Goal: Task Accomplishment & Management: Complete application form

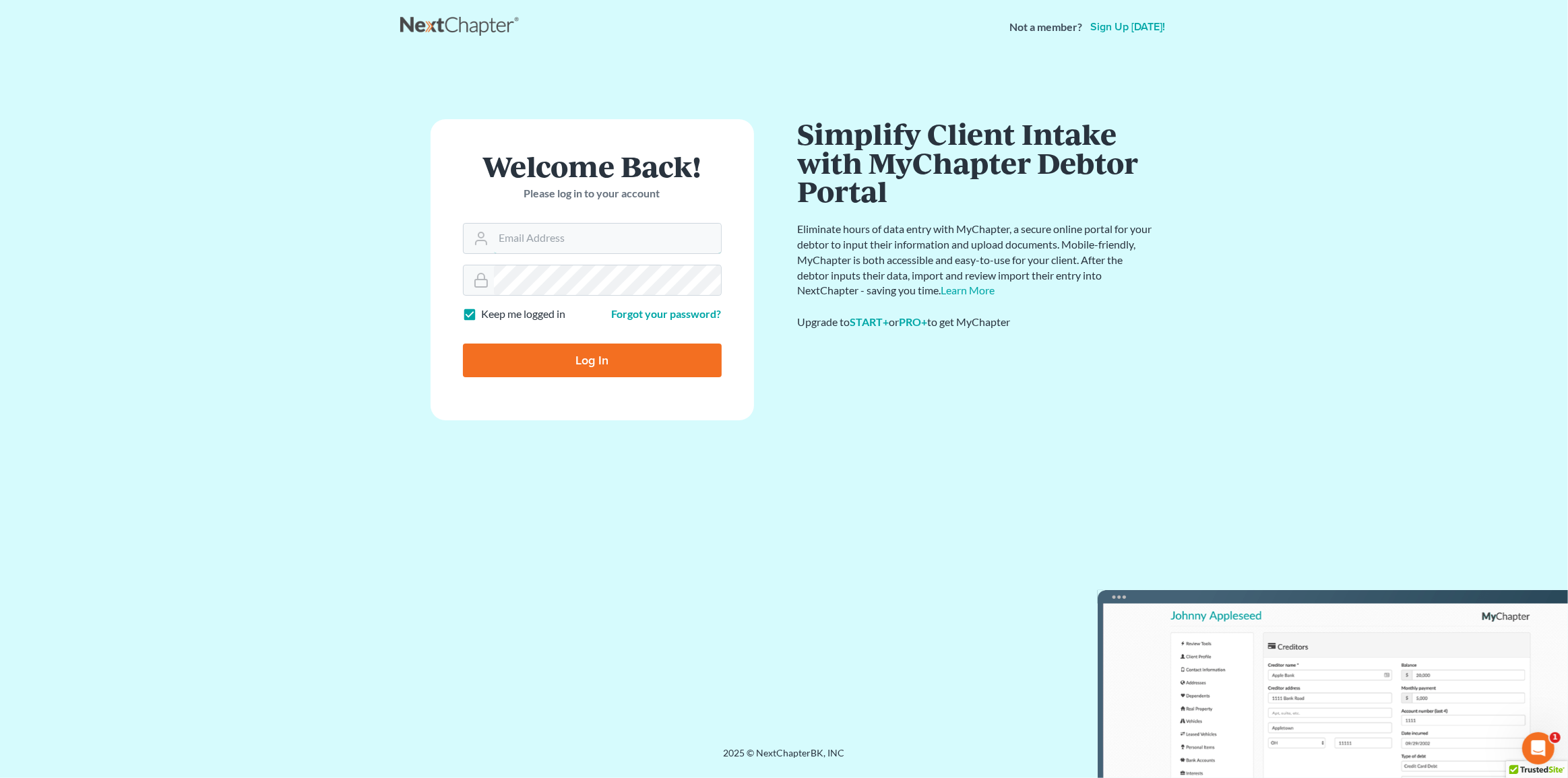
type input "[PERSON_NAME][EMAIL_ADDRESS][DOMAIN_NAME]"
click at [552, 368] on input "Log In" at bounding box center [592, 360] width 259 height 34
type input "Thinking..."
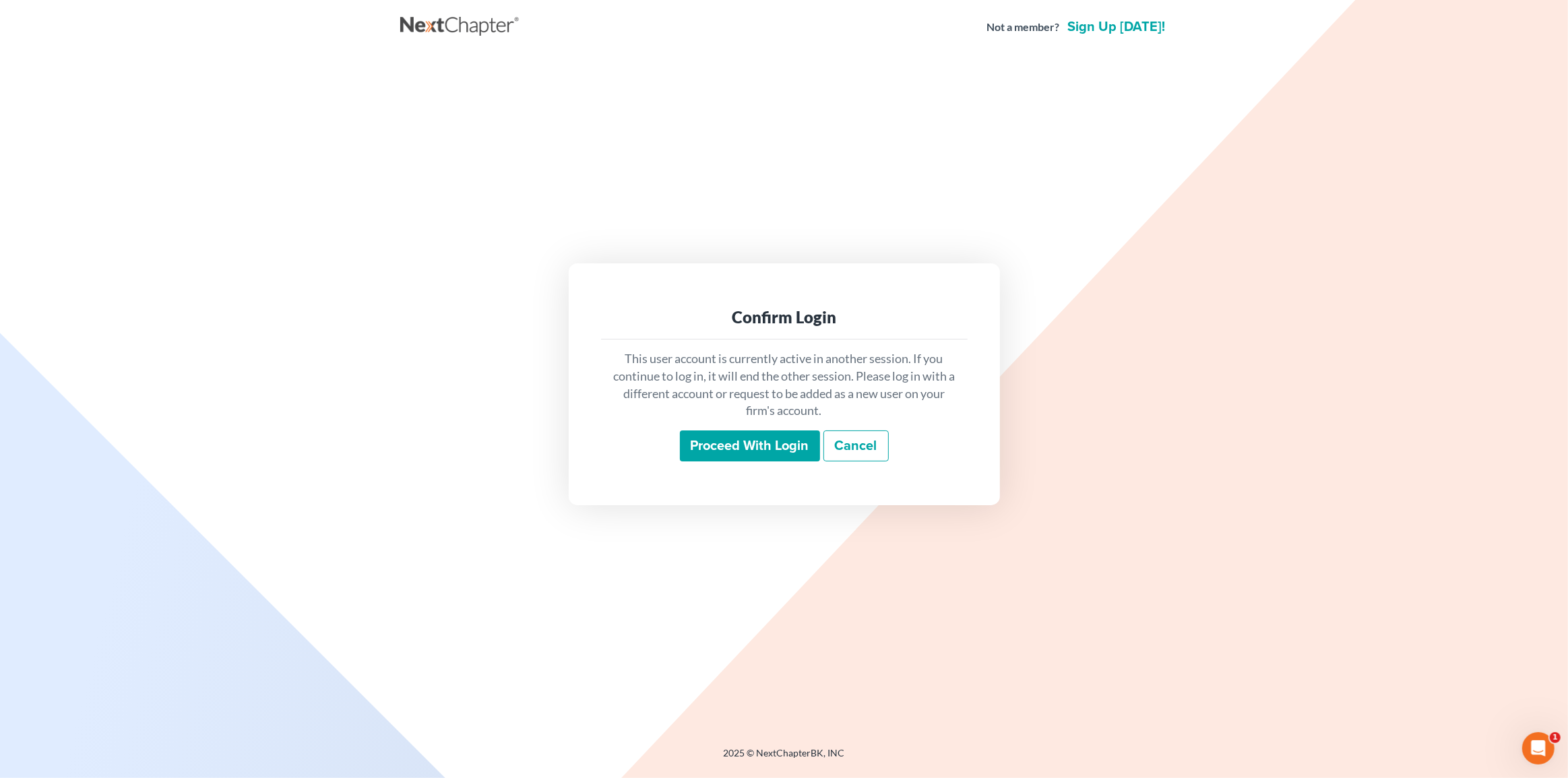
click at [734, 446] on input "Proceed with login" at bounding box center [750, 446] width 140 height 31
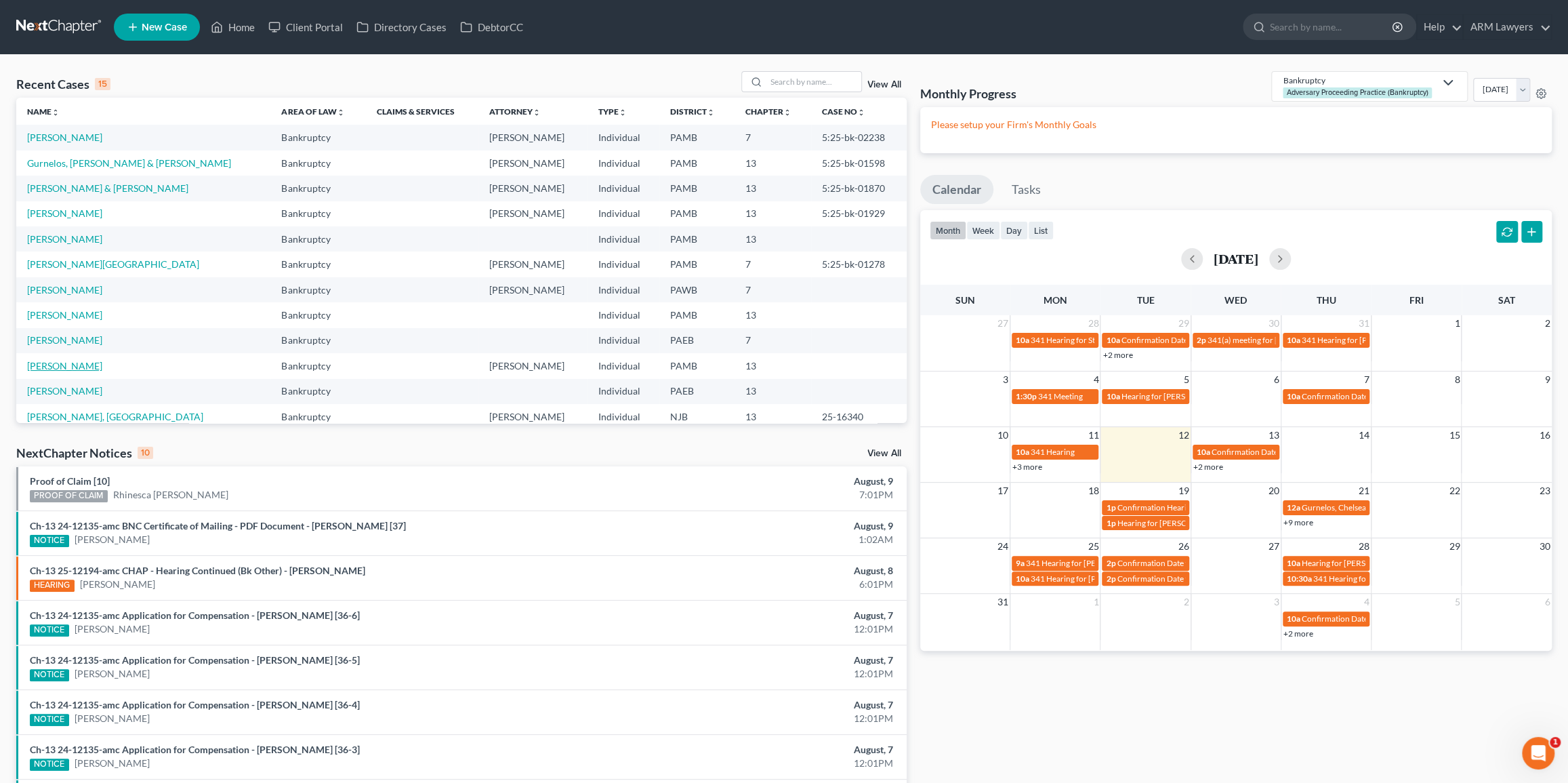
click at [58, 365] on link "McKay, Sheron" at bounding box center [65, 365] width 75 height 11
select select "1"
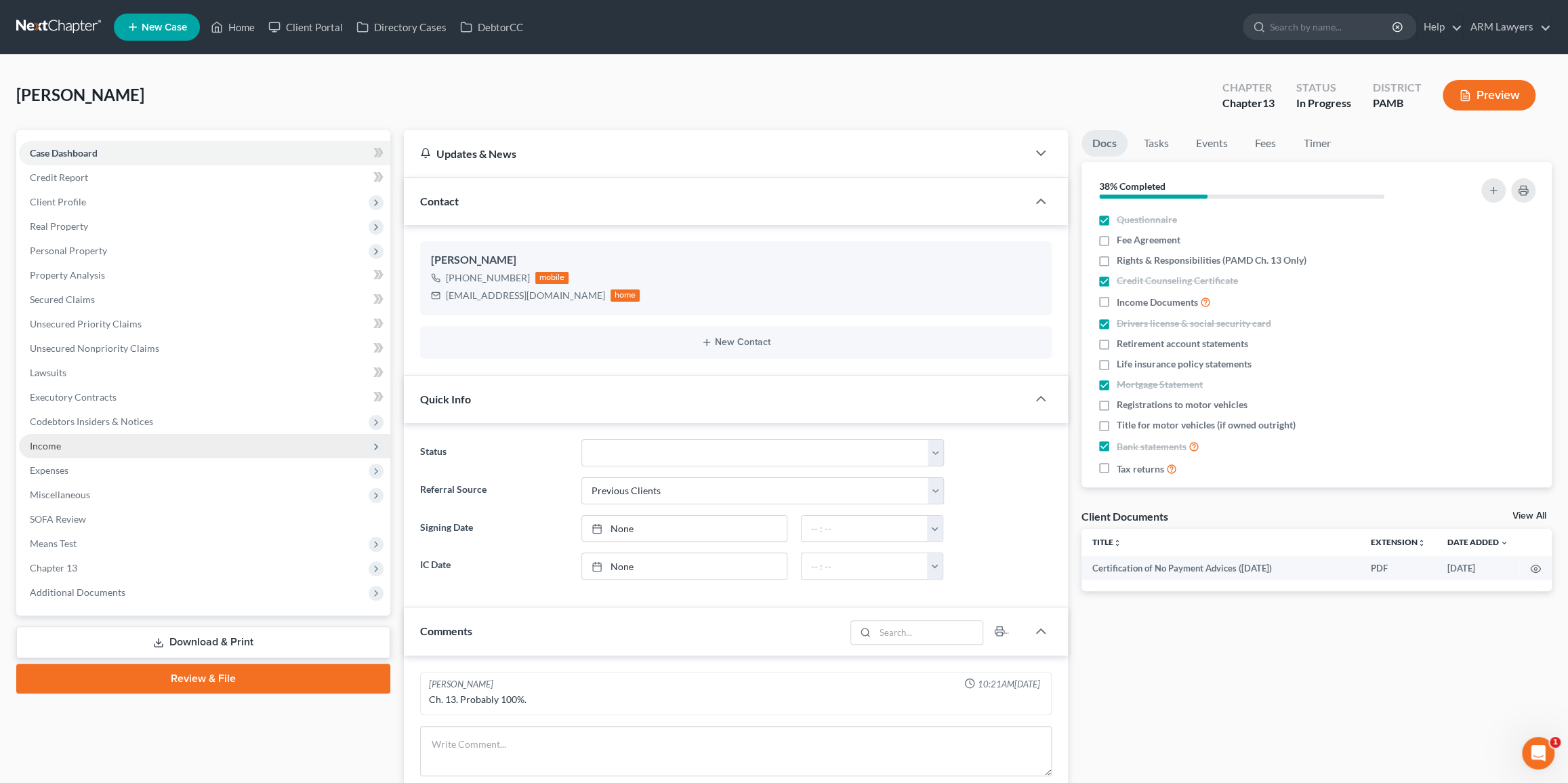
click at [81, 446] on span "Income" at bounding box center [205, 446] width 372 height 25
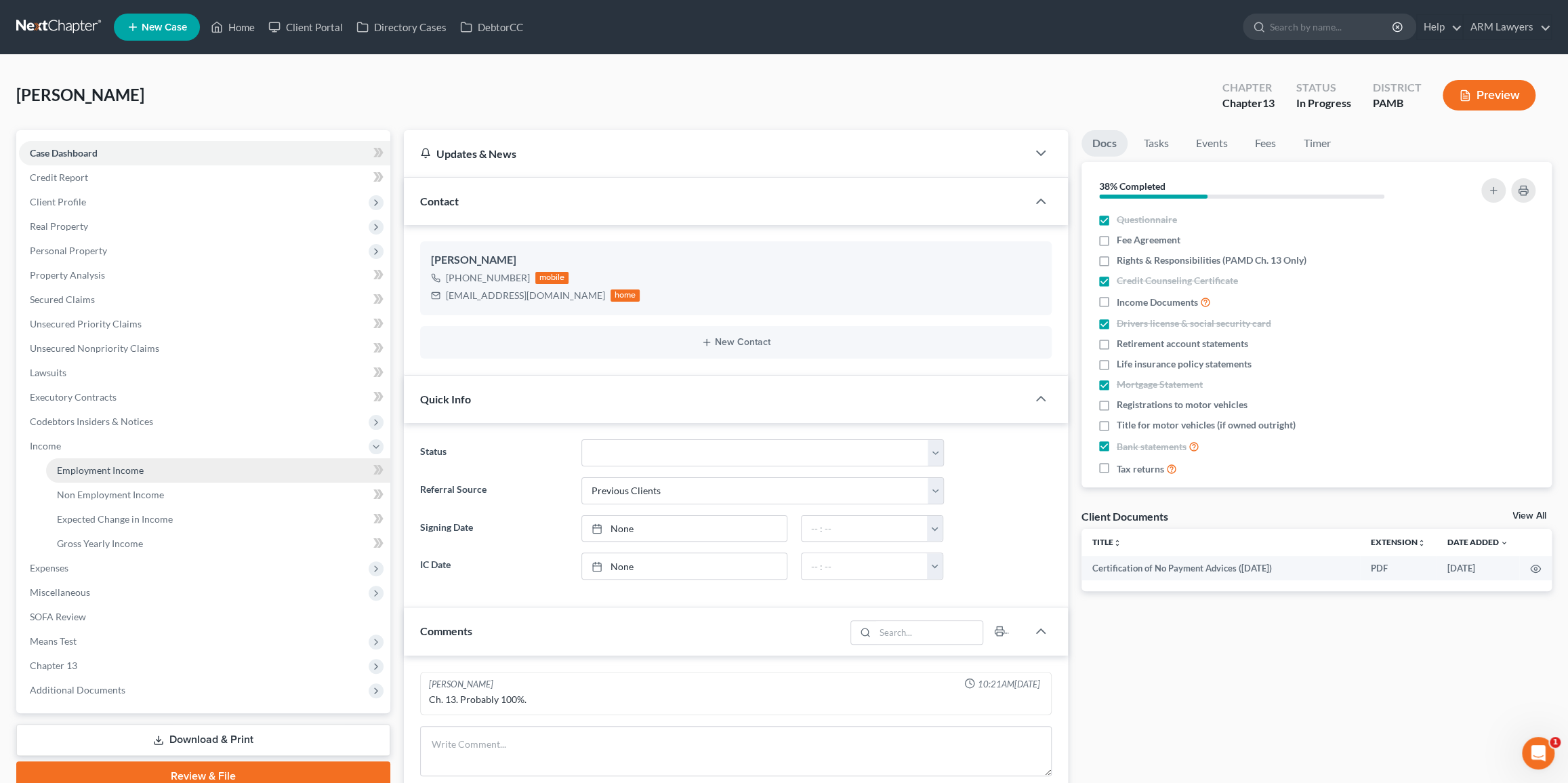
click at [116, 470] on span "Employment Income" at bounding box center [100, 470] width 87 height 11
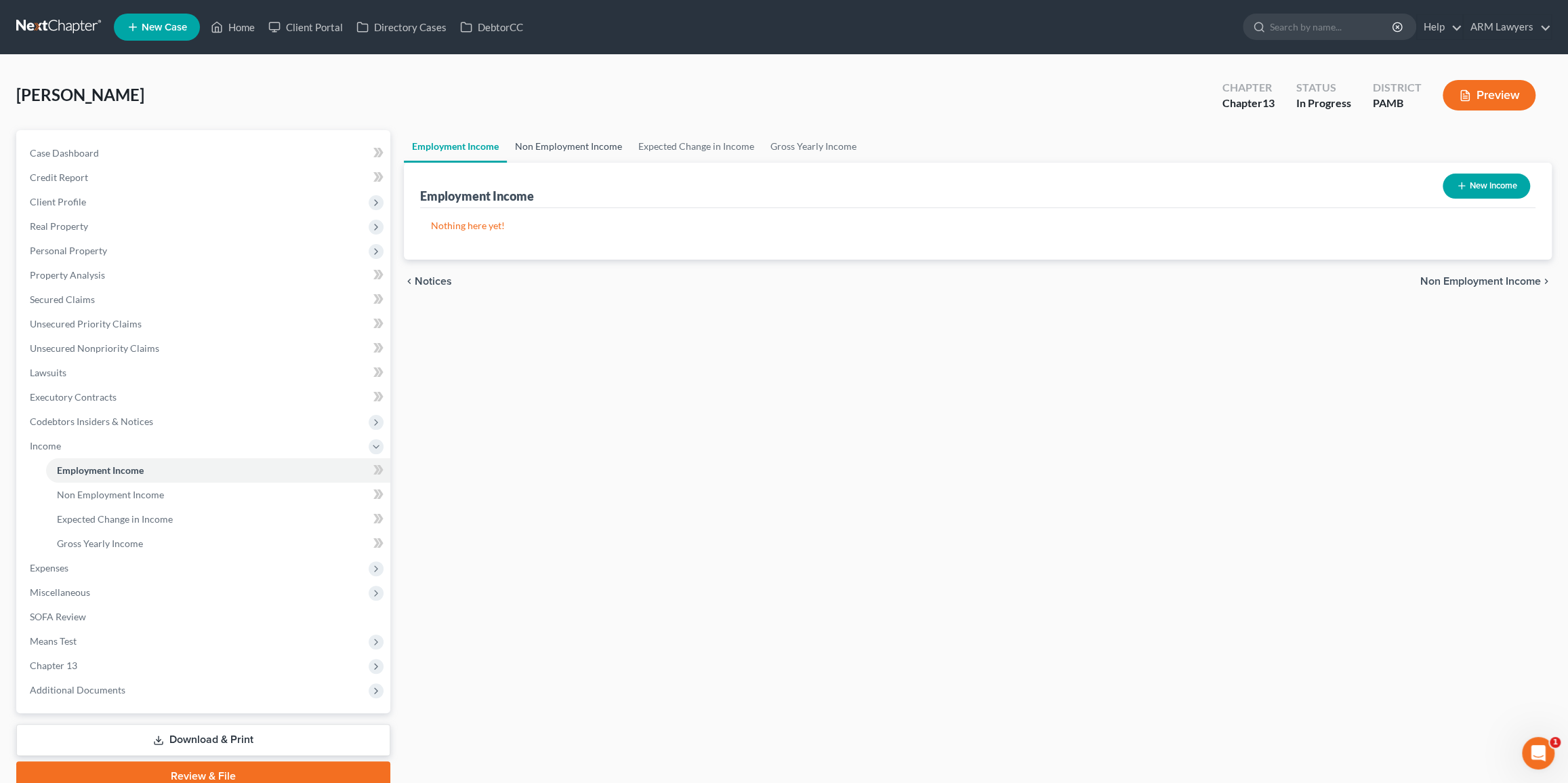
click at [574, 142] on link "Non Employment Income" at bounding box center [568, 146] width 123 height 32
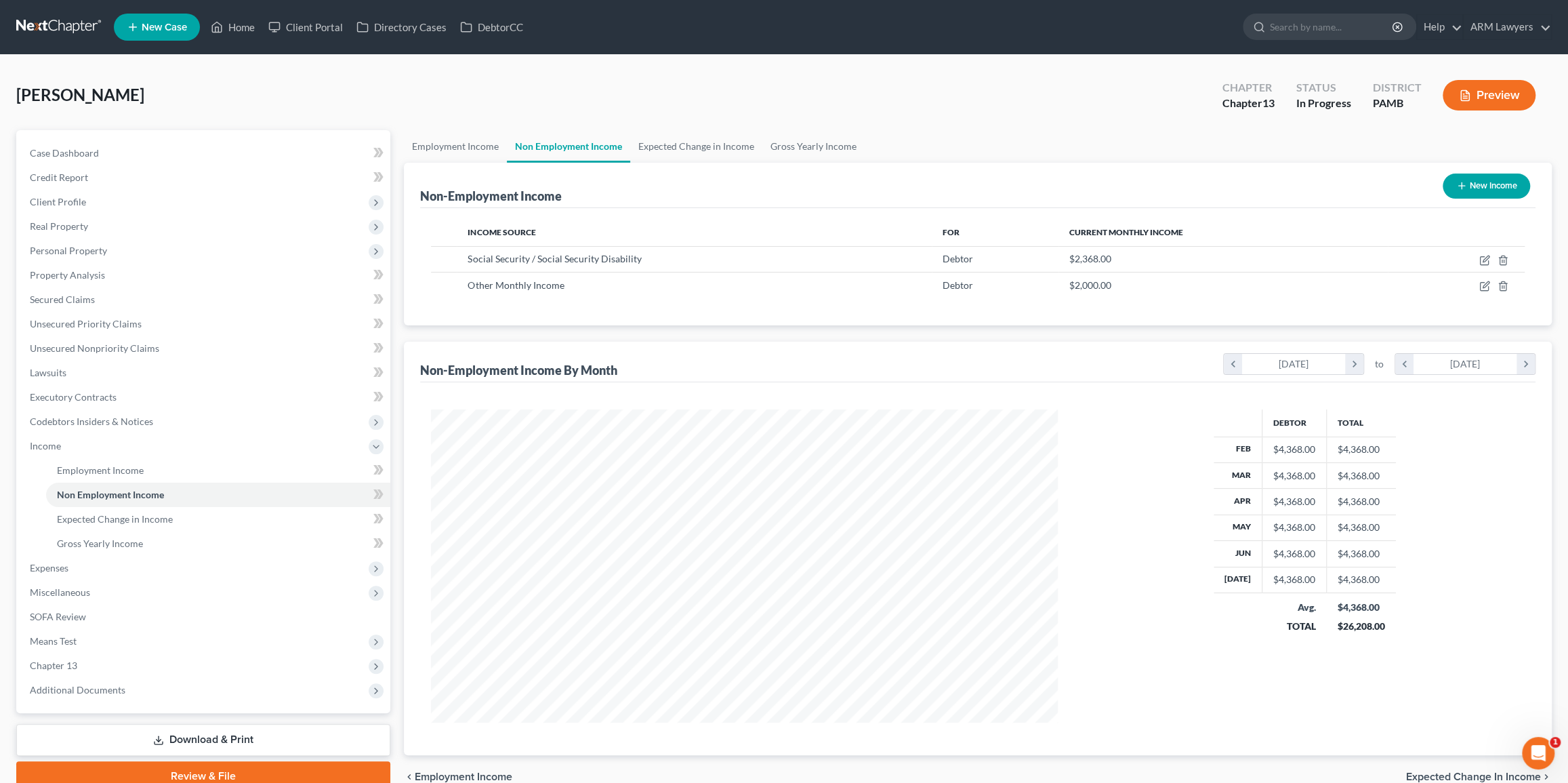
scroll to position [313, 654]
click at [683, 149] on link "Expected Change in Income" at bounding box center [696, 146] width 132 height 32
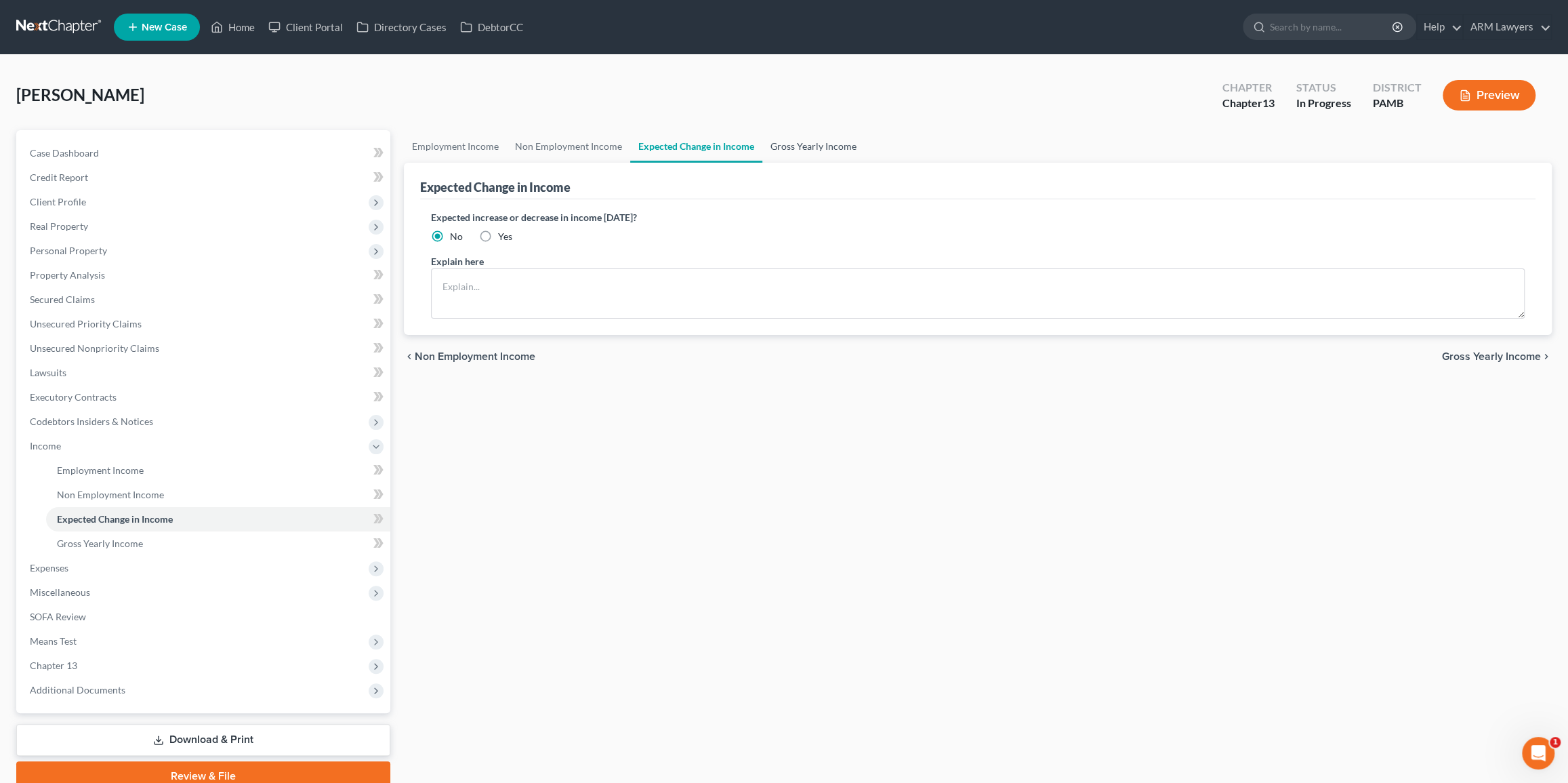
click at [792, 145] on link "Gross Yearly Income" at bounding box center [813, 146] width 102 height 32
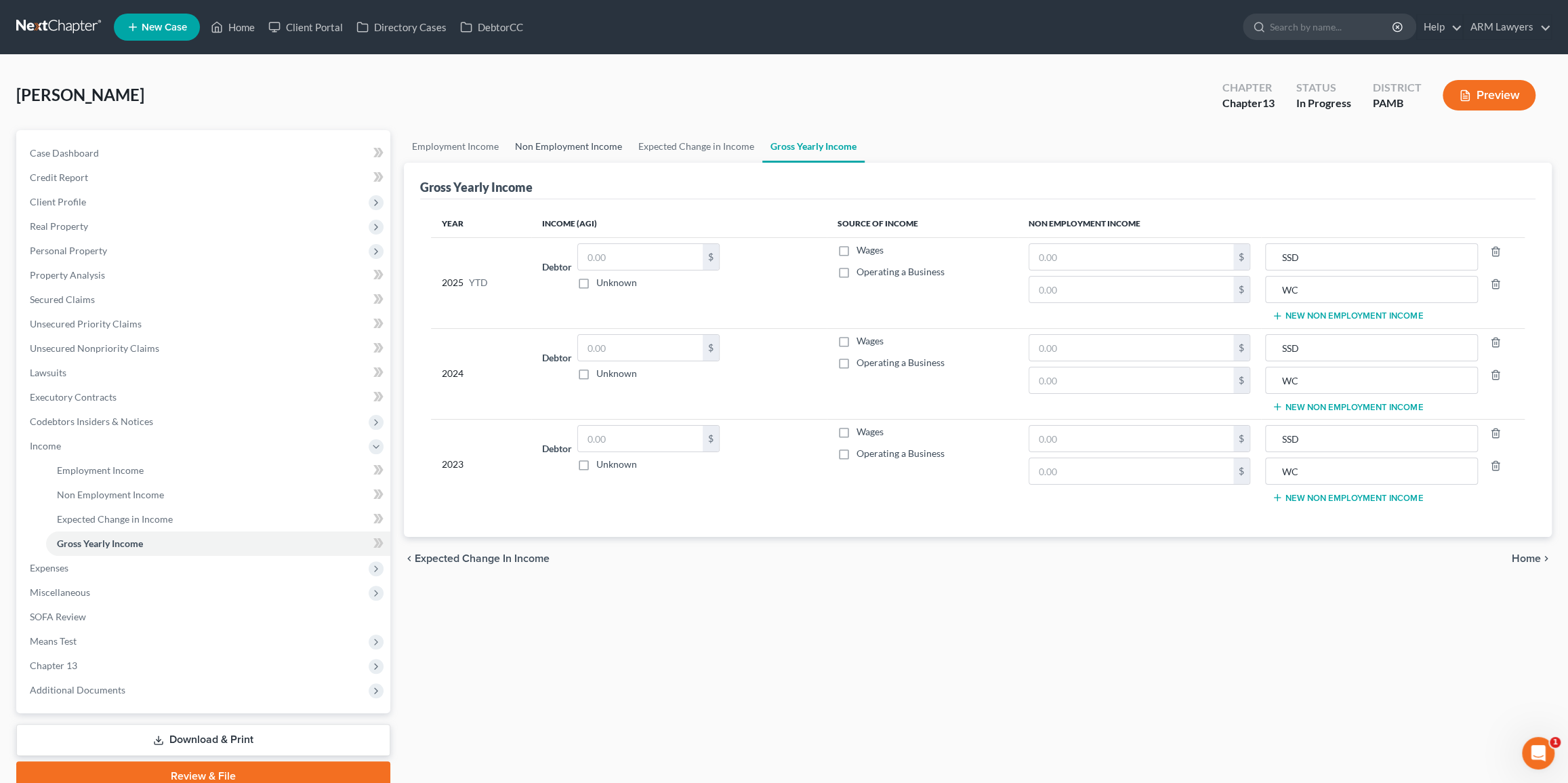
click at [571, 152] on link "Non Employment Income" at bounding box center [568, 146] width 123 height 32
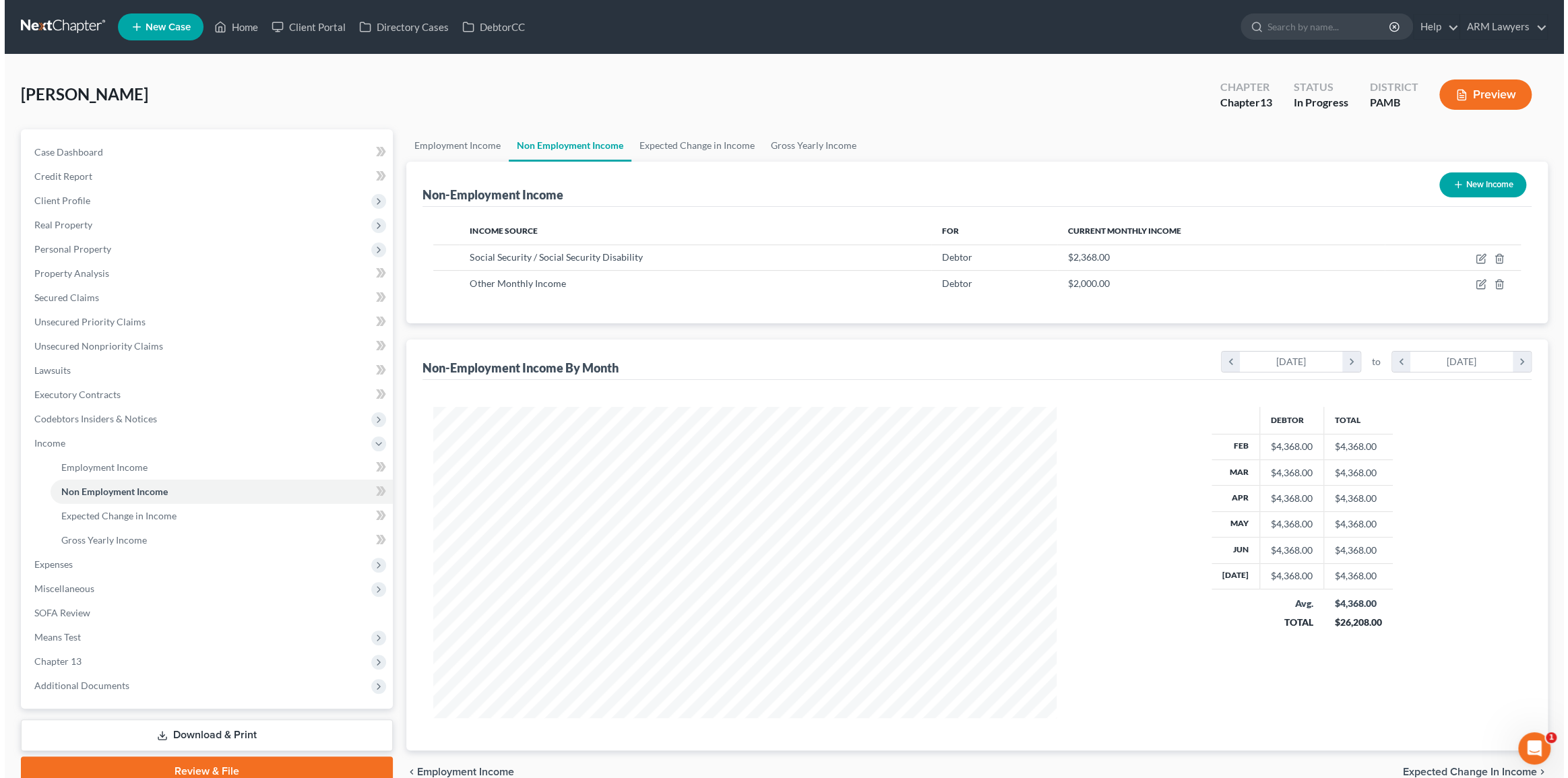
scroll to position [311, 650]
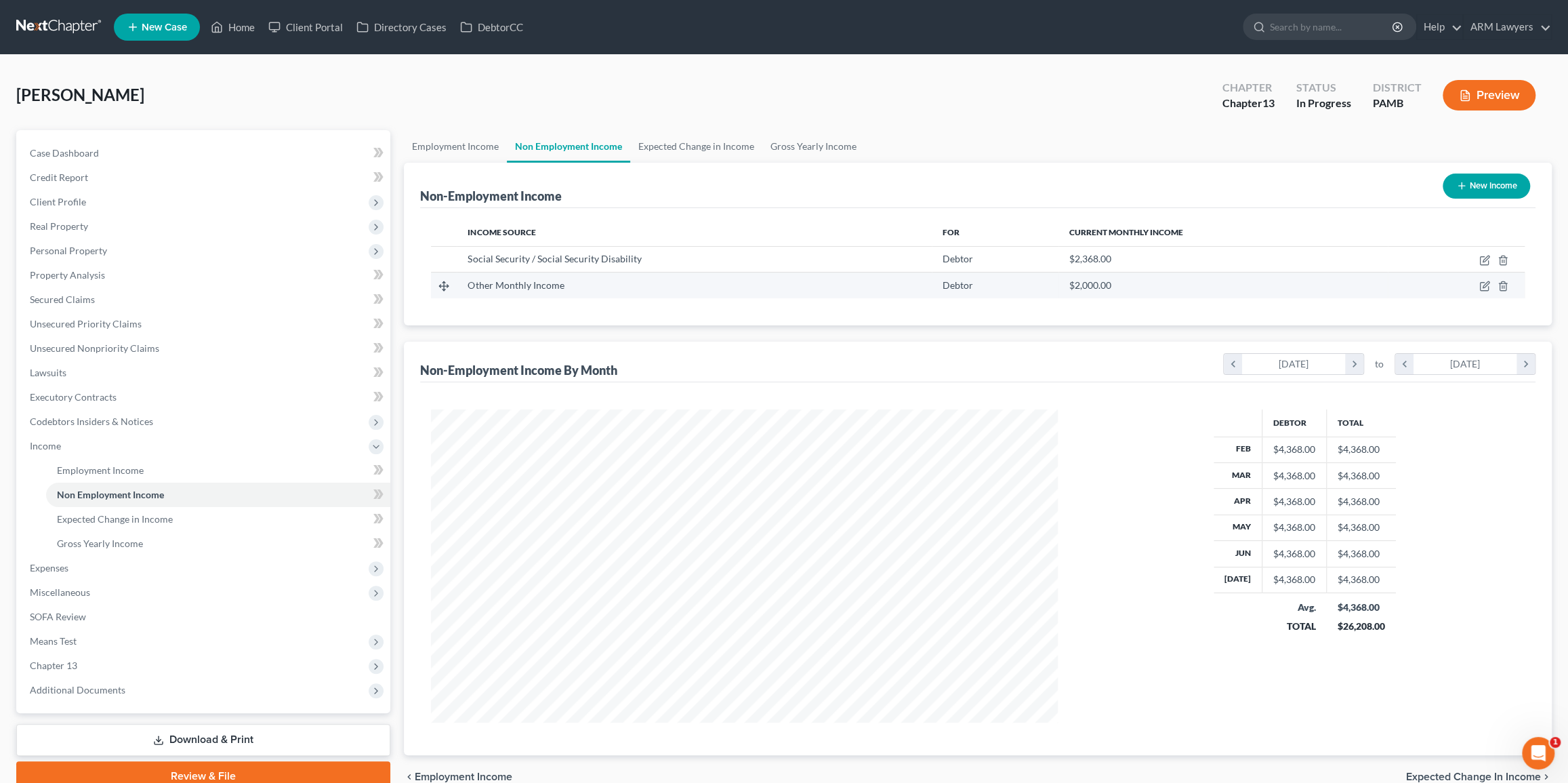
click at [976, 281] on div "Debtor" at bounding box center [994, 285] width 105 height 13
click at [1483, 284] on icon "button" at bounding box center [1485, 284] width 6 height 6
select select "13"
select select "0"
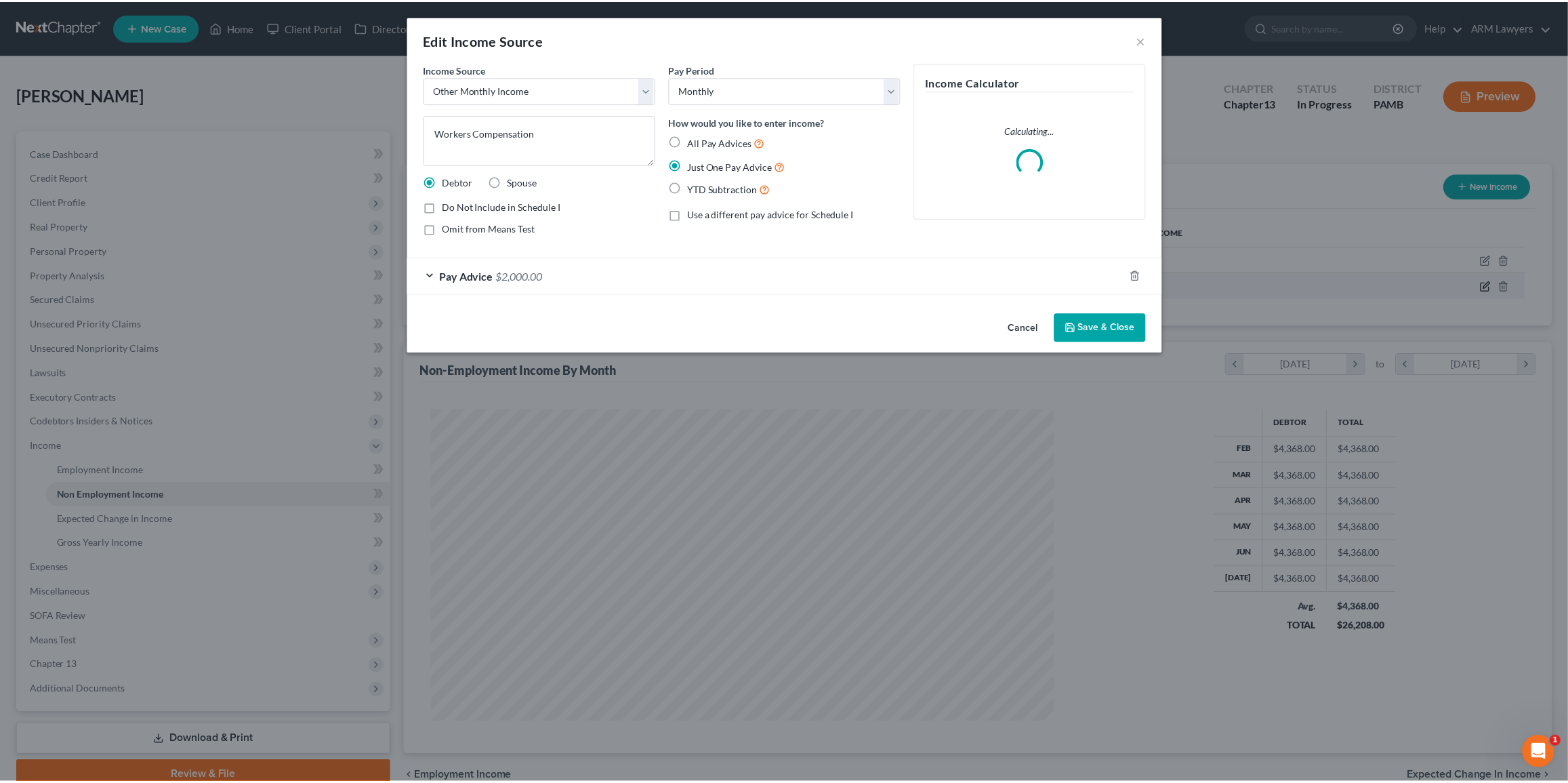
scroll to position [315, 657]
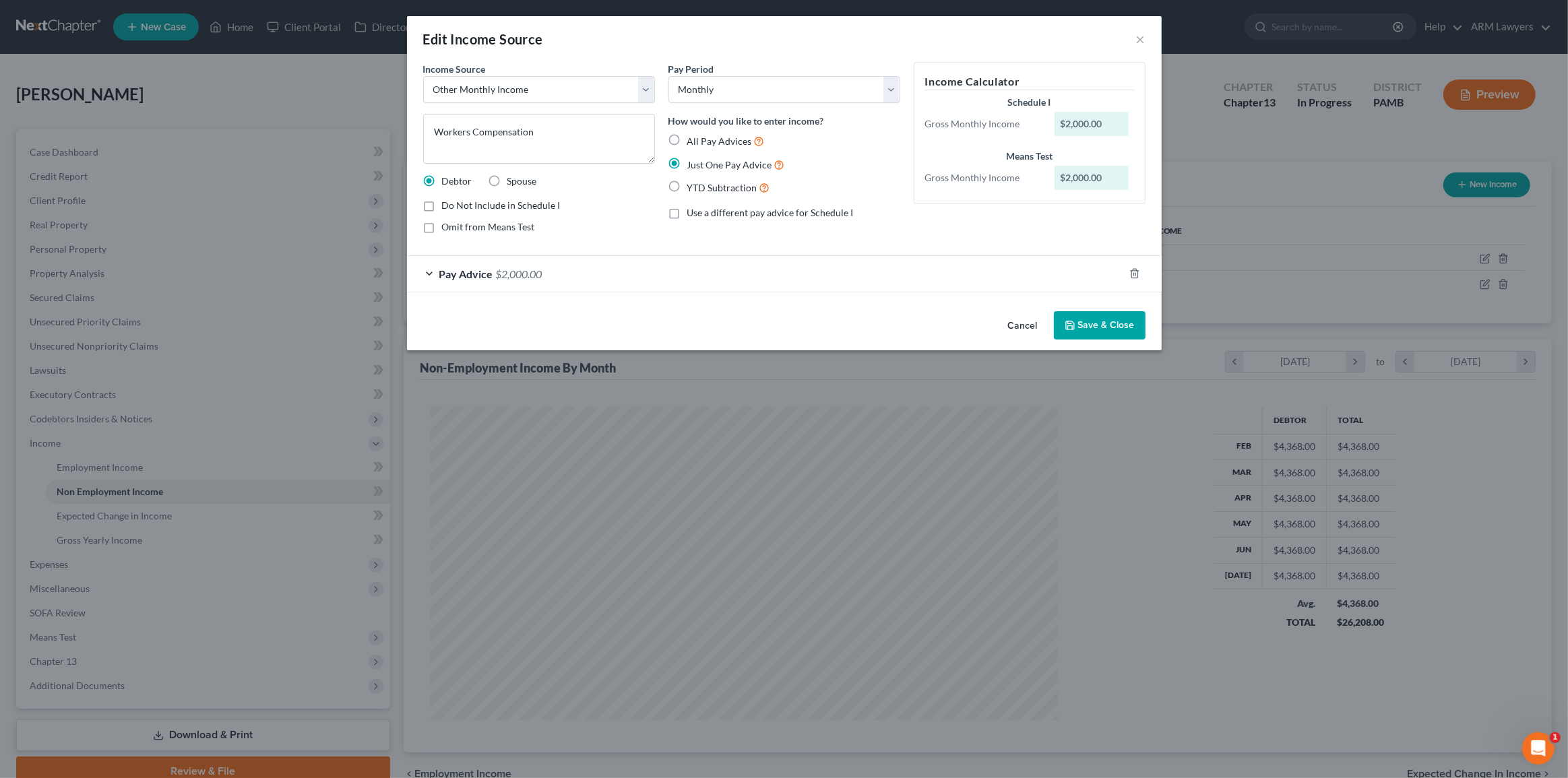
click at [451, 274] on span "Pay Advice" at bounding box center [466, 274] width 54 height 13
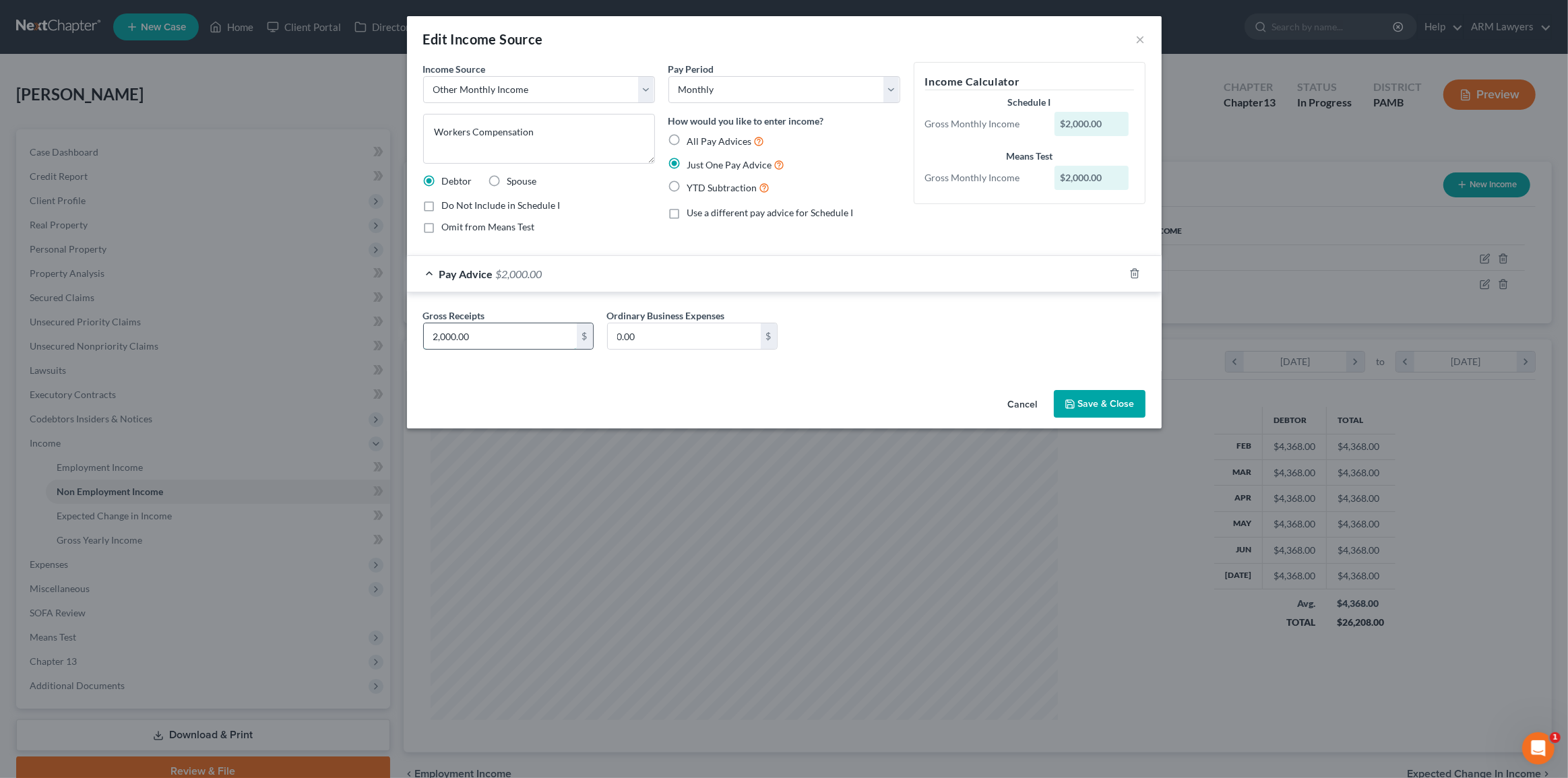
click at [472, 342] on input "2,000.00" at bounding box center [500, 336] width 153 height 26
type input "1,479.66"
click at [657, 383] on div "Edit Income Source × Income Source * Select Unemployment Disability (from emplo…" at bounding box center [784, 222] width 755 height 412
click at [1094, 404] on button "Save & Close" at bounding box center [1100, 404] width 92 height 28
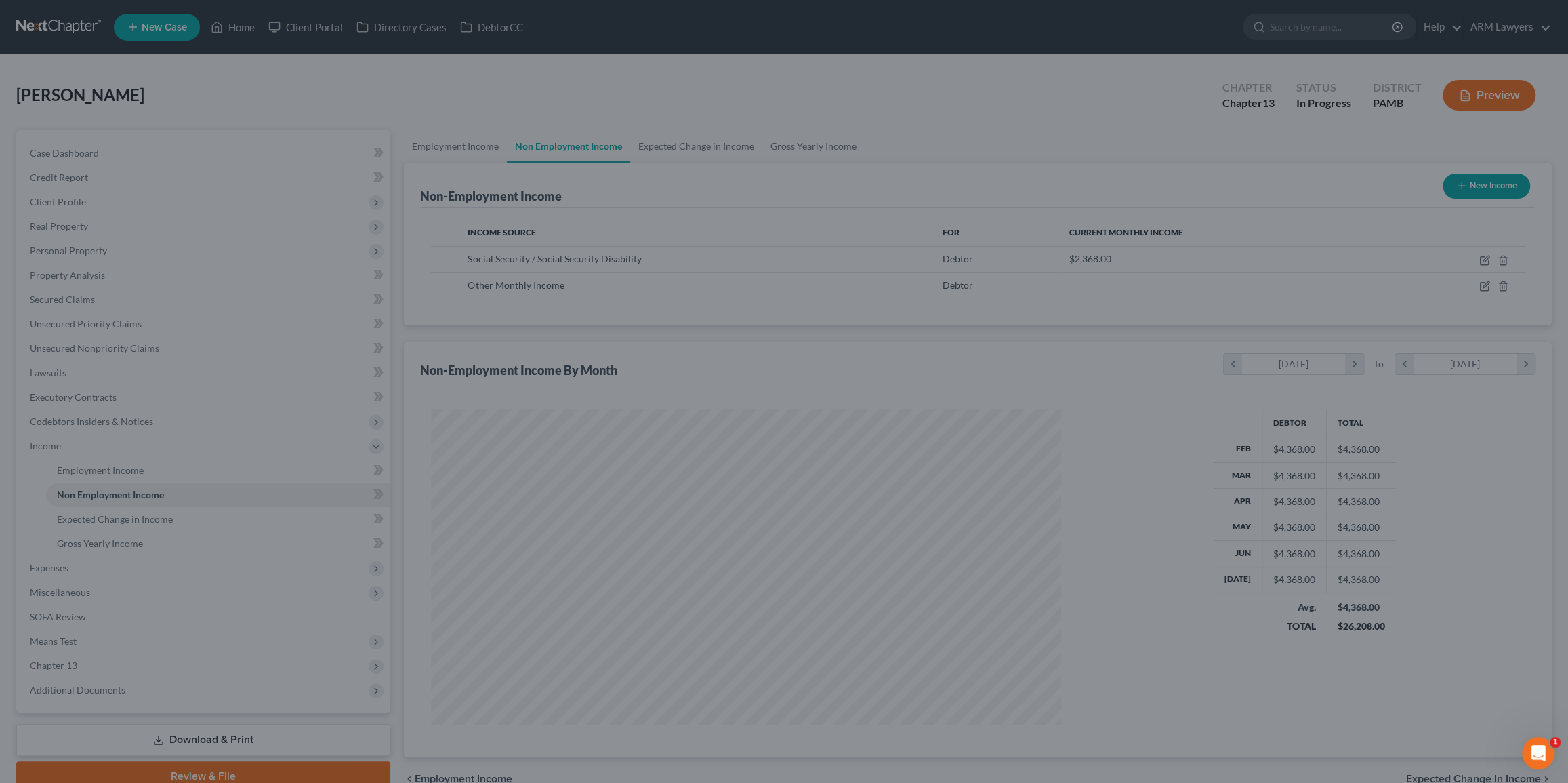
scroll to position [677586, 676893]
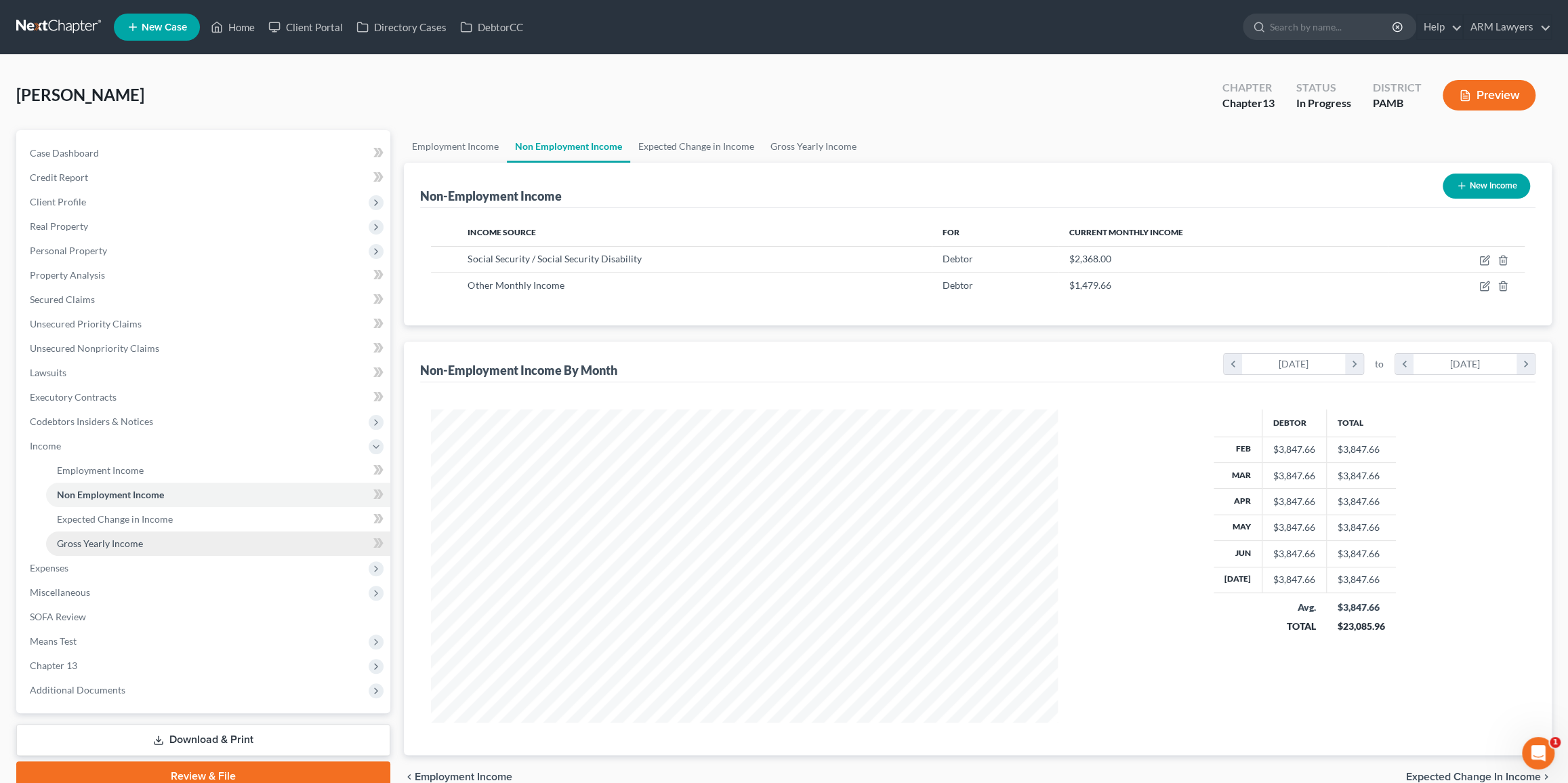
click at [196, 549] on link "Gross Yearly Income" at bounding box center [217, 544] width 344 height 25
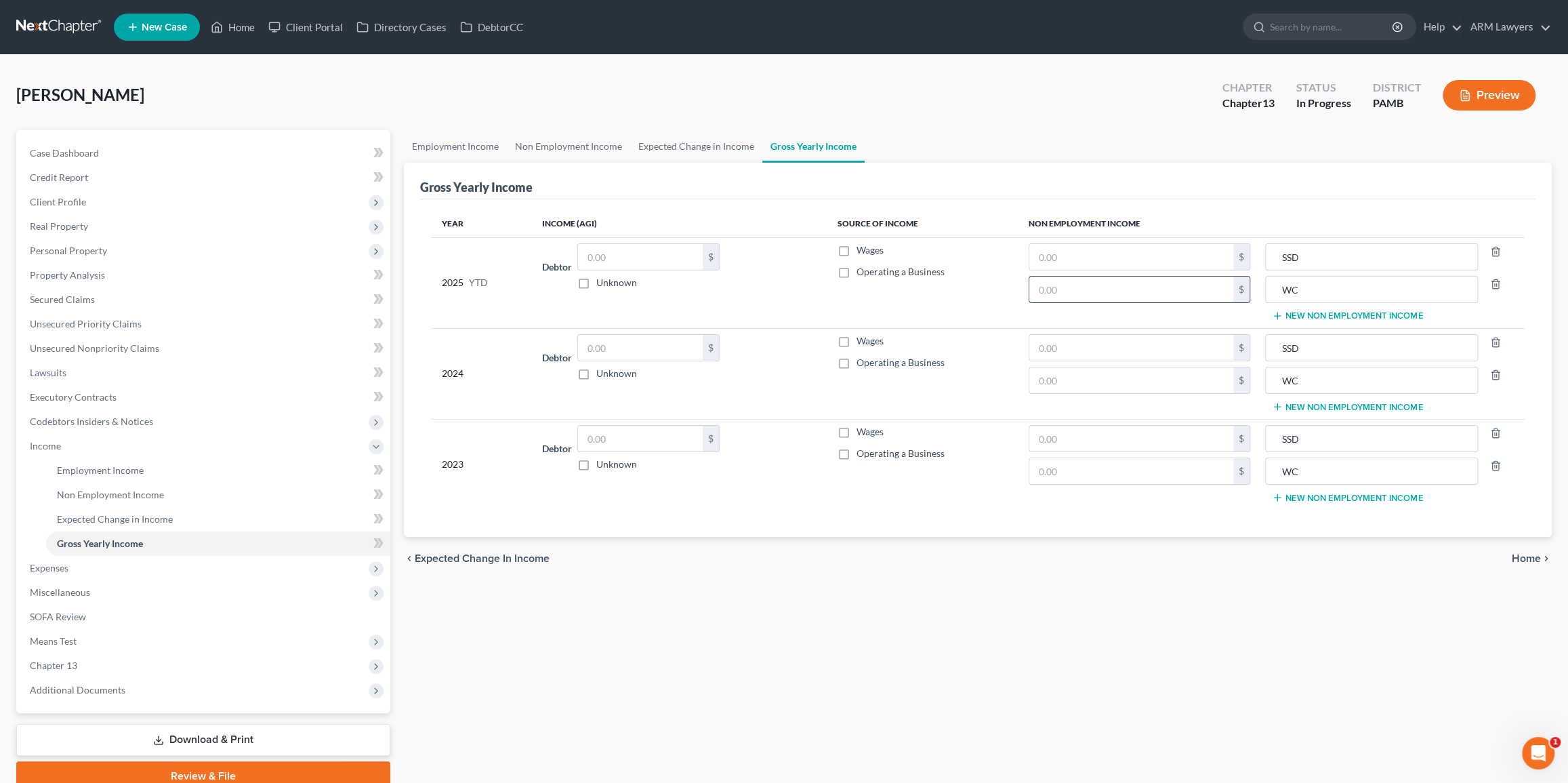
click at [1112, 283] on input "text" at bounding box center [1131, 289] width 204 height 26
drag, startPoint x: 1109, startPoint y: 282, endPoint x: 1060, endPoint y: 286, distance: 49.2
click at [1030, 279] on input "1,479.66" at bounding box center [1131, 289] width 204 height 26
type input "1,479.66"
click at [1070, 372] on input "text" at bounding box center [1131, 380] width 204 height 26
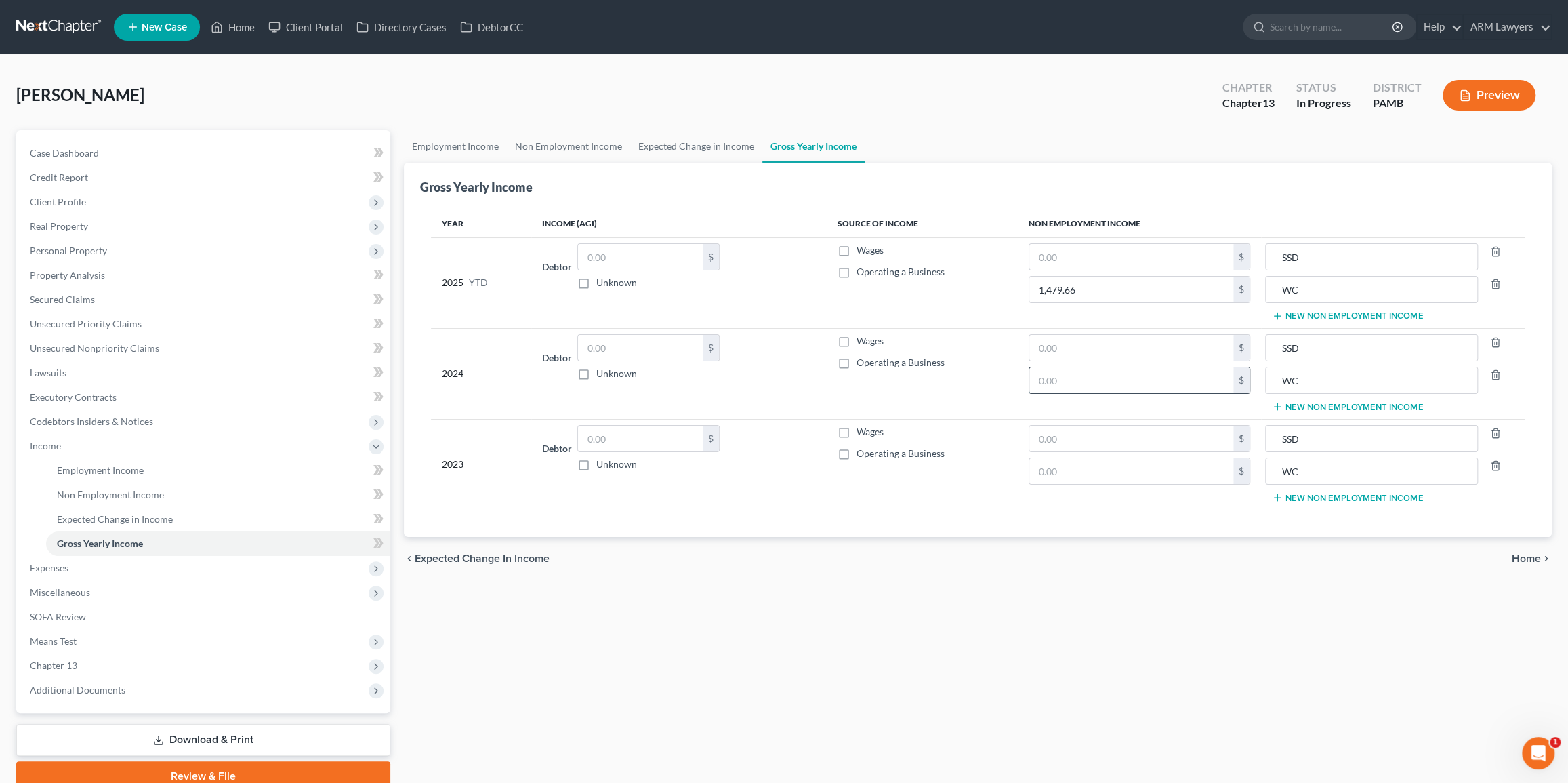
paste input "1,479.66"
type input "1,479.66"
click at [1051, 472] on input "text" at bounding box center [1131, 471] width 204 height 26
paste input "1,479.66"
type input "1,479.66"
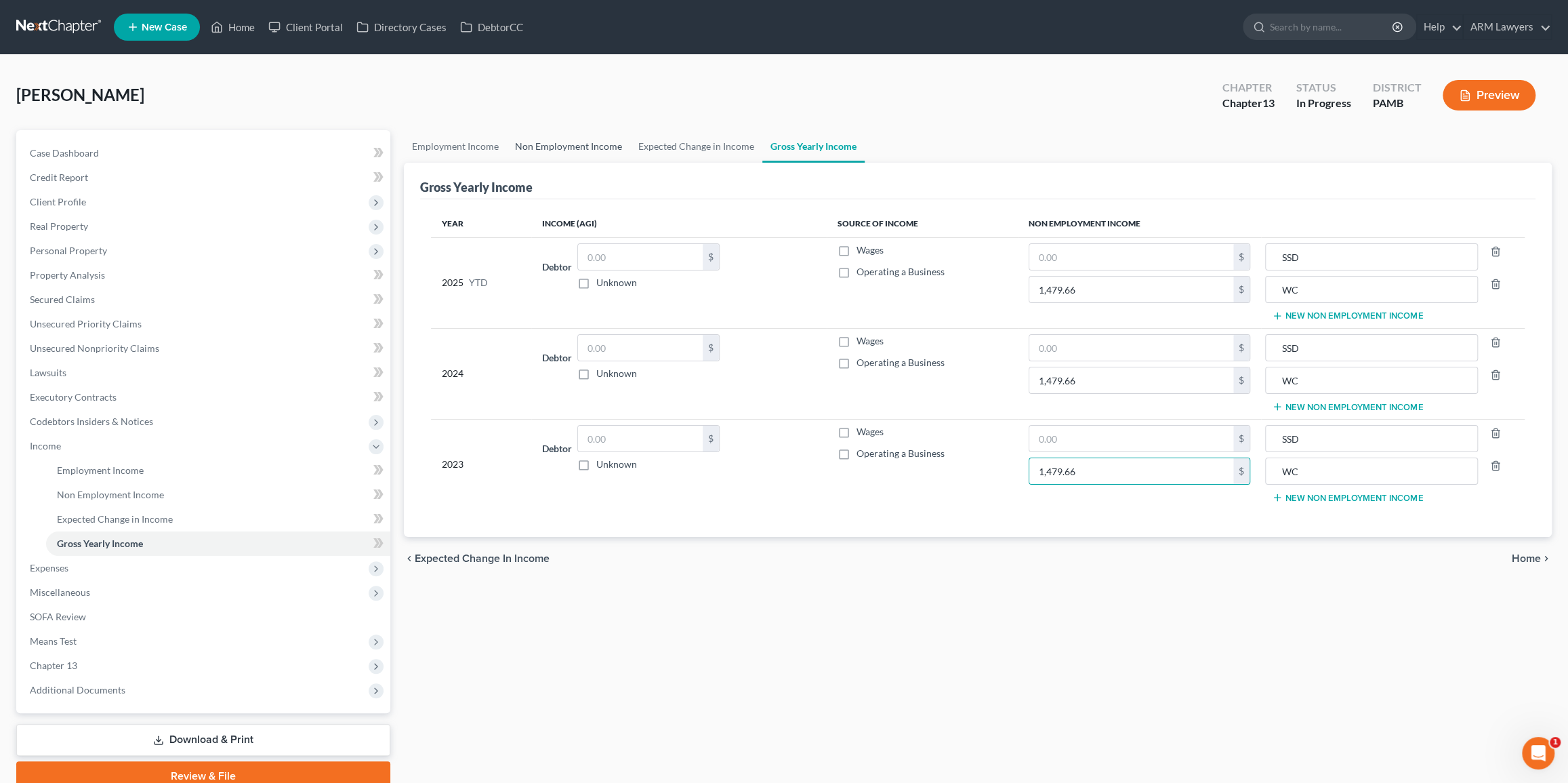
click at [558, 151] on link "Non Employment Income" at bounding box center [568, 146] width 123 height 32
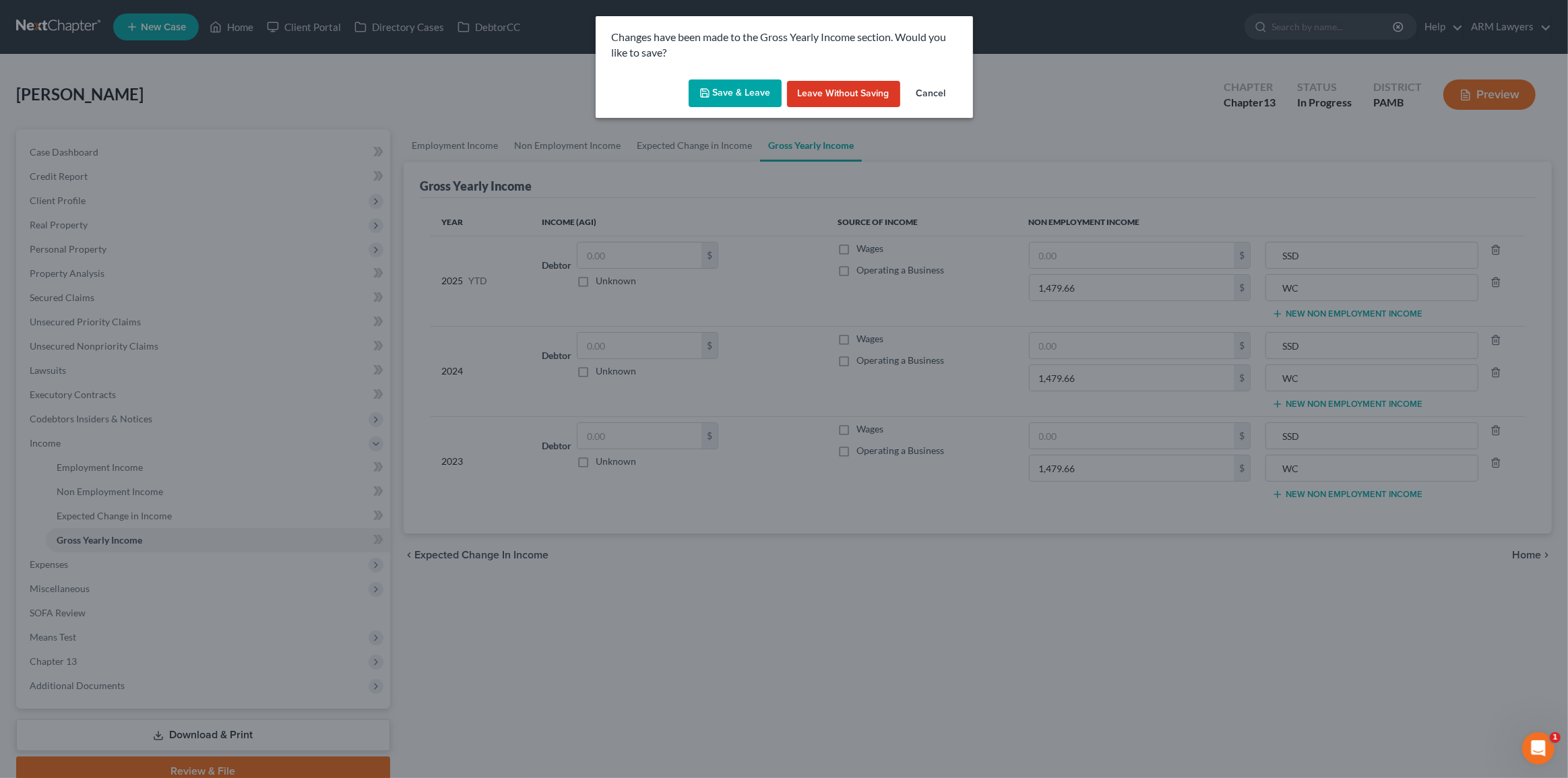
drag, startPoint x: 732, startPoint y: 92, endPoint x: 736, endPoint y: 103, distance: 11.7
click at [732, 94] on button "Save & Leave" at bounding box center [735, 94] width 93 height 28
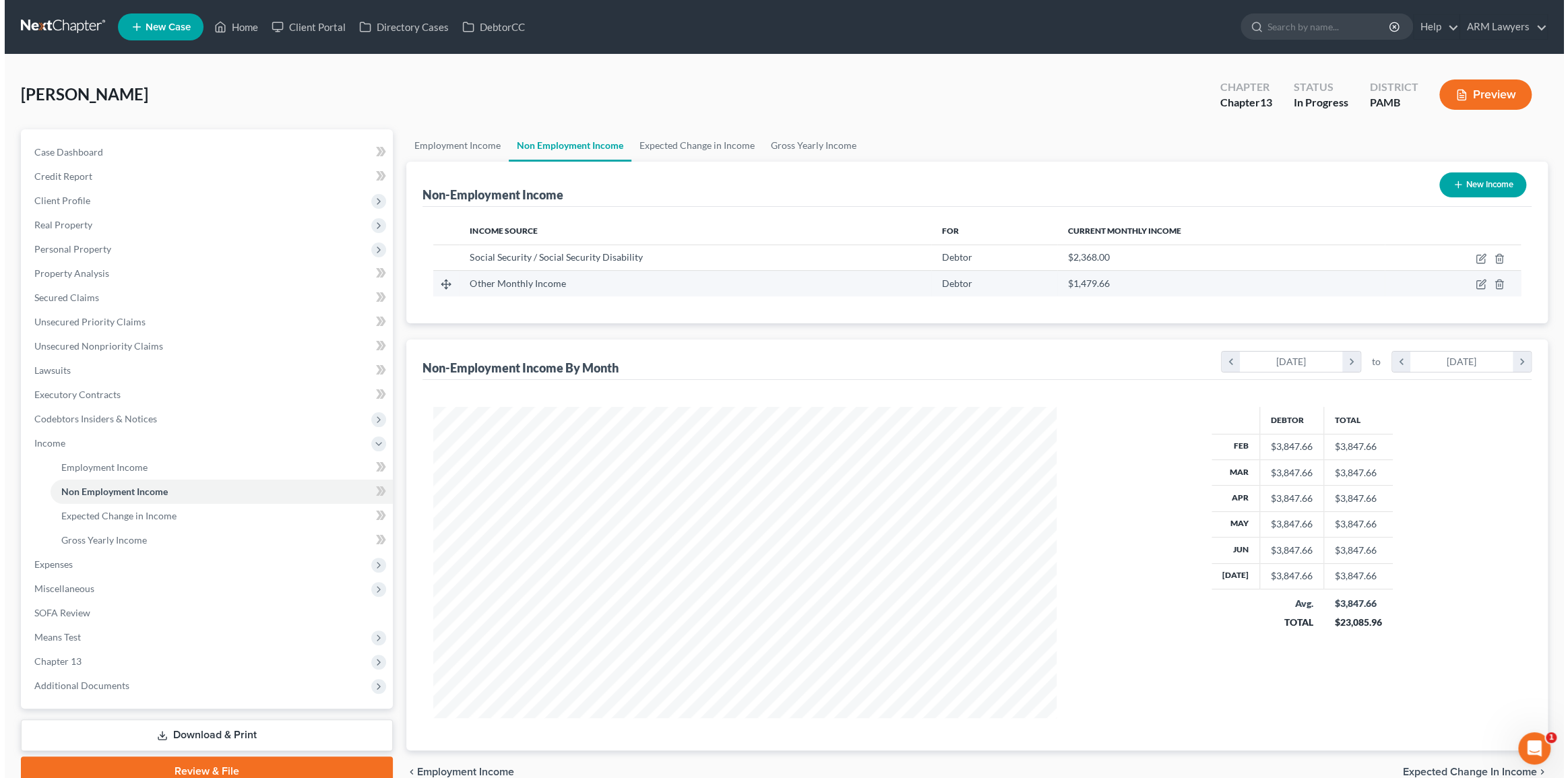
scroll to position [311, 650]
drag, startPoint x: 1112, startPoint y: 255, endPoint x: 1064, endPoint y: 262, distance: 48.5
click at [1064, 262] on div "$2,368.00" at bounding box center [1216, 257] width 306 height 13
copy span "2,368.00"
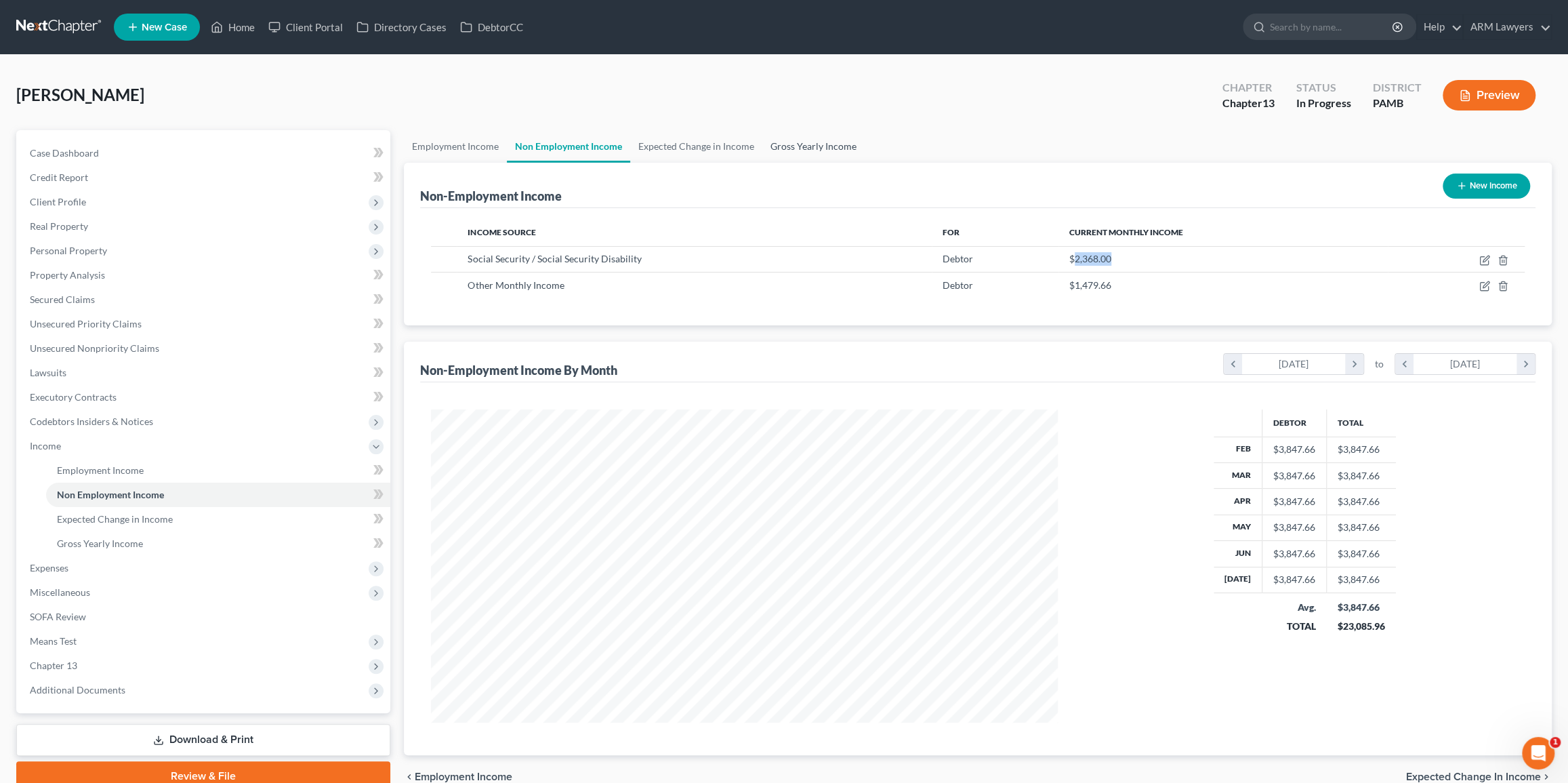
click at [801, 140] on link "Gross Yearly Income" at bounding box center [813, 146] width 102 height 32
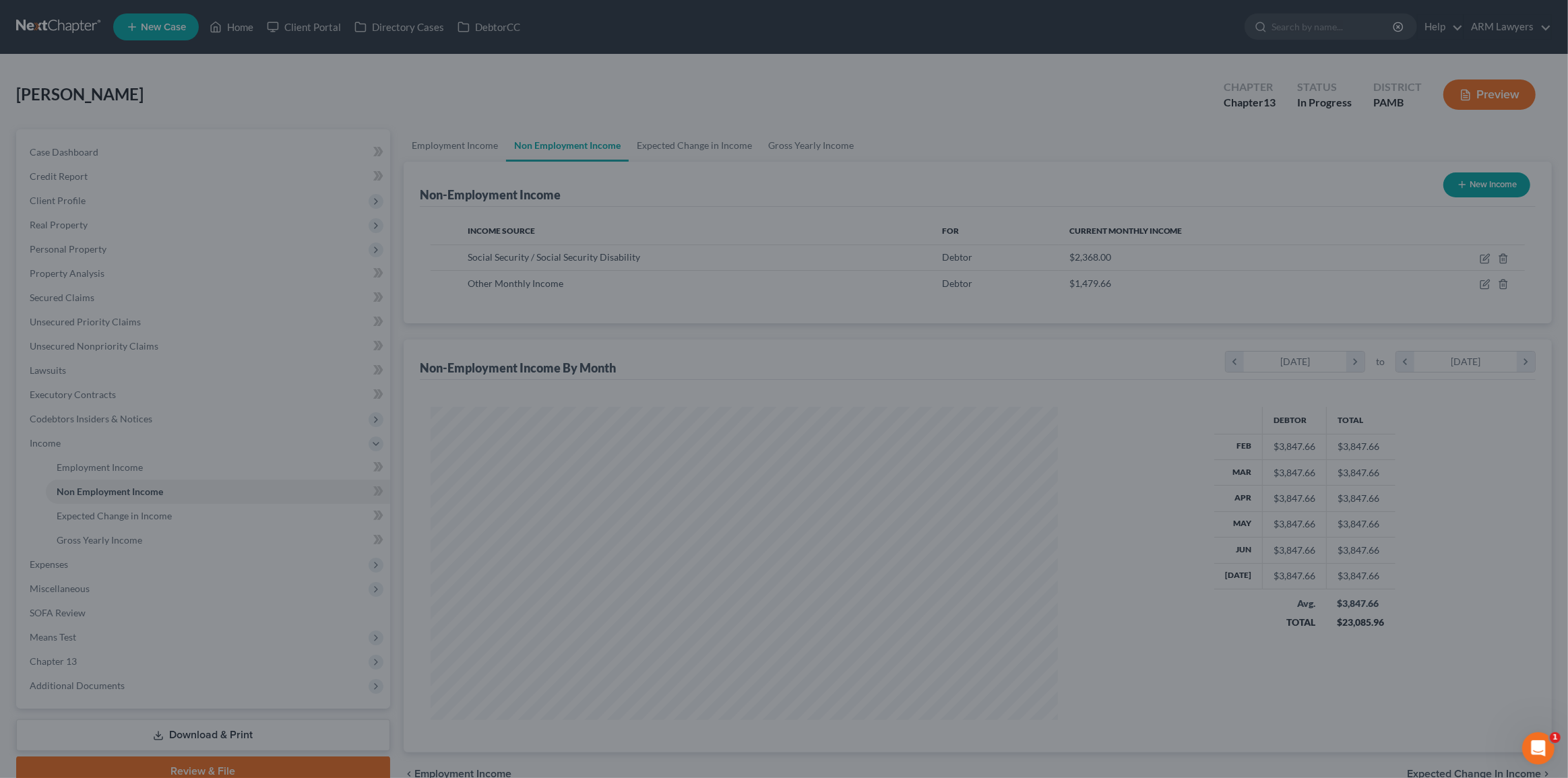
click at [811, 239] on div at bounding box center [784, 389] width 1568 height 778
click at [778, 141] on div at bounding box center [784, 389] width 1568 height 778
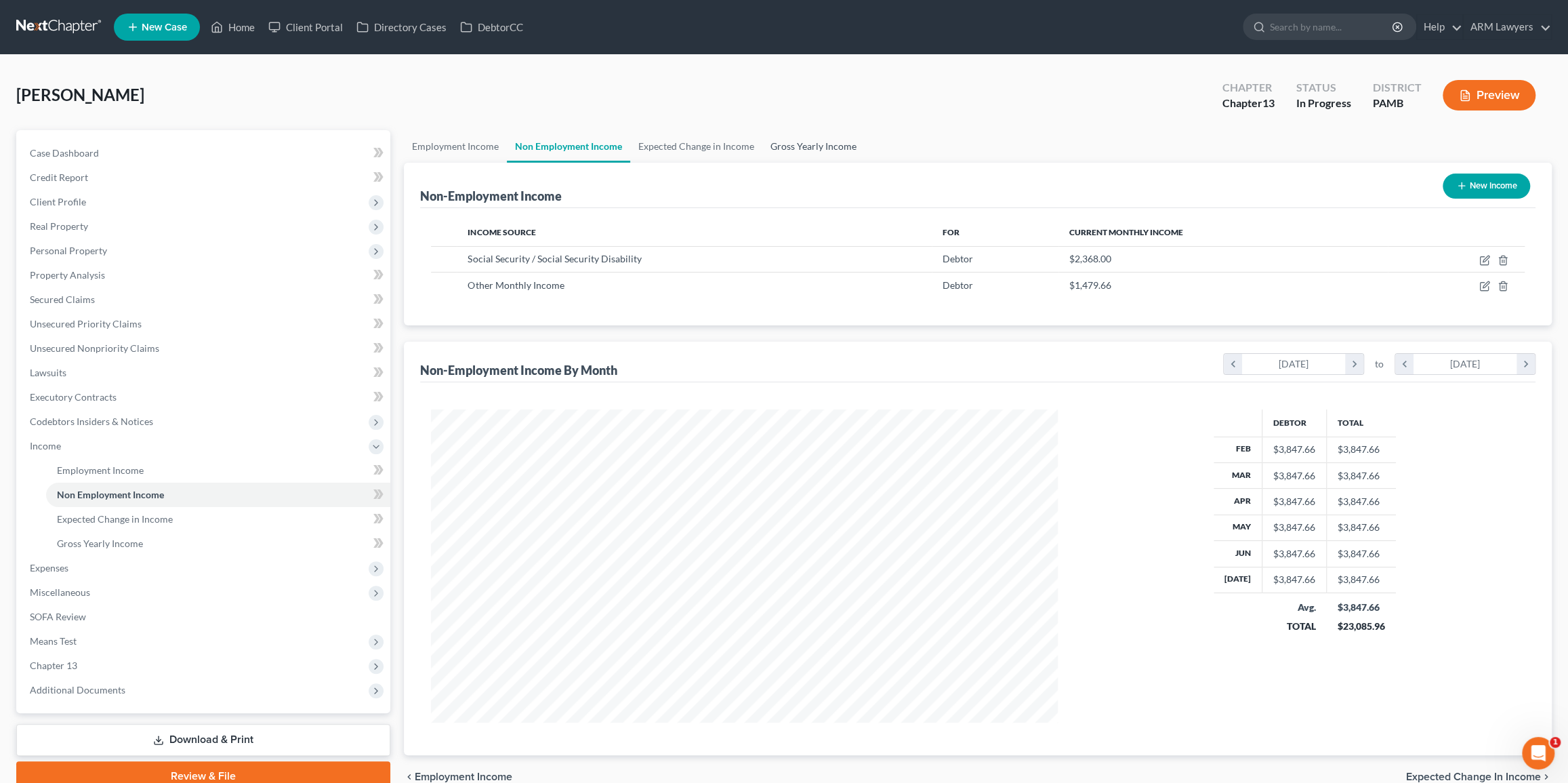
click at [802, 141] on link "Gross Yearly Income" at bounding box center [813, 146] width 102 height 32
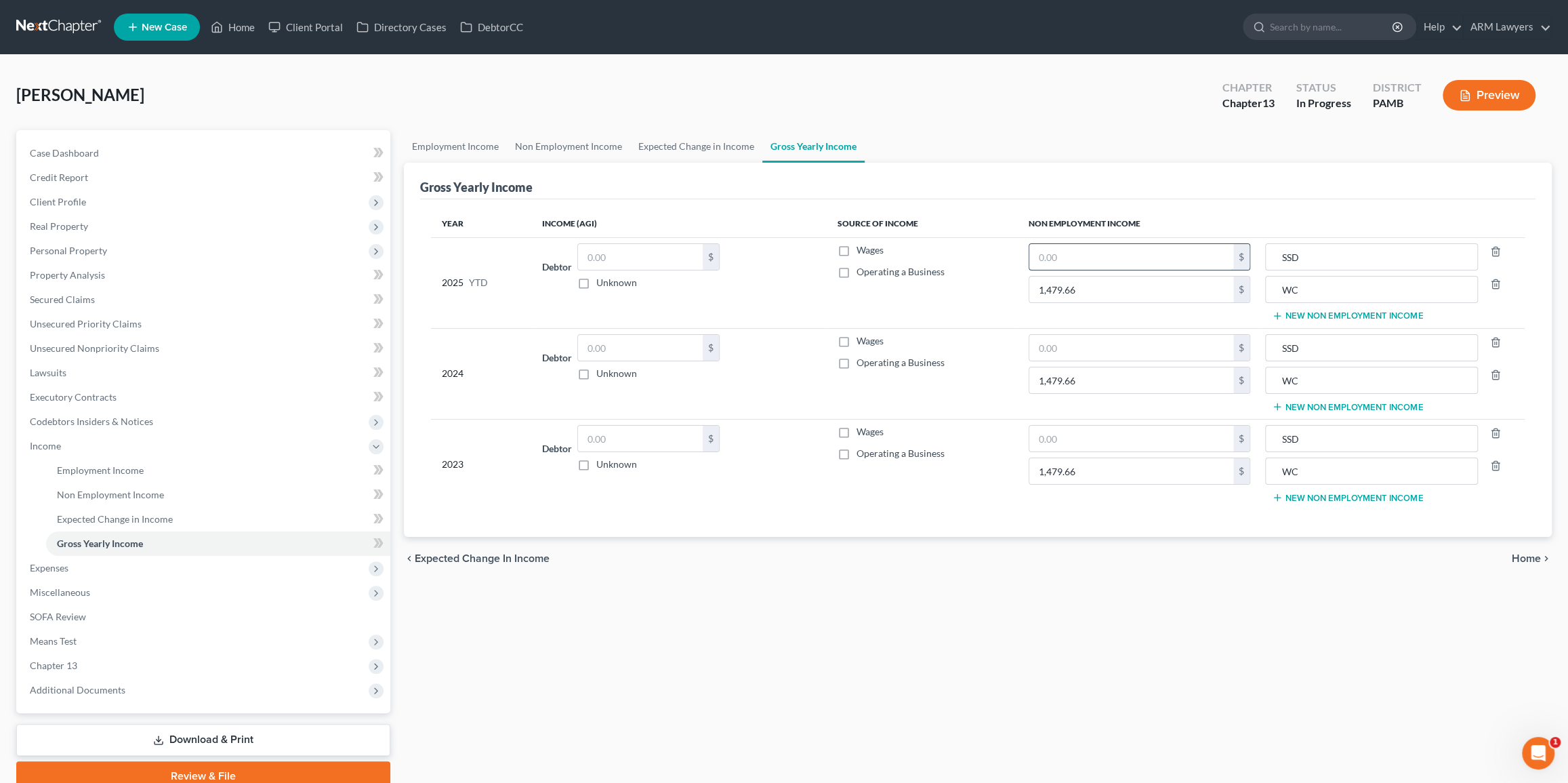
click at [1096, 258] on input "text" at bounding box center [1131, 257] width 204 height 26
paste input "2,368.00"
type input "2,368.00"
click at [1082, 347] on input "text" at bounding box center [1131, 348] width 204 height 26
paste input "2,368.00"
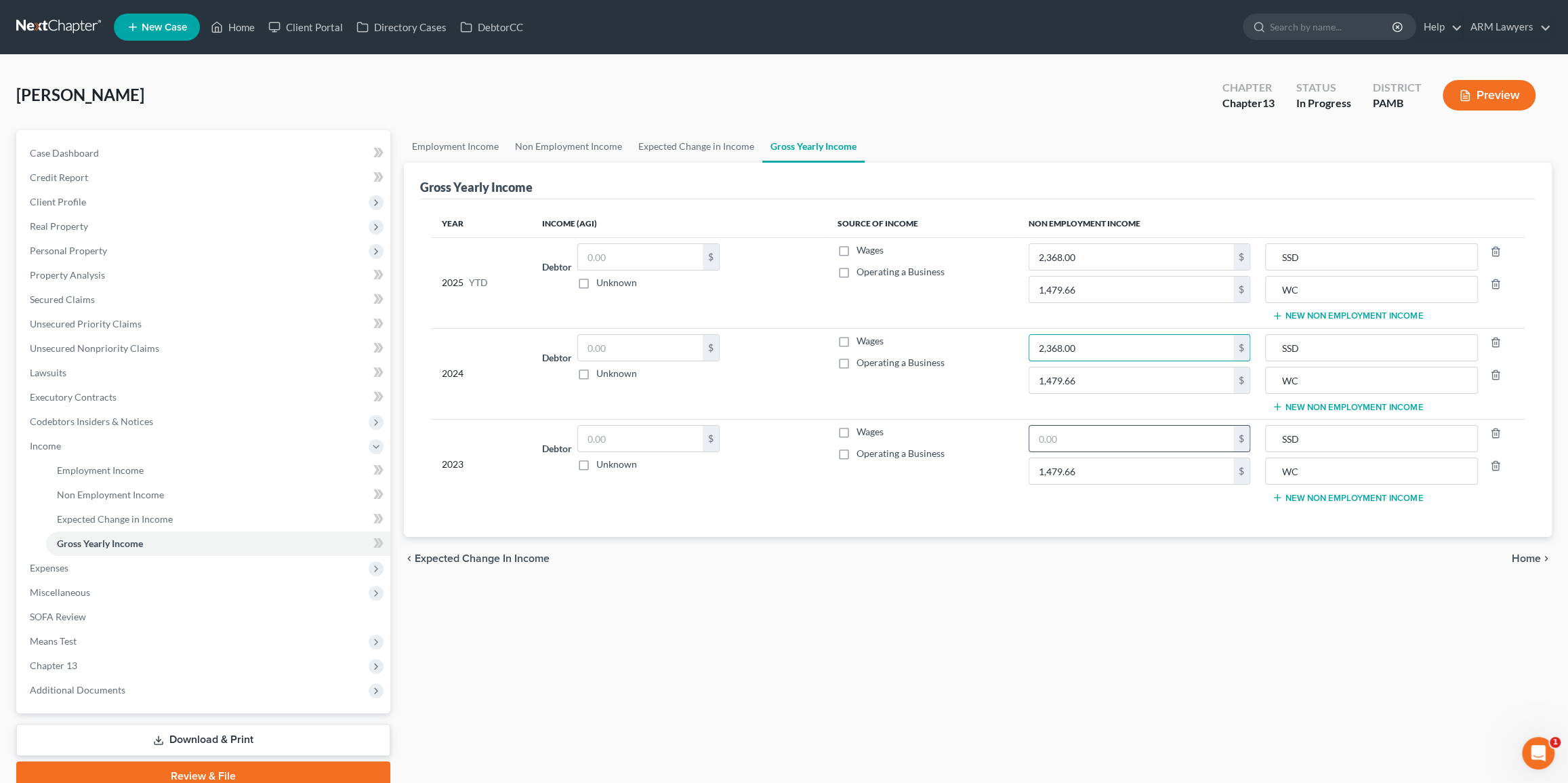
type input "2,368.00"
click at [1081, 430] on input "text" at bounding box center [1131, 439] width 204 height 26
paste input "2,368.00"
type input "2,368.00"
click at [87, 570] on span "Expenses" at bounding box center [205, 568] width 372 height 25
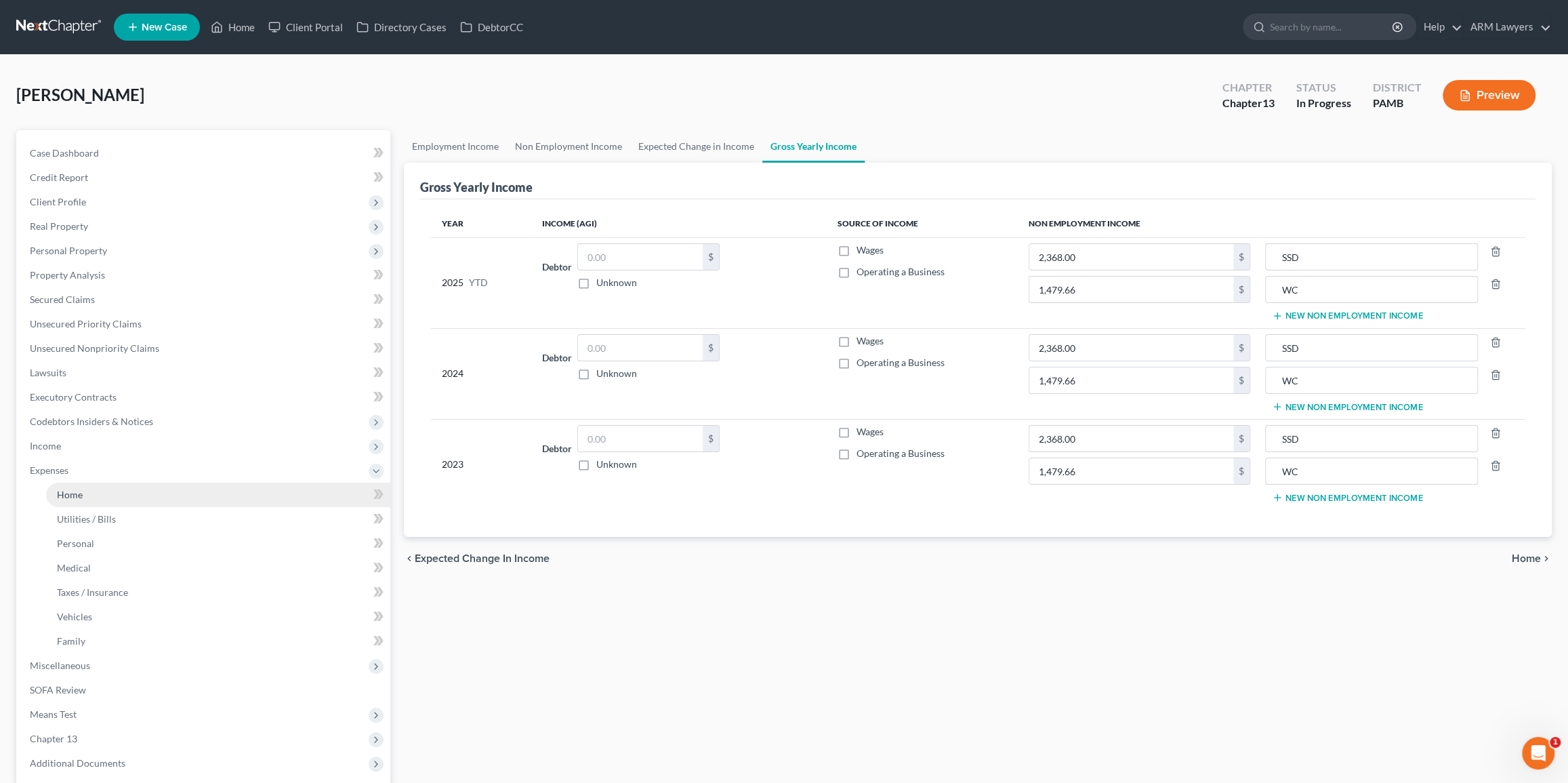
click at [100, 494] on link "Home" at bounding box center [217, 494] width 344 height 25
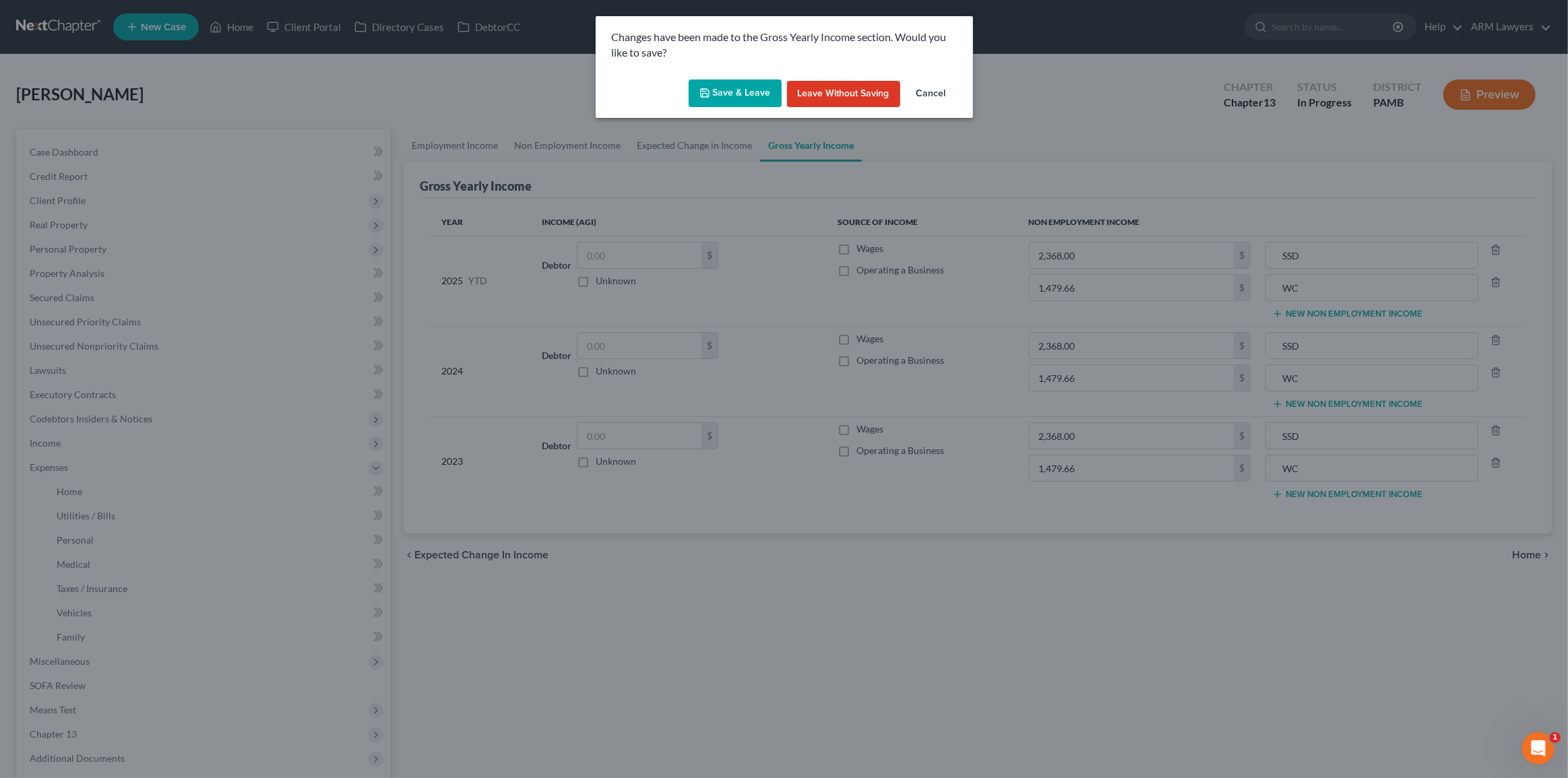
click at [760, 90] on button "Save & Leave" at bounding box center [735, 94] width 93 height 28
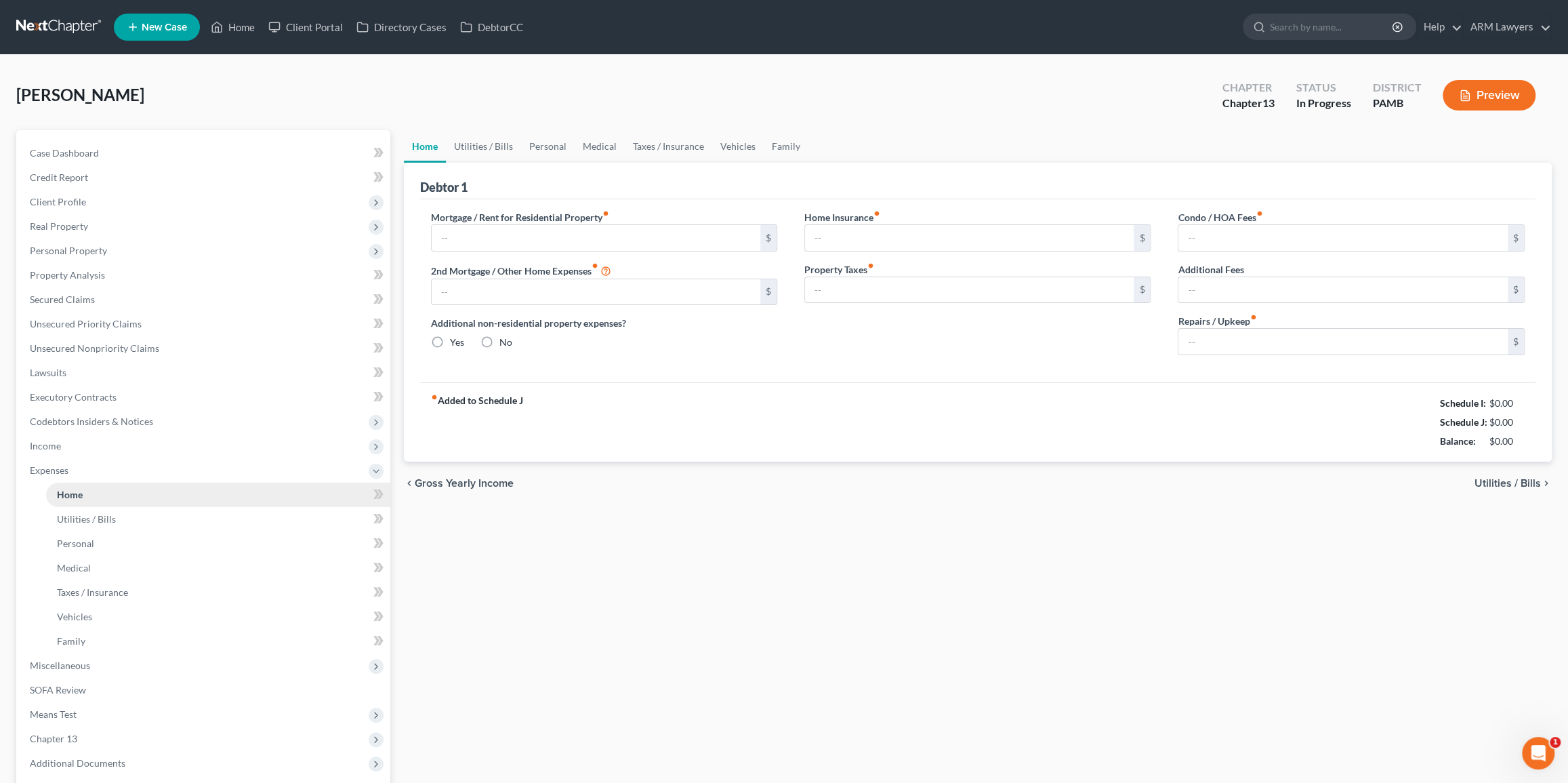
type input "2,170.00"
type input "0.00"
radio input "true"
type input "0.00"
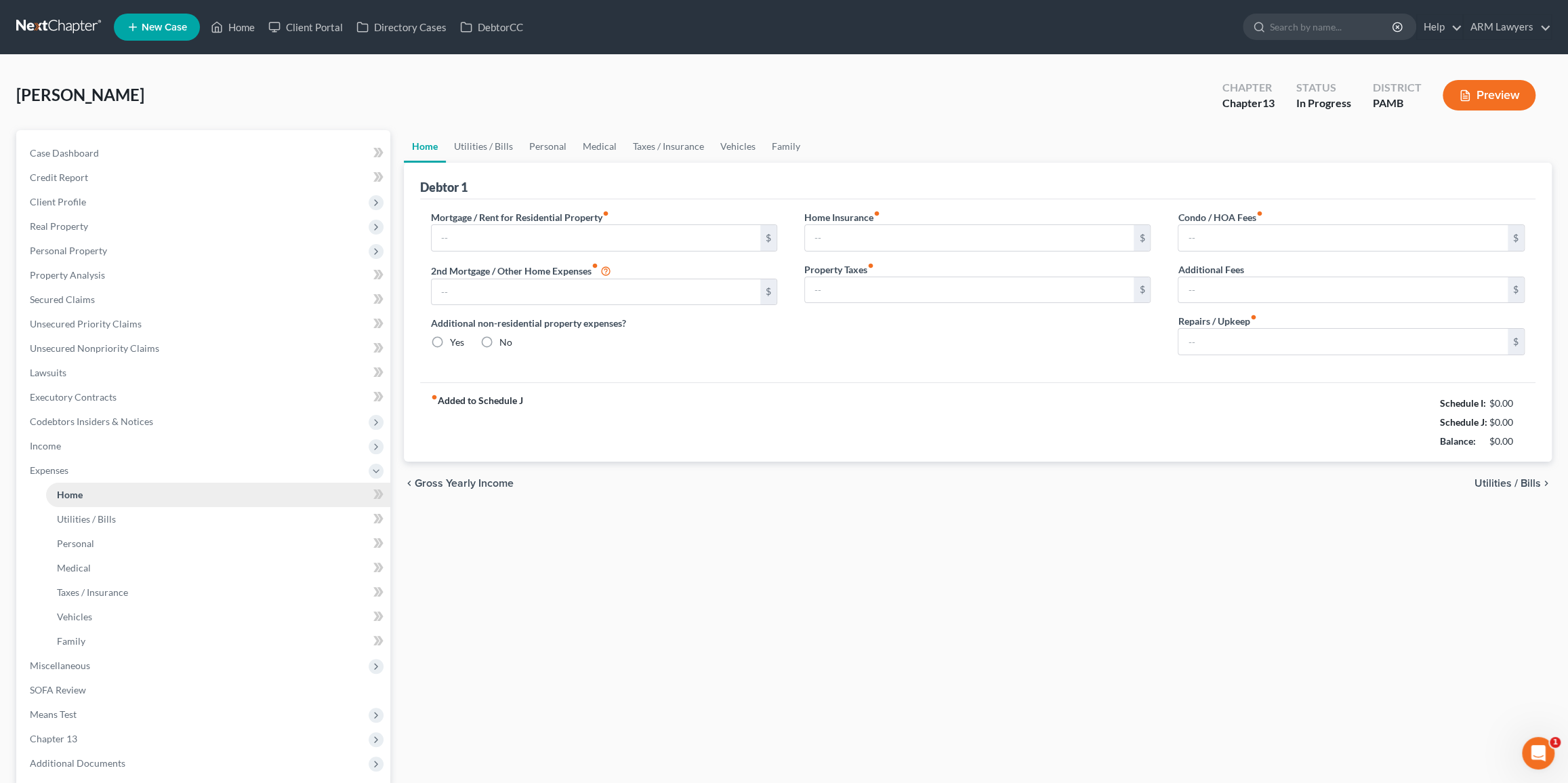
type input "0.00"
type input "100.00"
click at [125, 520] on link "Utilities / Bills" at bounding box center [217, 519] width 344 height 25
click at [491, 151] on link "Utilities / Bills" at bounding box center [483, 146] width 75 height 32
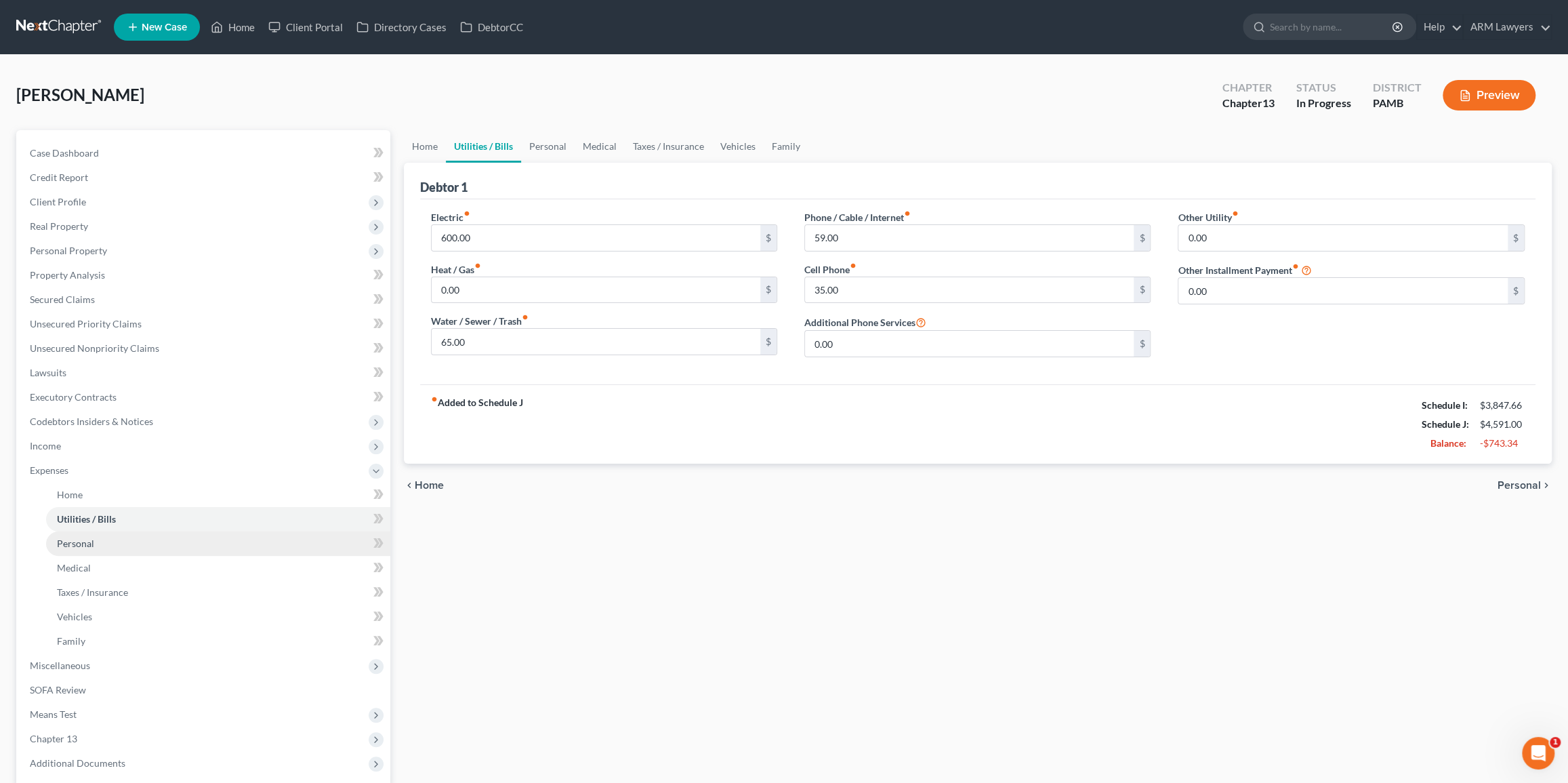
click at [135, 537] on link "Personal" at bounding box center [217, 544] width 344 height 25
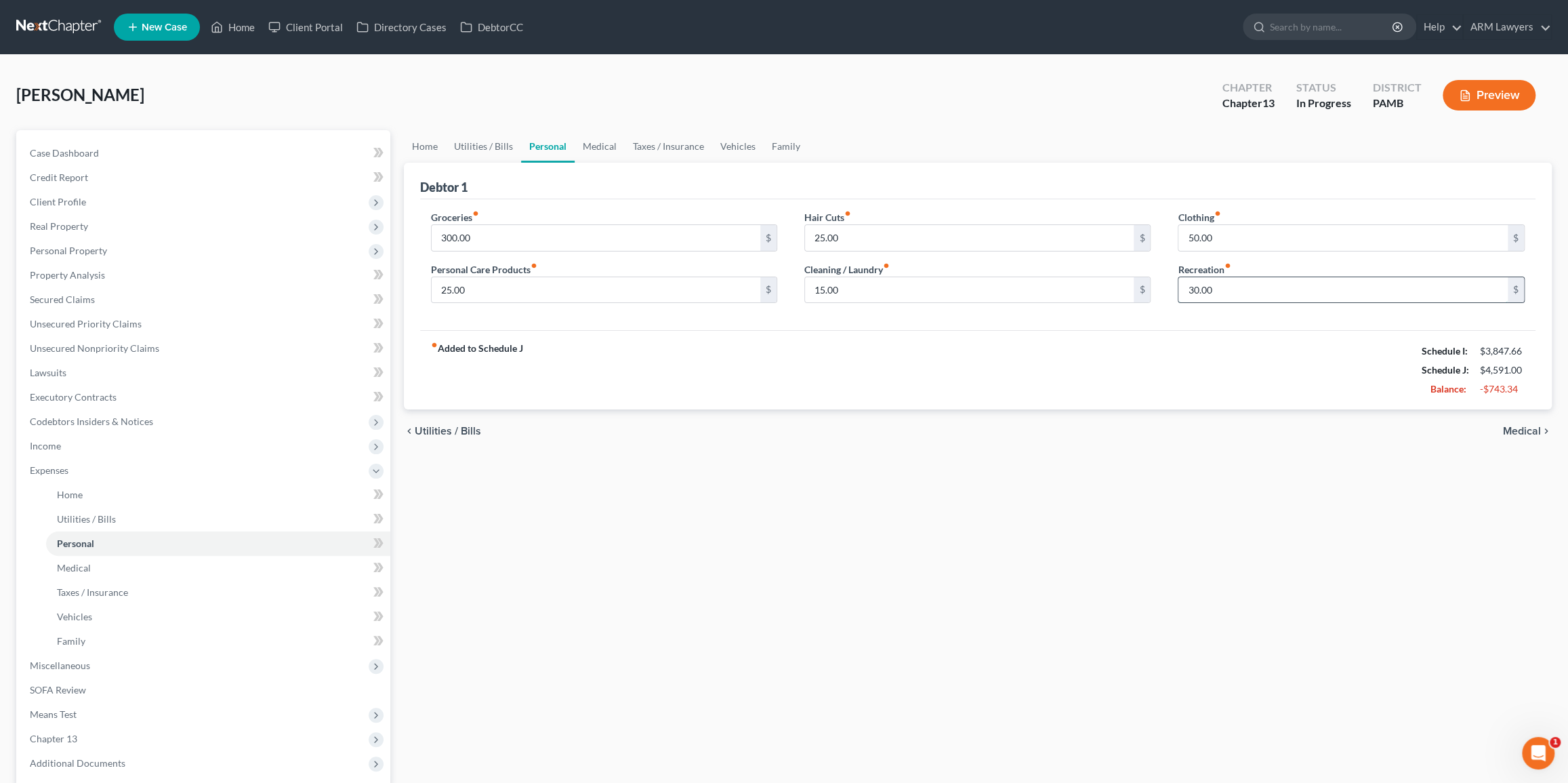
click at [1202, 289] on input "30.00" at bounding box center [1343, 290] width 329 height 26
type input "25"
click at [1148, 355] on div "fiber_manual_record Added to Schedule J Schedule I: $3,847.66 Schedule J: $4,58…" at bounding box center [978, 370] width 1116 height 80
click at [1196, 234] on input "50.00" at bounding box center [1343, 238] width 329 height 26
click at [1241, 234] on input "10.0" at bounding box center [1343, 238] width 329 height 26
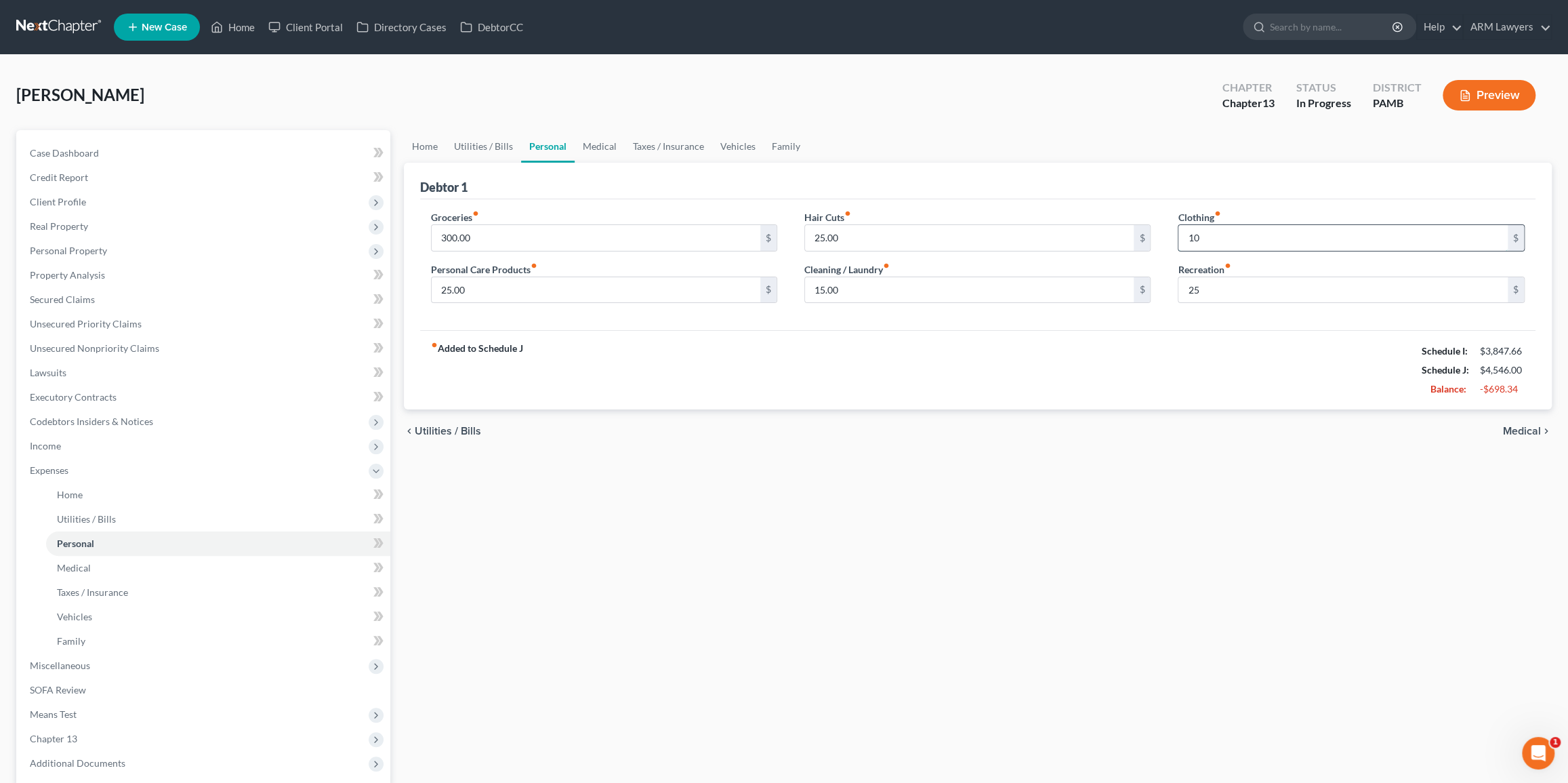
type input "1"
type input "0"
click at [1064, 393] on div "fiber_manual_record Added to Schedule J Schedule I: $3,847.66 Schedule J: $4,53…" at bounding box center [978, 370] width 1116 height 80
click at [1055, 375] on div "fiber_manual_record Added to Schedule J Schedule I: $3,847.66 Schedule J: $4,53…" at bounding box center [978, 370] width 1116 height 80
drag, startPoint x: 598, startPoint y: 142, endPoint x: 602, endPoint y: 151, distance: 9.8
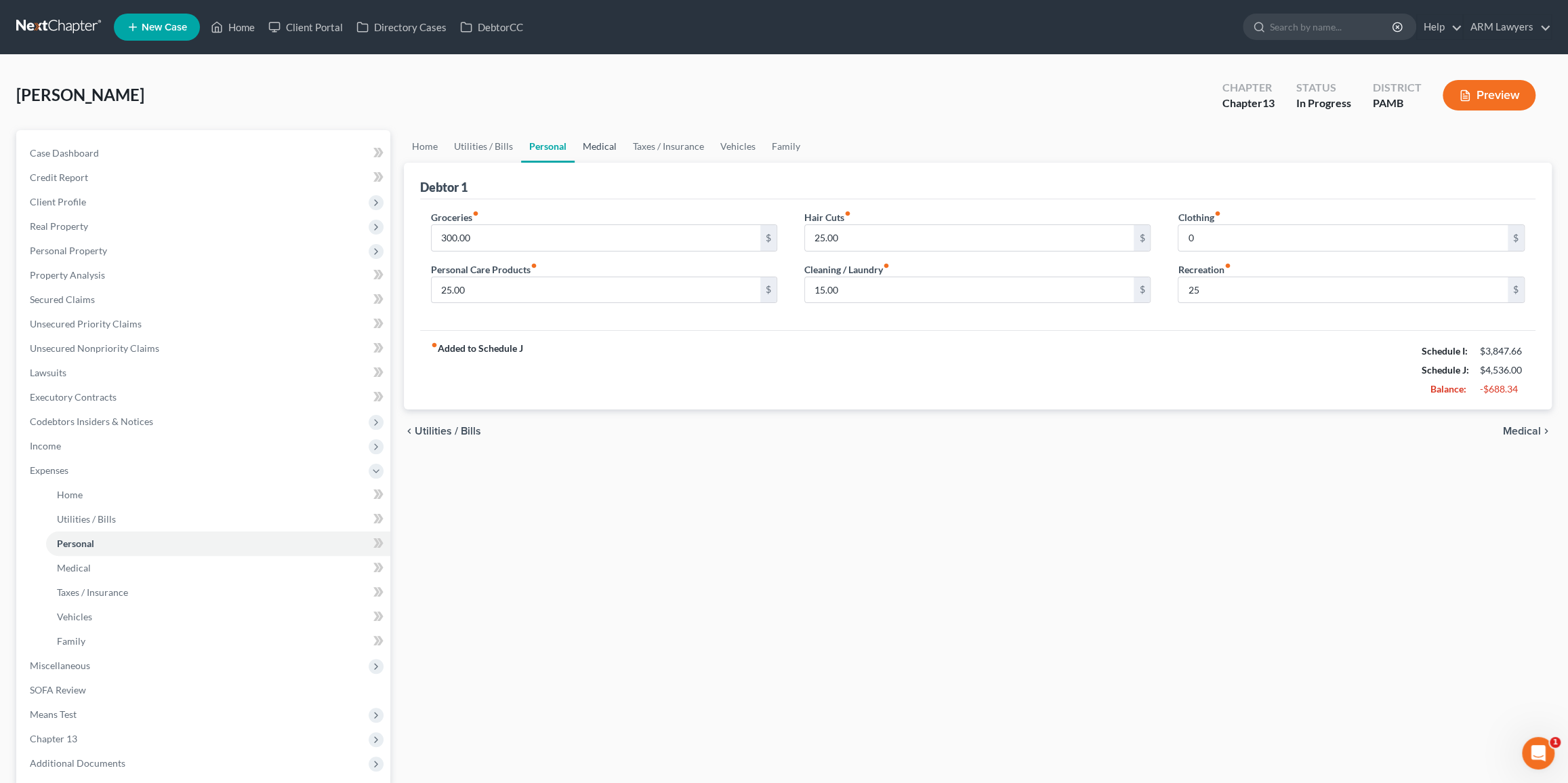
click at [598, 142] on link "Medical" at bounding box center [599, 146] width 50 height 32
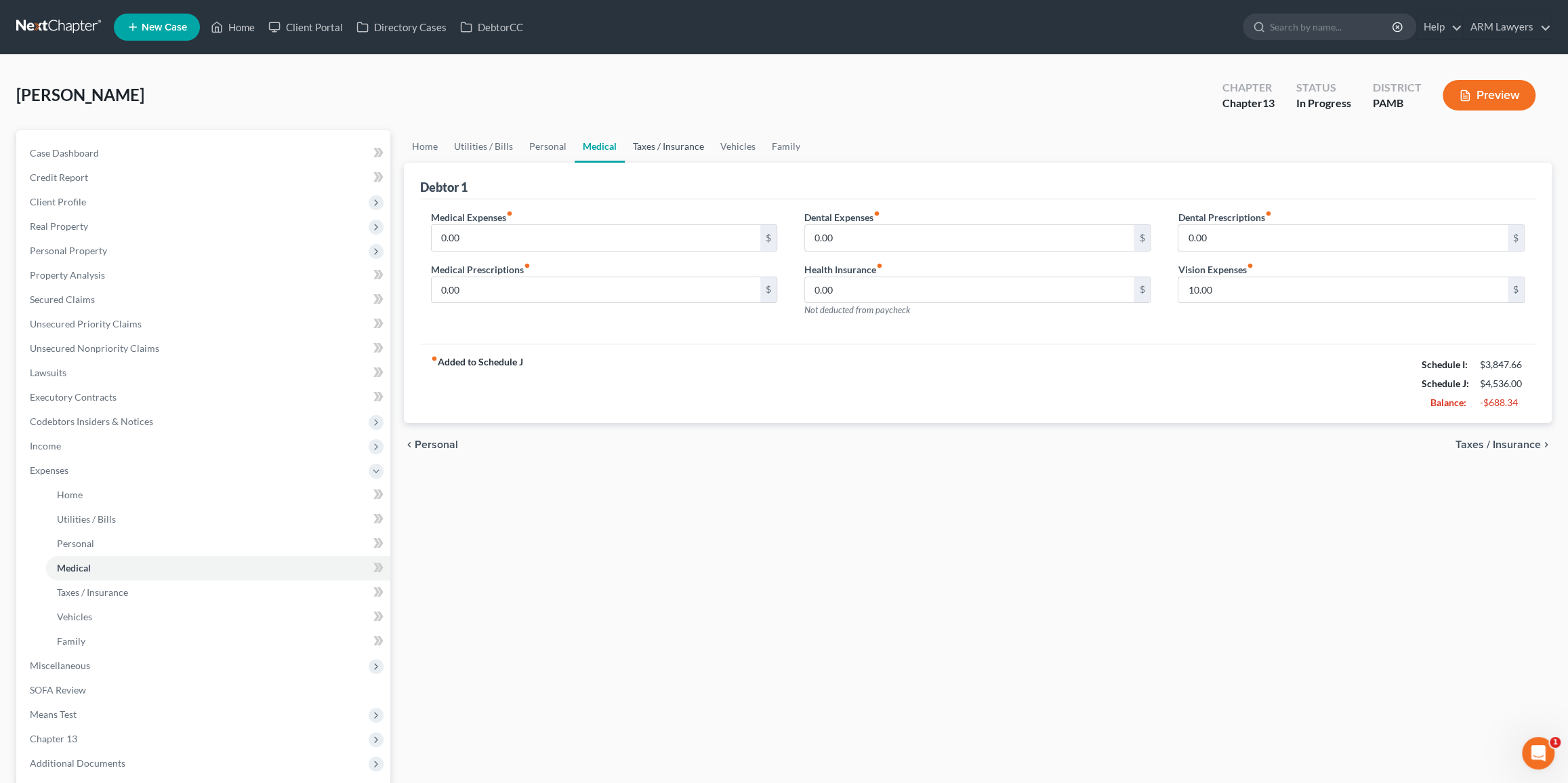
click at [681, 142] on link "Taxes / Insurance" at bounding box center [669, 146] width 87 height 32
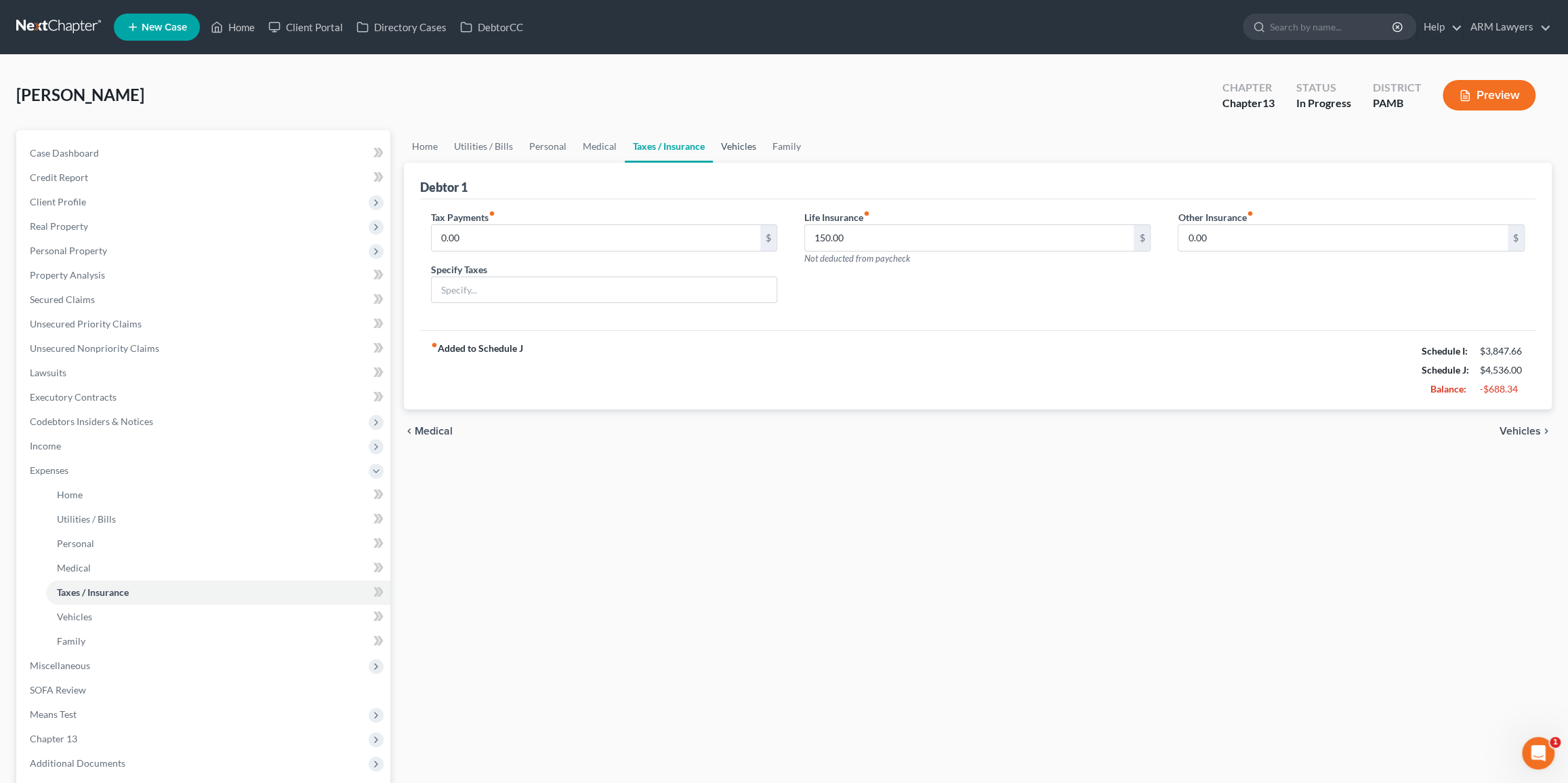
click at [740, 139] on link "Vehicles" at bounding box center [738, 146] width 51 height 32
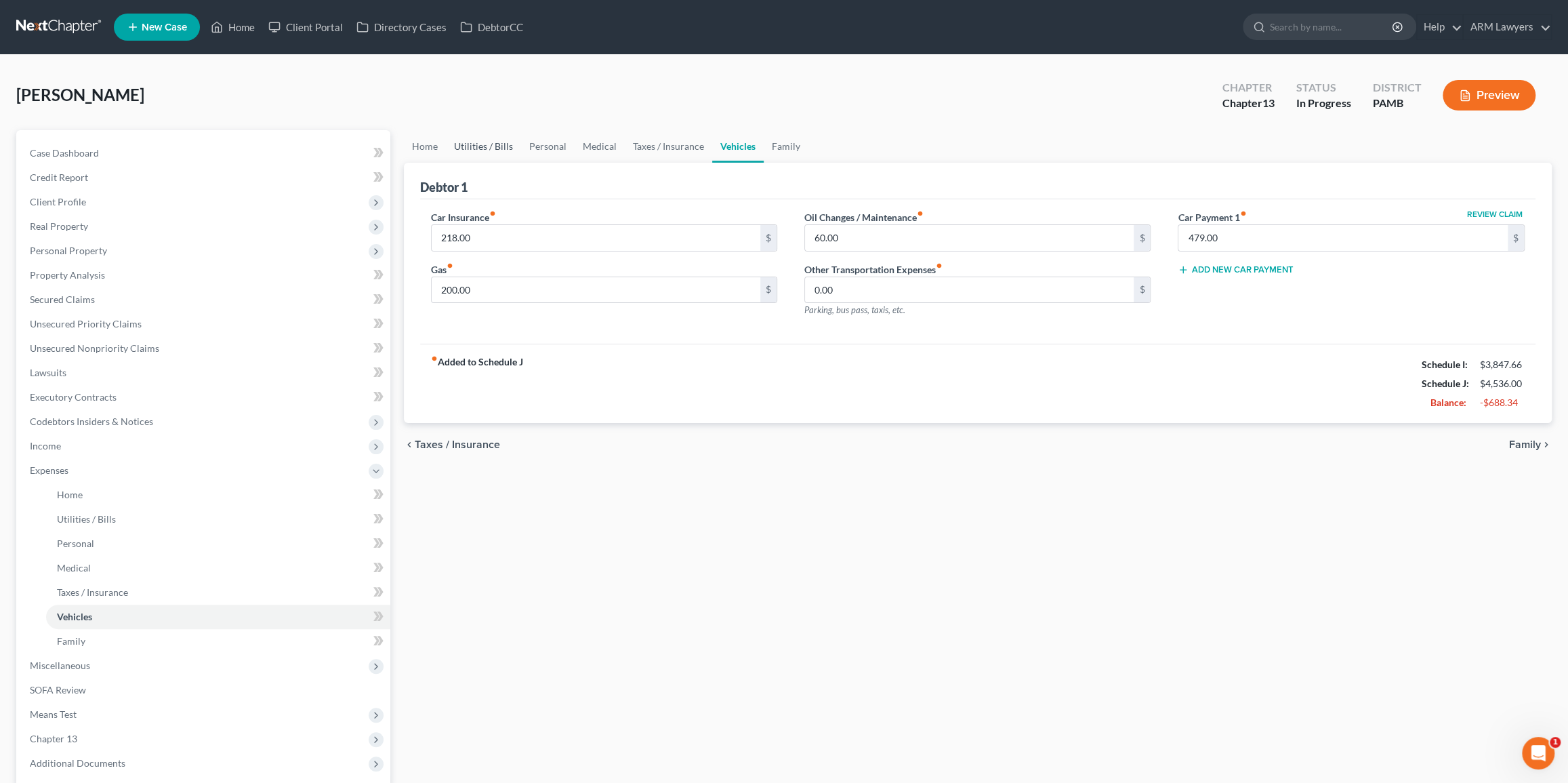
click at [502, 149] on link "Utilities / Bills" at bounding box center [483, 146] width 75 height 32
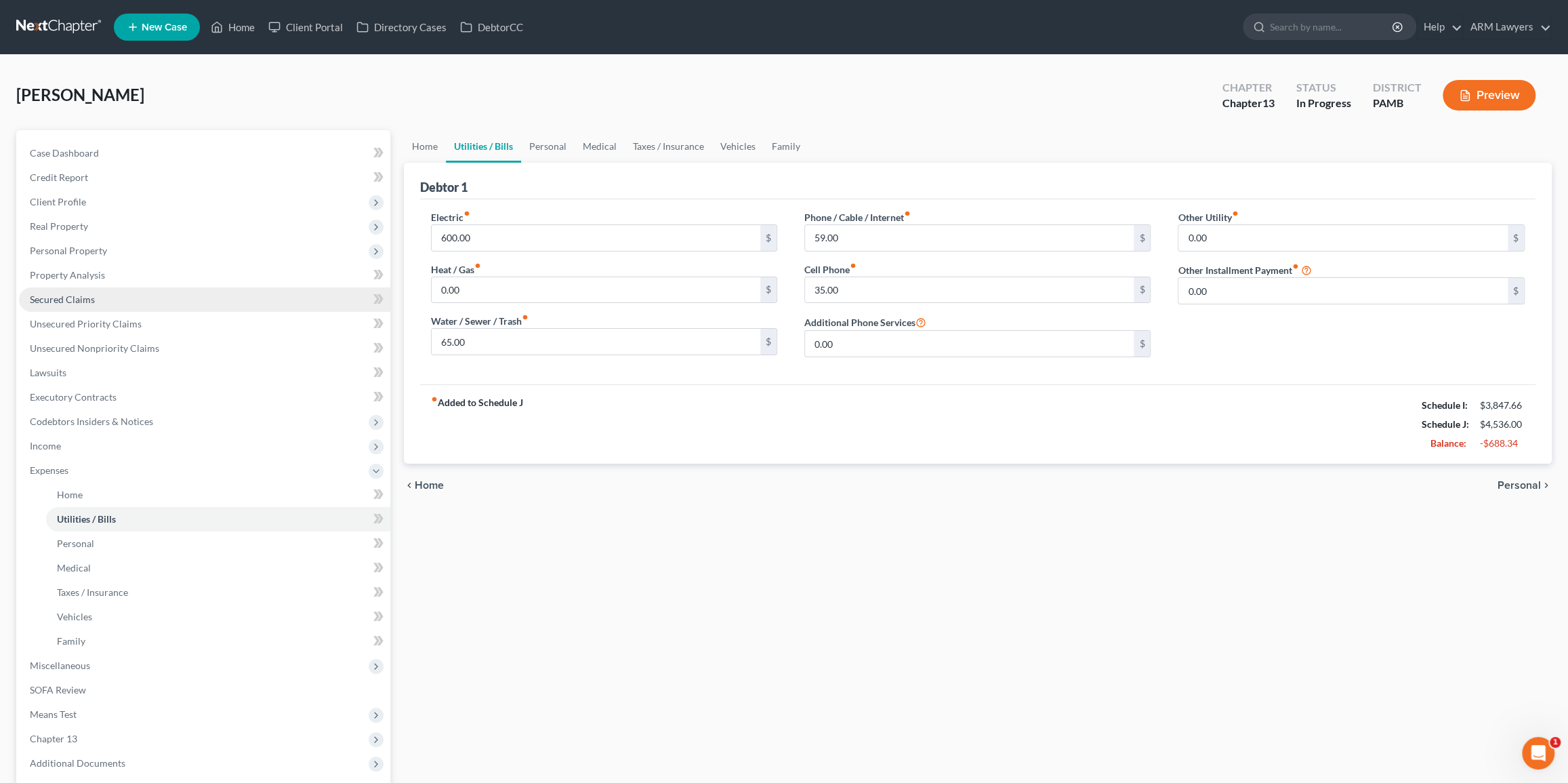
click at [88, 294] on span "Secured Claims" at bounding box center [62, 299] width 65 height 11
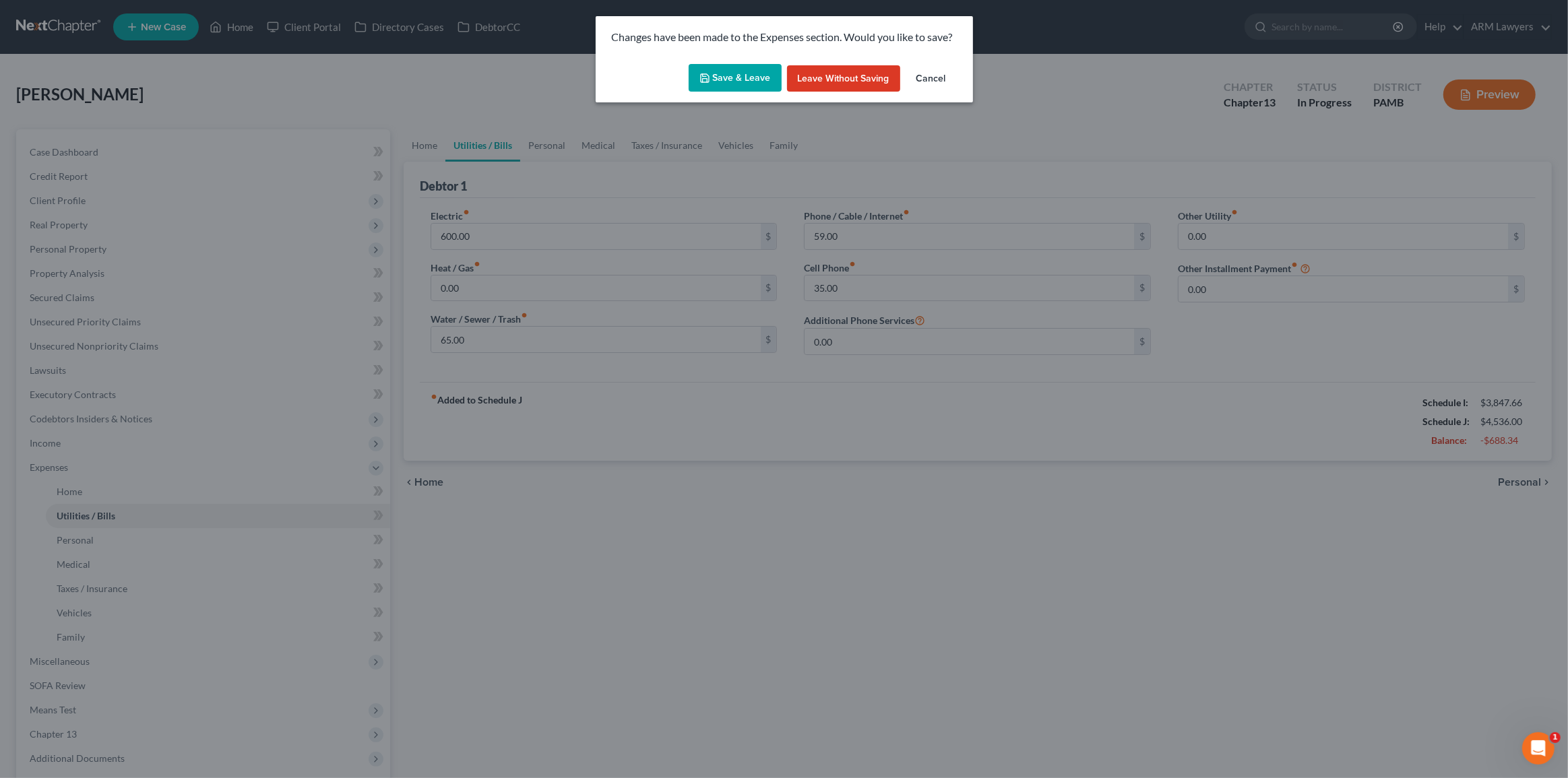
click at [757, 81] on button "Save & Leave" at bounding box center [735, 78] width 93 height 28
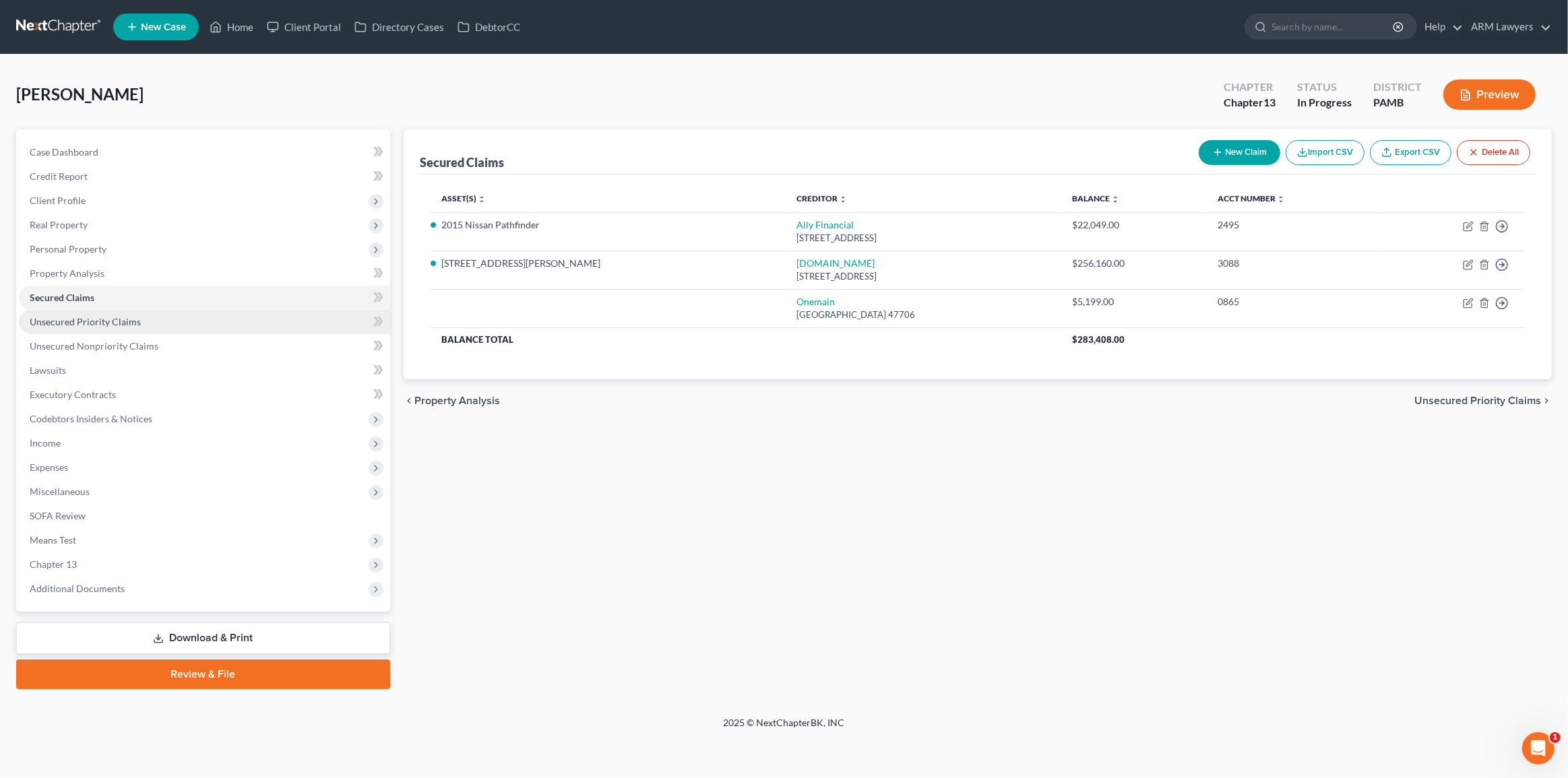
click at [239, 327] on link "Unsecured Priority Claims" at bounding box center [204, 322] width 371 height 24
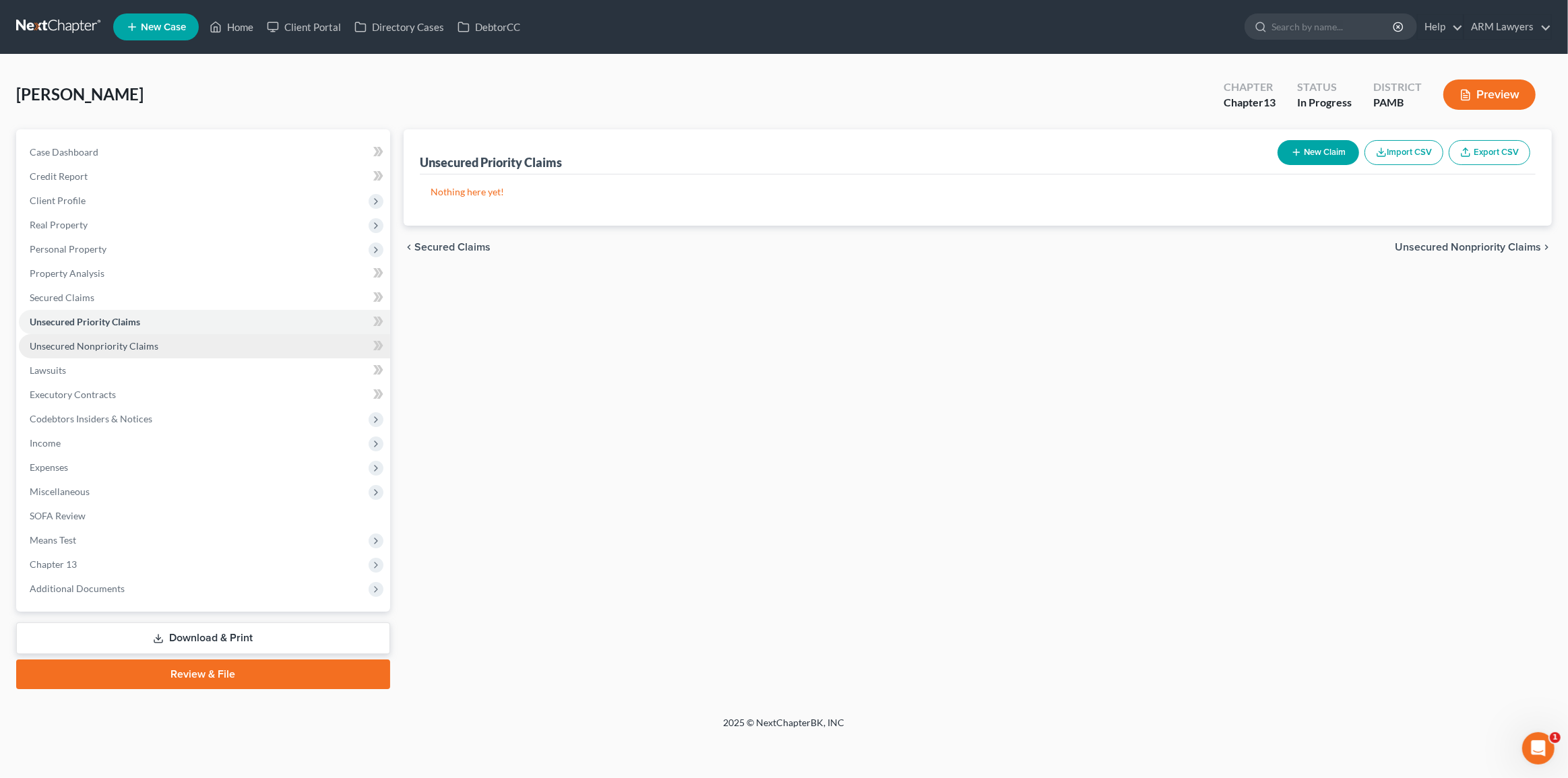
click at [209, 344] on link "Unsecured Nonpriority Claims" at bounding box center [204, 346] width 371 height 24
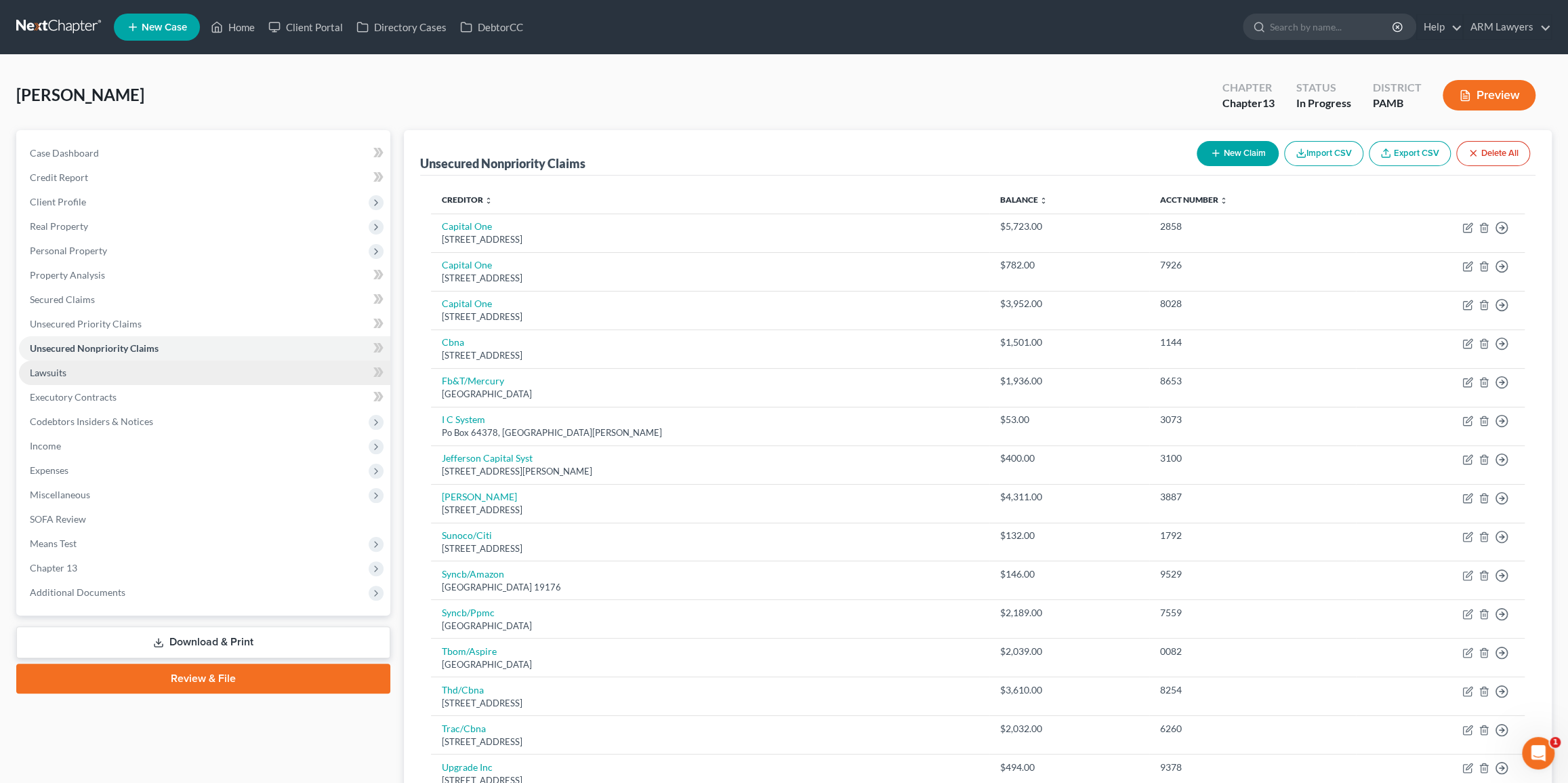
click at [179, 372] on link "Lawsuits" at bounding box center [205, 372] width 372 height 25
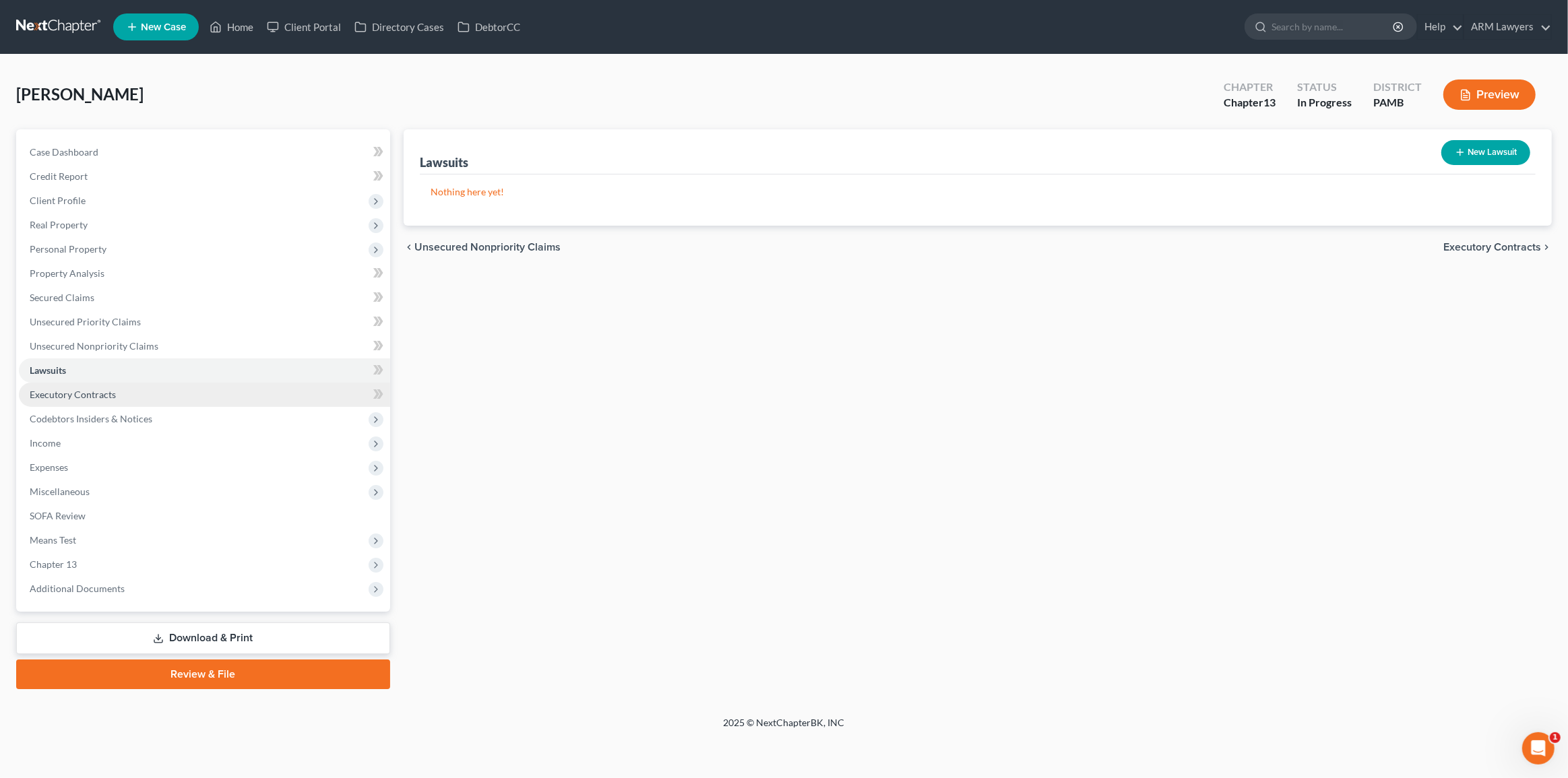
click at [162, 397] on link "Executory Contracts" at bounding box center [204, 395] width 371 height 24
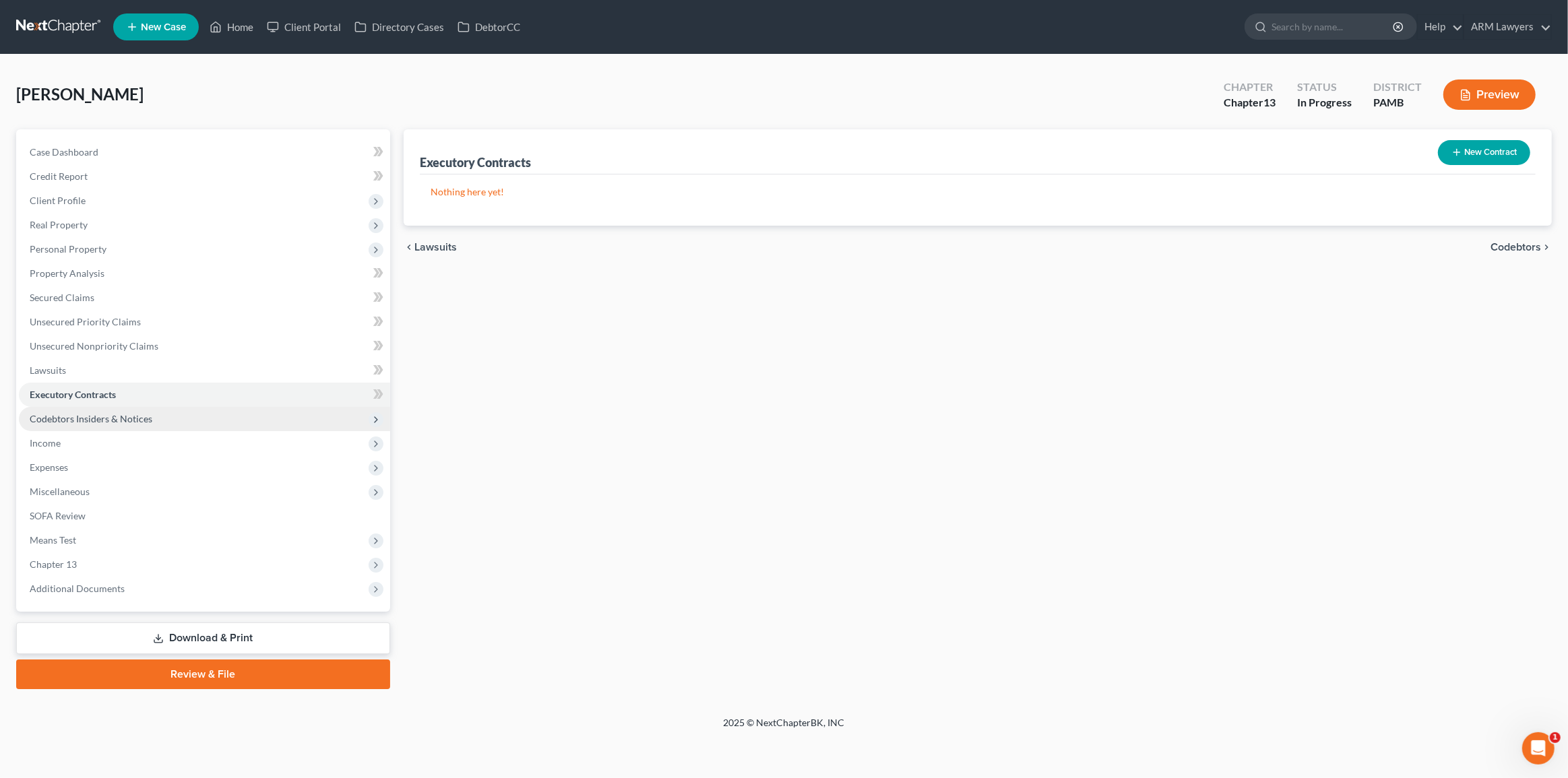
click at [202, 420] on span "Codebtors Insiders & Notices" at bounding box center [204, 418] width 371 height 24
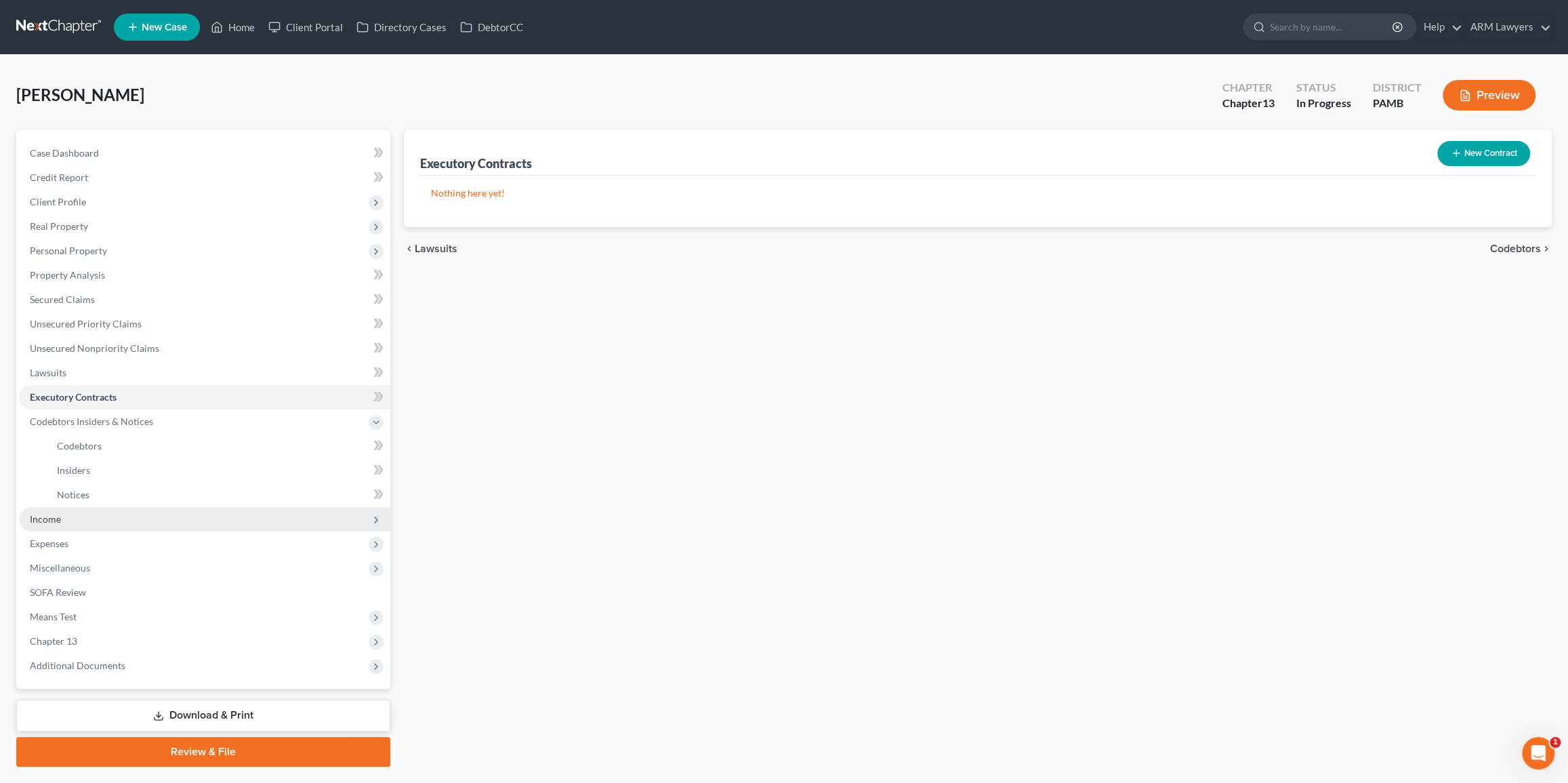
click at [108, 521] on span "Income" at bounding box center [205, 519] width 372 height 25
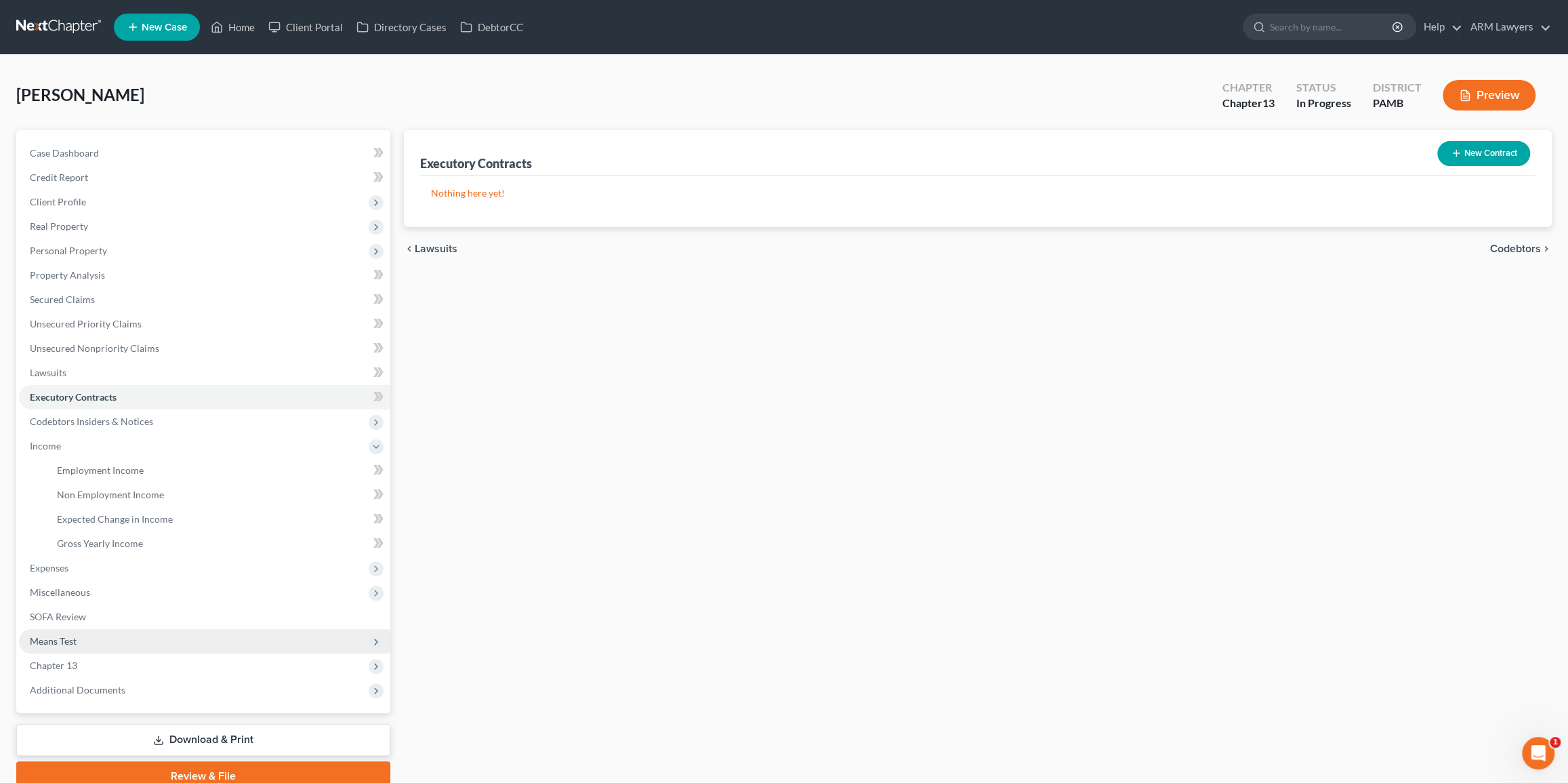
click at [146, 629] on span "Means Test" at bounding box center [205, 641] width 372 height 25
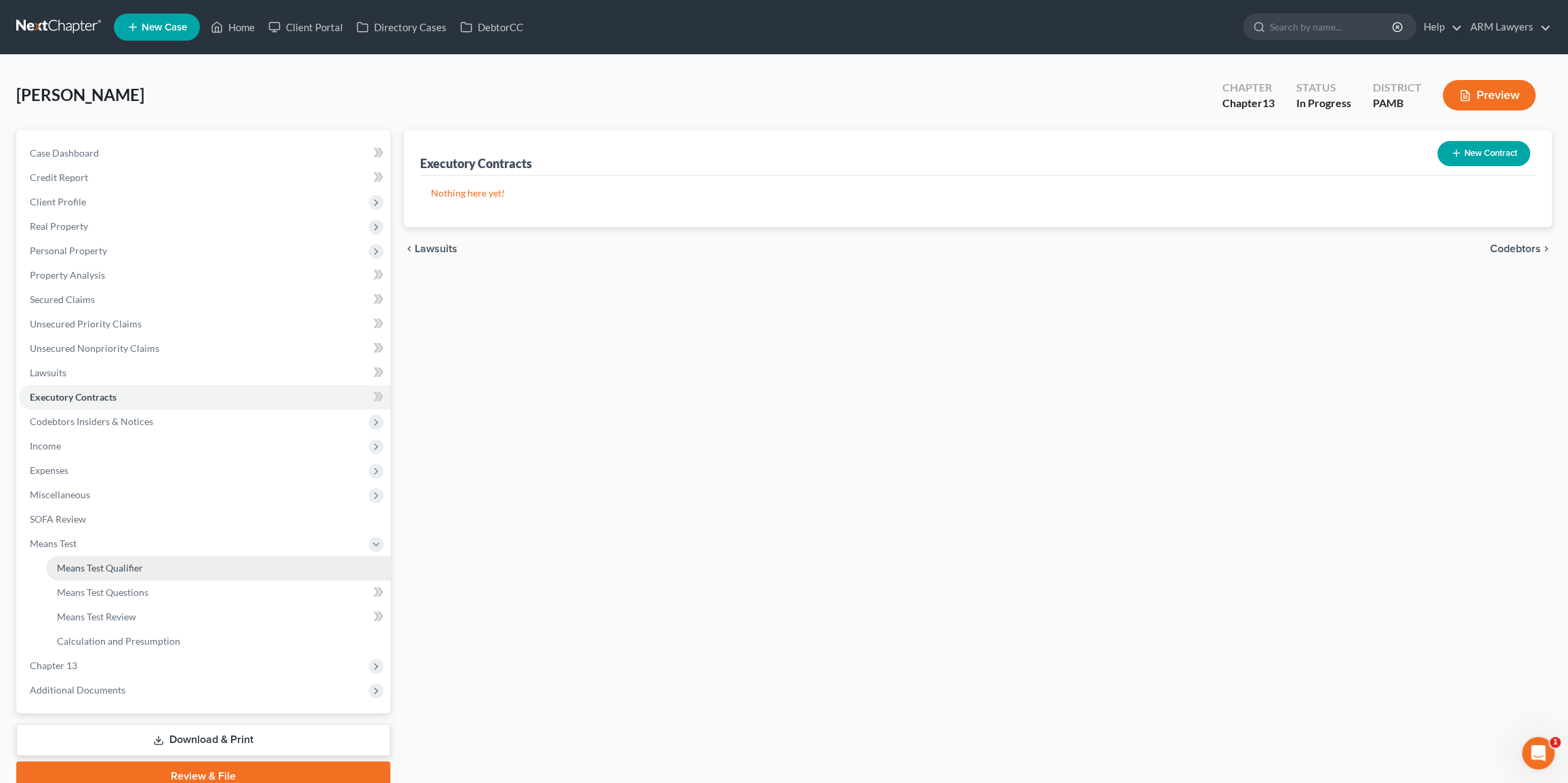
click at [129, 563] on span "Means Test Qualifier" at bounding box center [100, 568] width 86 height 11
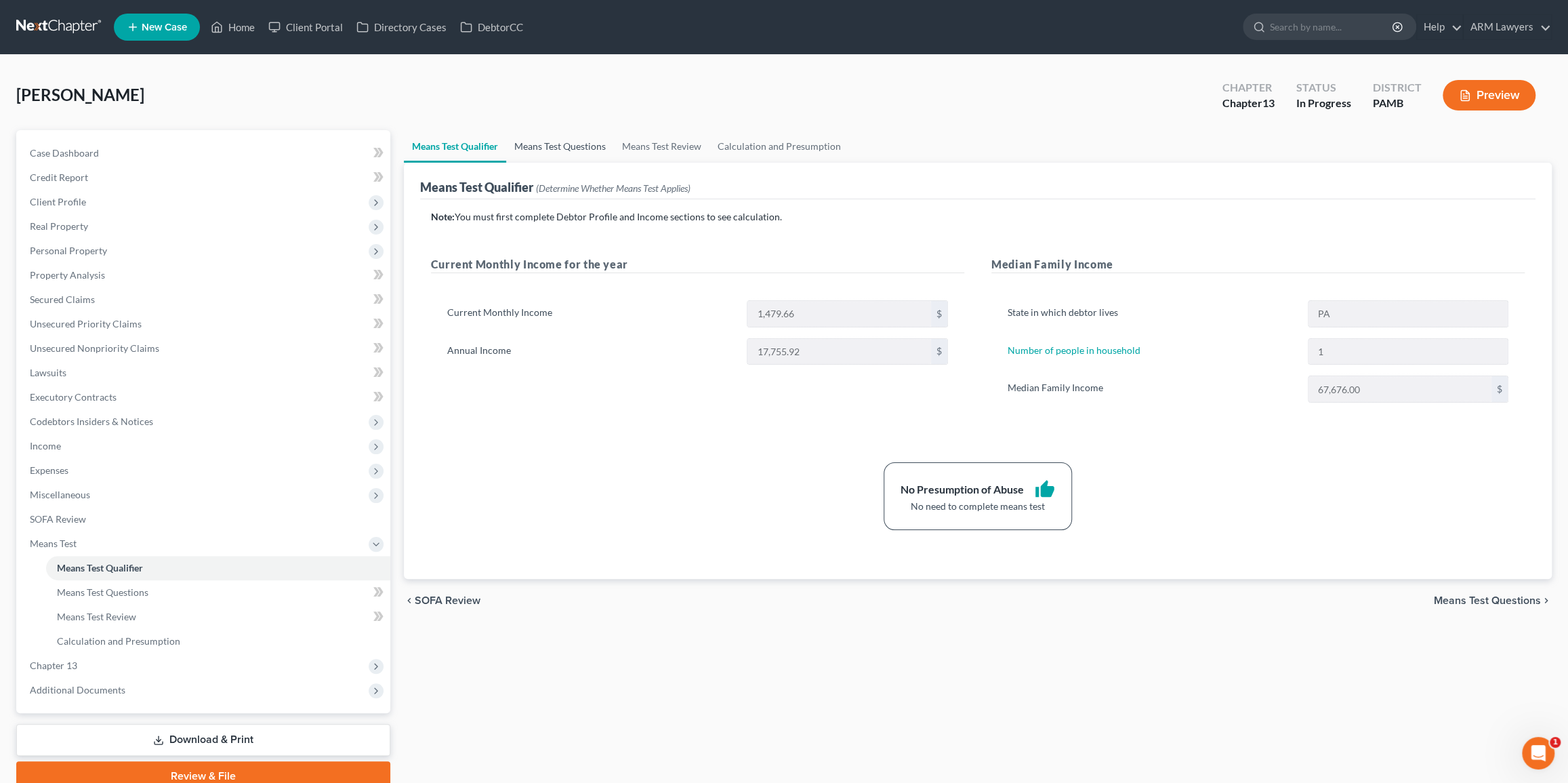
click at [553, 147] on link "Means Test Questions" at bounding box center [559, 146] width 108 height 32
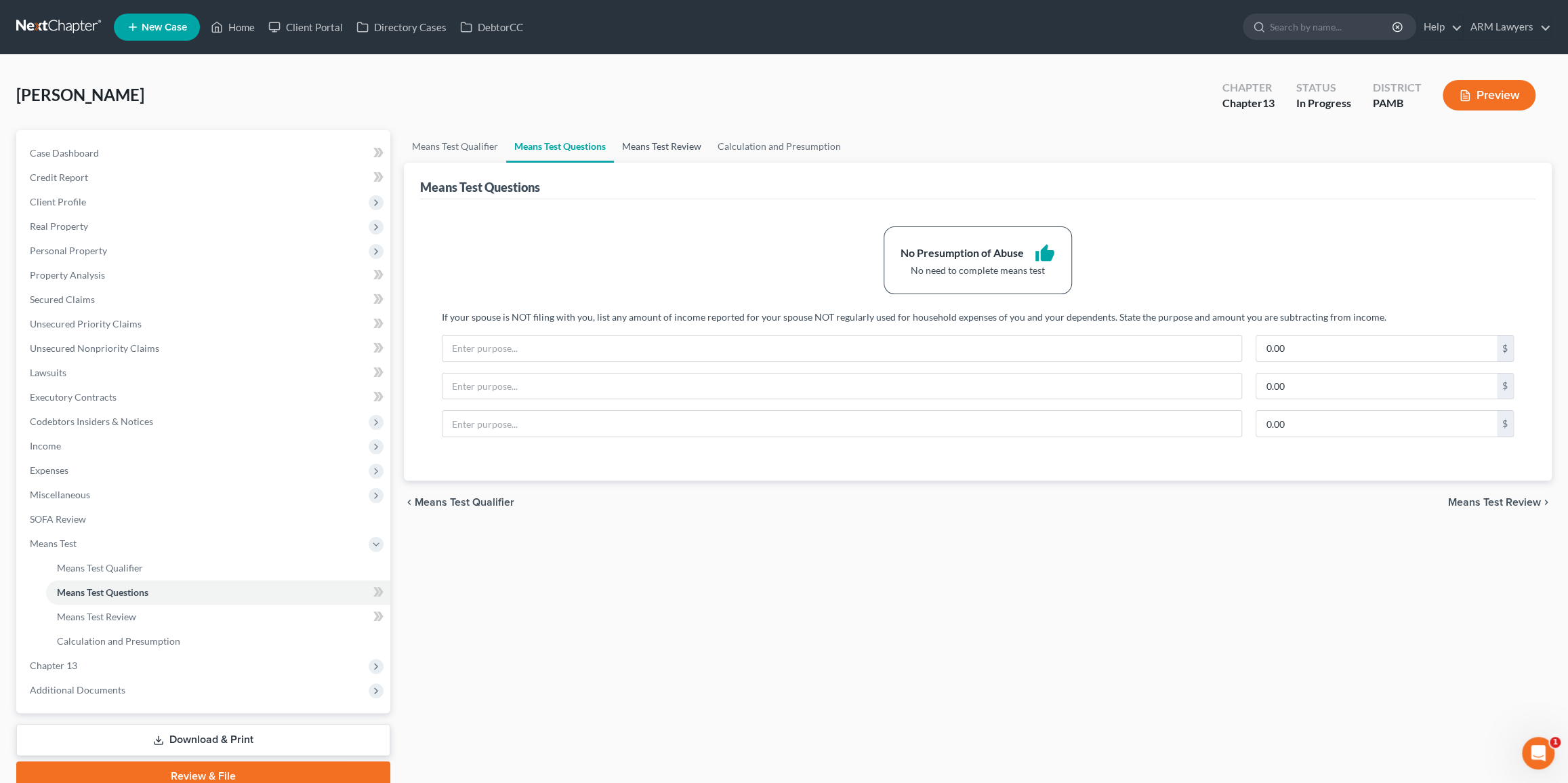
click at [650, 140] on link "Means Test Review" at bounding box center [662, 146] width 96 height 32
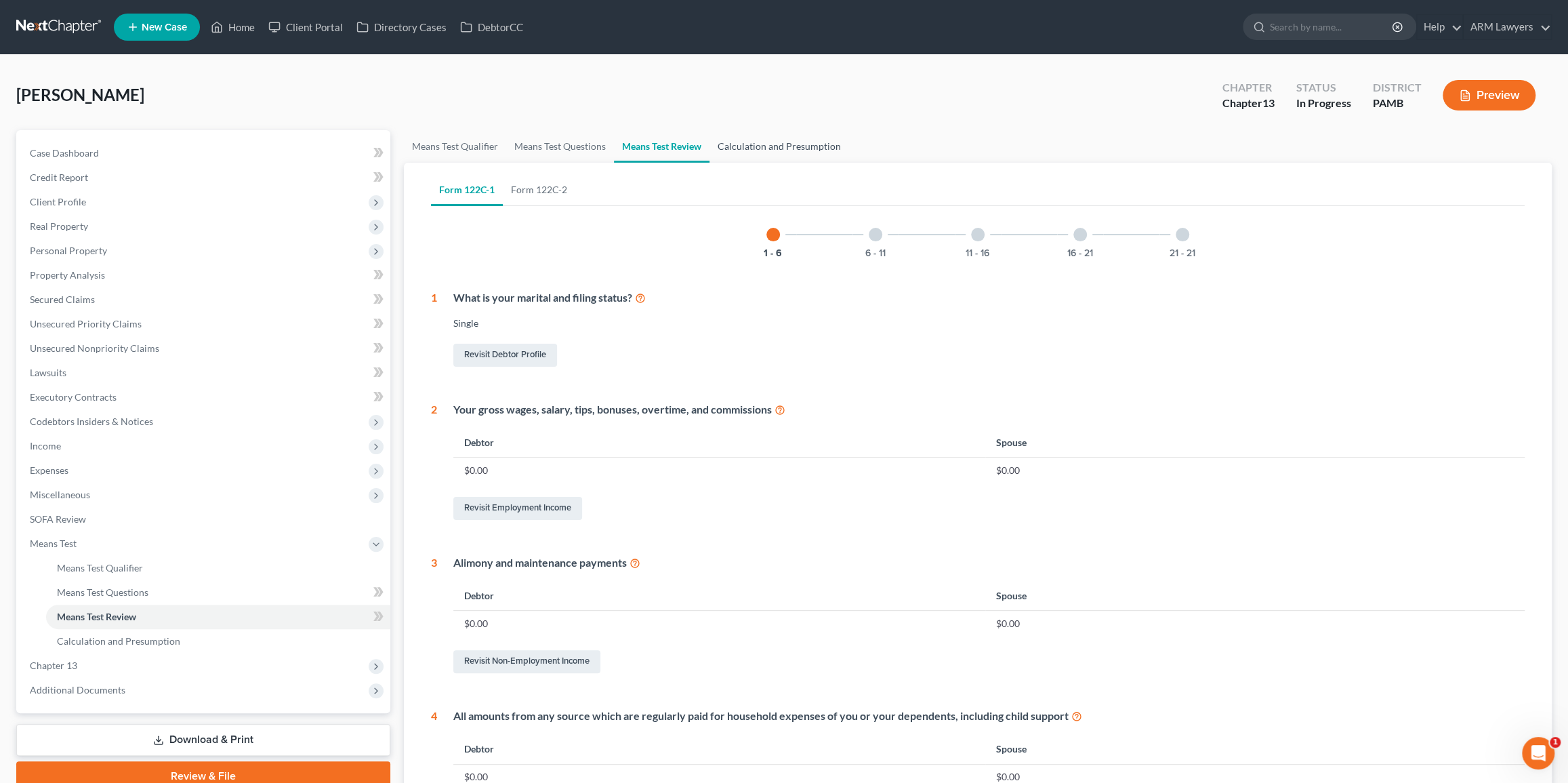
click at [786, 139] on link "Calculation and Presumption" at bounding box center [779, 146] width 139 height 32
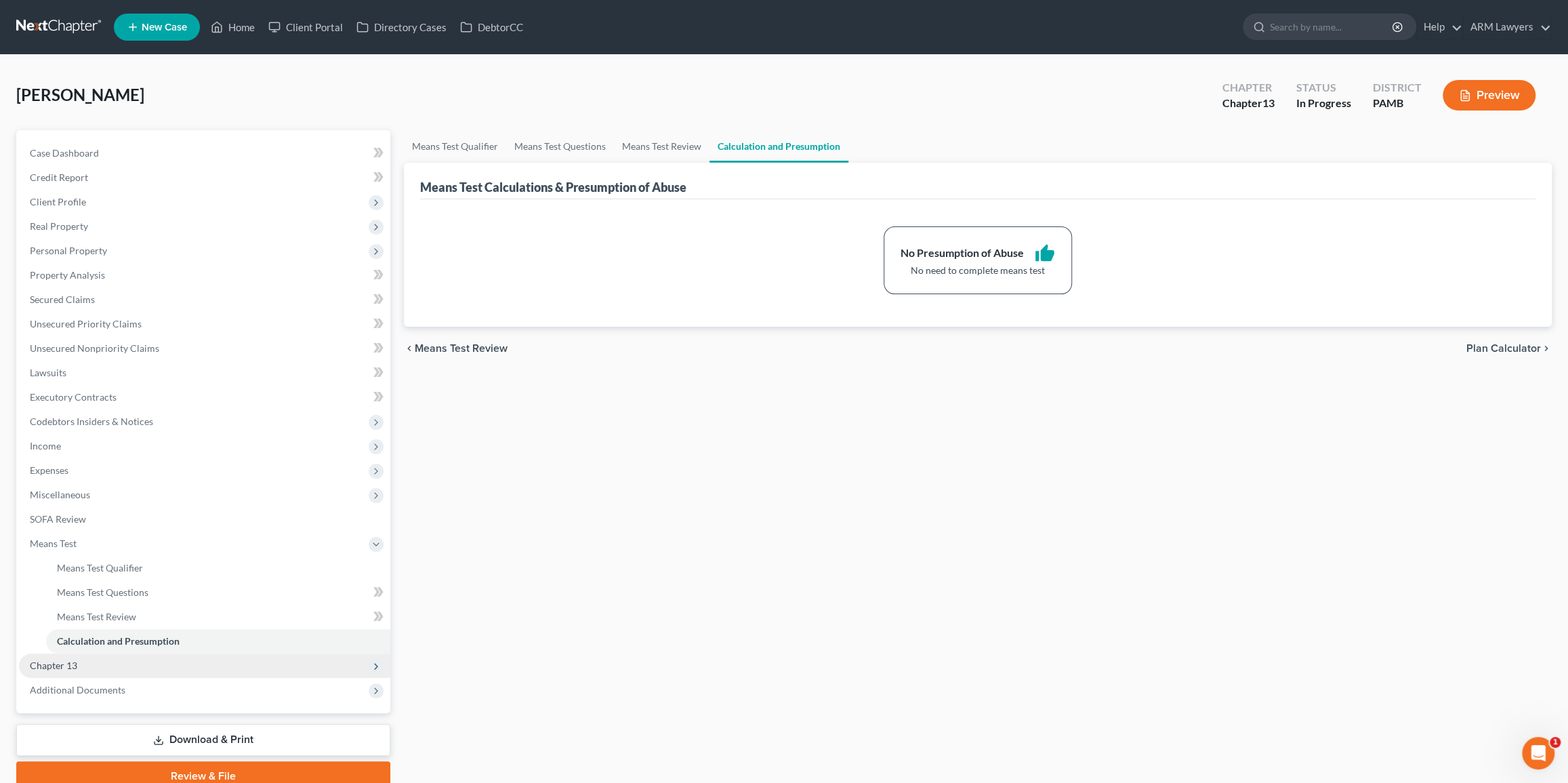
click at [66, 660] on span "Chapter 13" at bounding box center [53, 665] width 47 height 11
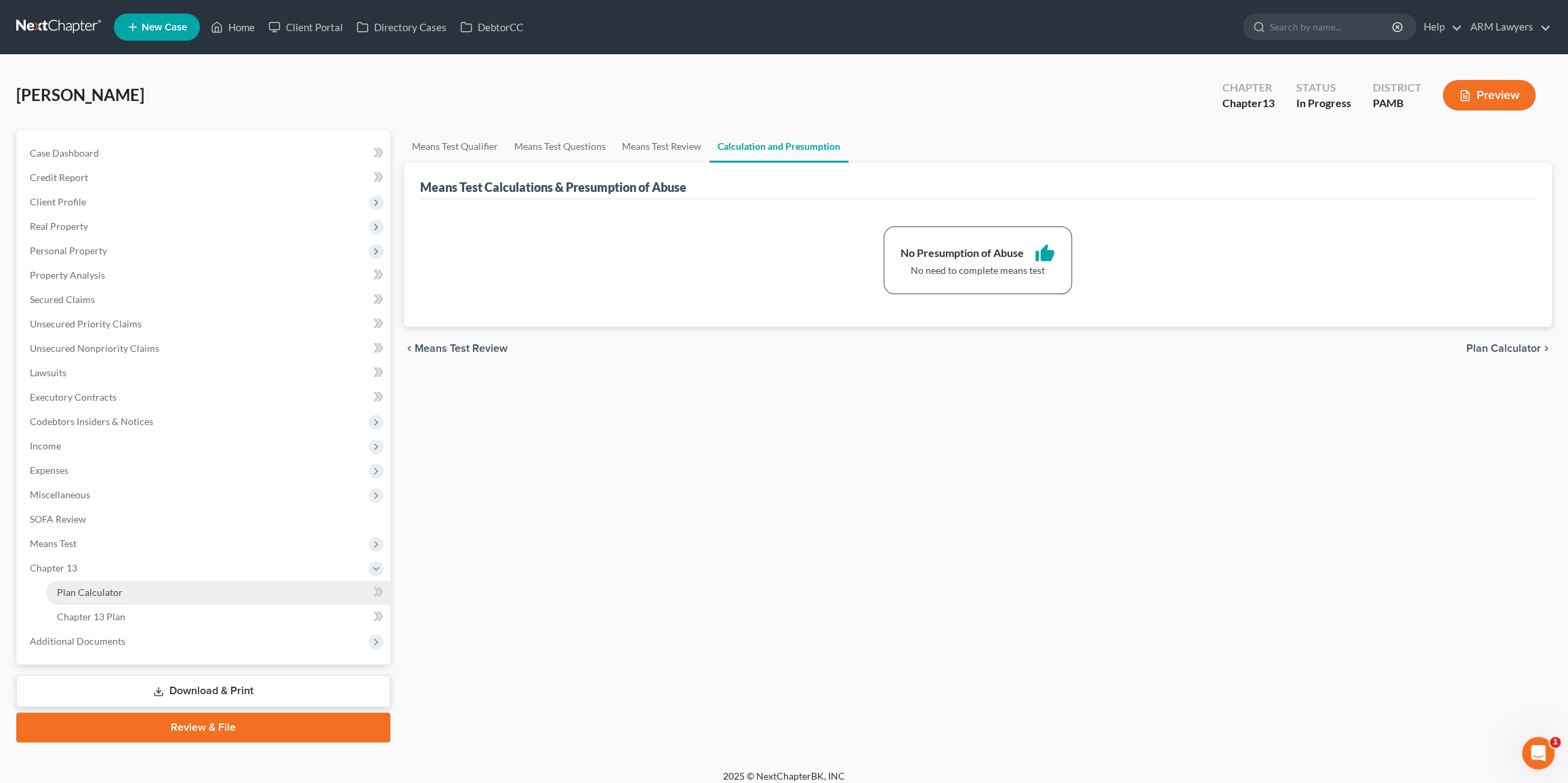
click at [114, 587] on span "Plan Calculator" at bounding box center [89, 592] width 65 height 11
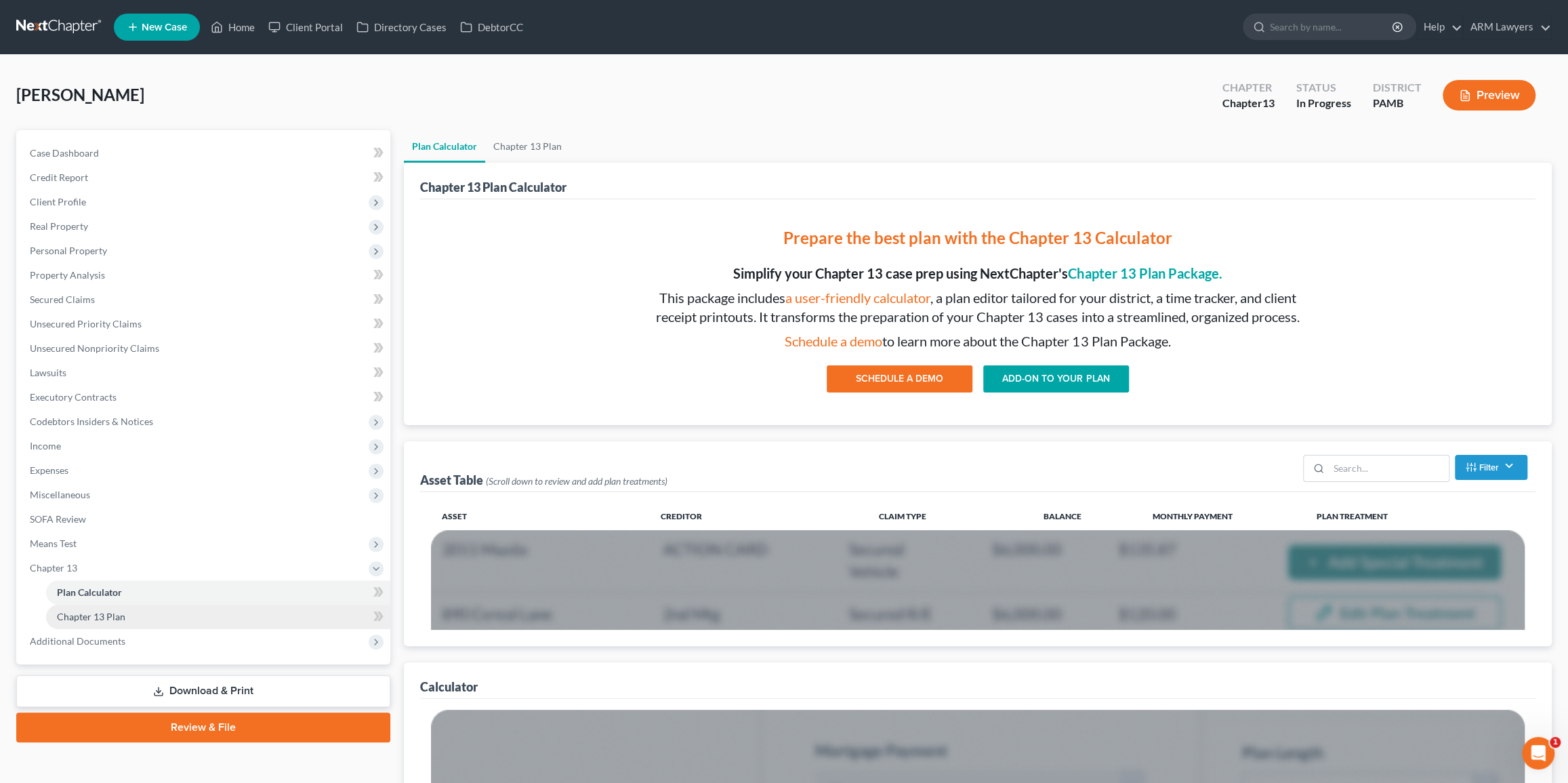
click at [146, 624] on link "Chapter 13 Plan" at bounding box center [217, 617] width 344 height 25
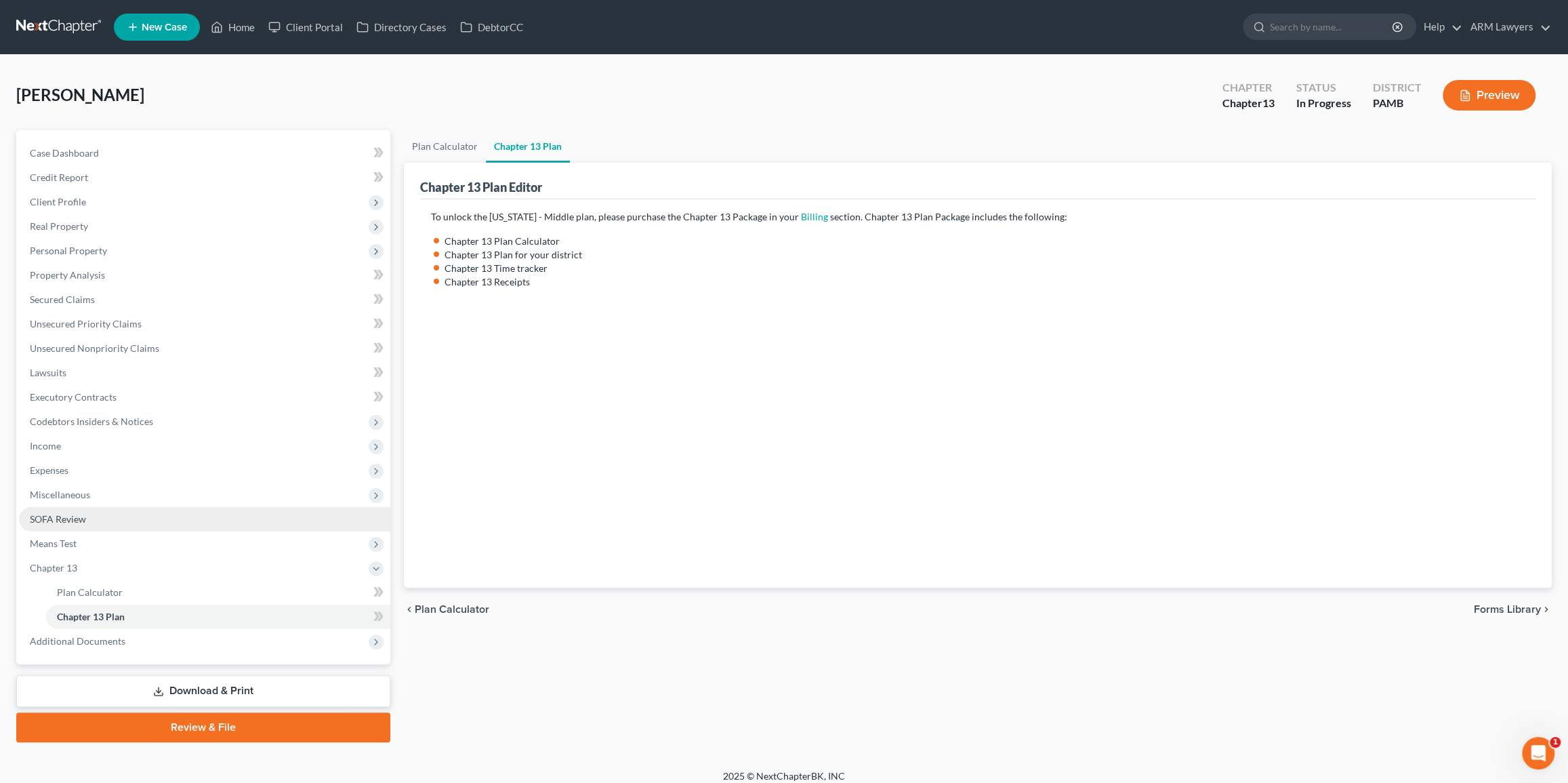
click at [103, 519] on link "SOFA Review" at bounding box center [205, 519] width 372 height 25
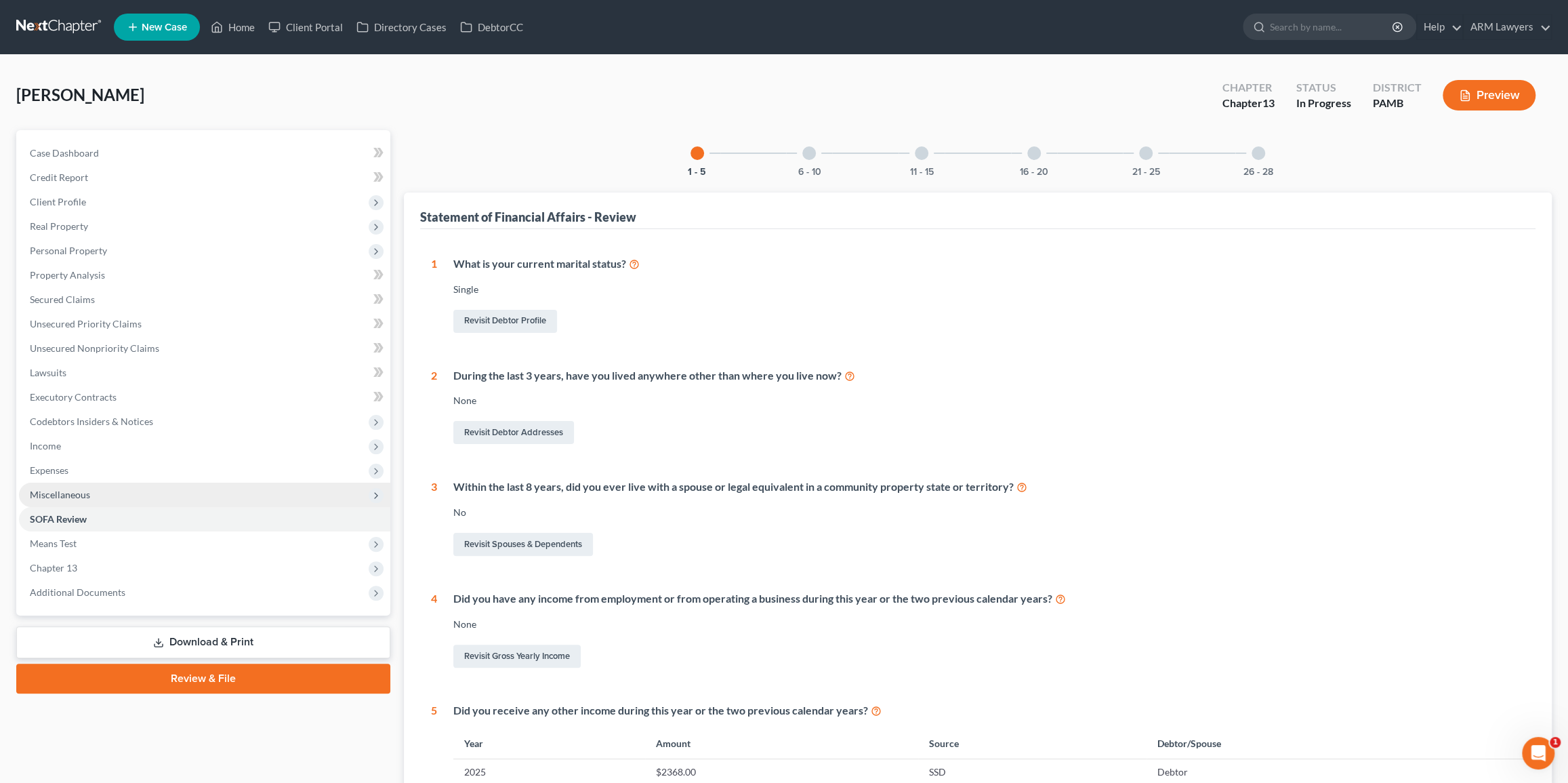
click at [99, 491] on span "Miscellaneous" at bounding box center [205, 494] width 372 height 25
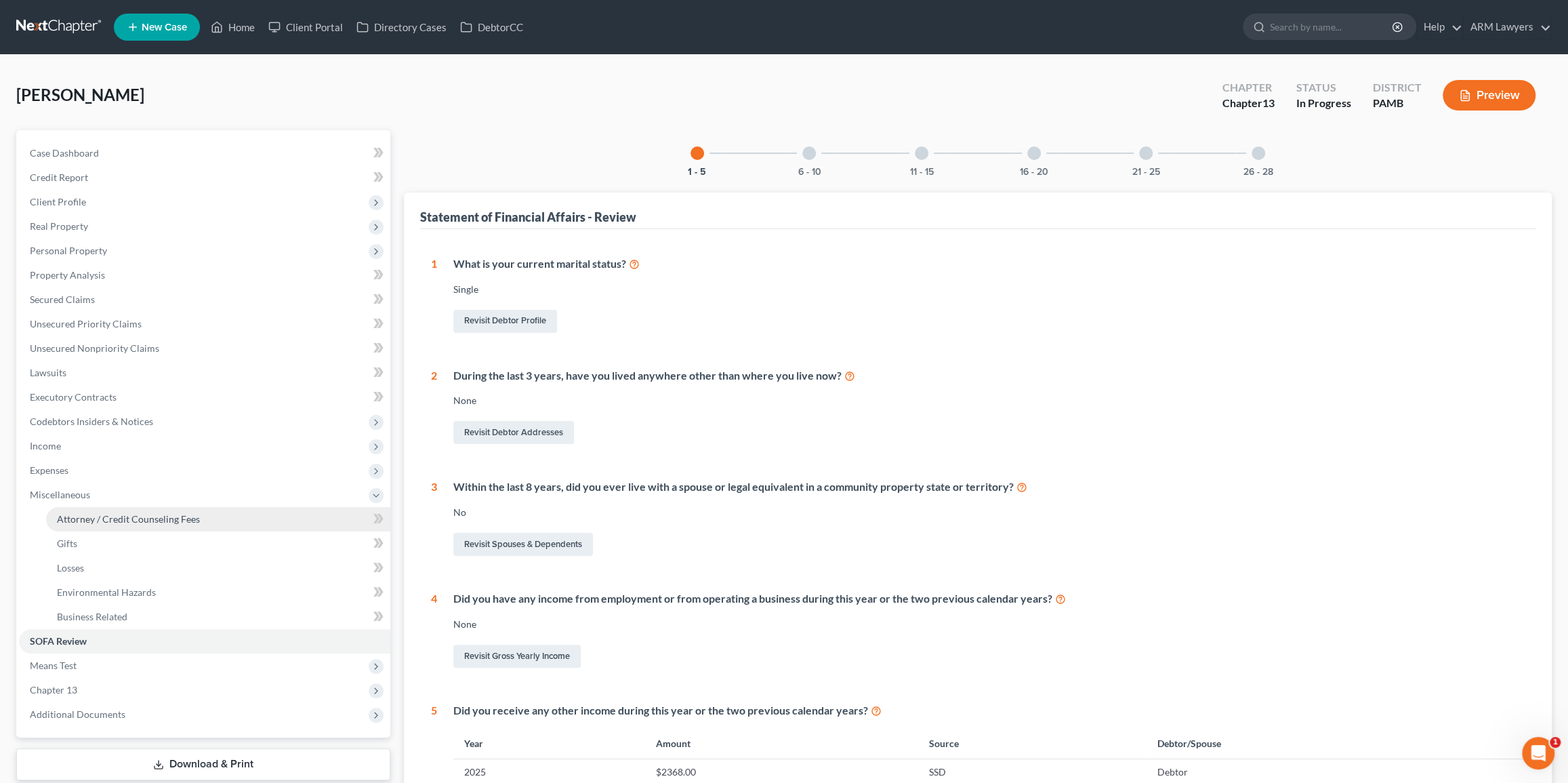
click at [139, 528] on link "Attorney / Credit Counseling Fees" at bounding box center [217, 519] width 344 height 25
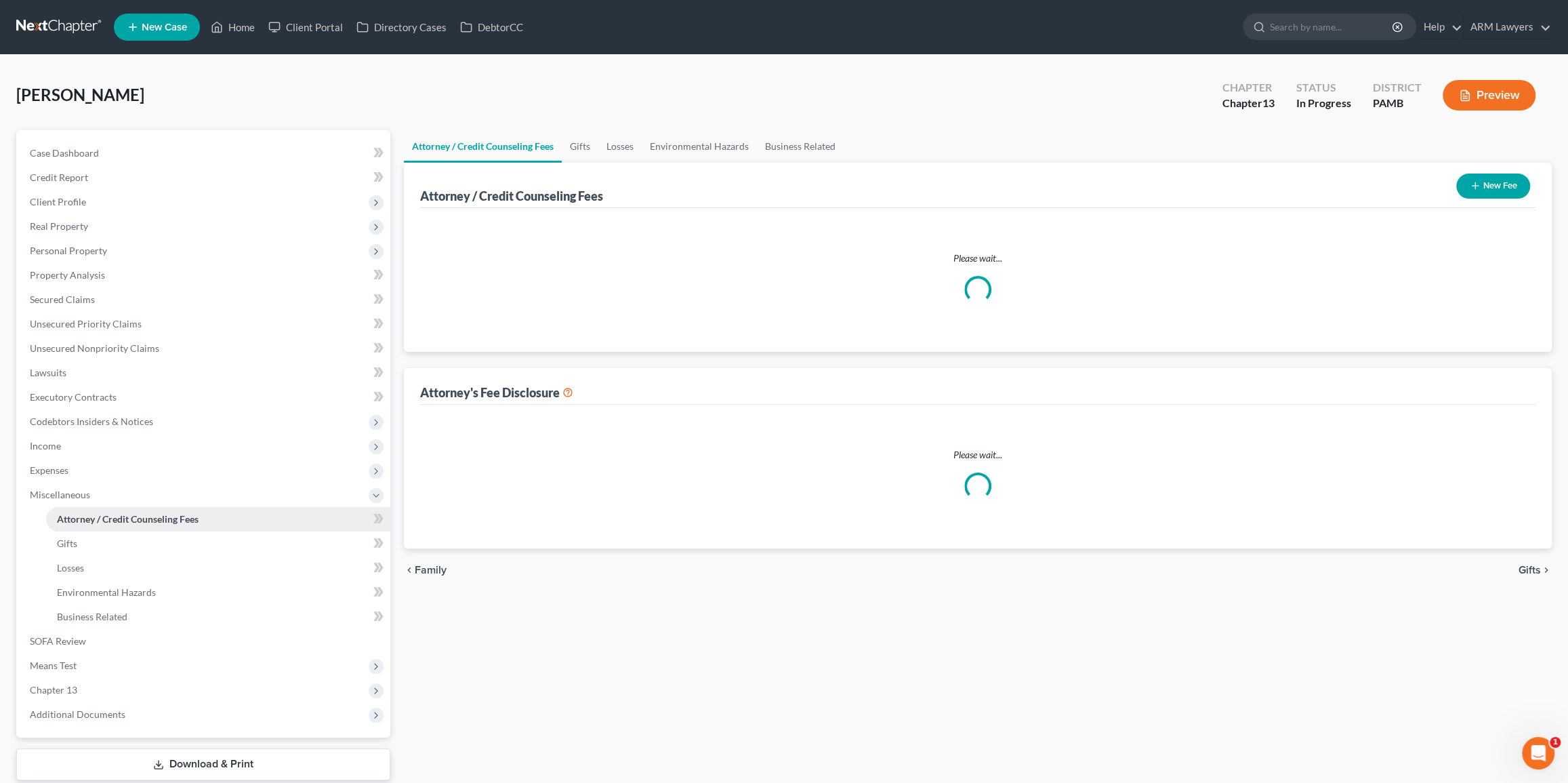
select select "0"
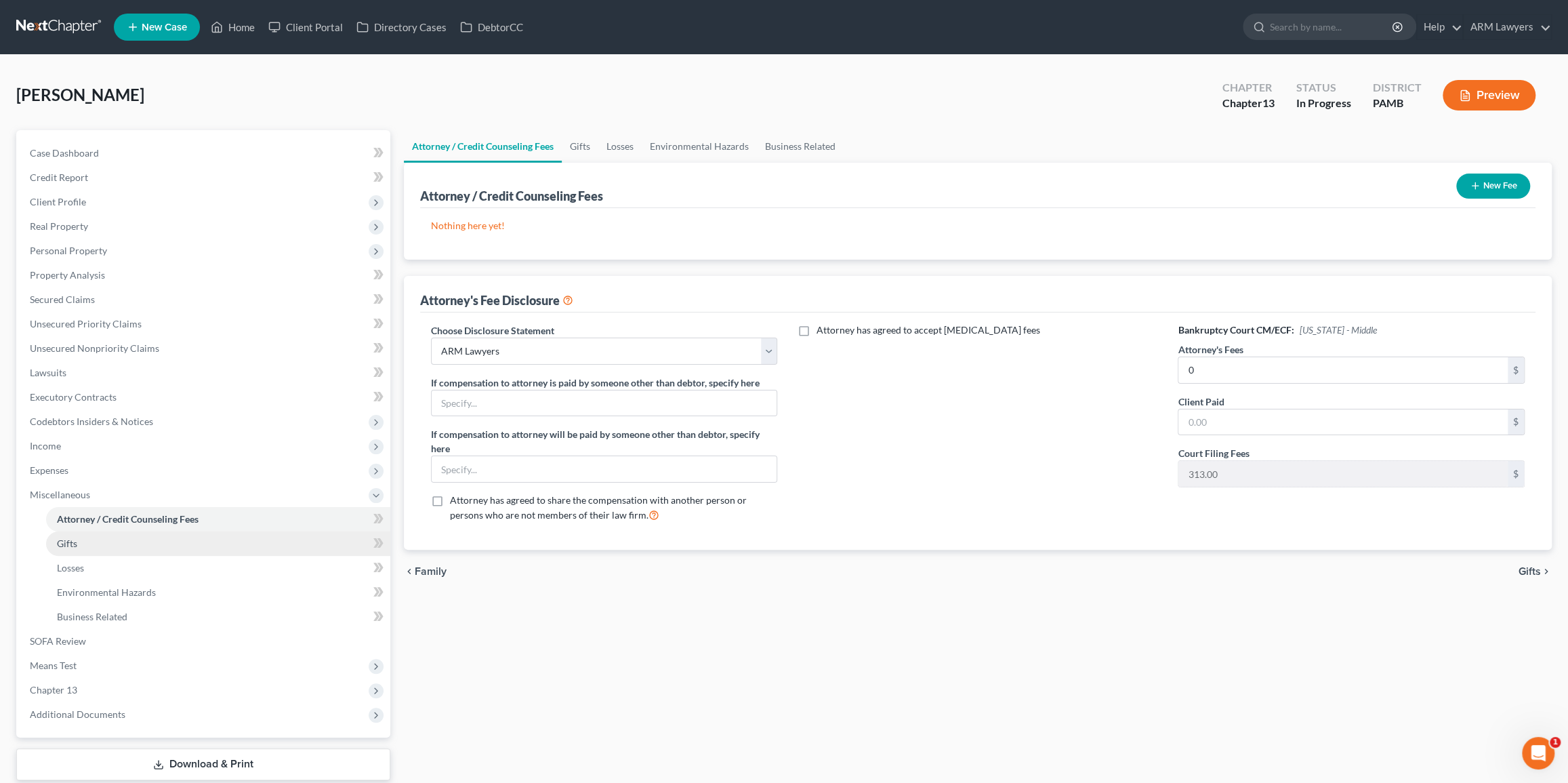
click at [101, 547] on link "Gifts" at bounding box center [217, 544] width 344 height 25
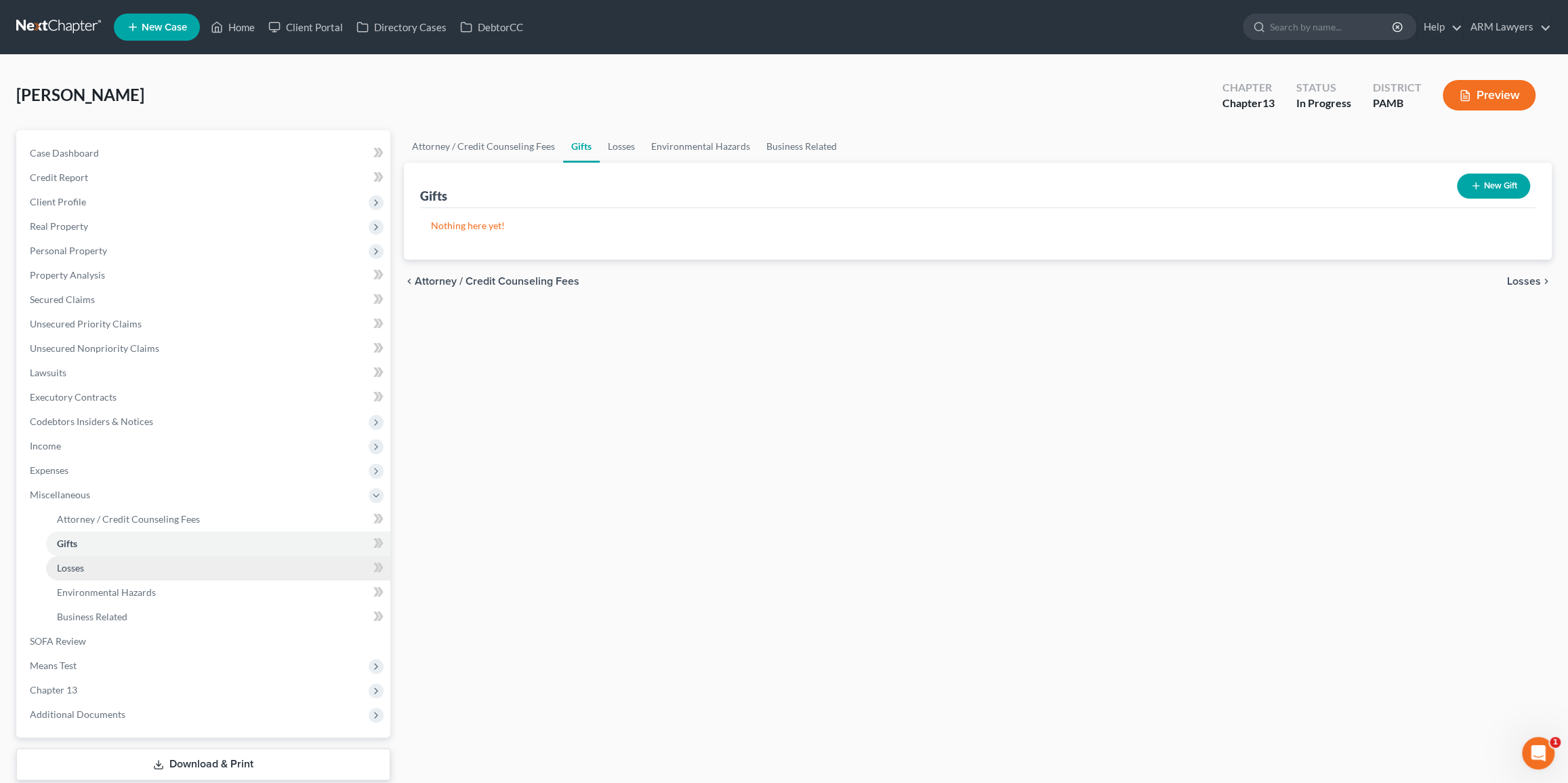
click at [113, 576] on link "Losses" at bounding box center [217, 568] width 344 height 25
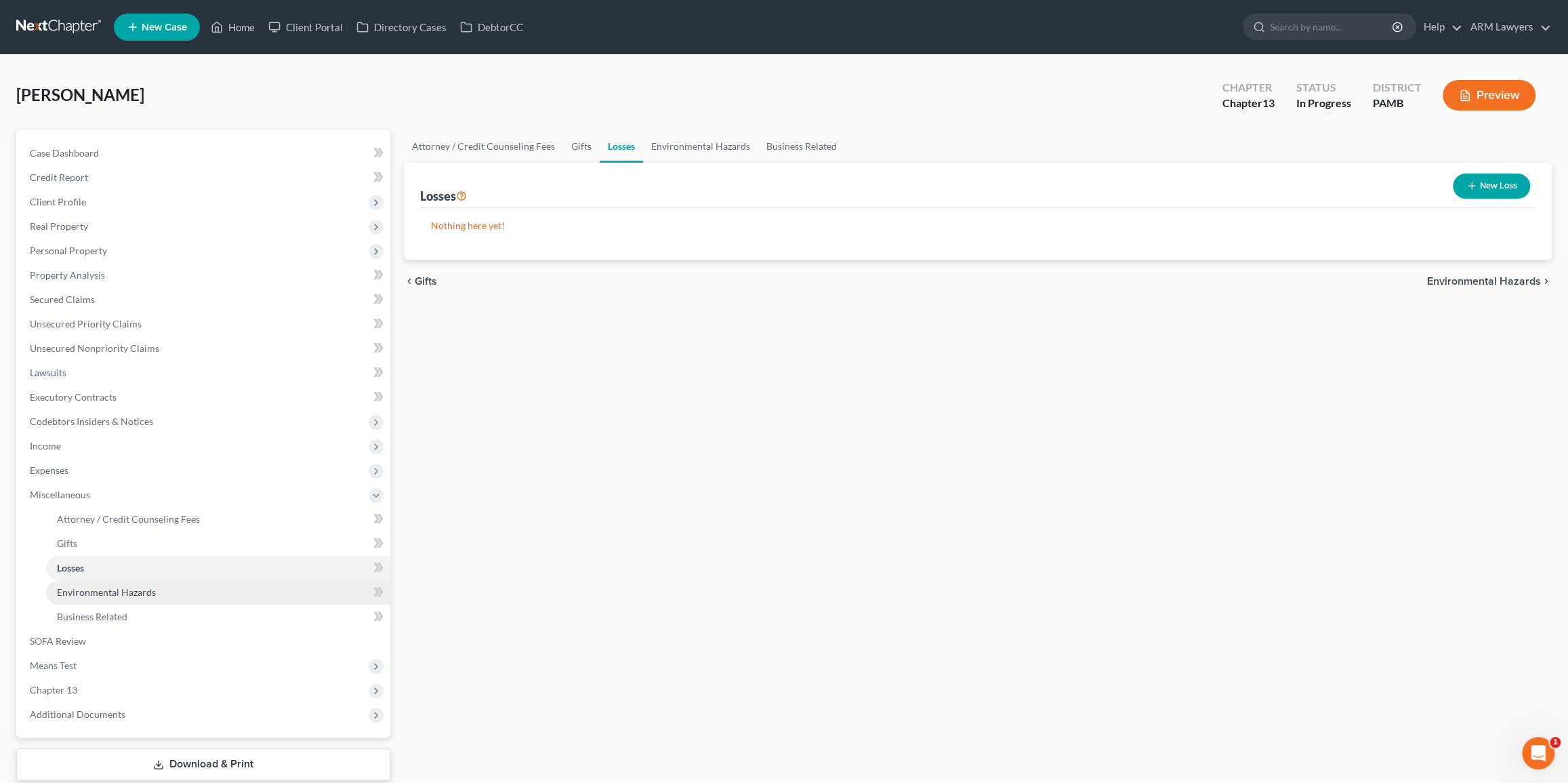
click at [166, 595] on link "Environmental Hazards" at bounding box center [217, 592] width 344 height 25
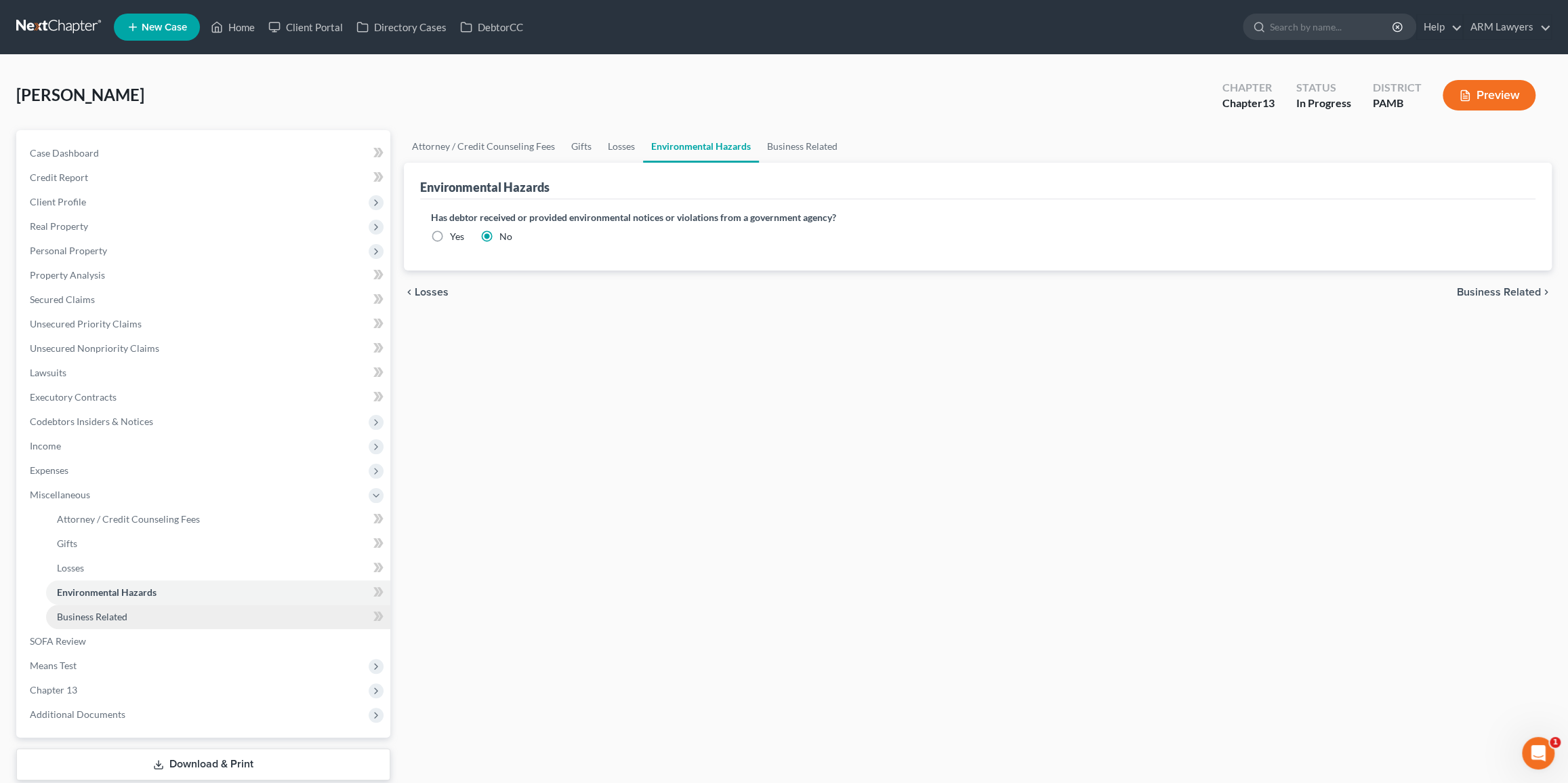
click at [173, 625] on link "Business Related" at bounding box center [217, 617] width 344 height 25
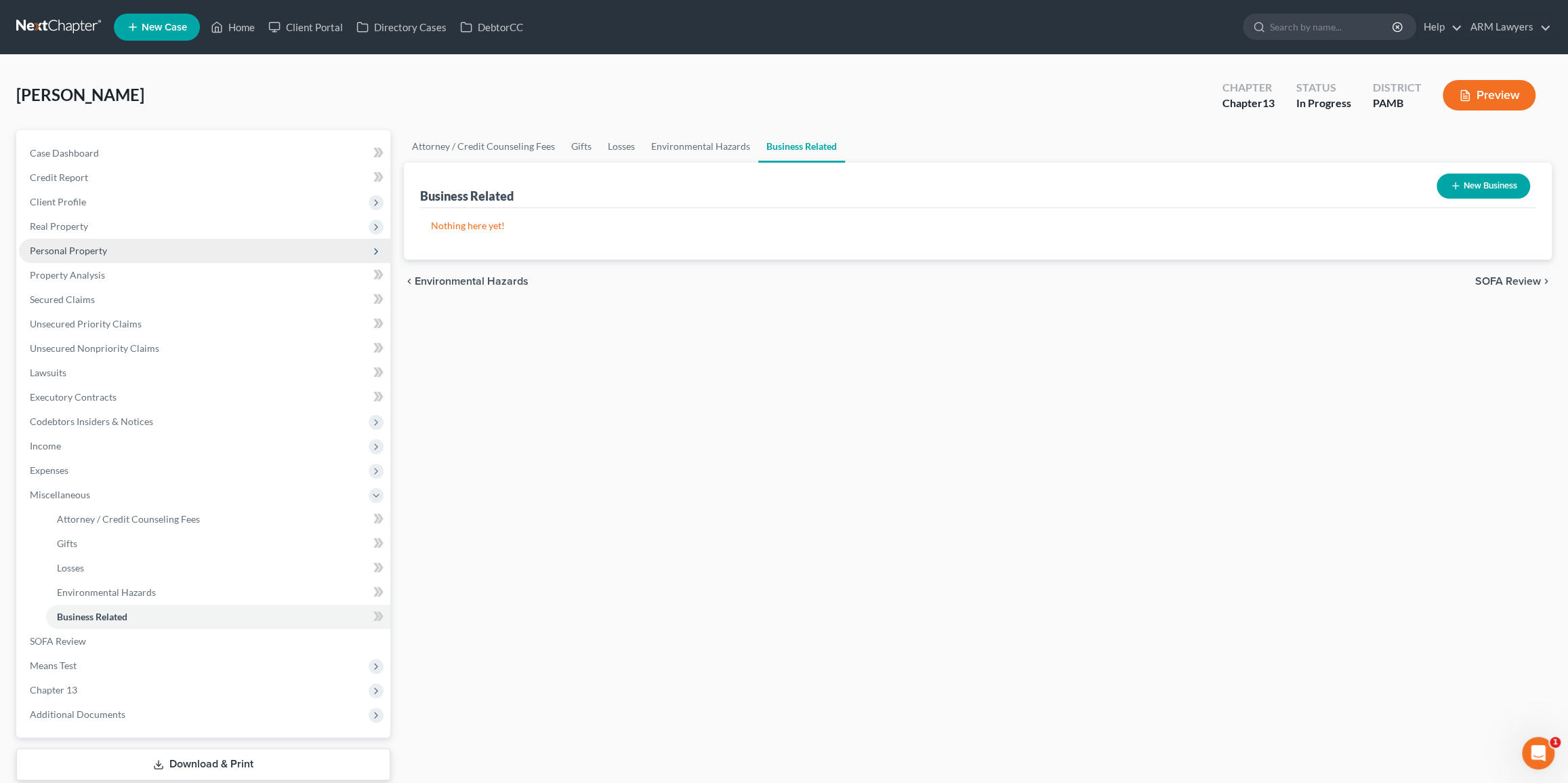
click at [125, 254] on span "Personal Property" at bounding box center [205, 251] width 372 height 25
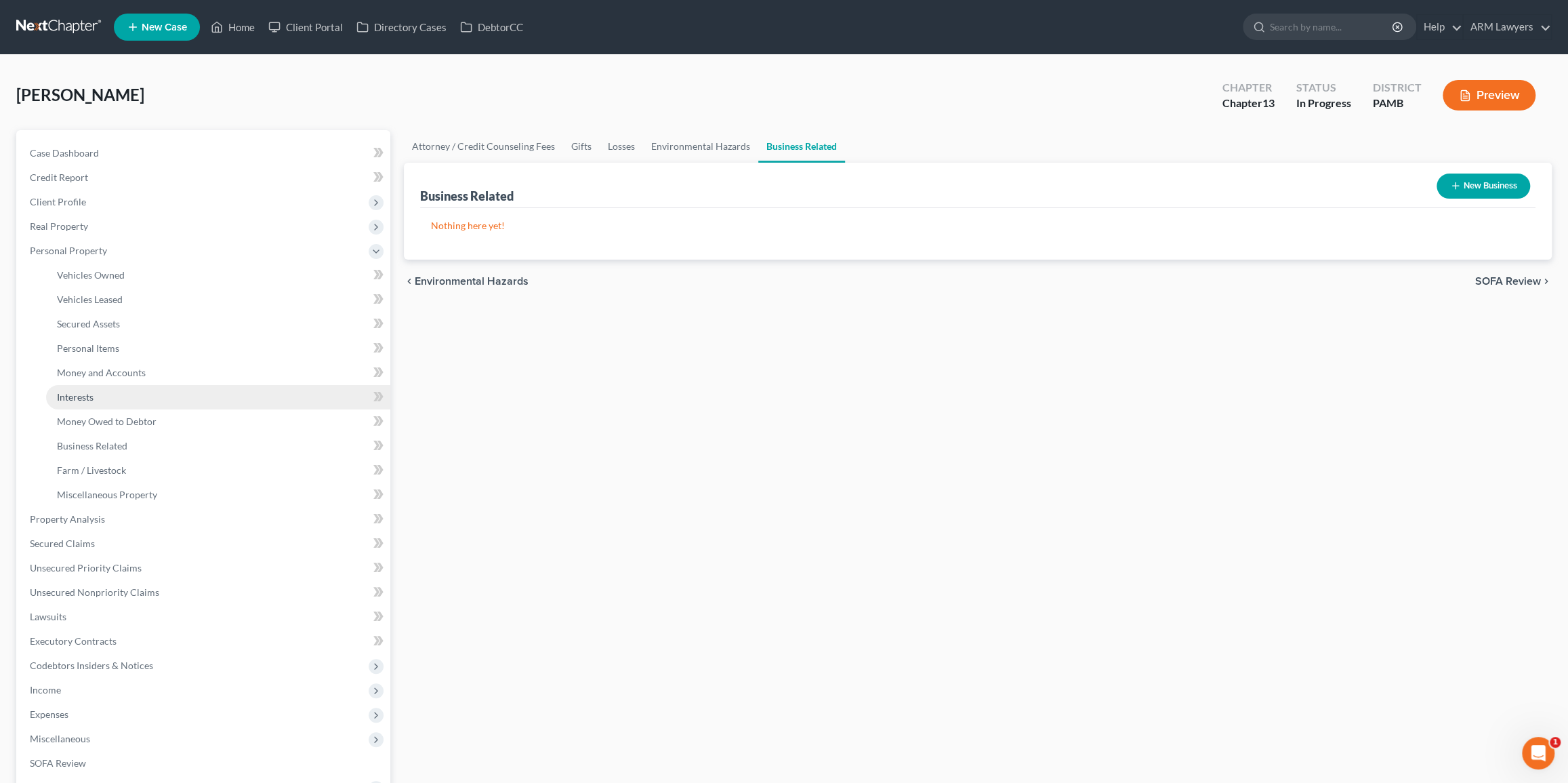
click at [115, 394] on link "Interests" at bounding box center [217, 397] width 344 height 25
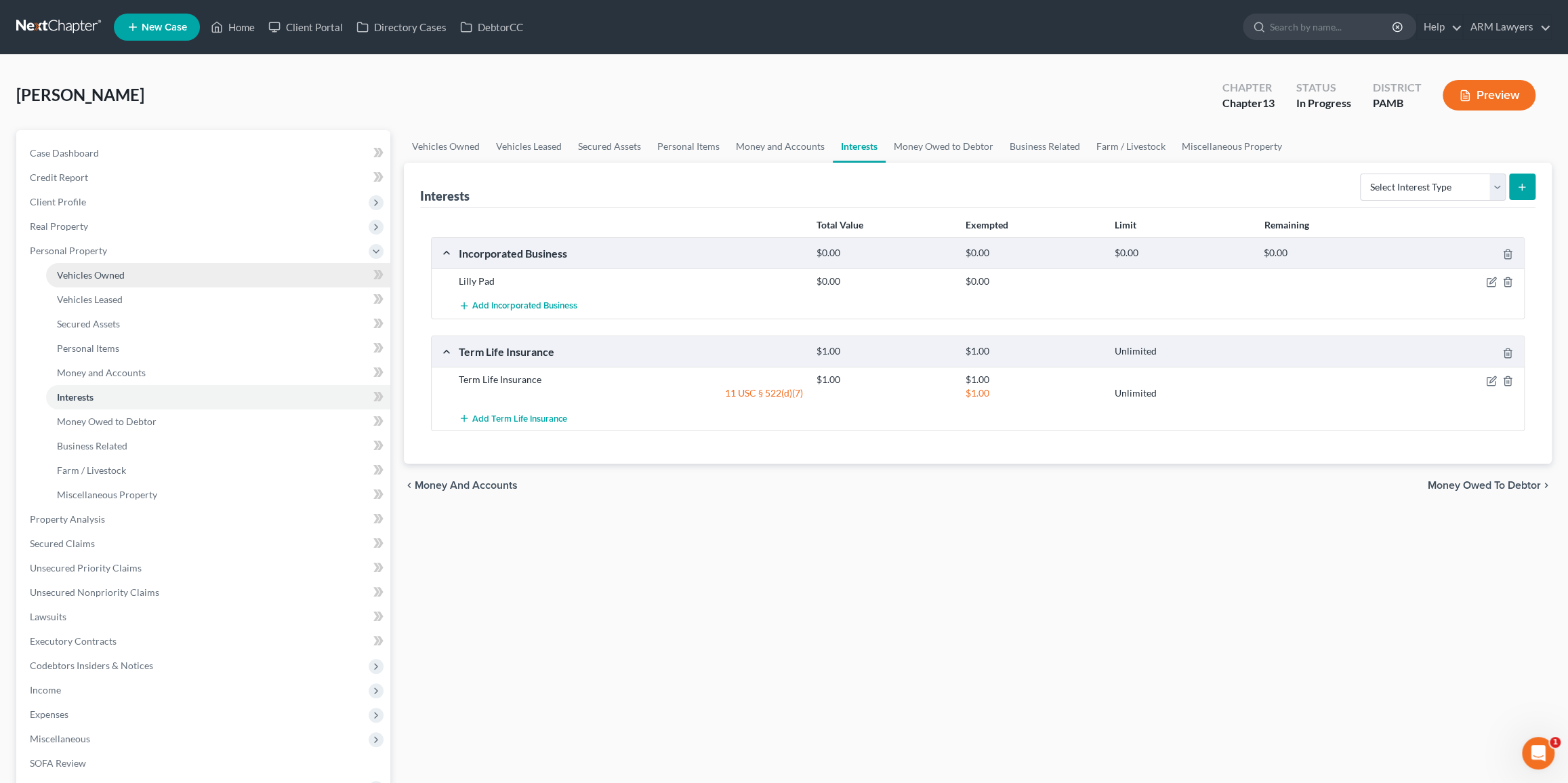
click at [133, 271] on link "Vehicles Owned" at bounding box center [217, 275] width 344 height 25
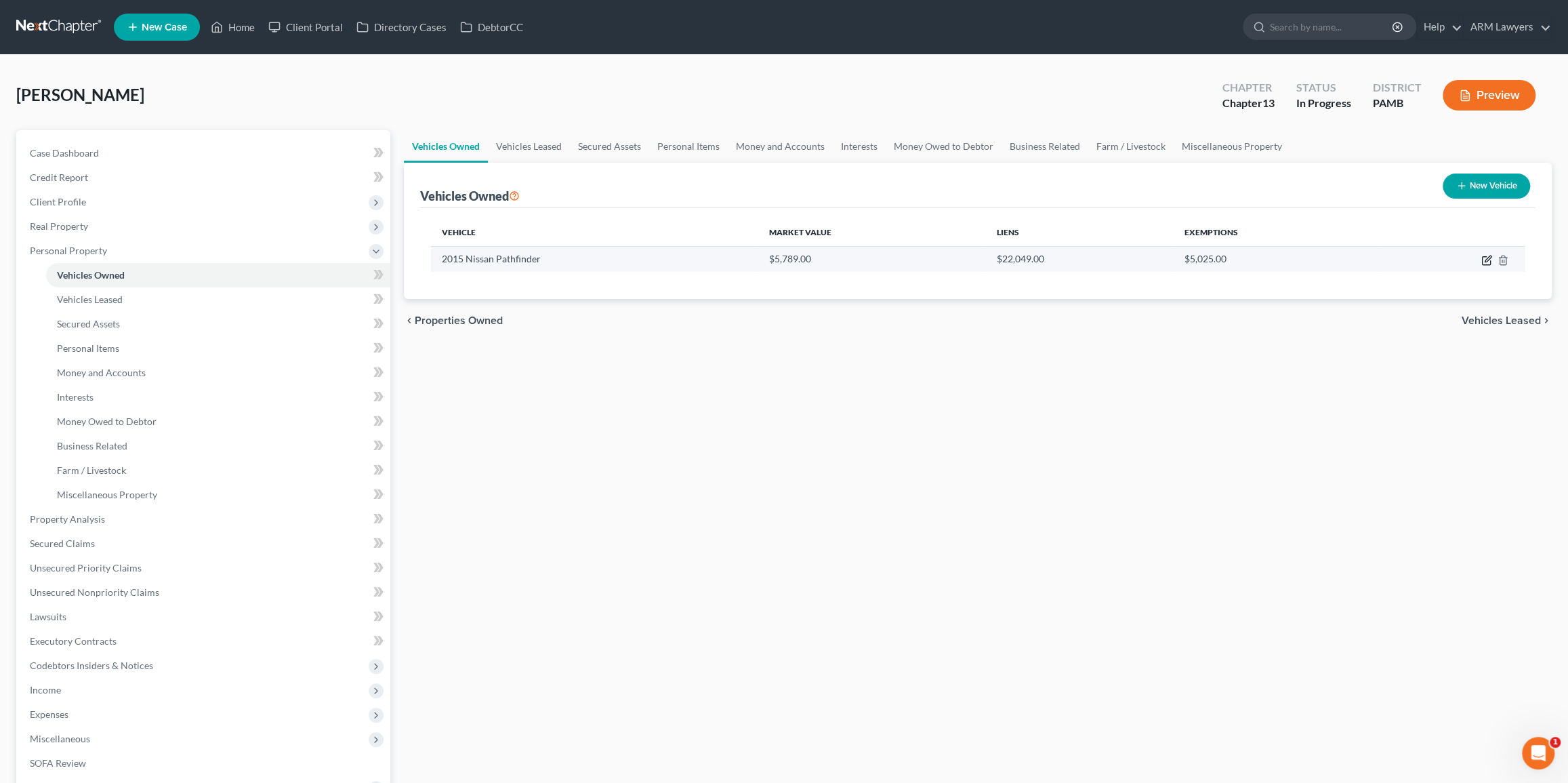
click at [1485, 264] on icon "button" at bounding box center [1486, 261] width 8 height 8
select select "0"
select select "11"
select select "3"
select select "0"
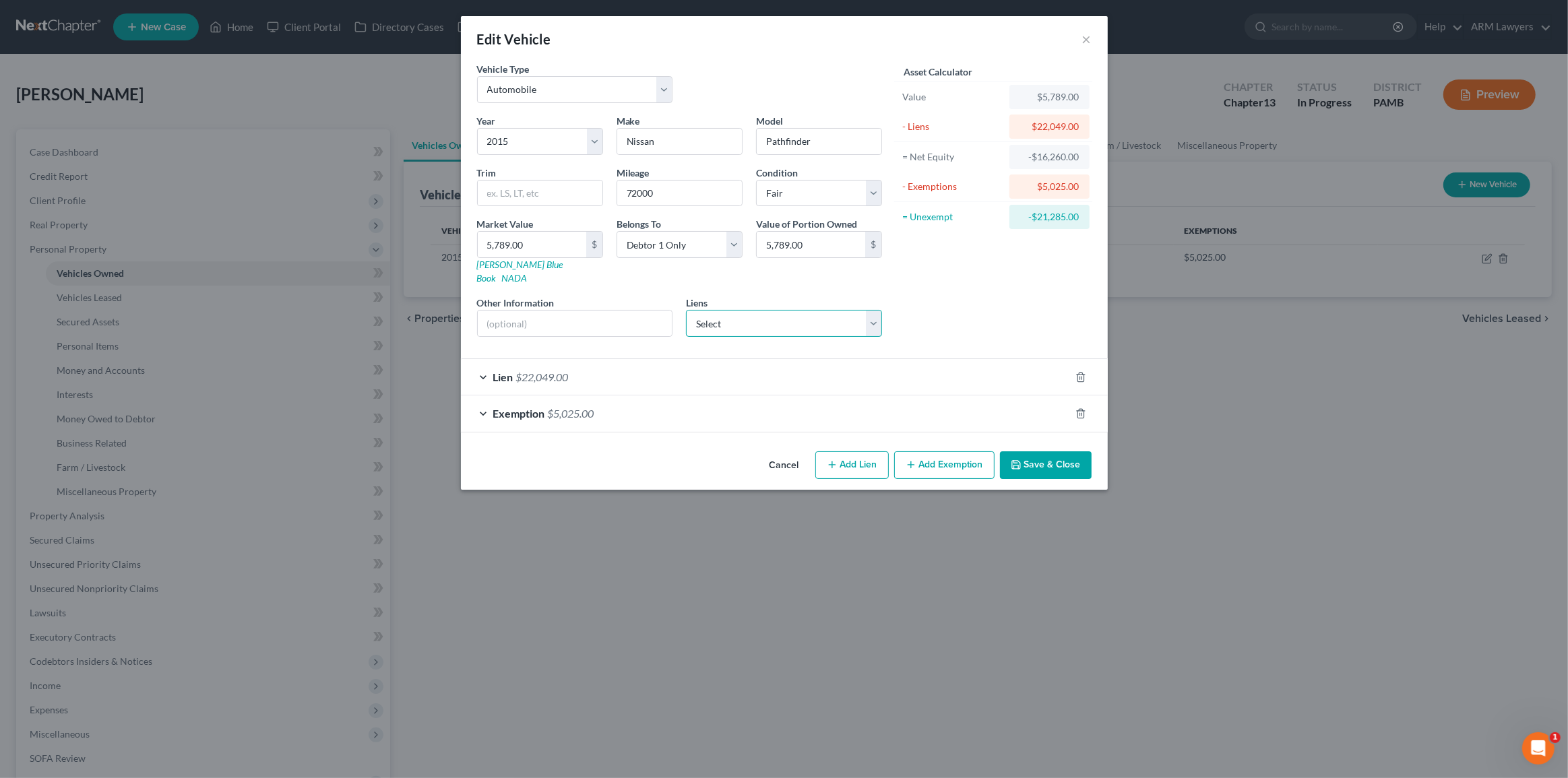
click at [766, 311] on select "Select Onemain - $5,199.00" at bounding box center [784, 323] width 196 height 27
click at [765, 311] on select "Select Onemain - $5,199.00" at bounding box center [784, 323] width 196 height 27
drag, startPoint x: 1083, startPoint y: 37, endPoint x: 1076, endPoint y: 54, distance: 18.4
click at [1083, 36] on button "×" at bounding box center [1086, 38] width 9 height 16
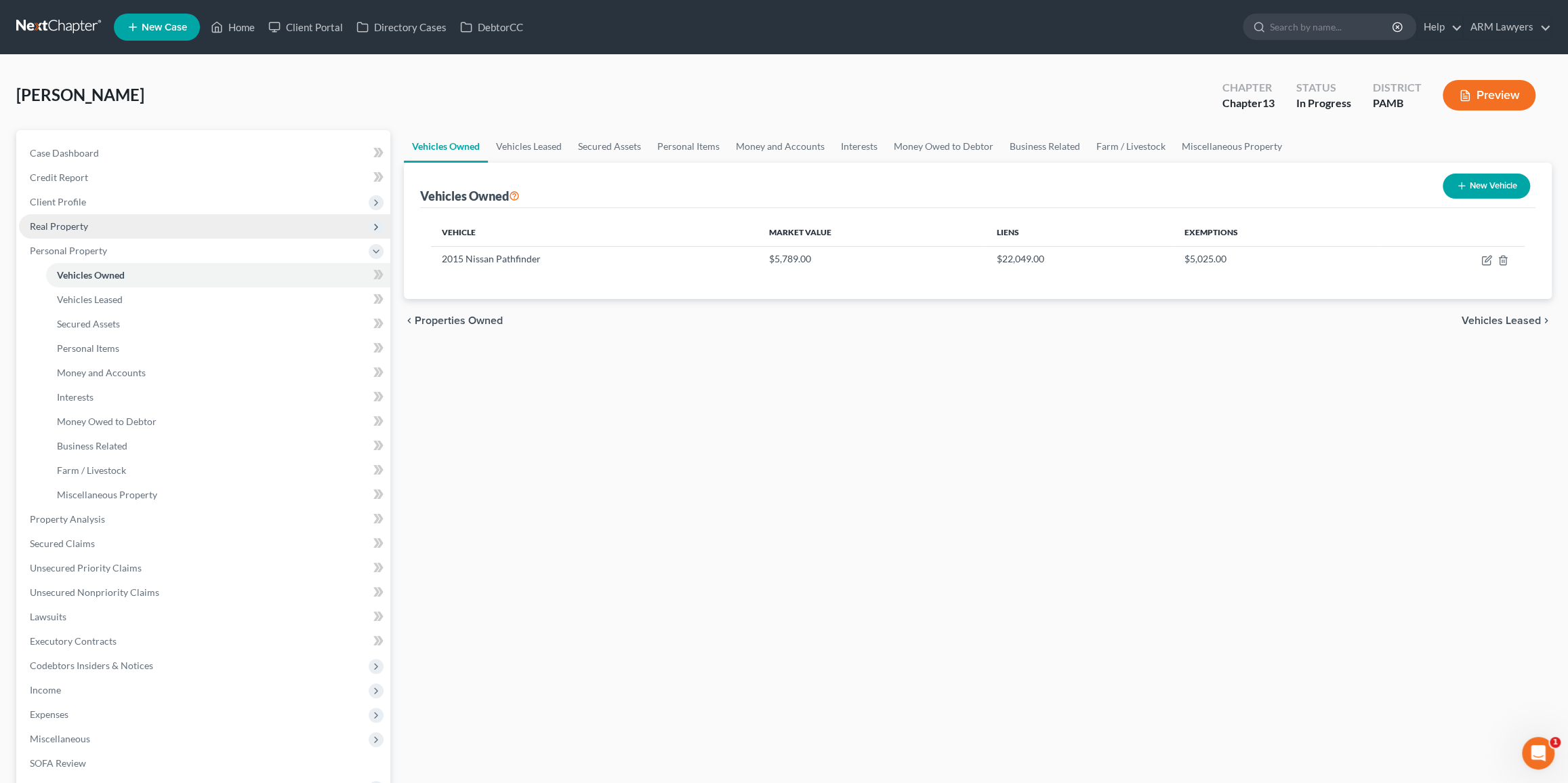
click at [101, 222] on span "Real Property" at bounding box center [205, 226] width 372 height 25
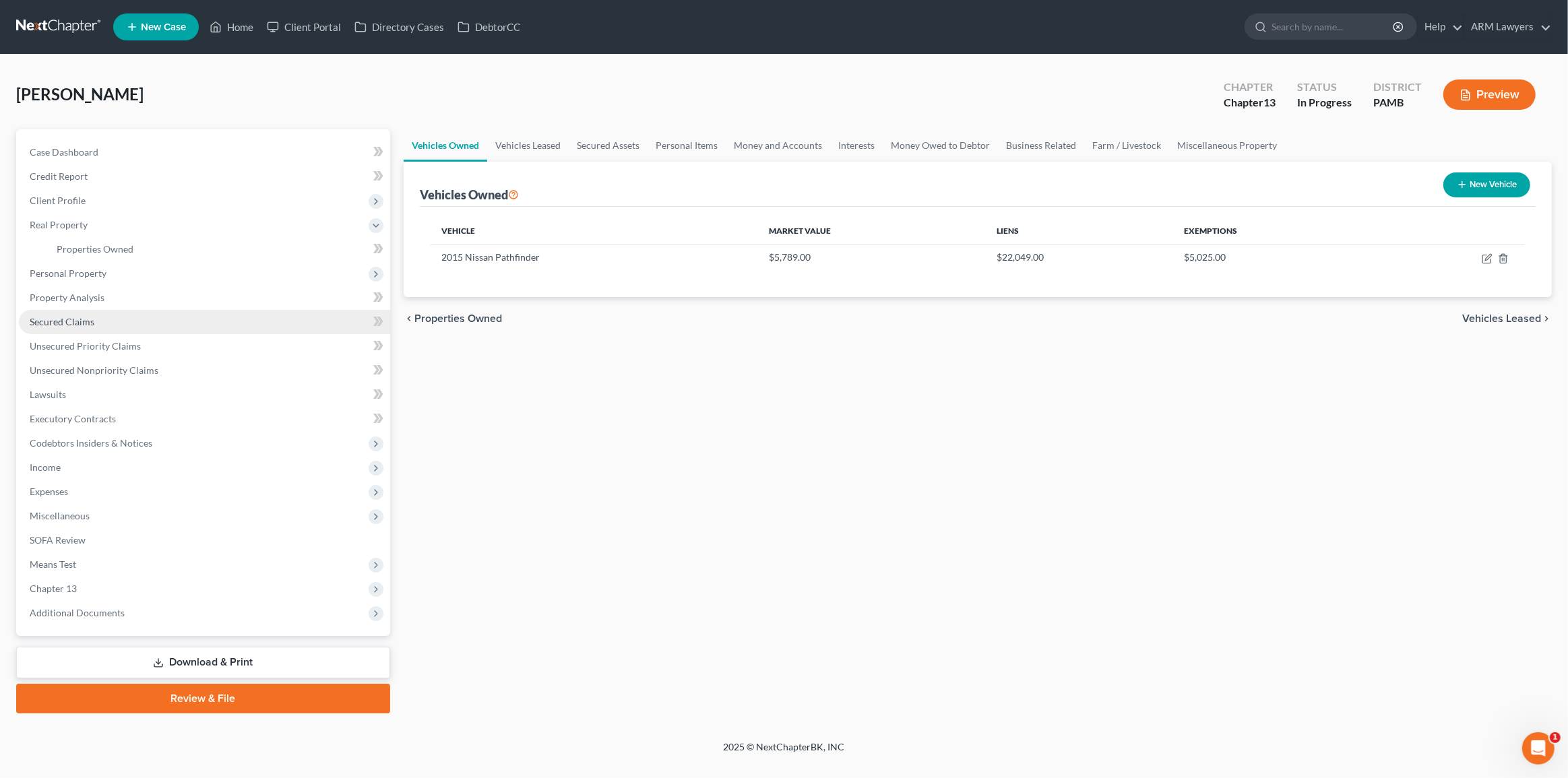
click at [120, 318] on link "Secured Claims" at bounding box center [204, 322] width 371 height 24
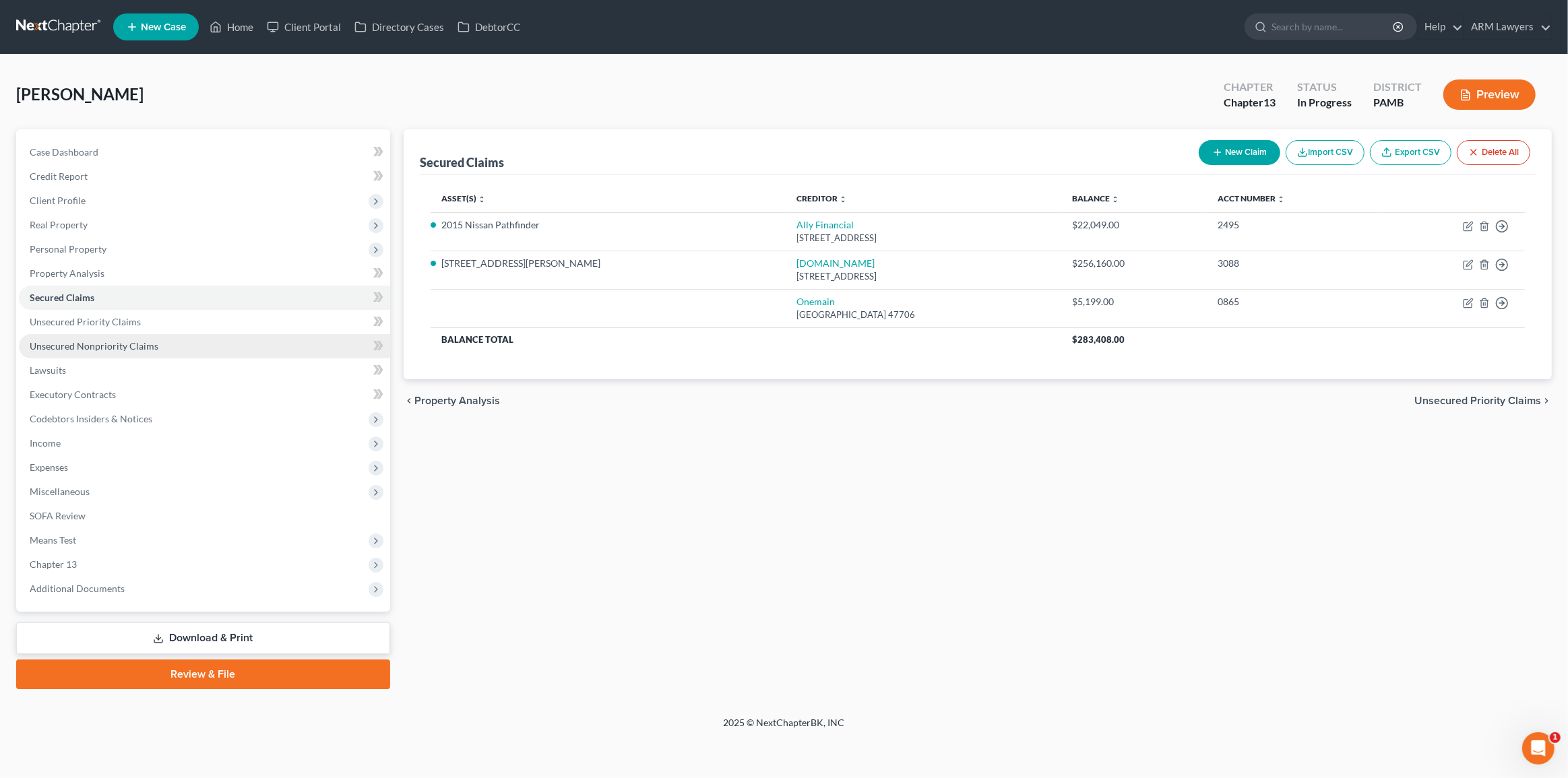
click at [179, 345] on link "Unsecured Nonpriority Claims" at bounding box center [204, 346] width 371 height 24
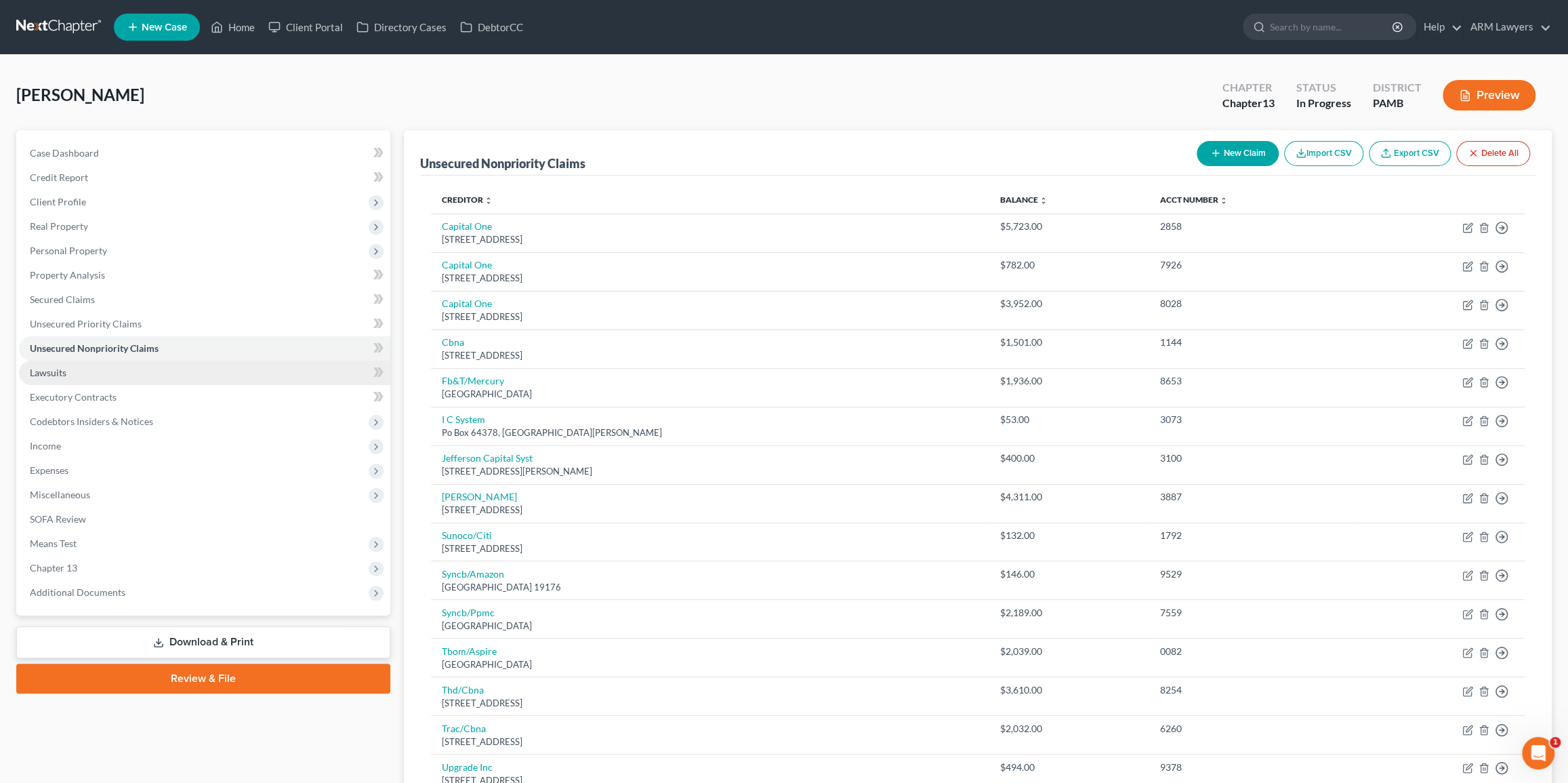
click at [84, 368] on link "Lawsuits" at bounding box center [205, 372] width 372 height 25
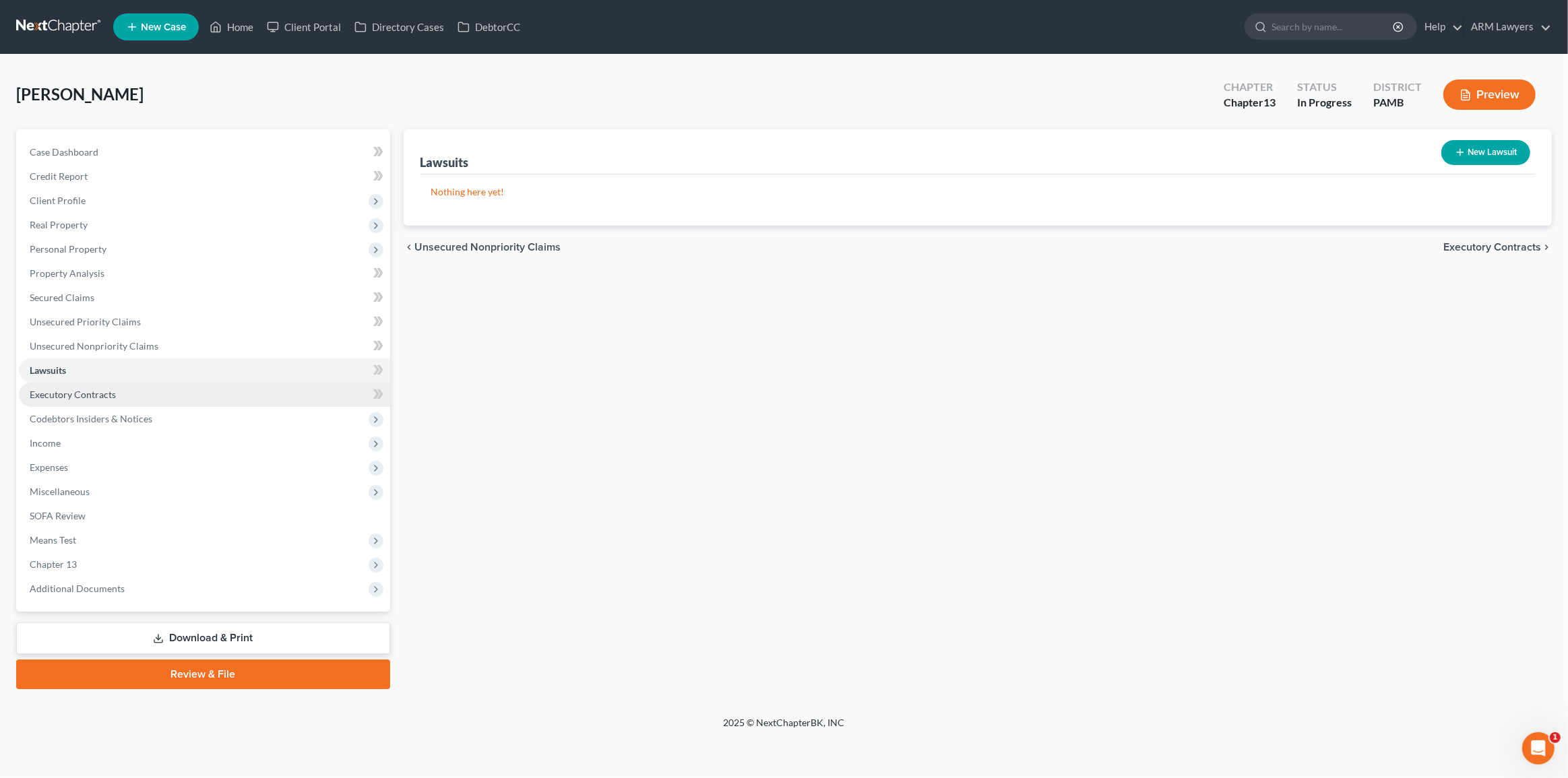
click at [162, 396] on link "Executory Contracts" at bounding box center [204, 395] width 371 height 24
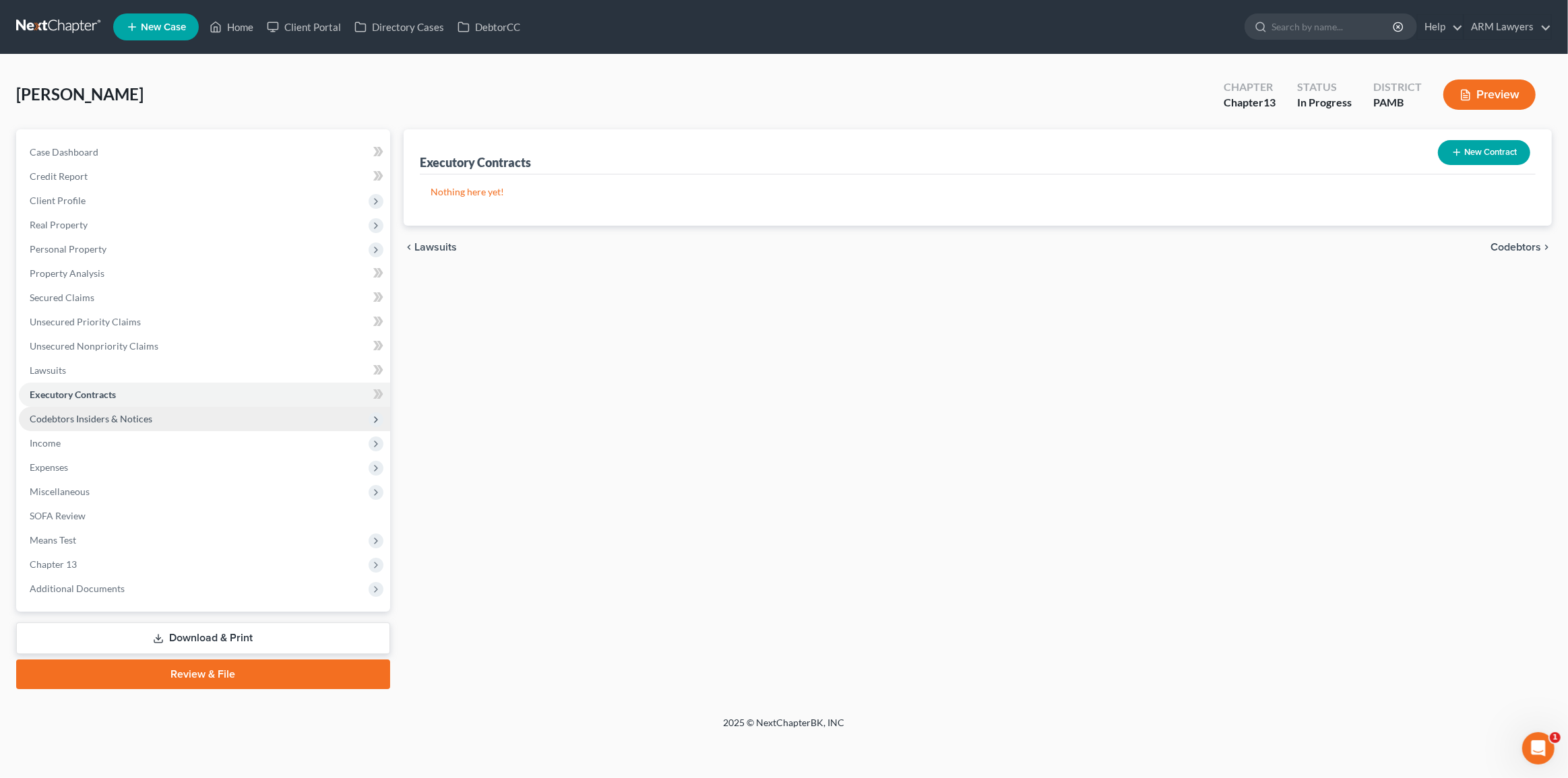
click at [175, 425] on span "Codebtors Insiders & Notices" at bounding box center [204, 418] width 371 height 24
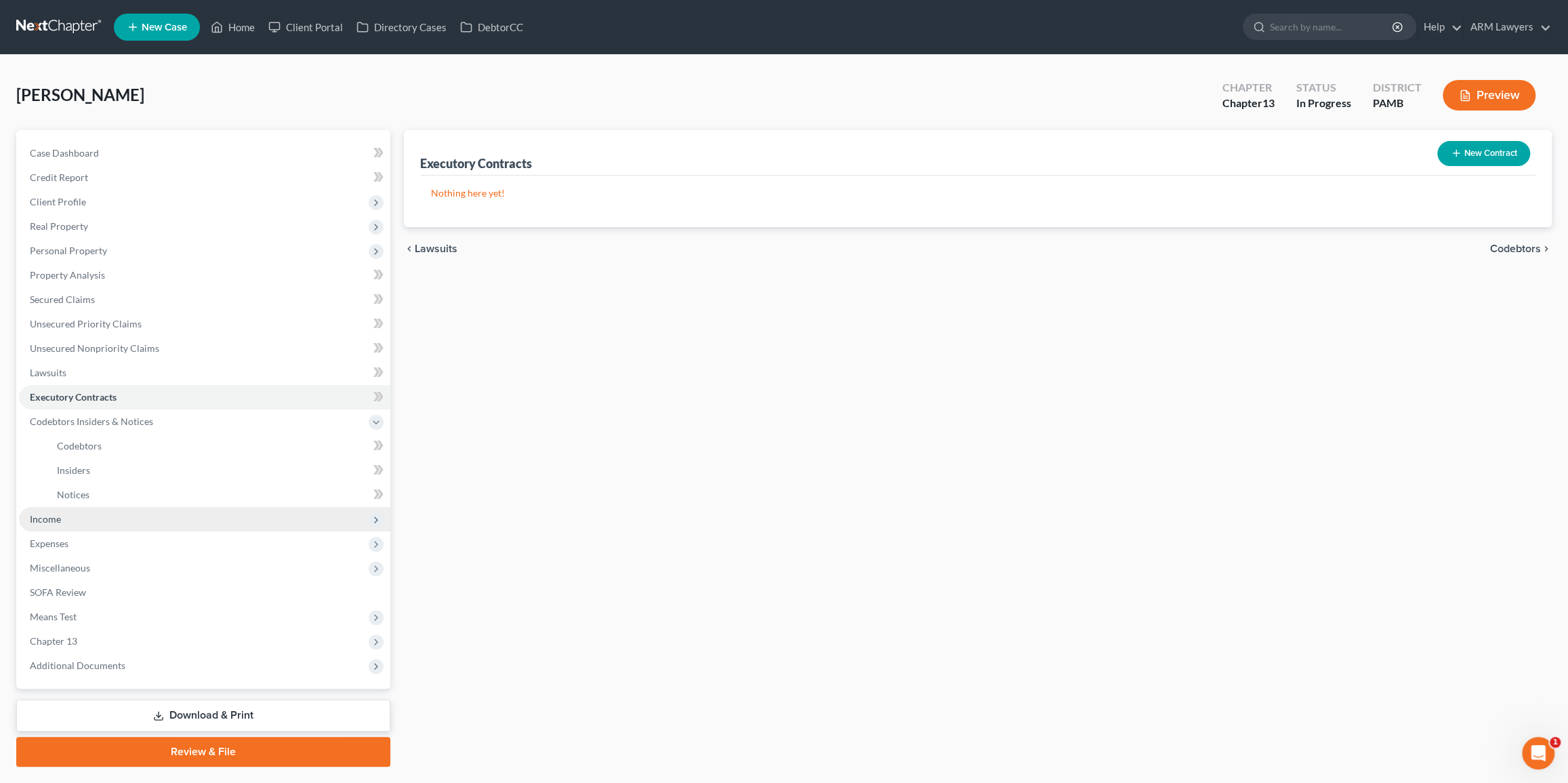
click at [99, 512] on span "Income" at bounding box center [205, 519] width 372 height 25
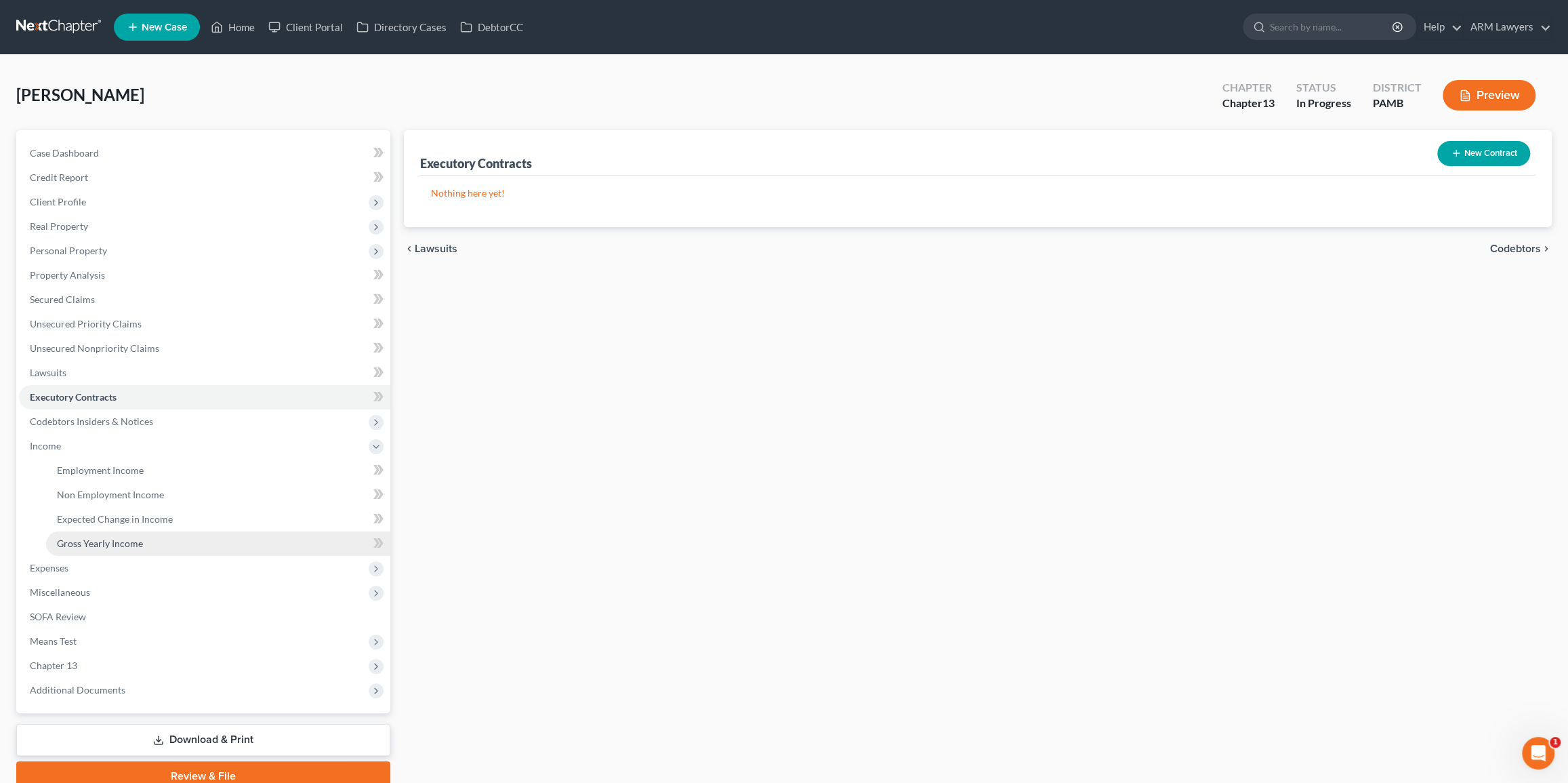
click at [176, 533] on link "Gross Yearly Income" at bounding box center [217, 544] width 344 height 25
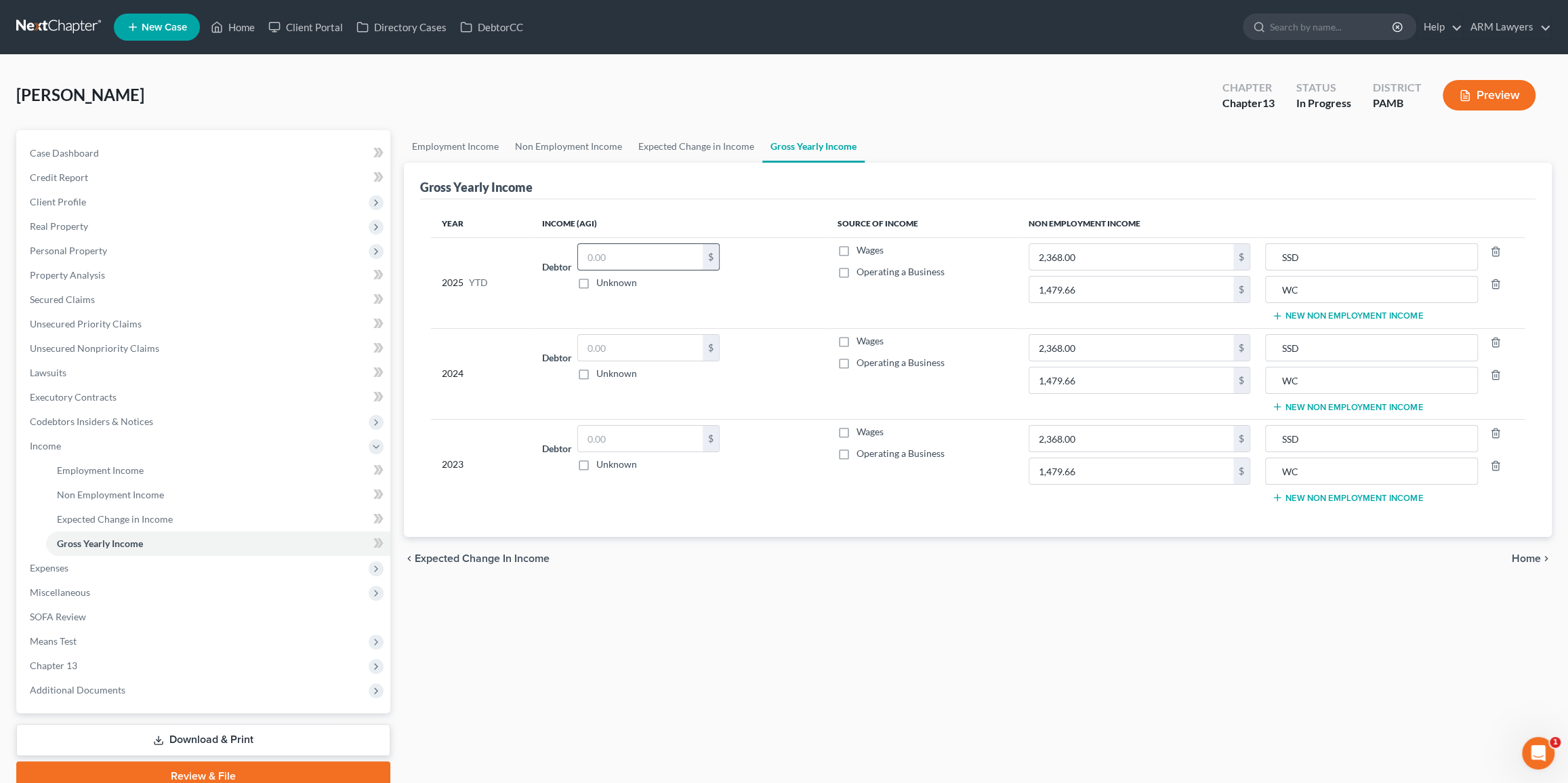
click at [660, 256] on input "text" at bounding box center [640, 257] width 125 height 26
paste input "24,833"
type input "24,833"
drag, startPoint x: 644, startPoint y: 252, endPoint x: 594, endPoint y: 249, distance: 50.1
click at [586, 250] on input "24,833" at bounding box center [640, 257] width 125 height 26
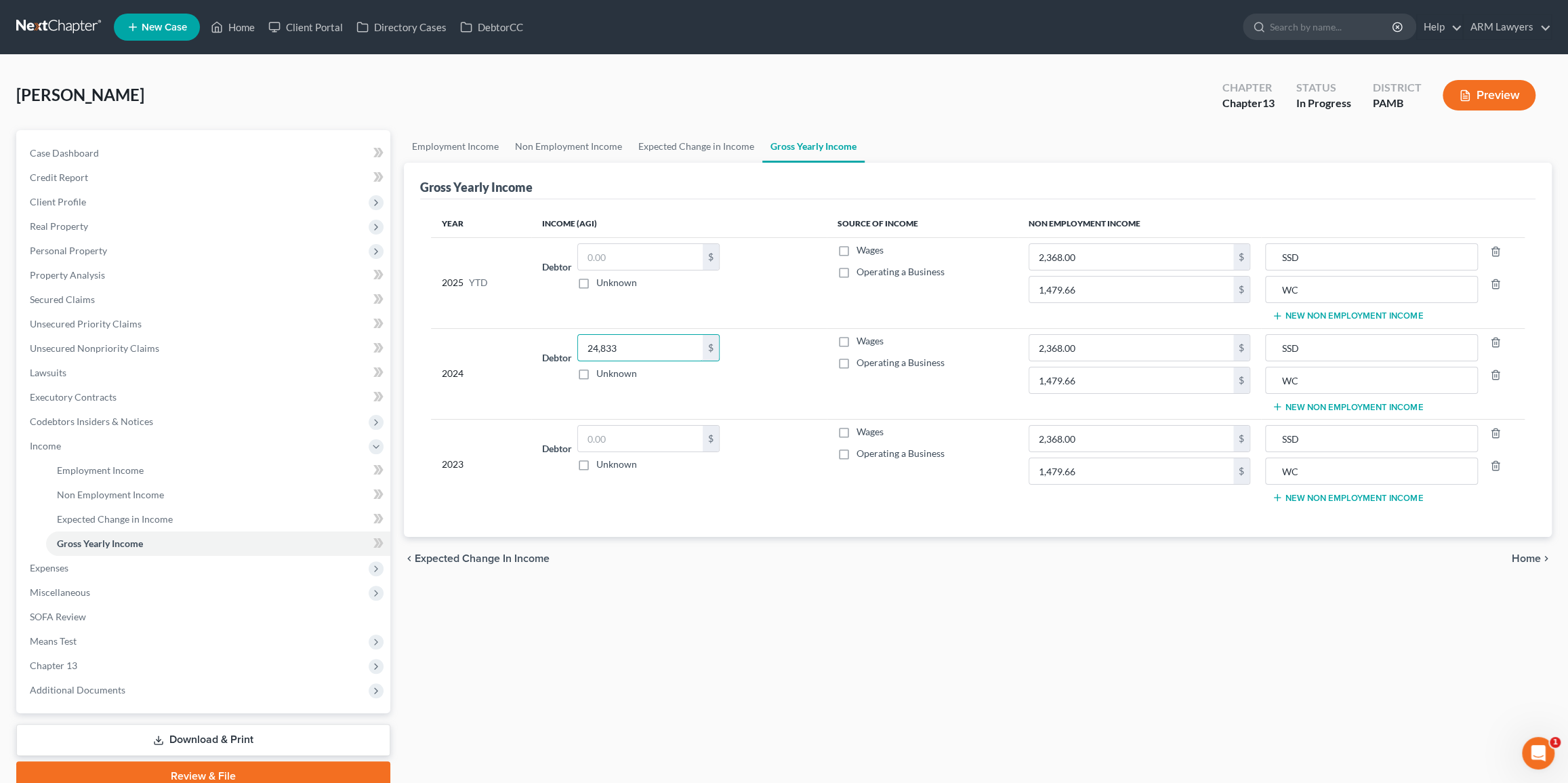
type input "24,833"
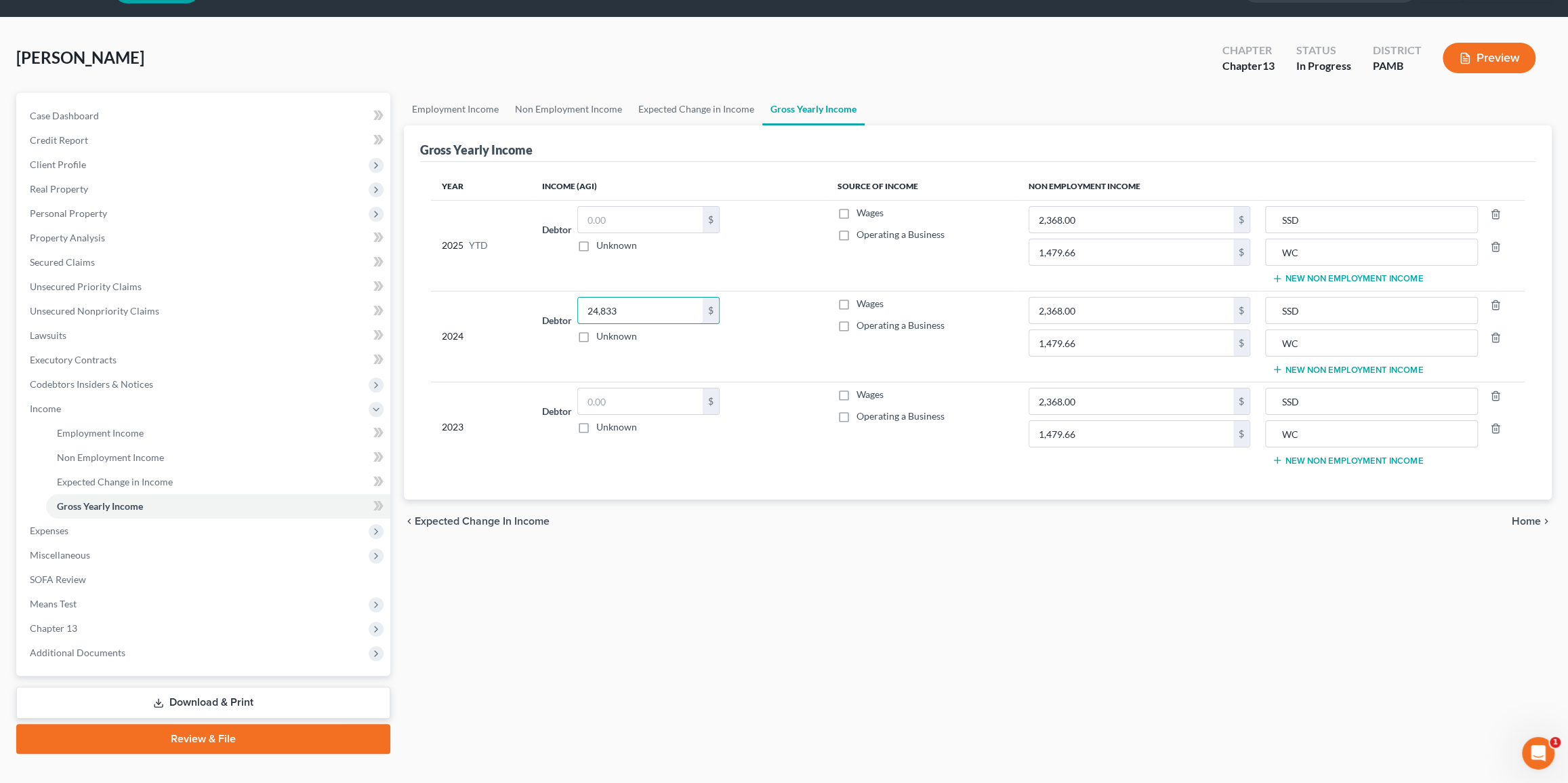
scroll to position [58, 0]
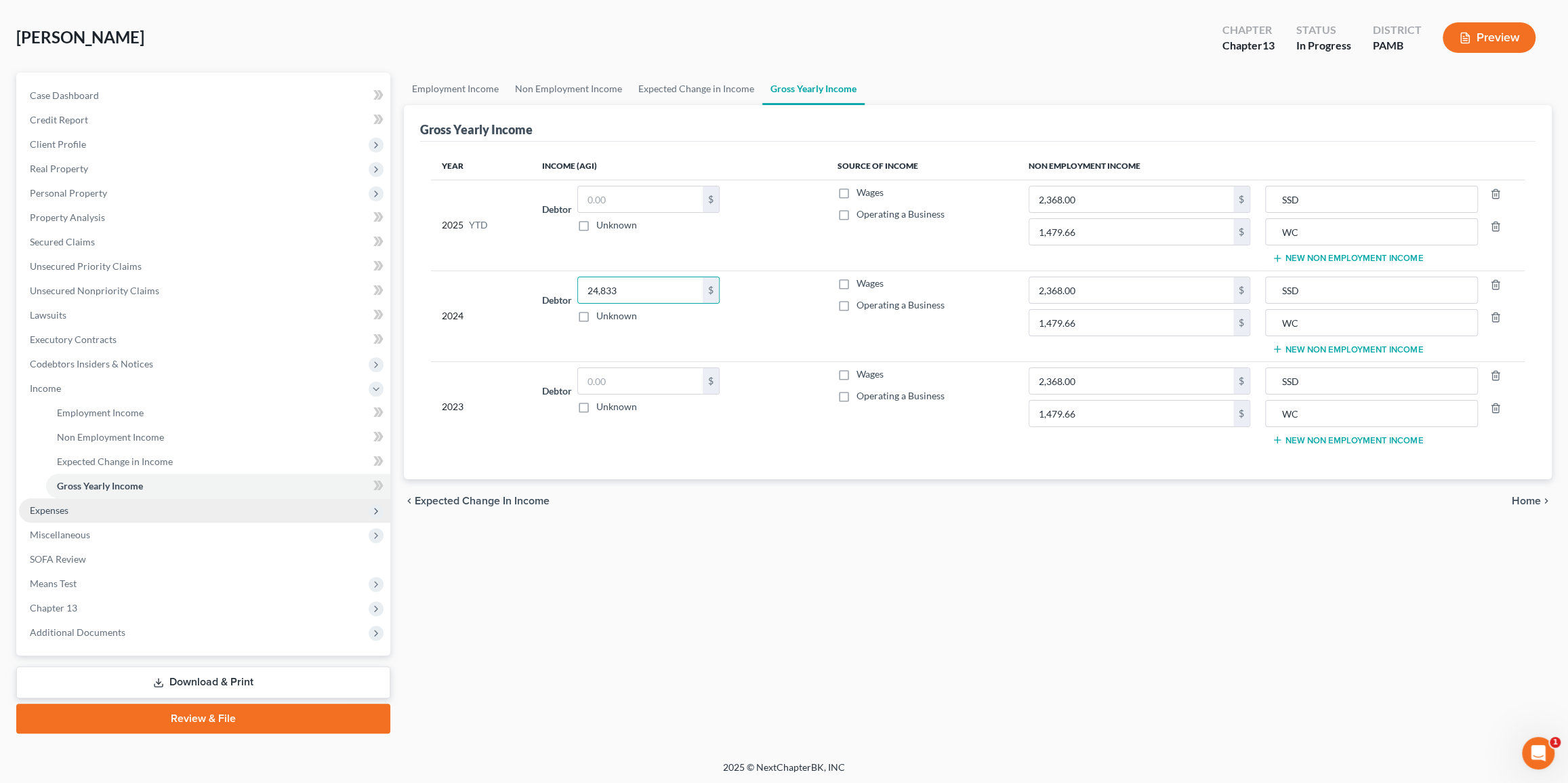
click at [65, 508] on span "Expenses" at bounding box center [49, 510] width 39 height 11
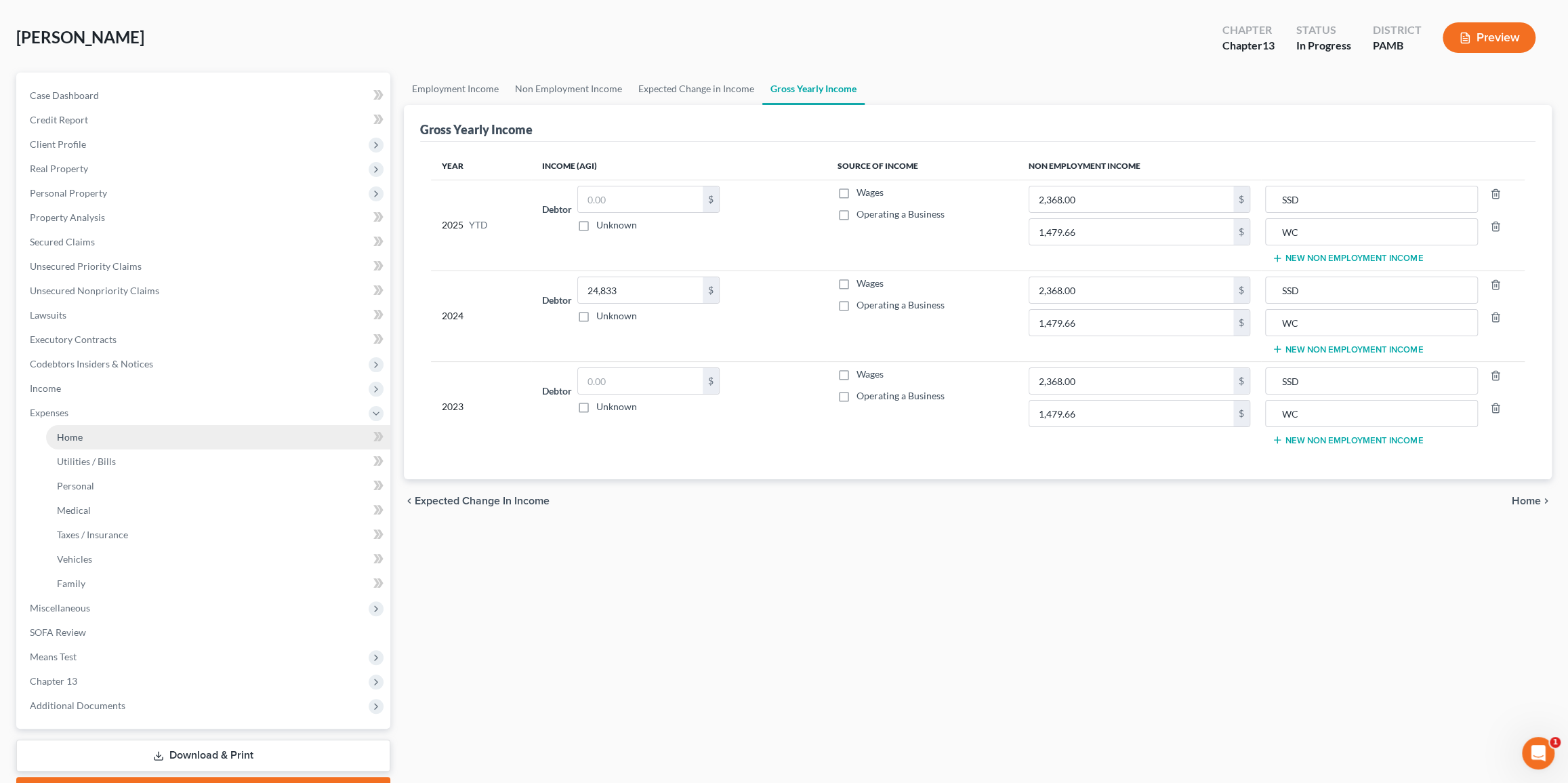
click at [137, 427] on link "Home" at bounding box center [217, 437] width 344 height 25
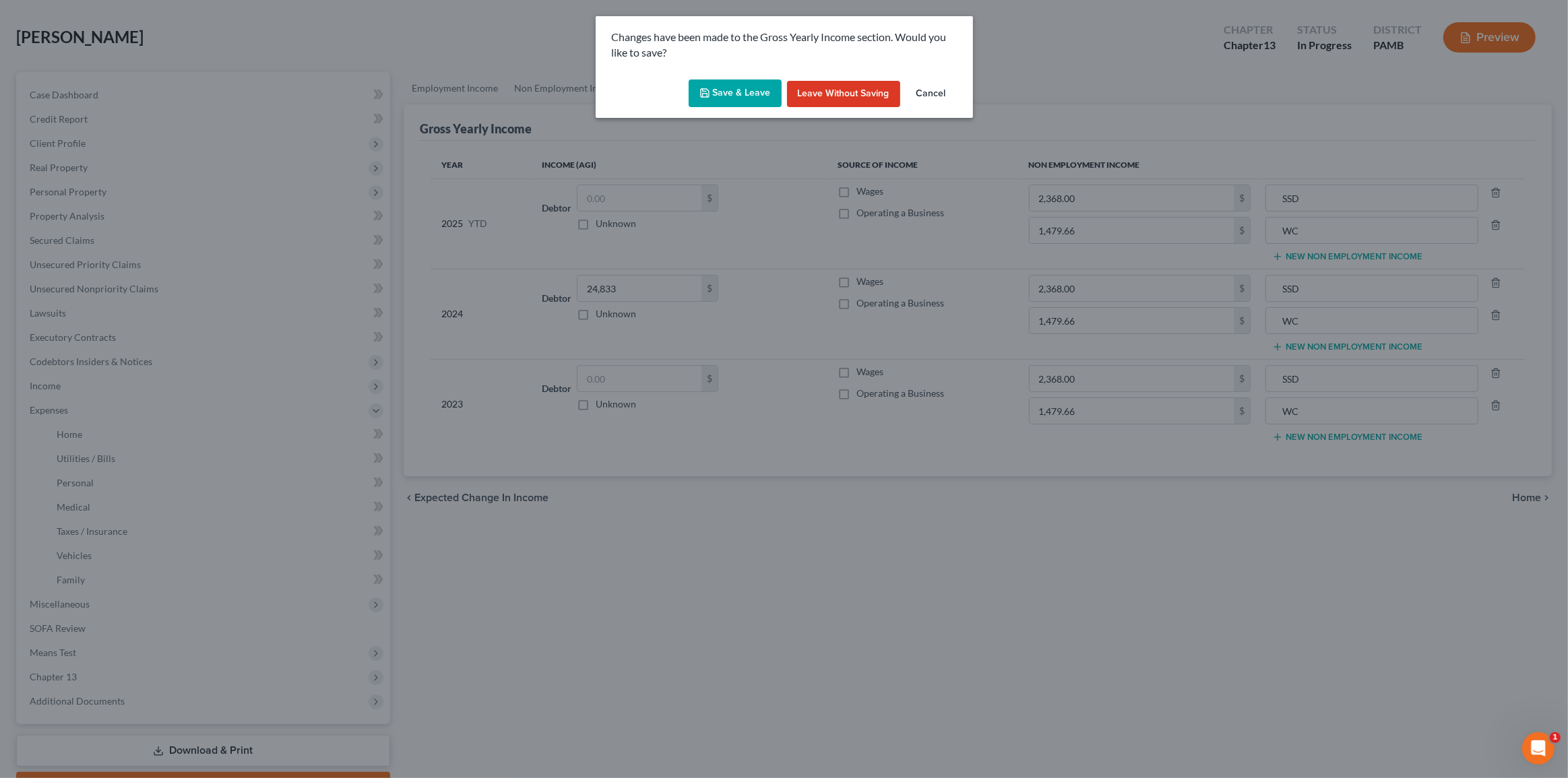
click at [737, 80] on button "Save & Leave" at bounding box center [735, 94] width 93 height 28
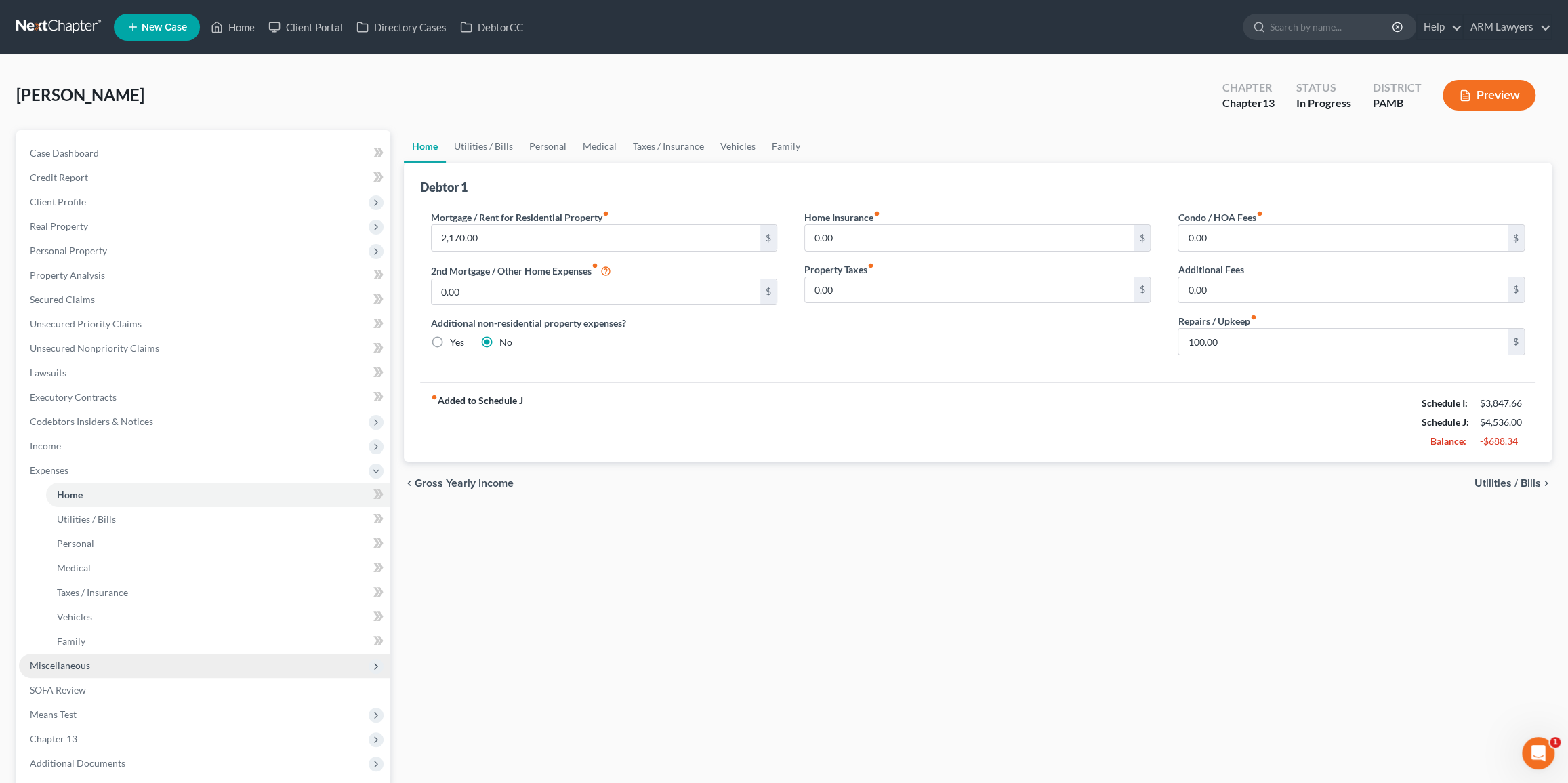
click at [100, 672] on span "Miscellaneous" at bounding box center [205, 665] width 372 height 25
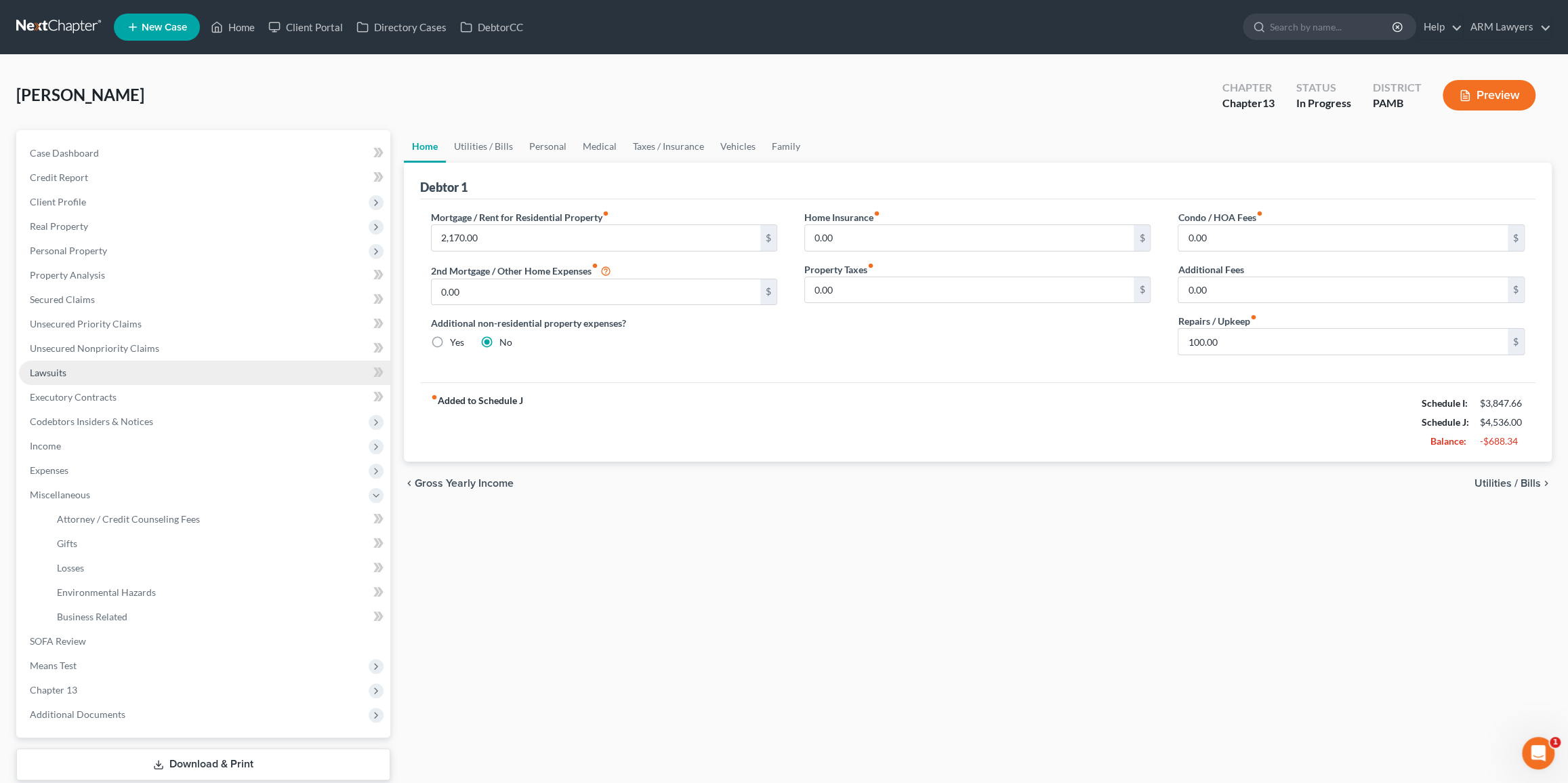
click at [98, 372] on link "Lawsuits" at bounding box center [205, 372] width 372 height 25
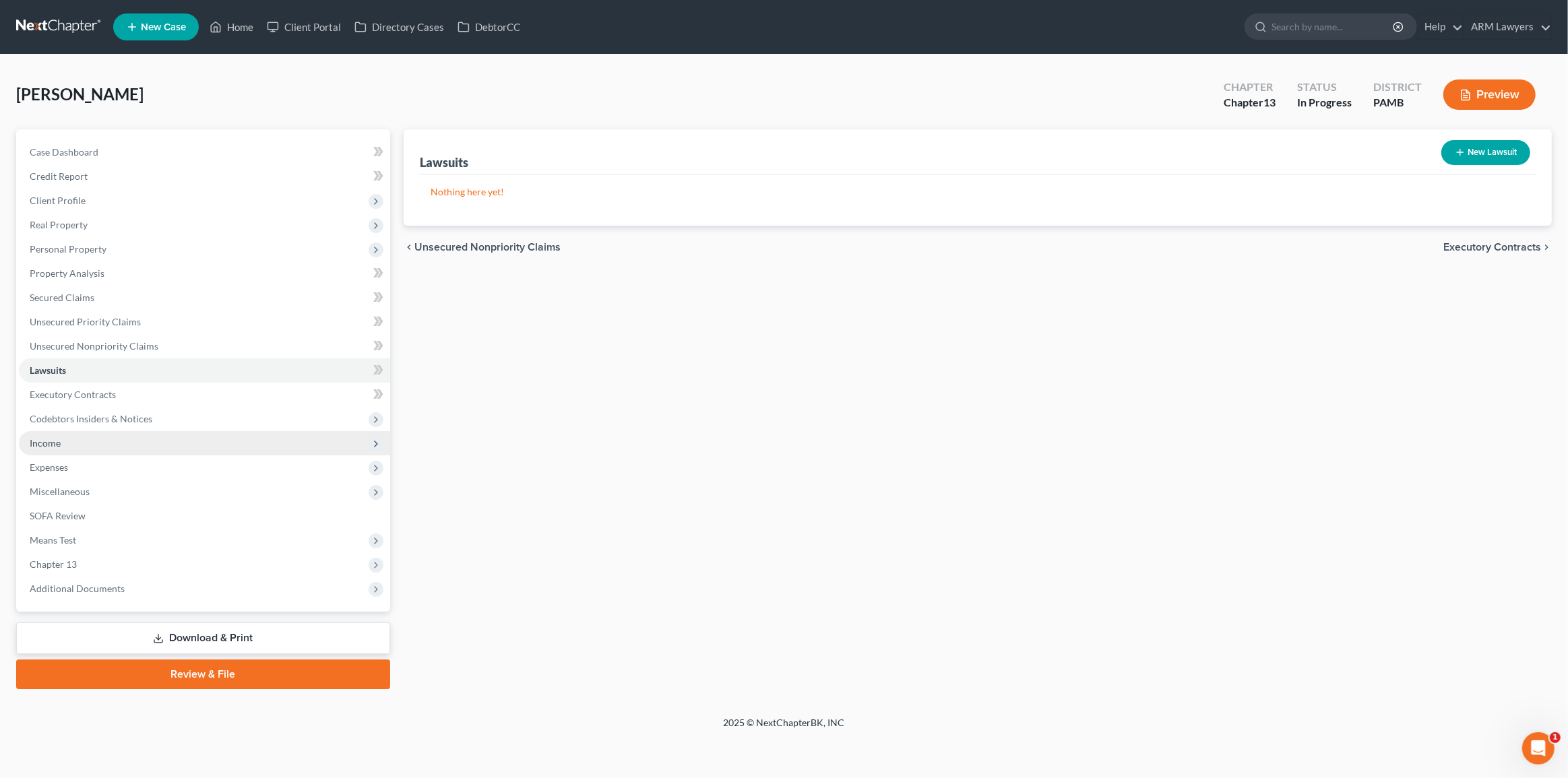
click at [156, 441] on span "Income" at bounding box center [204, 443] width 371 height 24
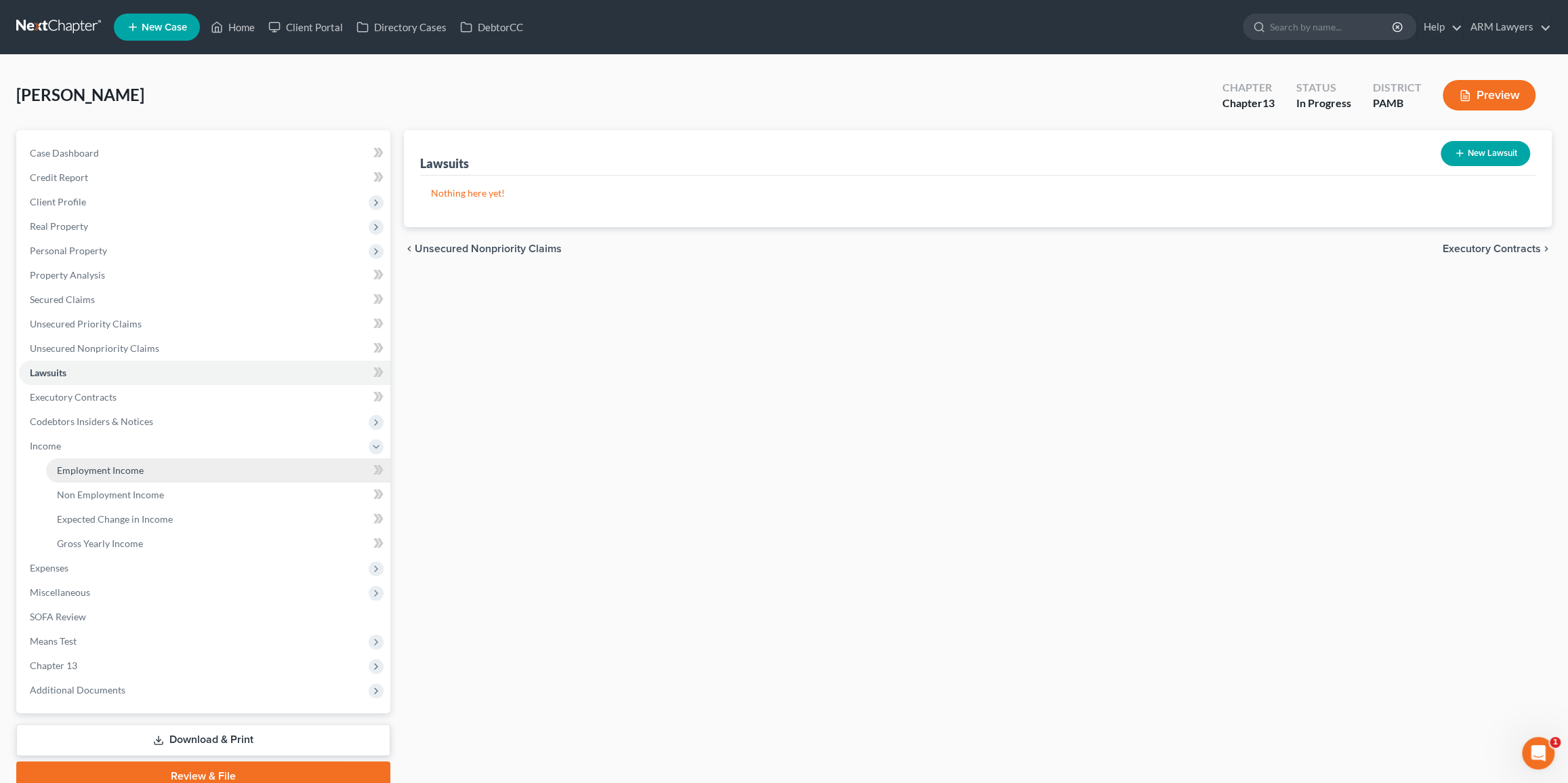
click at [144, 468] on link "Employment Income" at bounding box center [217, 470] width 344 height 25
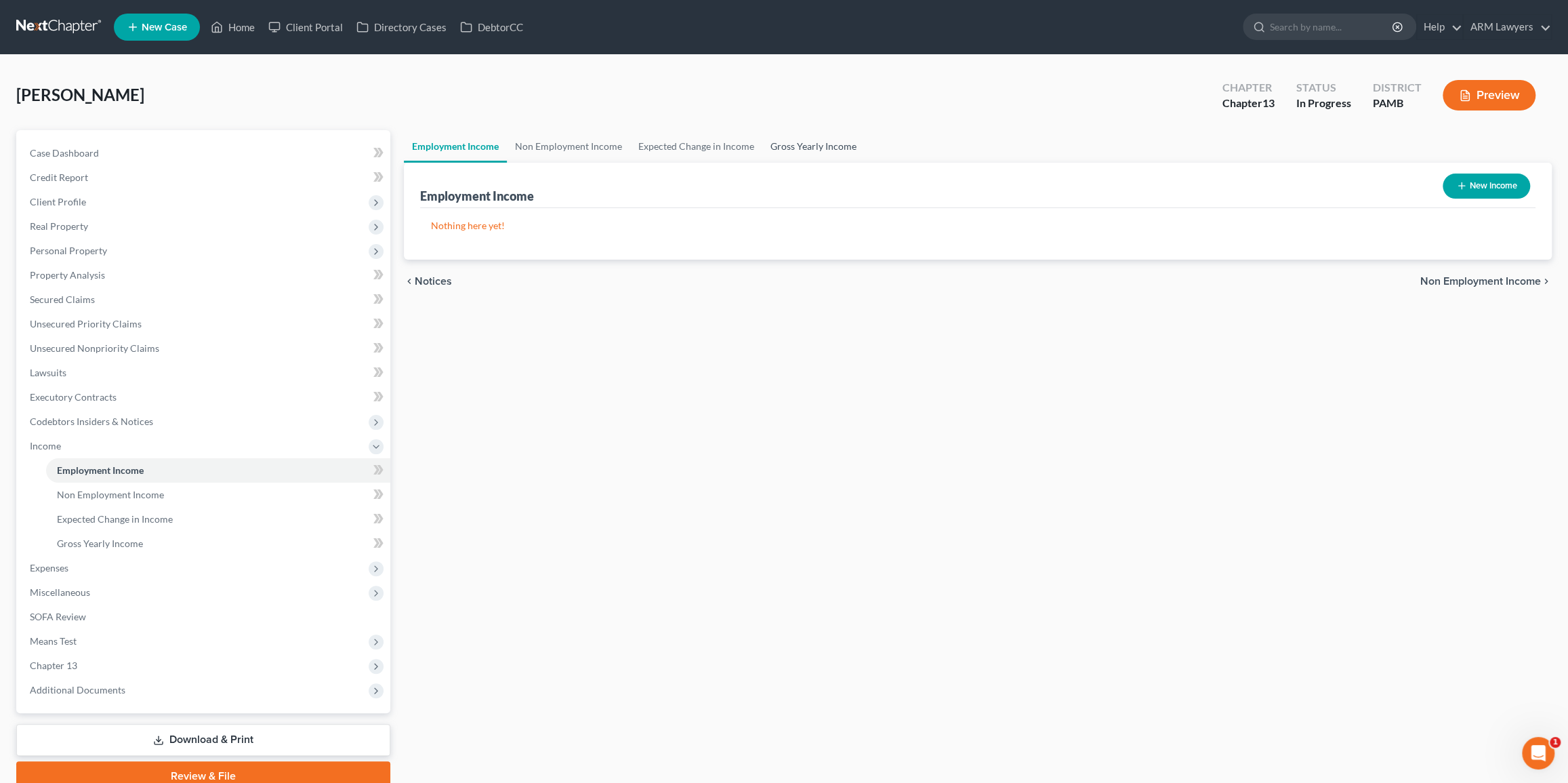
click at [786, 147] on link "Gross Yearly Income" at bounding box center [813, 146] width 102 height 32
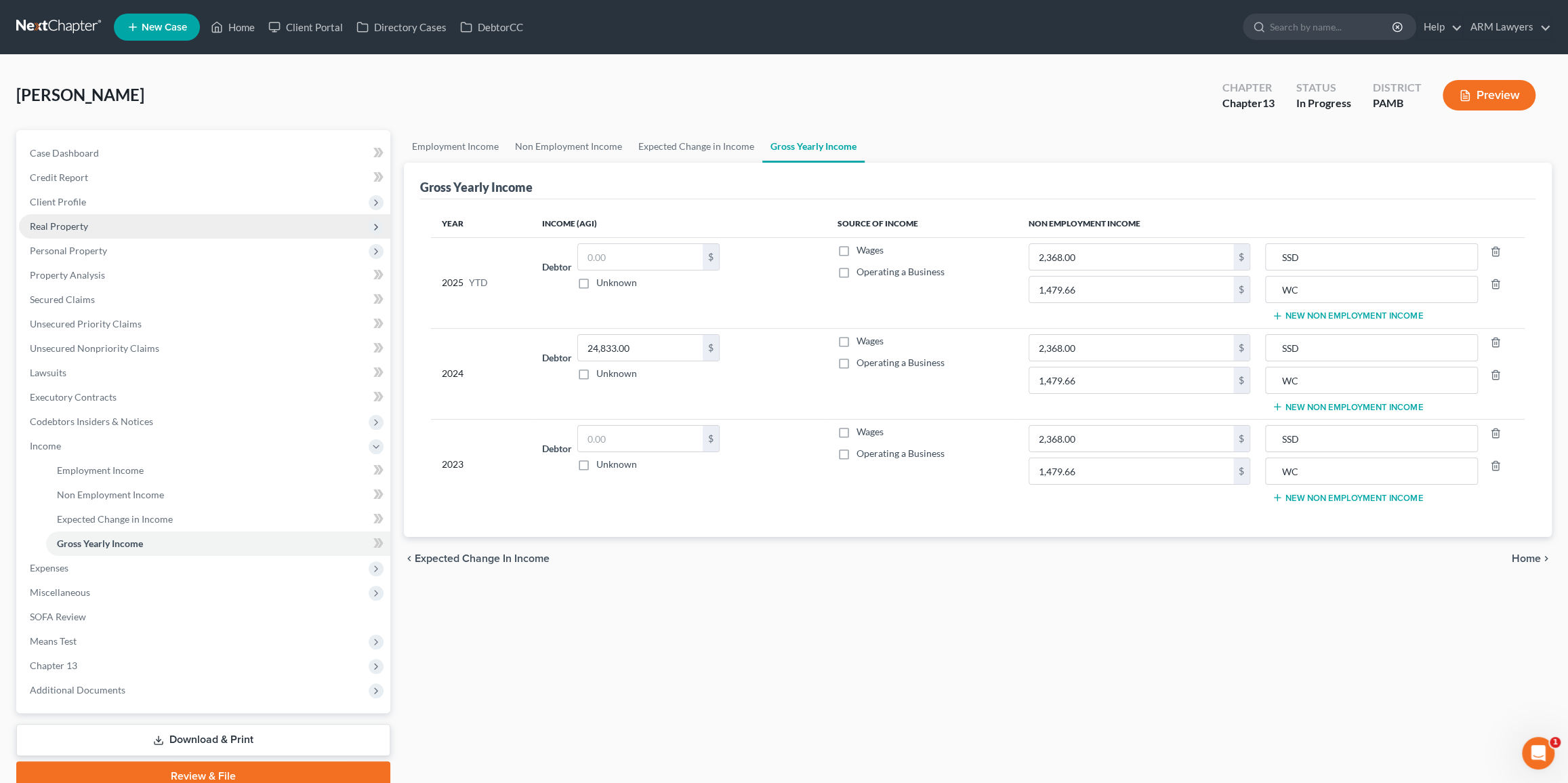
click at [113, 226] on span "Real Property" at bounding box center [205, 226] width 372 height 25
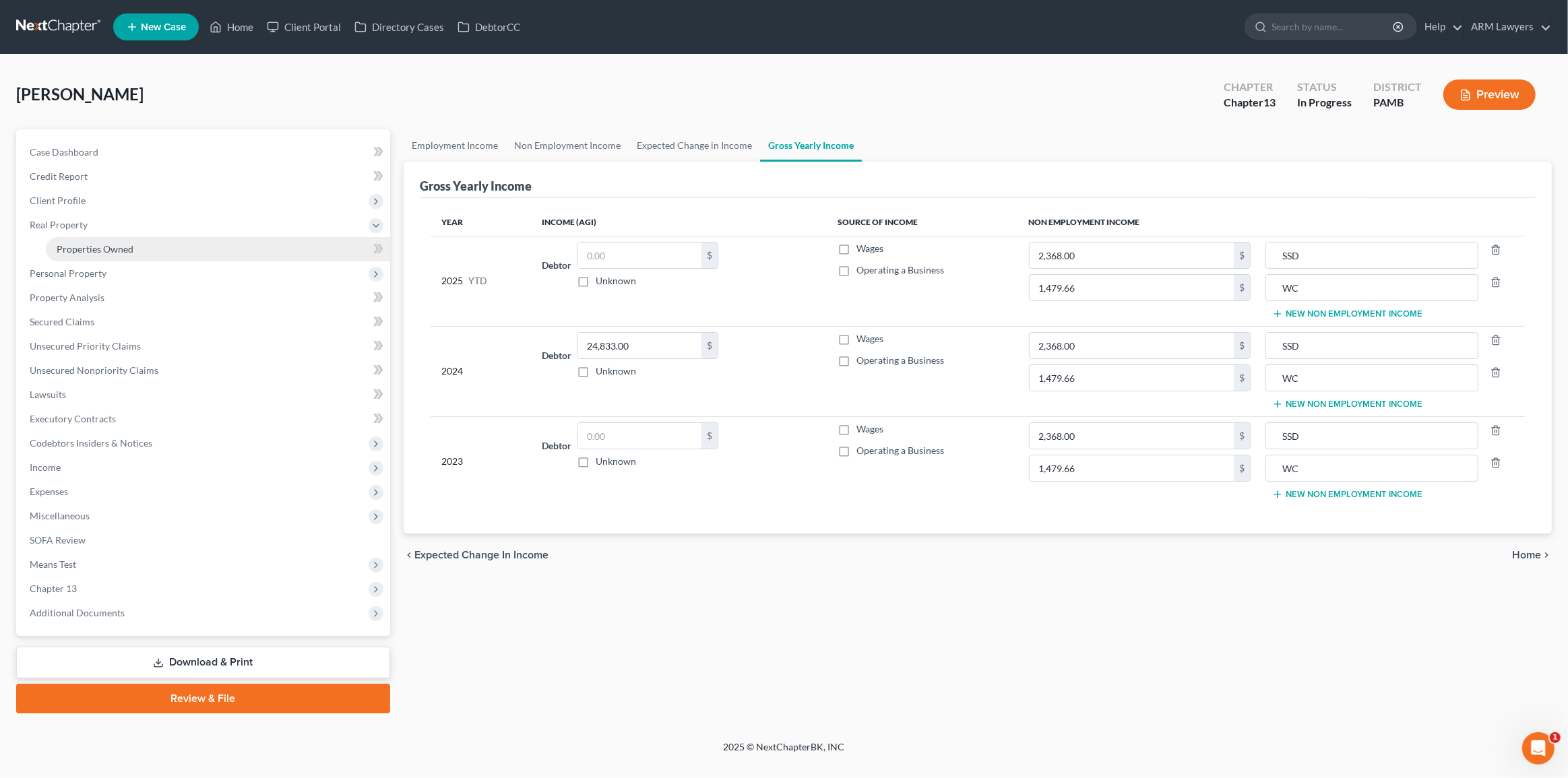
click at [101, 246] on span "Properties Owned" at bounding box center [95, 249] width 77 height 11
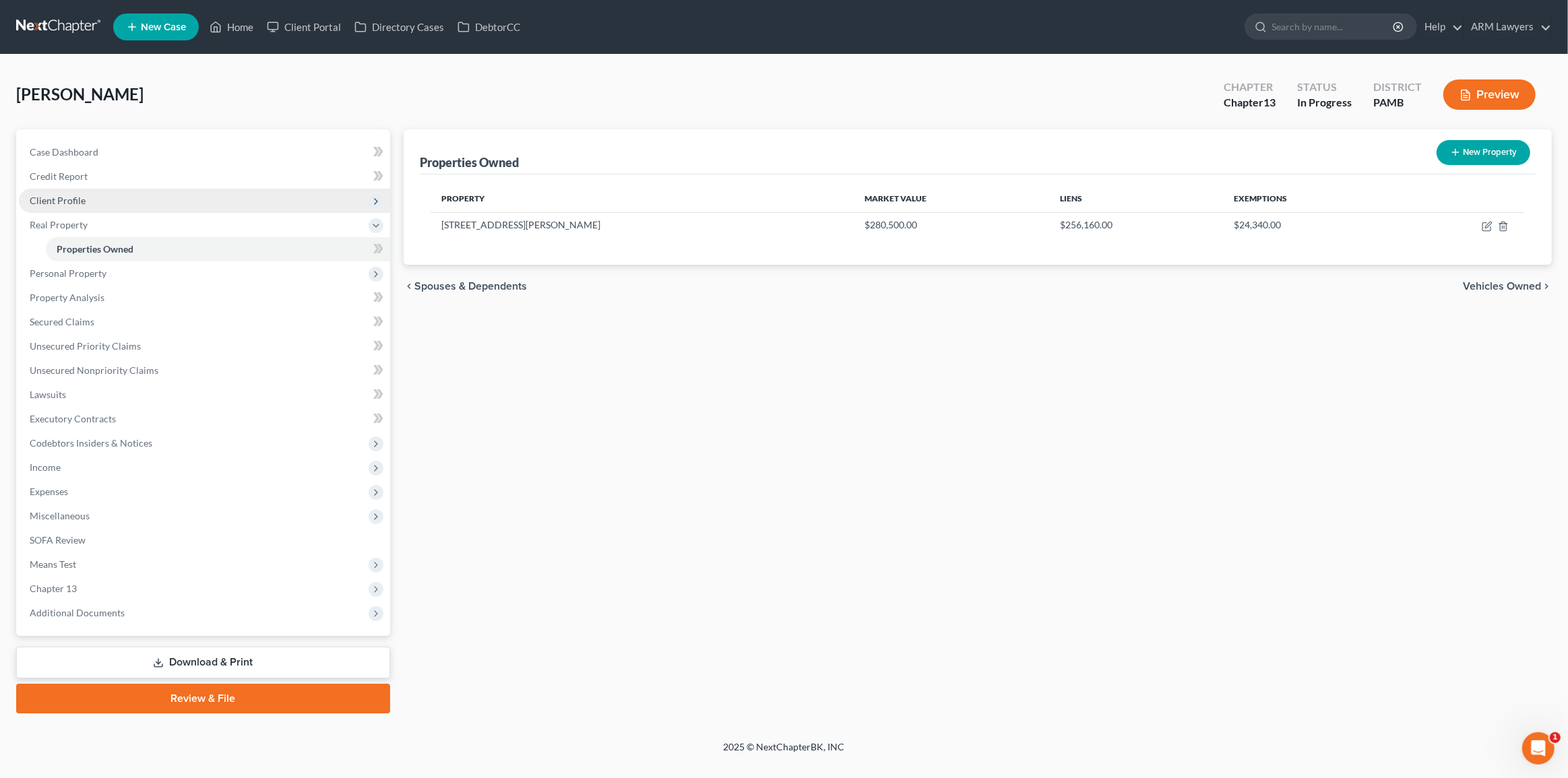
click at [51, 199] on span "Client Profile" at bounding box center [57, 200] width 56 height 11
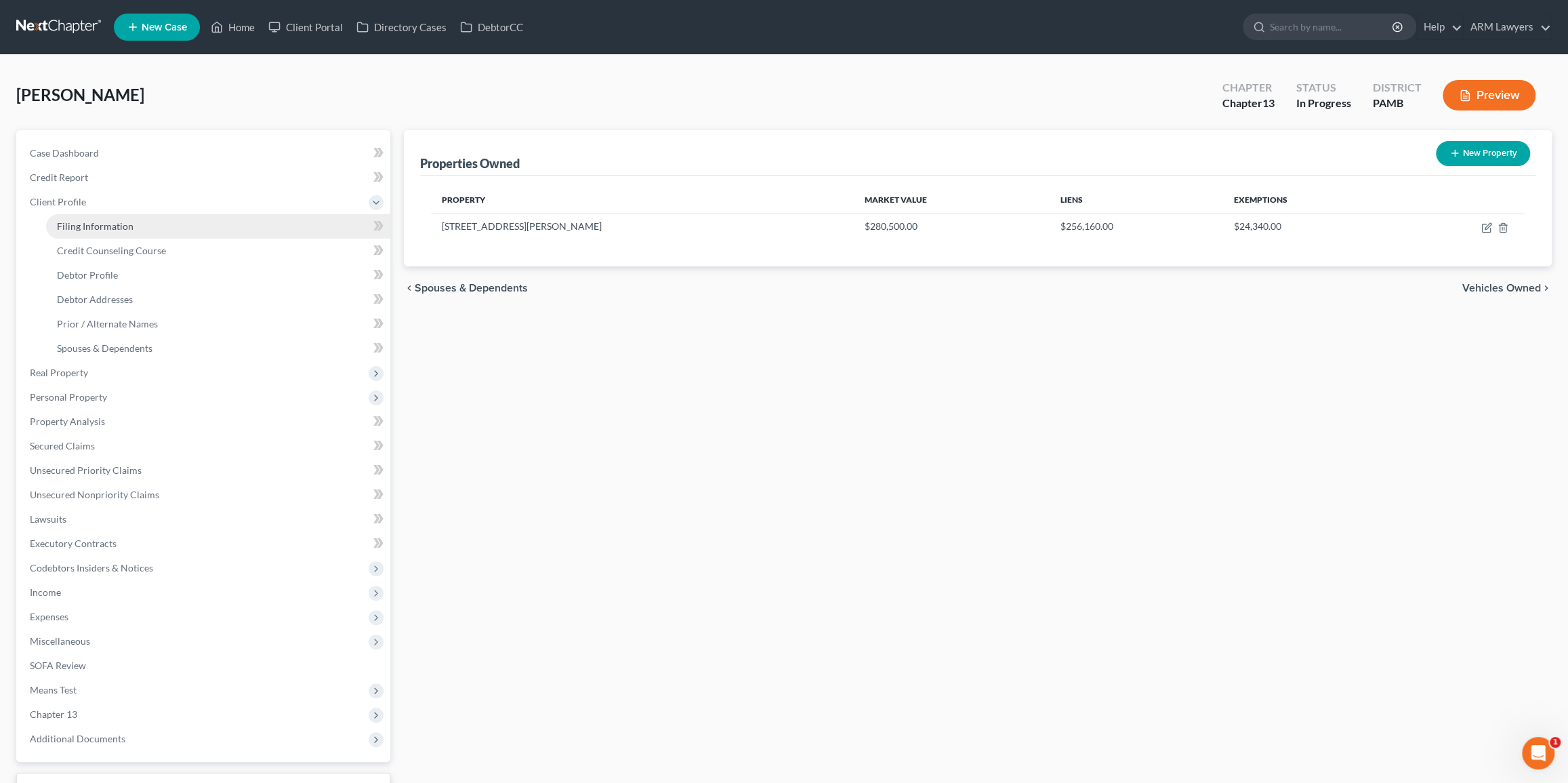
click at [100, 220] on span "Filing Information" at bounding box center [95, 226] width 77 height 11
select select "1"
select select "0"
select select "3"
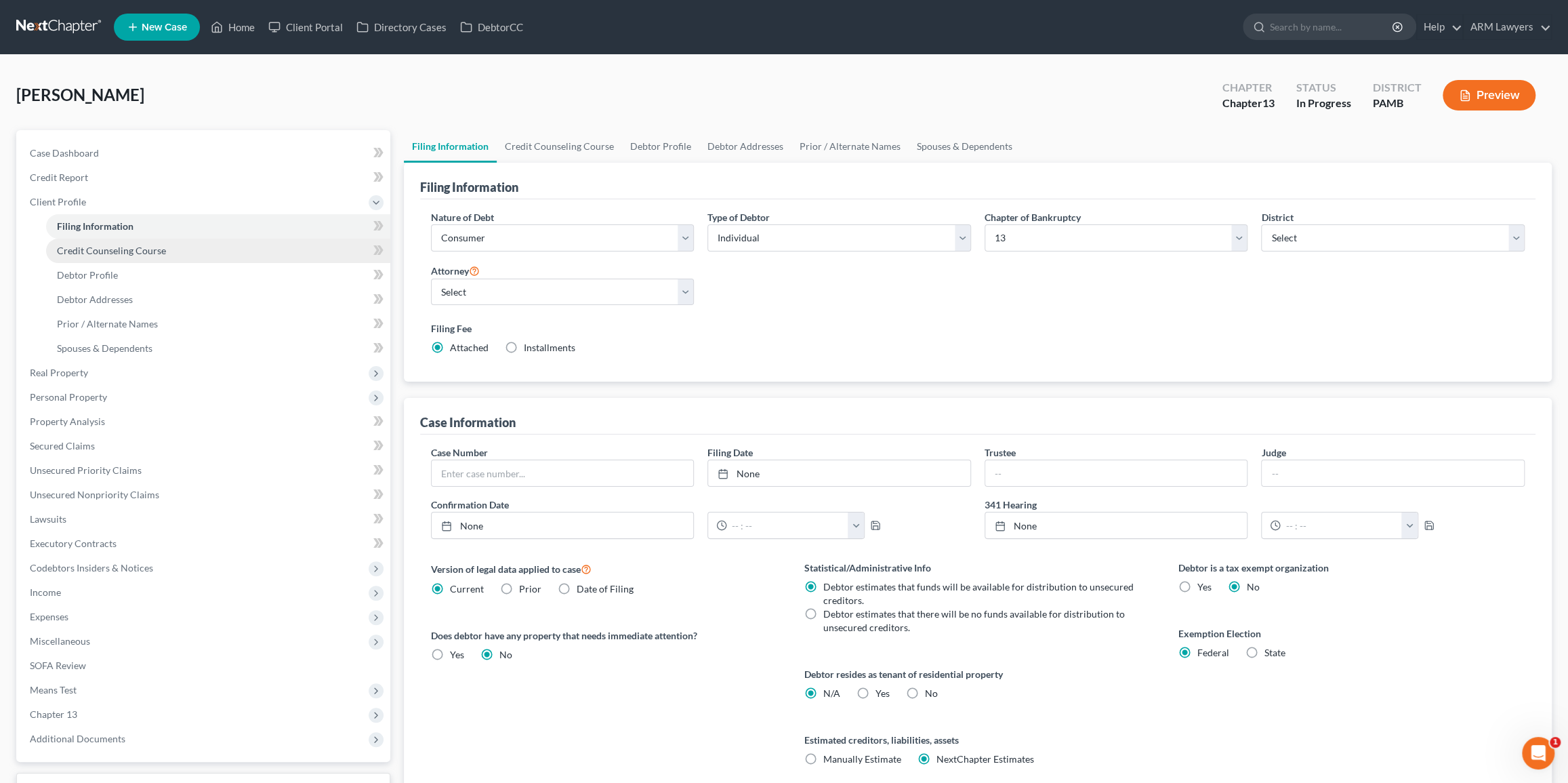
click at [110, 248] on span "Credit Counseling Course" at bounding box center [111, 251] width 109 height 11
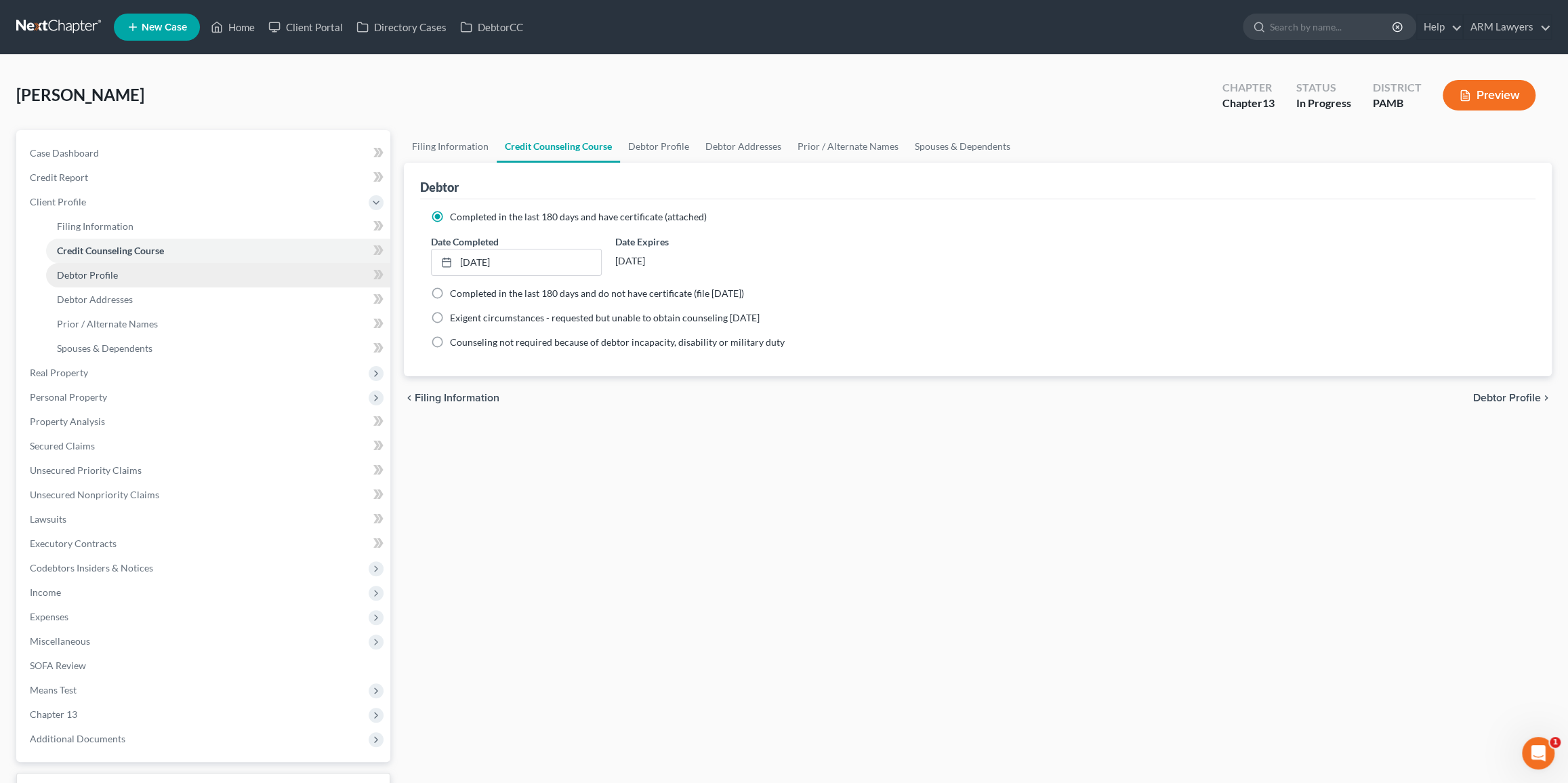
click at [112, 278] on span "Debtor Profile" at bounding box center [87, 275] width 61 height 11
select select "0"
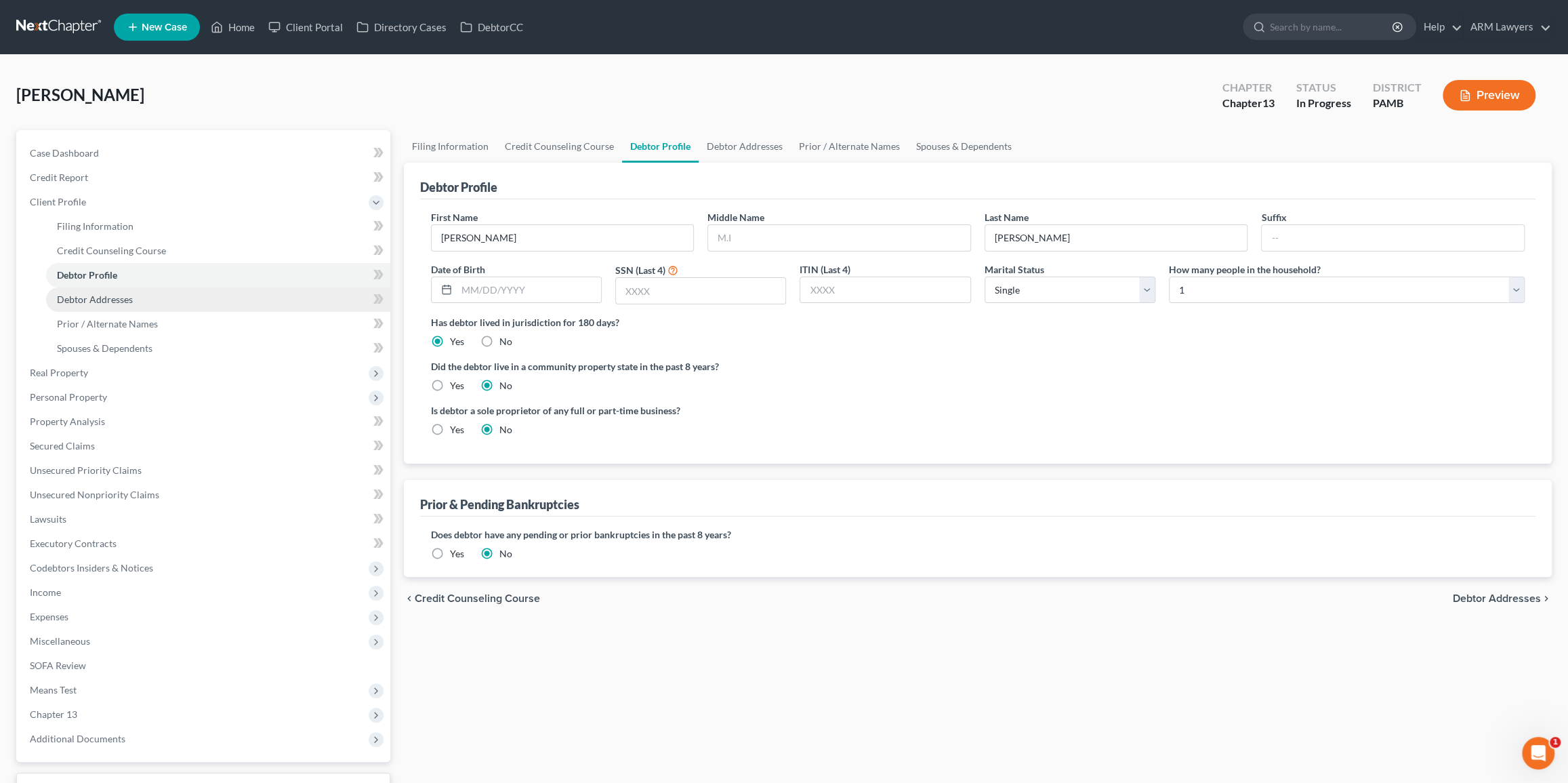
click at [145, 296] on link "Debtor Addresses" at bounding box center [217, 299] width 344 height 25
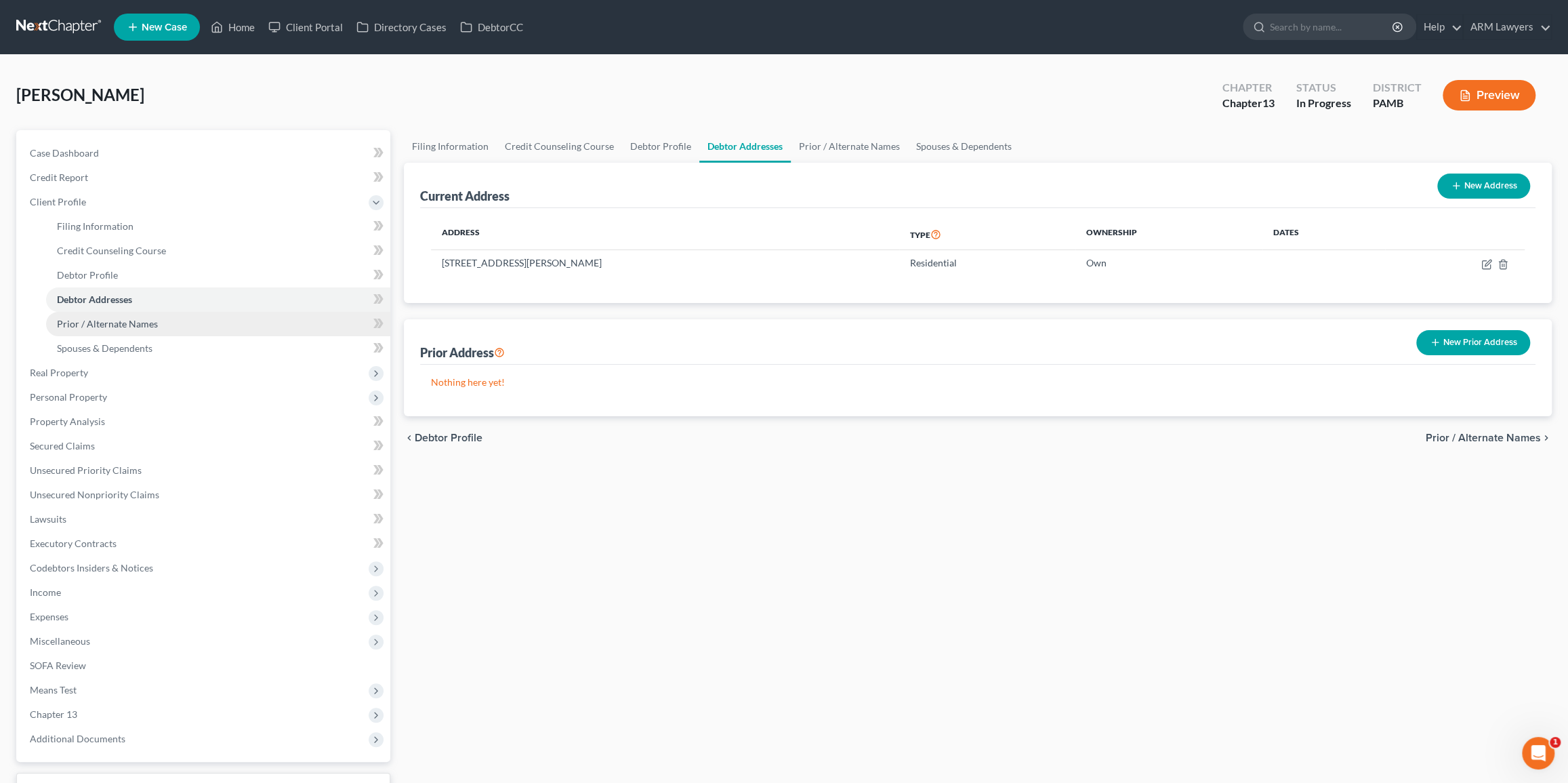
click at [170, 318] on link "Prior / Alternate Names" at bounding box center [217, 324] width 344 height 25
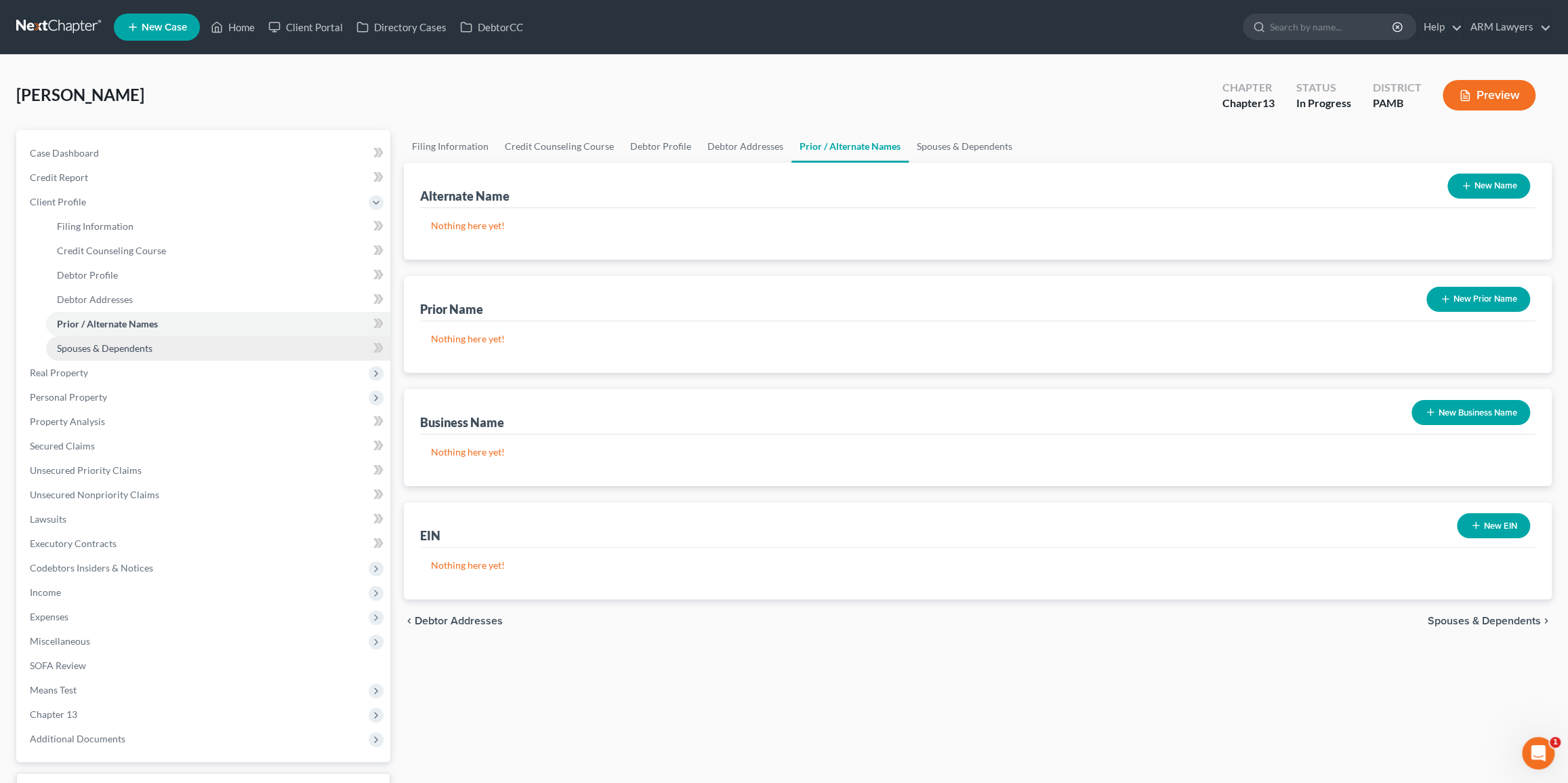
click at [186, 346] on link "Spouses & Dependents" at bounding box center [217, 349] width 344 height 25
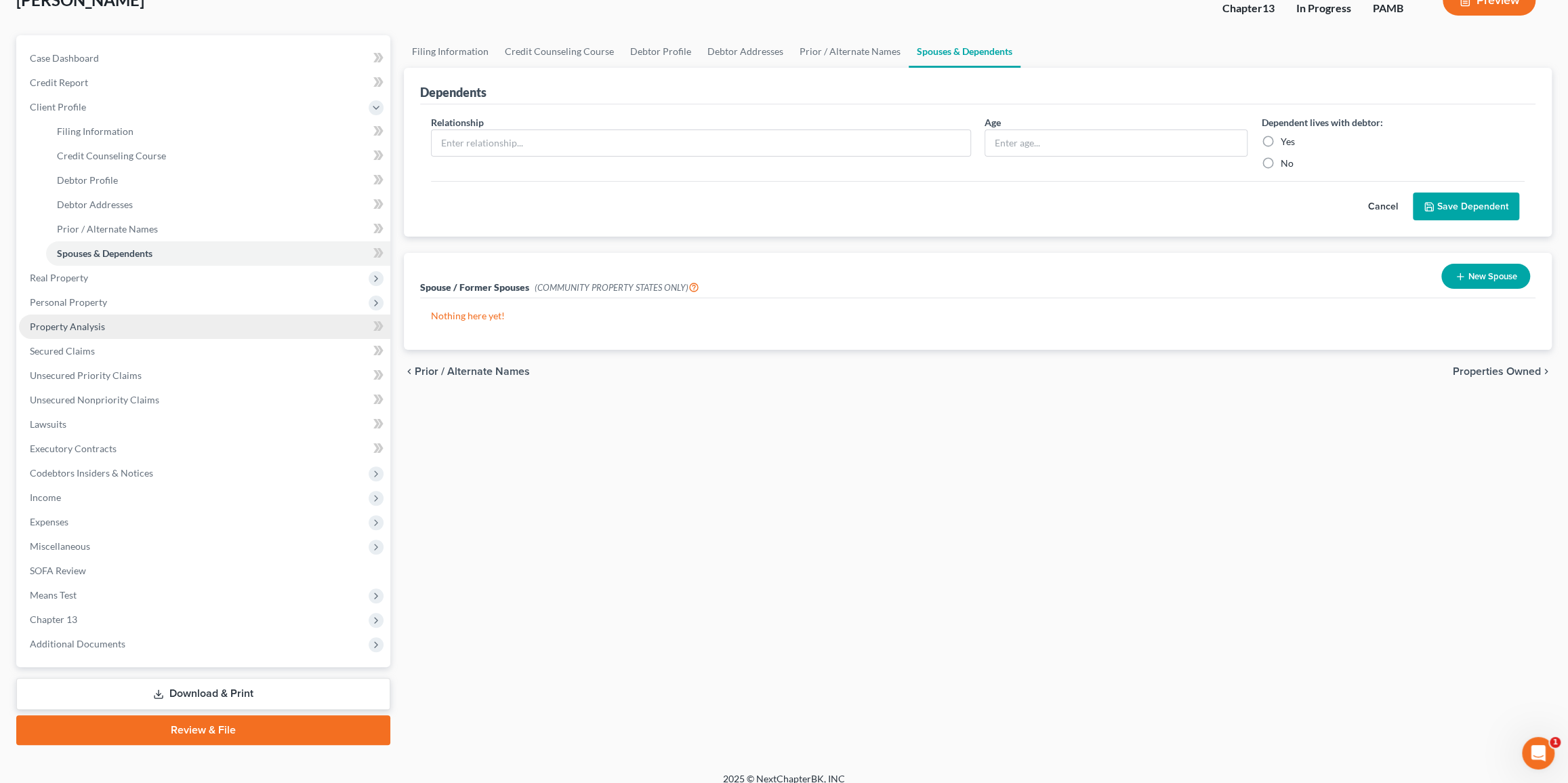
scroll to position [106, 0]
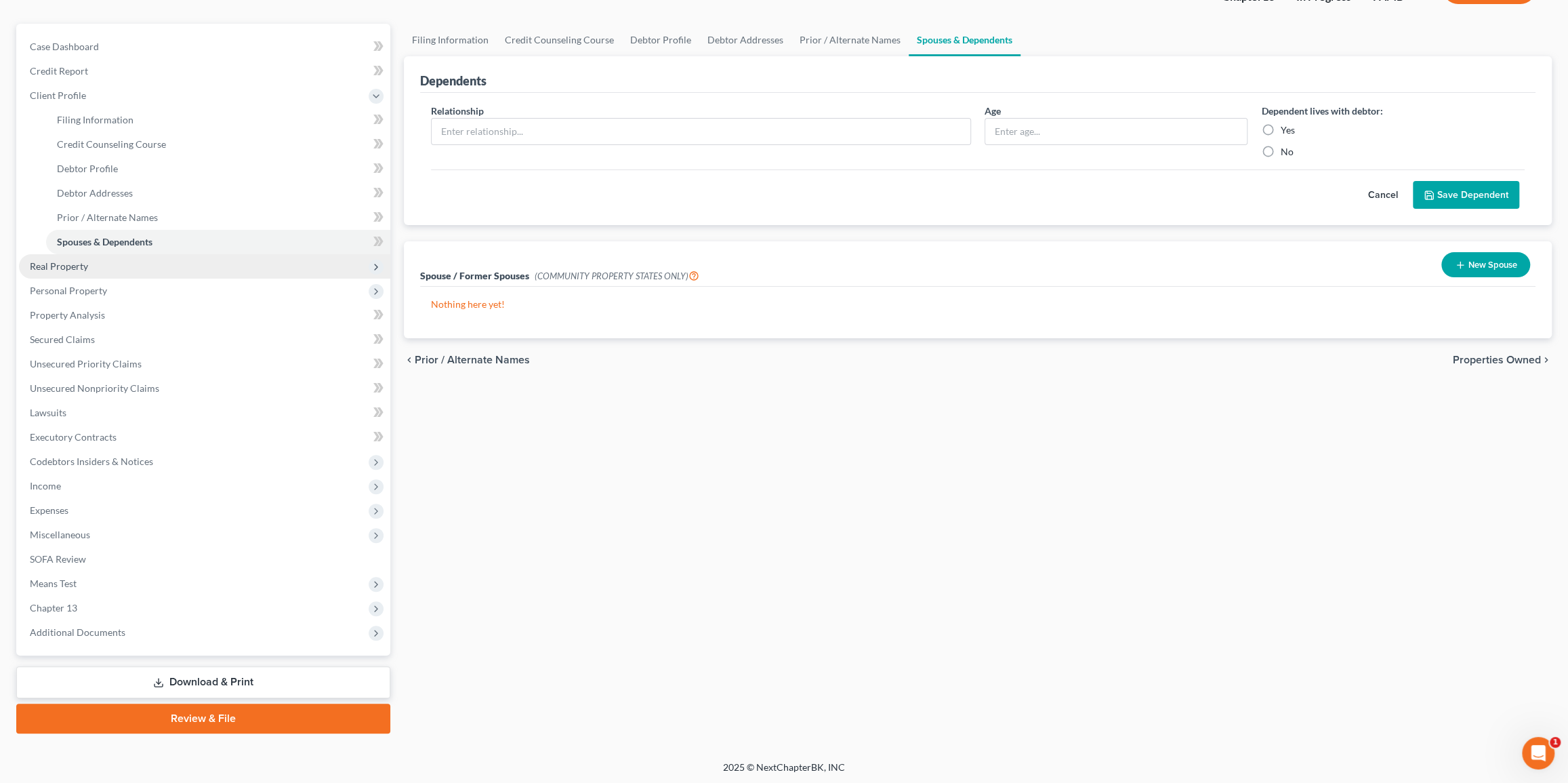
click at [70, 266] on span "Real Property" at bounding box center [58, 266] width 58 height 11
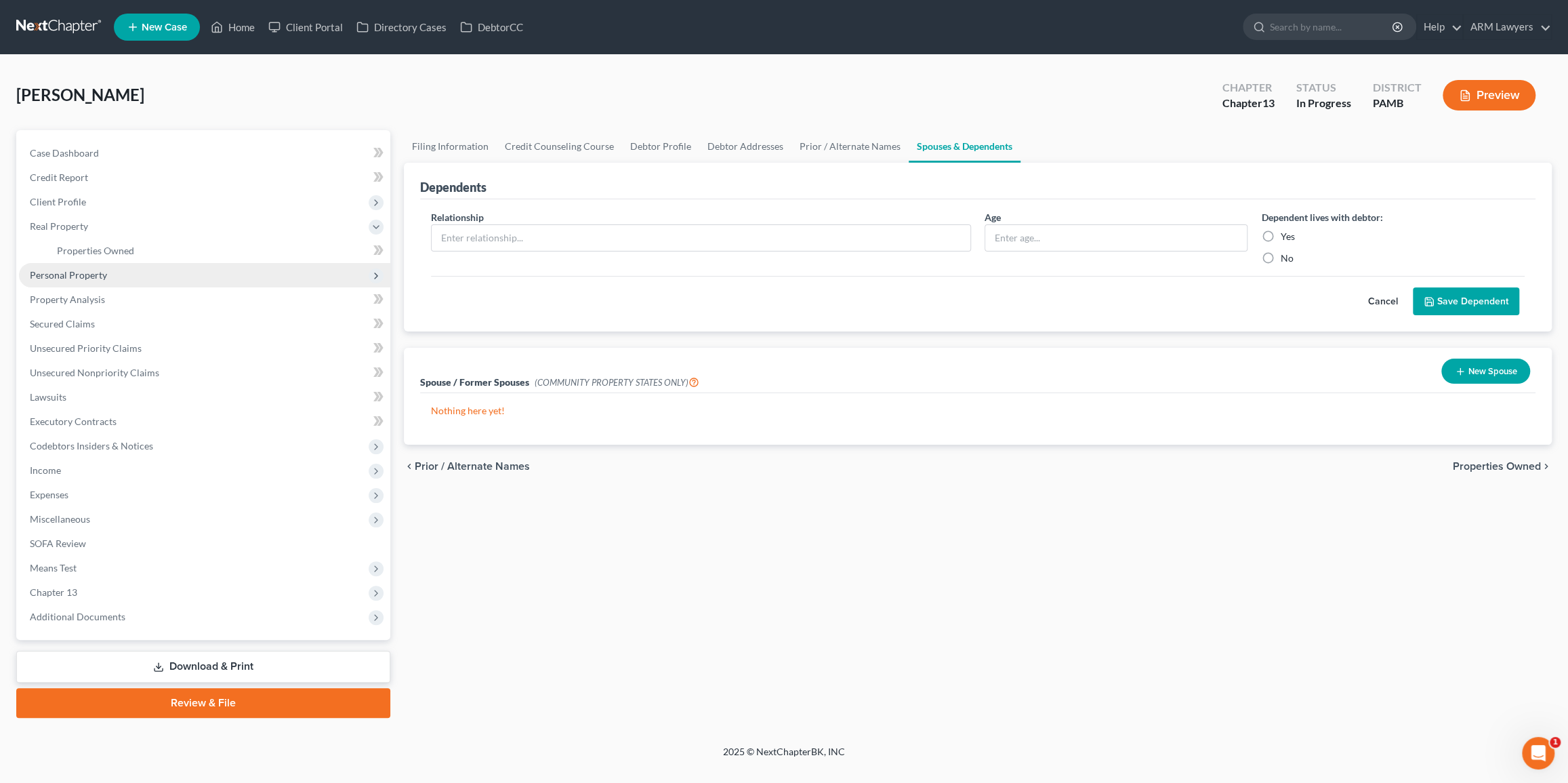
scroll to position [0, 0]
click at [104, 272] on span "Personal Property" at bounding box center [68, 275] width 77 height 11
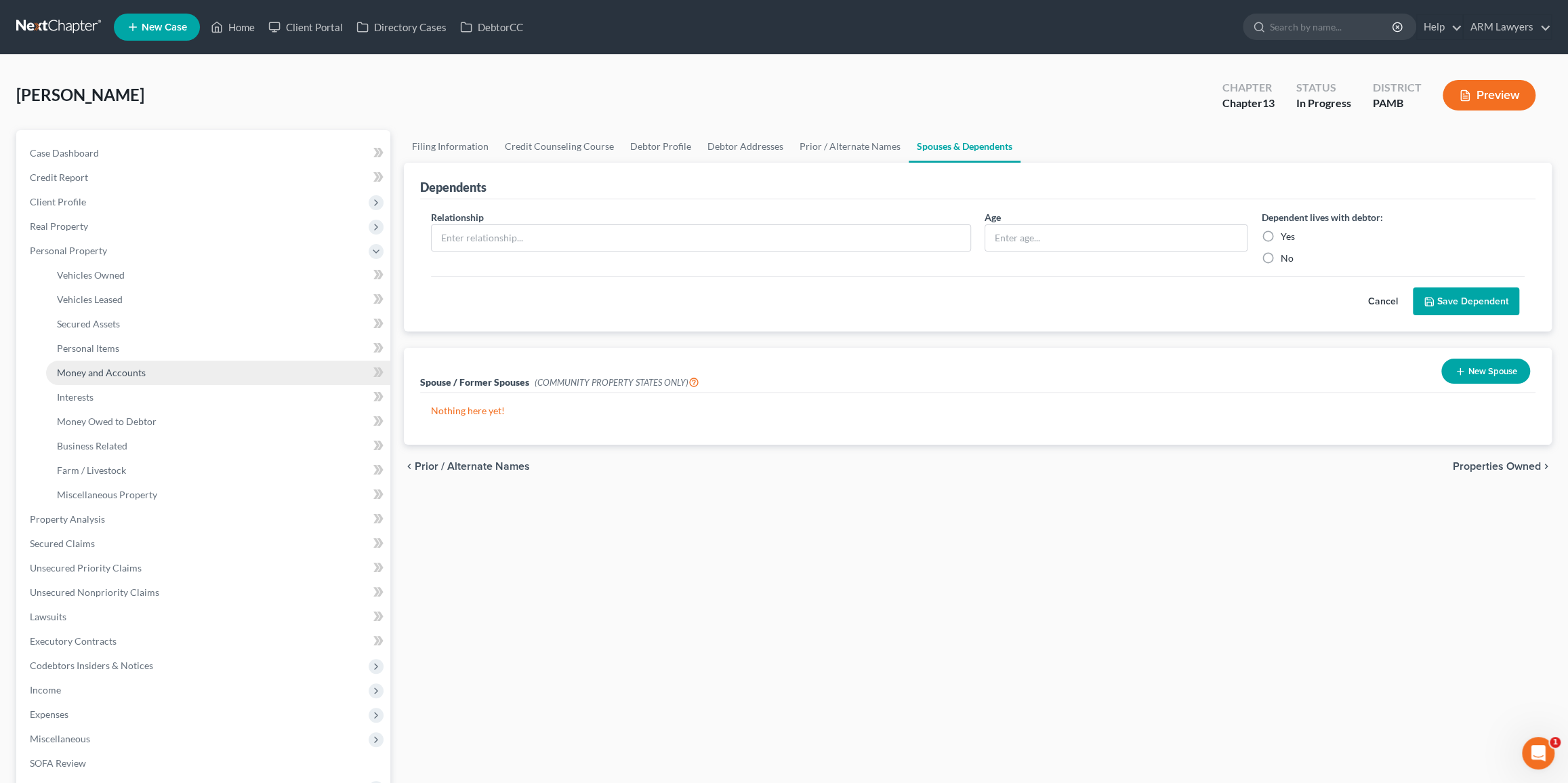
click at [141, 375] on span "Money and Accounts" at bounding box center [101, 372] width 89 height 11
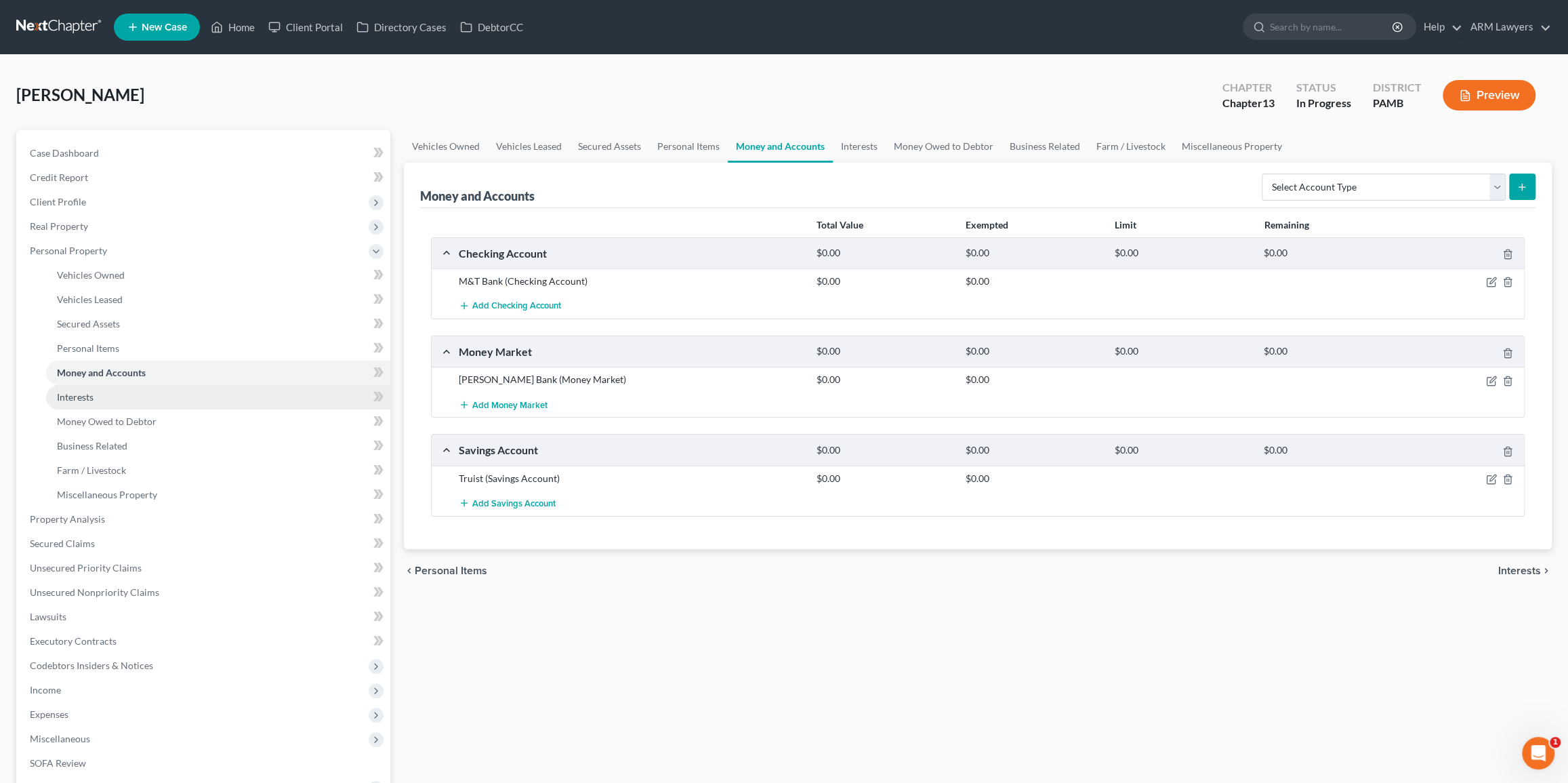
click at [158, 399] on link "Interests" at bounding box center [217, 397] width 344 height 25
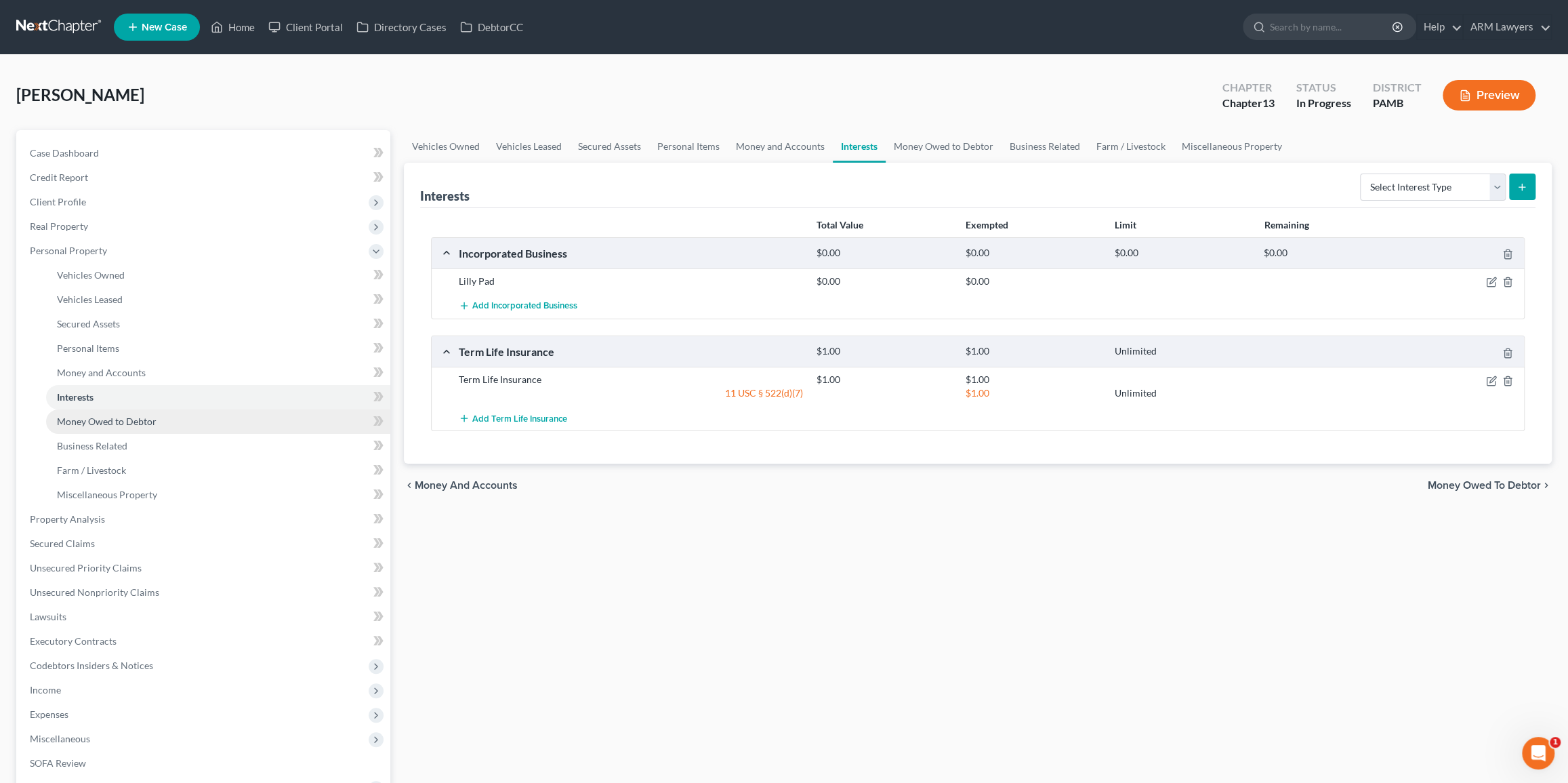
click at [193, 415] on link "Money Owed to Debtor" at bounding box center [217, 421] width 344 height 25
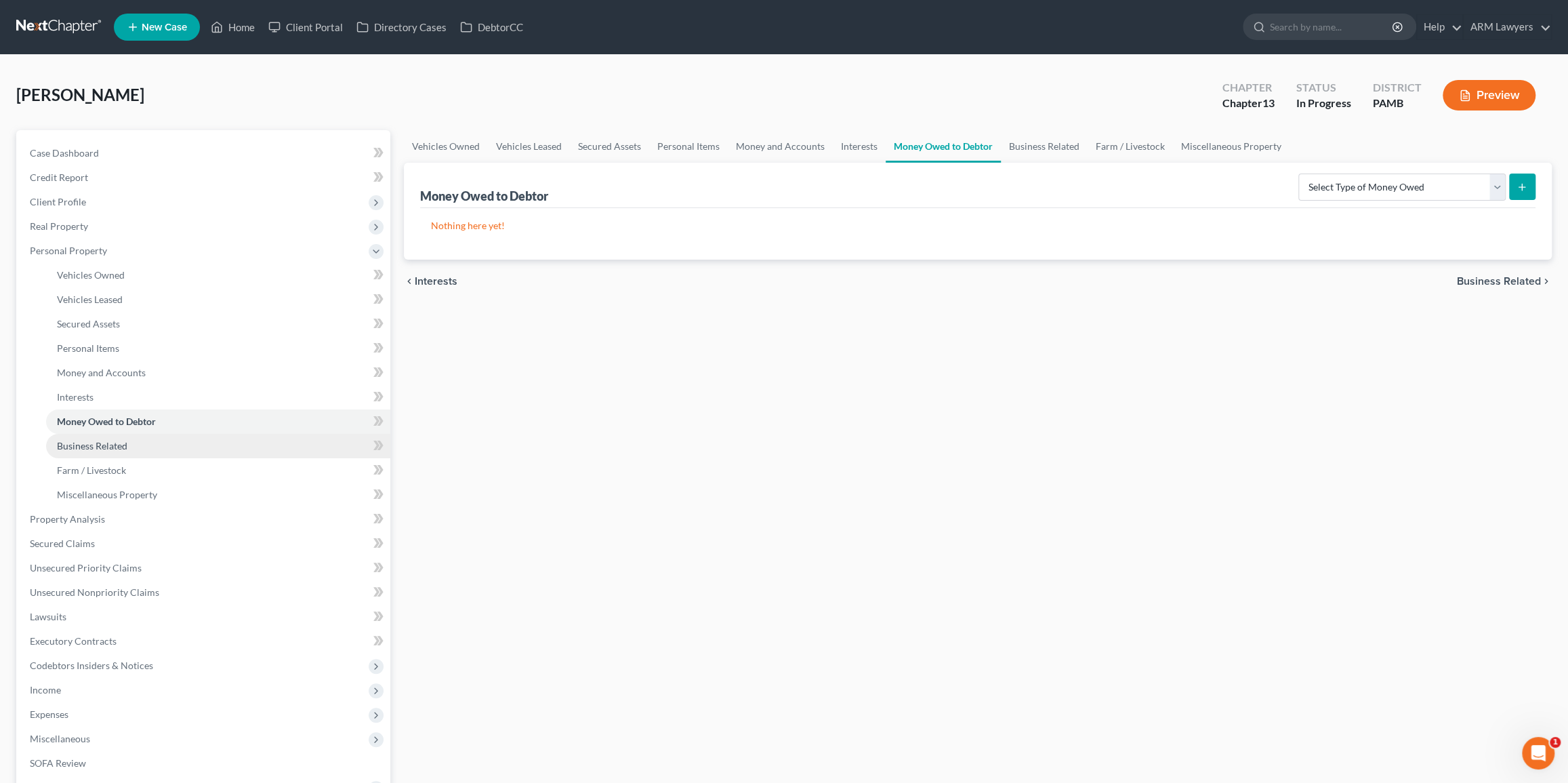
click at [183, 449] on link "Business Related" at bounding box center [217, 446] width 344 height 25
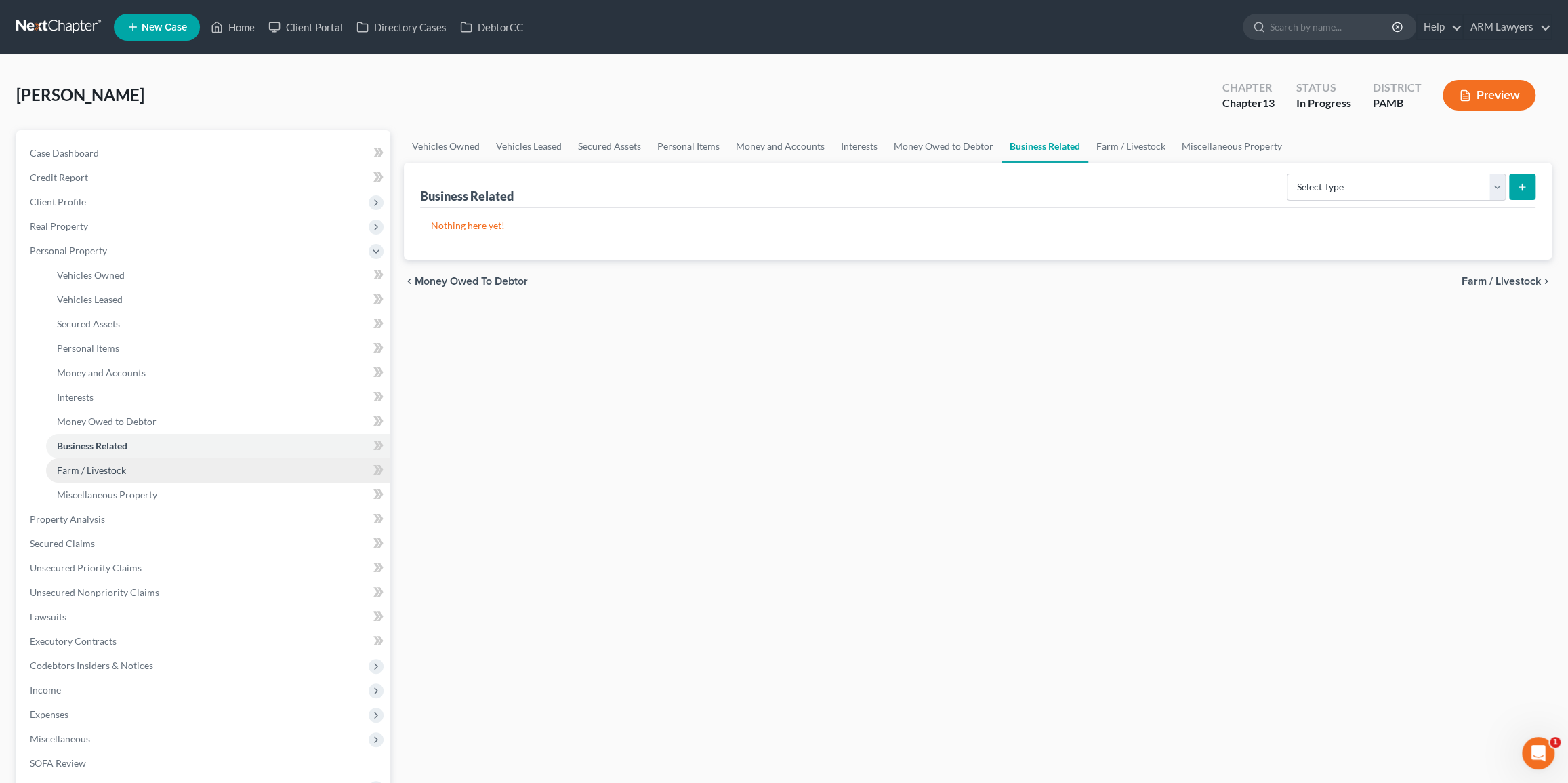
click at [163, 463] on link "Farm / Livestock" at bounding box center [217, 470] width 344 height 25
click at [196, 489] on link "Miscellaneous Property" at bounding box center [217, 494] width 344 height 25
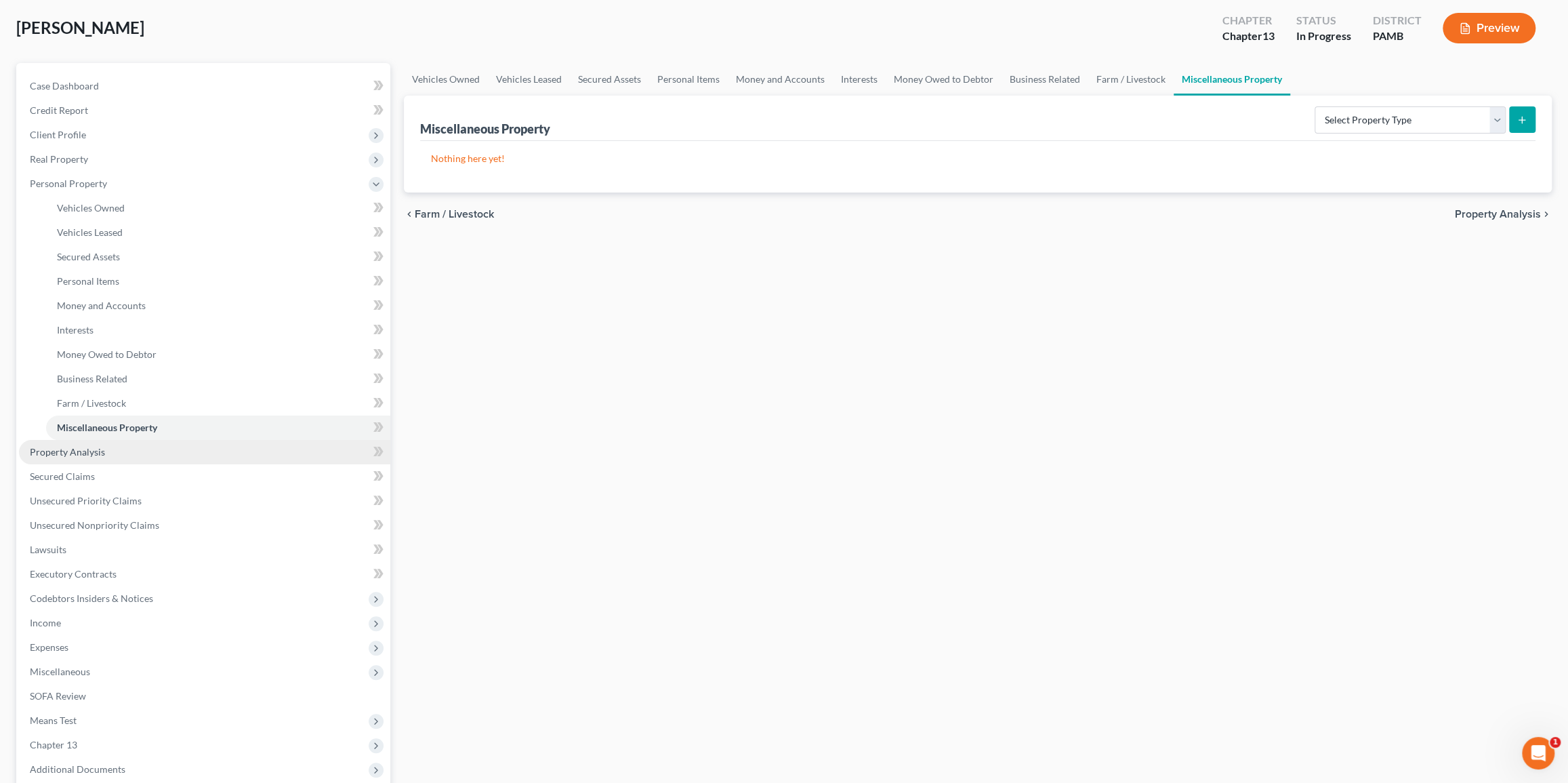
scroll to position [61, 0]
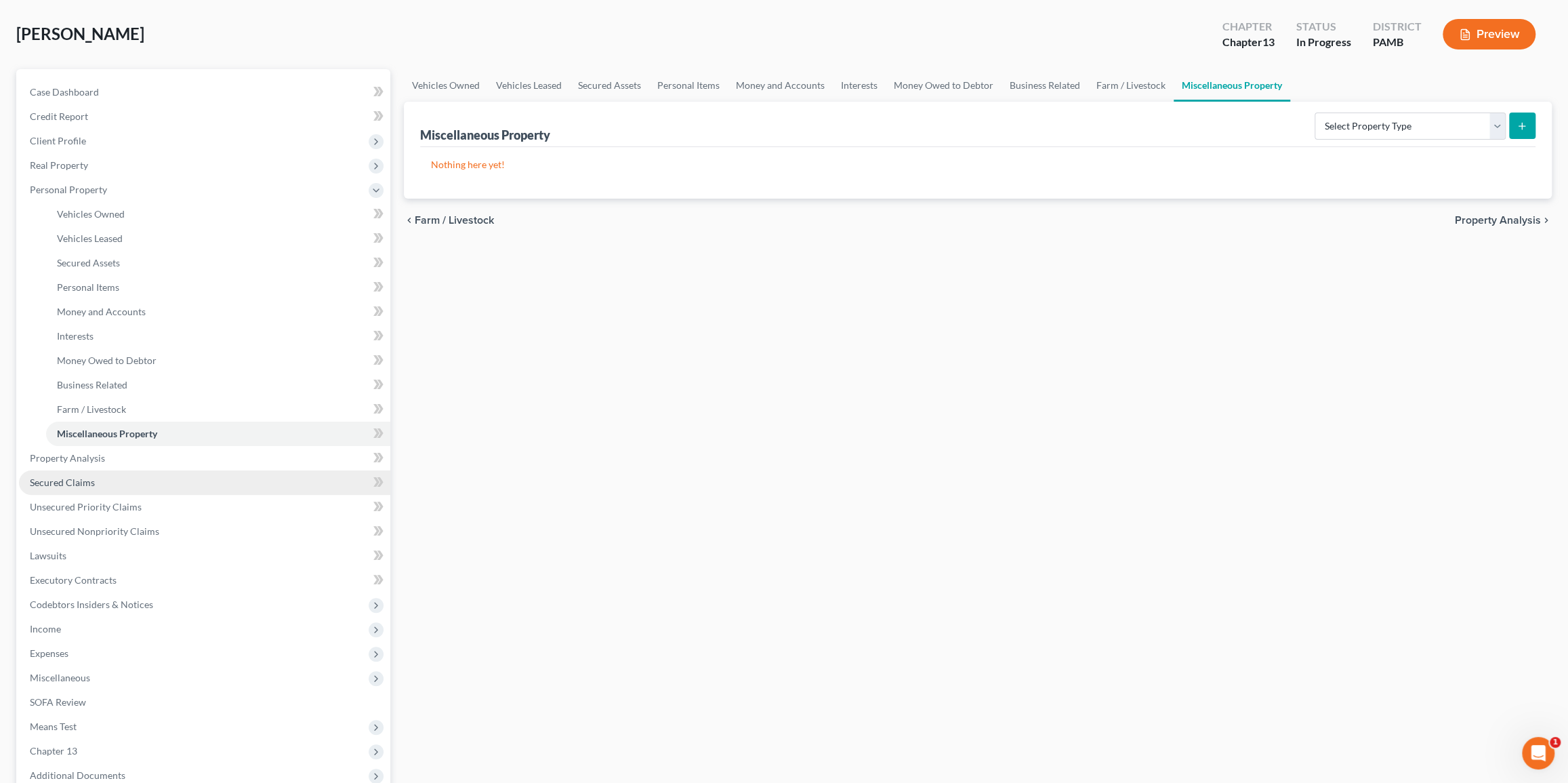
click at [189, 476] on link "Secured Claims" at bounding box center [205, 482] width 372 height 25
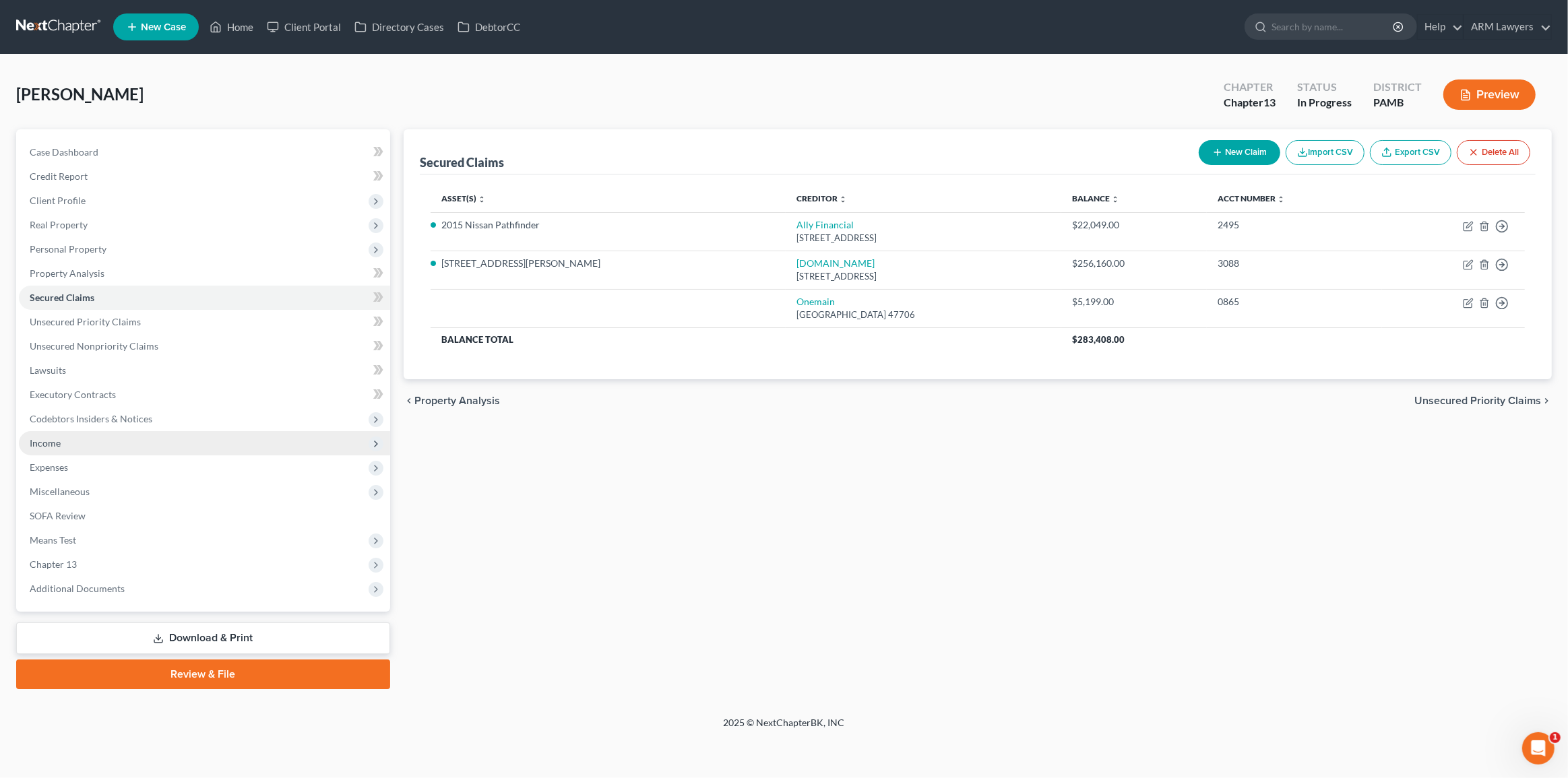
click at [212, 446] on span "Income" at bounding box center [204, 443] width 371 height 24
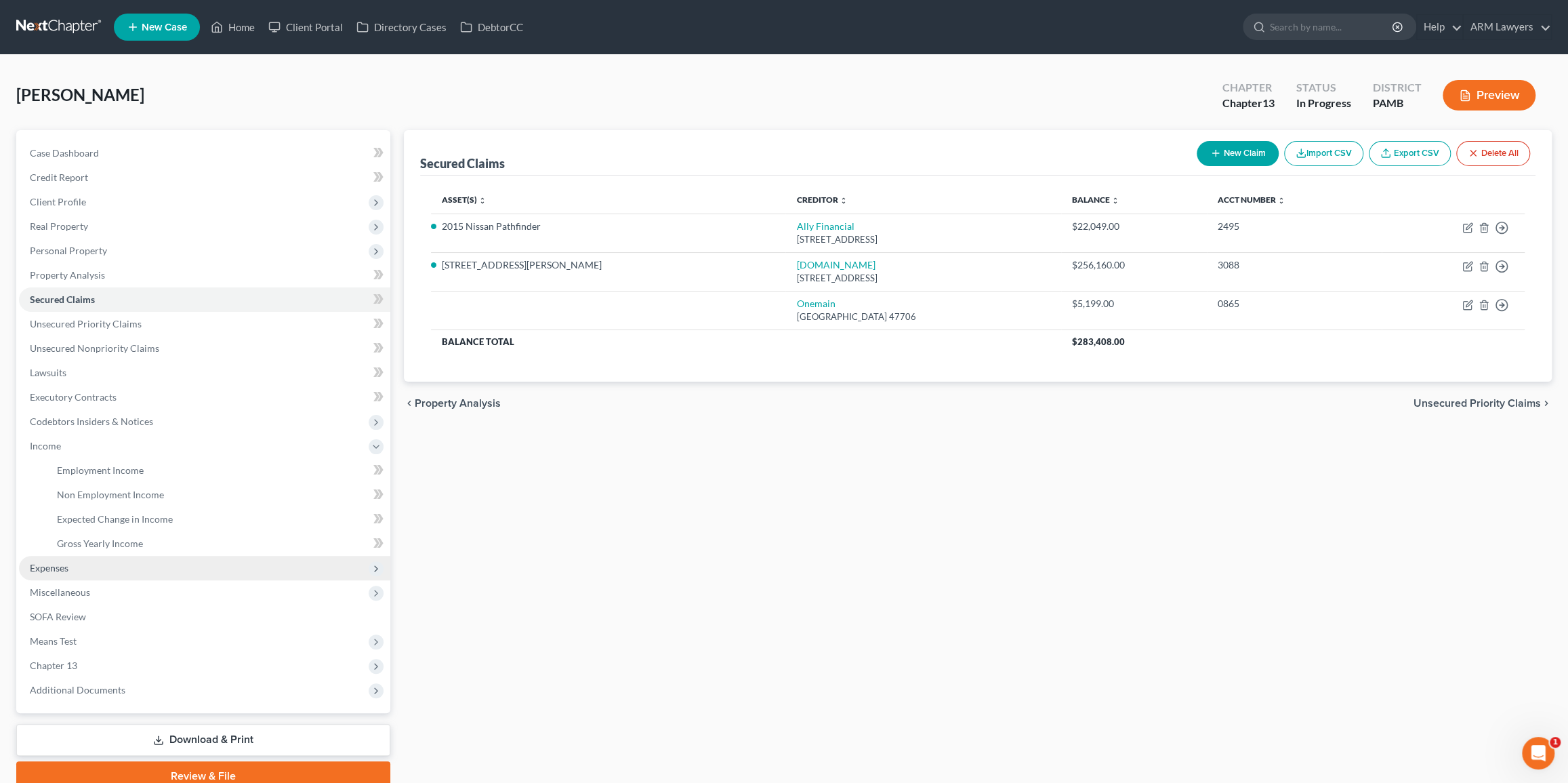
click at [184, 569] on span "Expenses" at bounding box center [205, 568] width 372 height 25
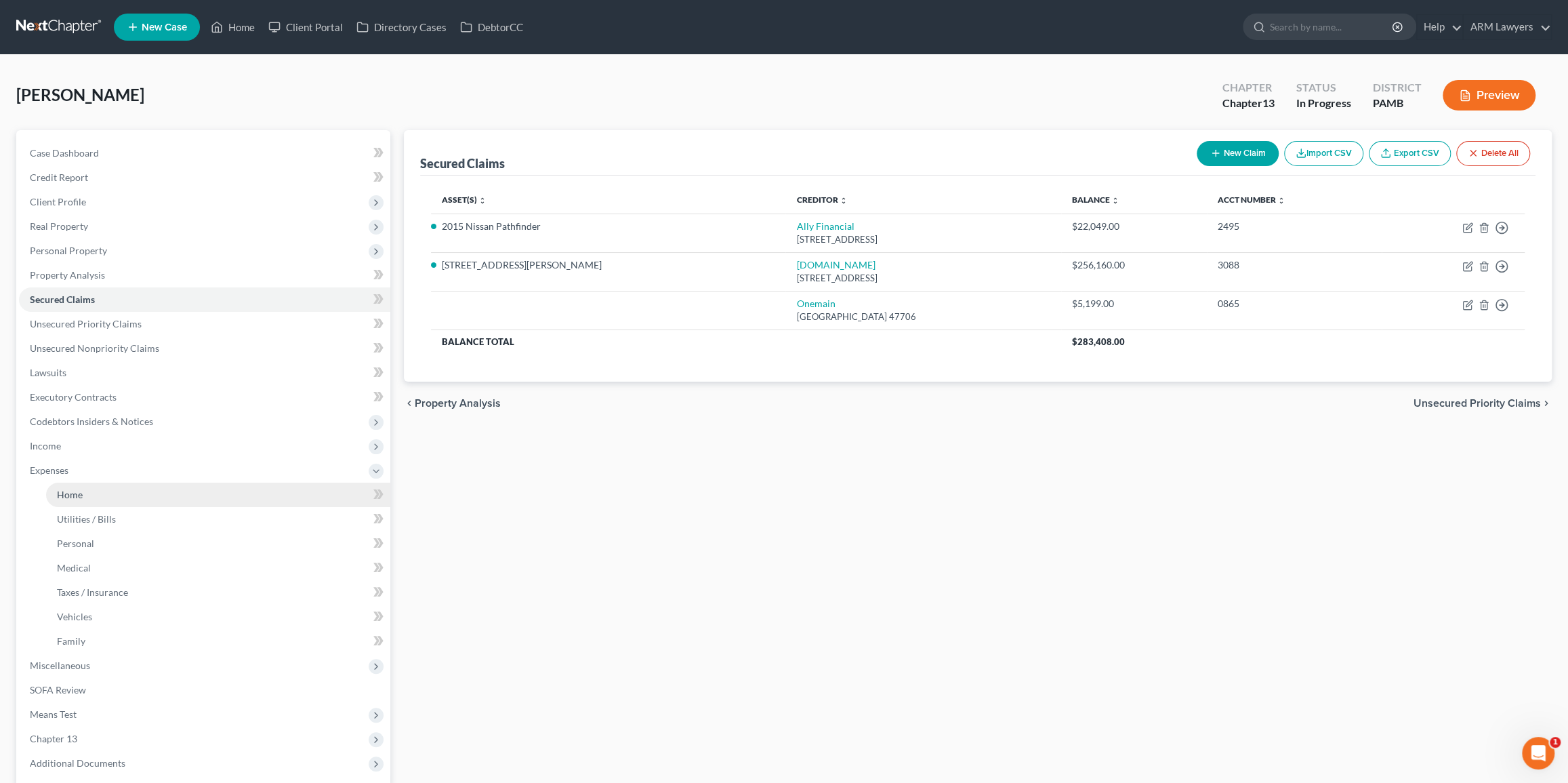
click at [204, 494] on link "Home" at bounding box center [217, 494] width 344 height 25
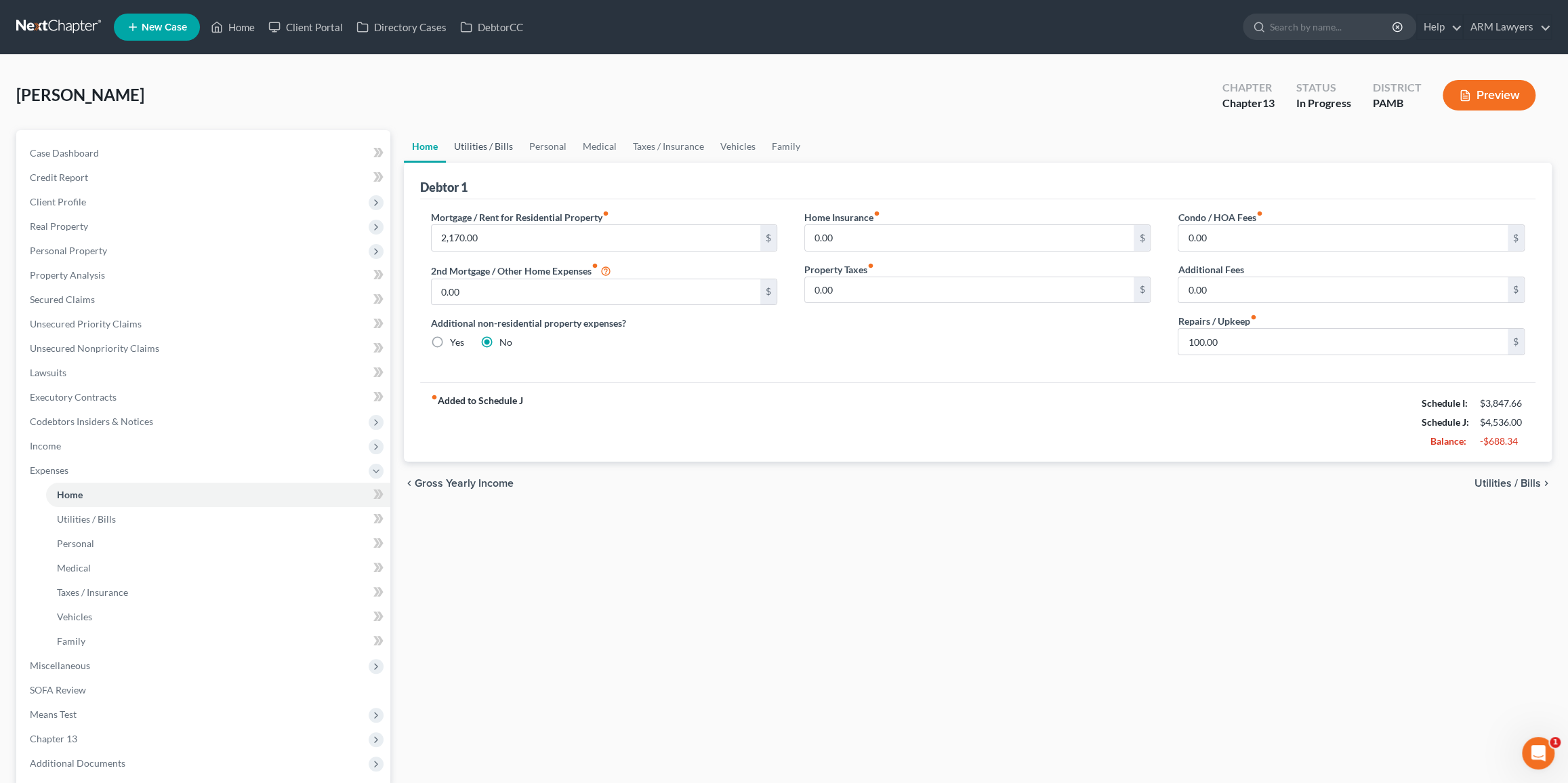
click at [494, 144] on link "Utilities / Bills" at bounding box center [483, 146] width 75 height 32
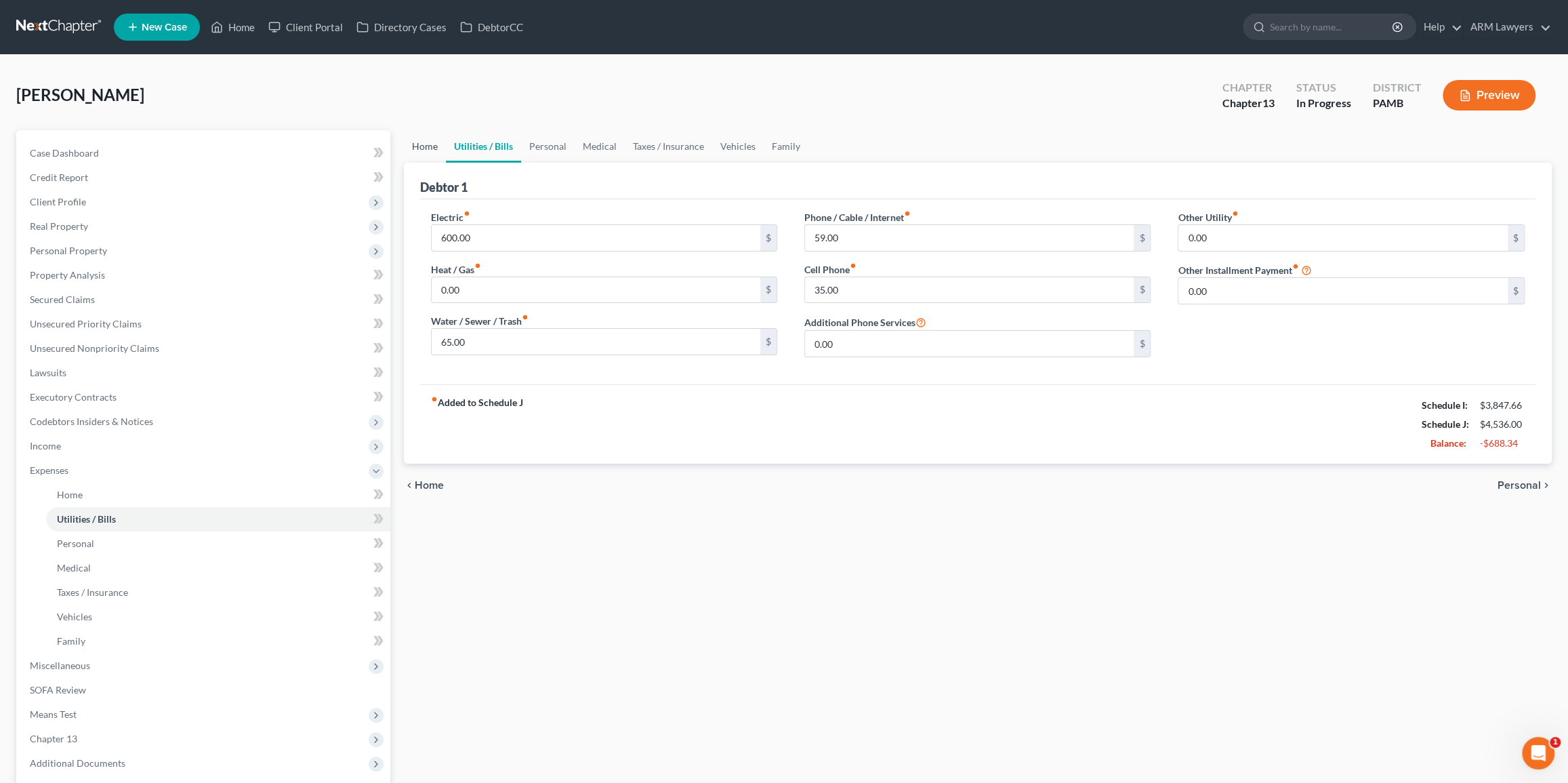
drag, startPoint x: 418, startPoint y: 150, endPoint x: 454, endPoint y: 199, distance: 60.8
click at [418, 151] on link "Home" at bounding box center [425, 146] width 42 height 32
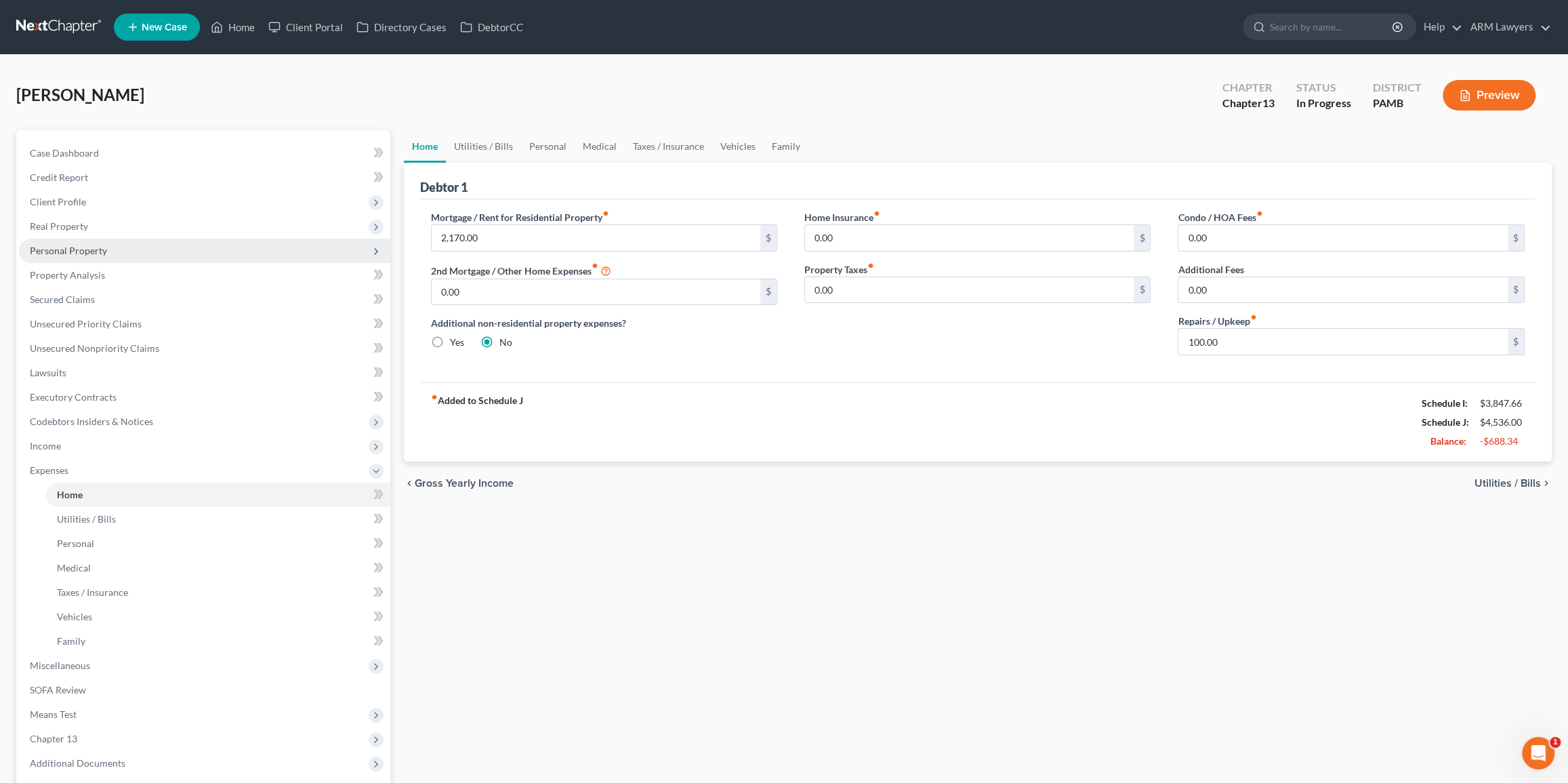
drag, startPoint x: 114, startPoint y: 246, endPoint x: 132, endPoint y: 257, distance: 21.1
click at [115, 246] on span "Personal Property" at bounding box center [205, 251] width 372 height 25
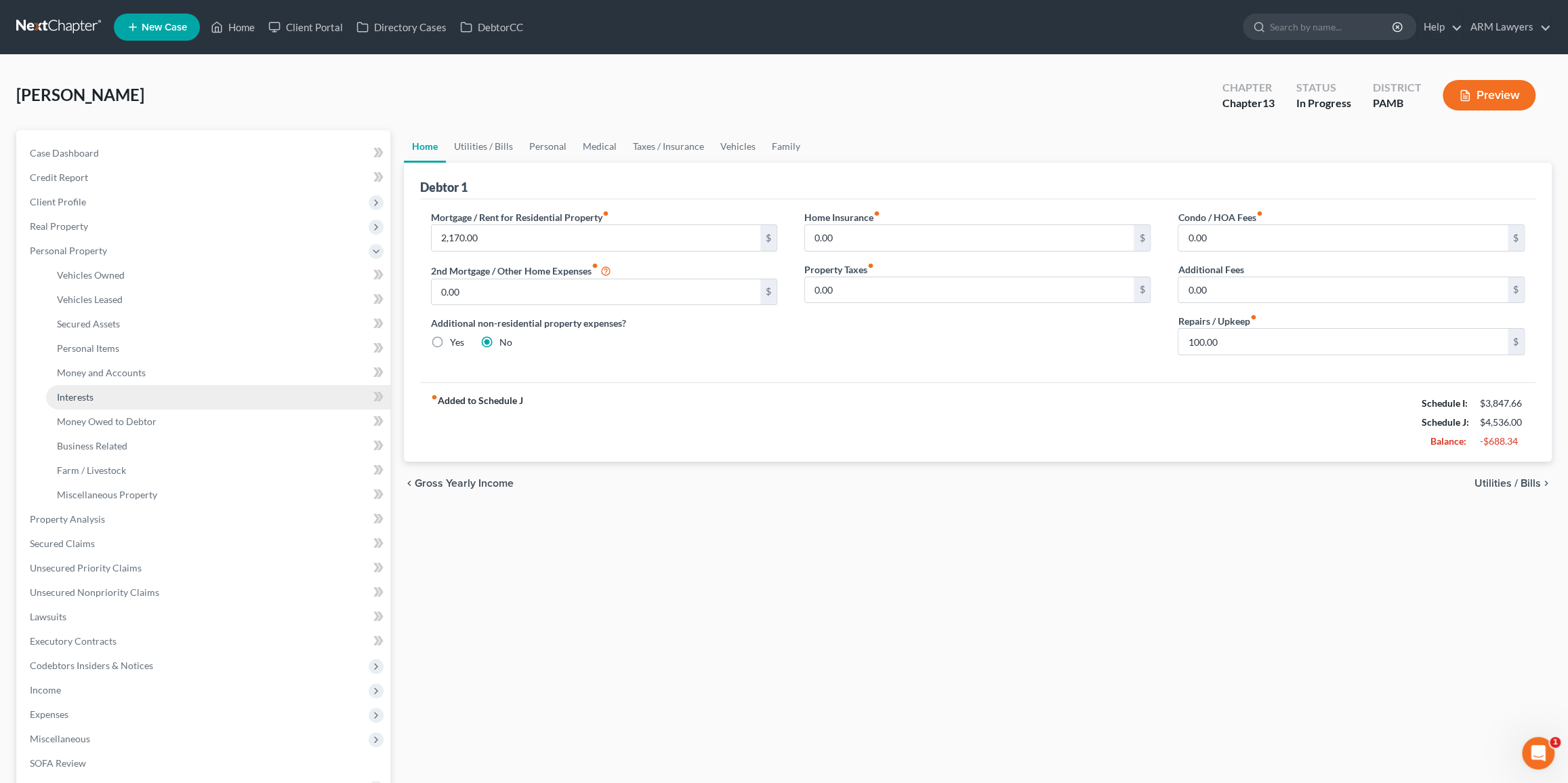
click at [148, 394] on link "Interests" at bounding box center [217, 397] width 344 height 25
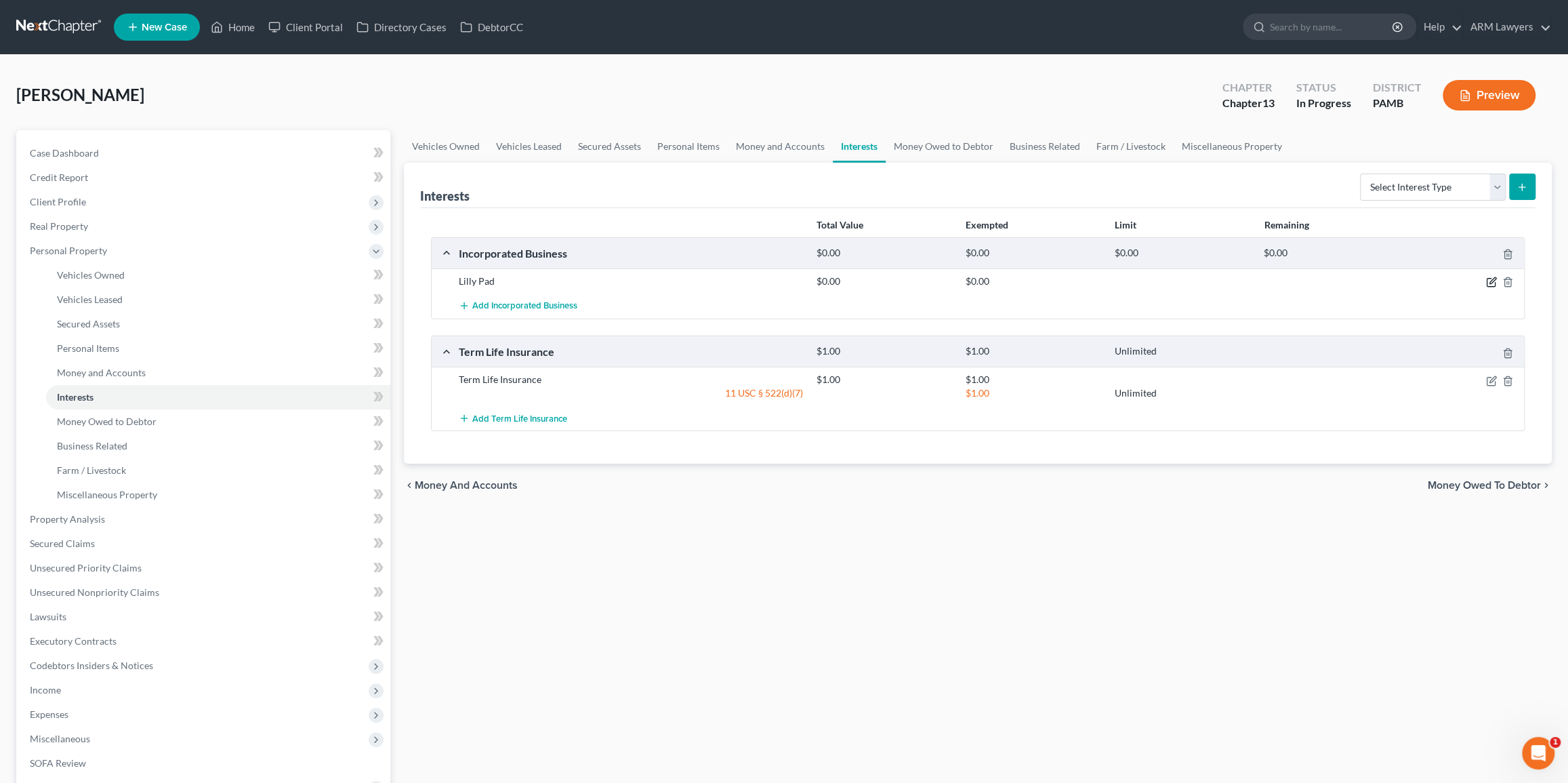
click at [1491, 280] on icon "button" at bounding box center [1491, 282] width 11 height 11
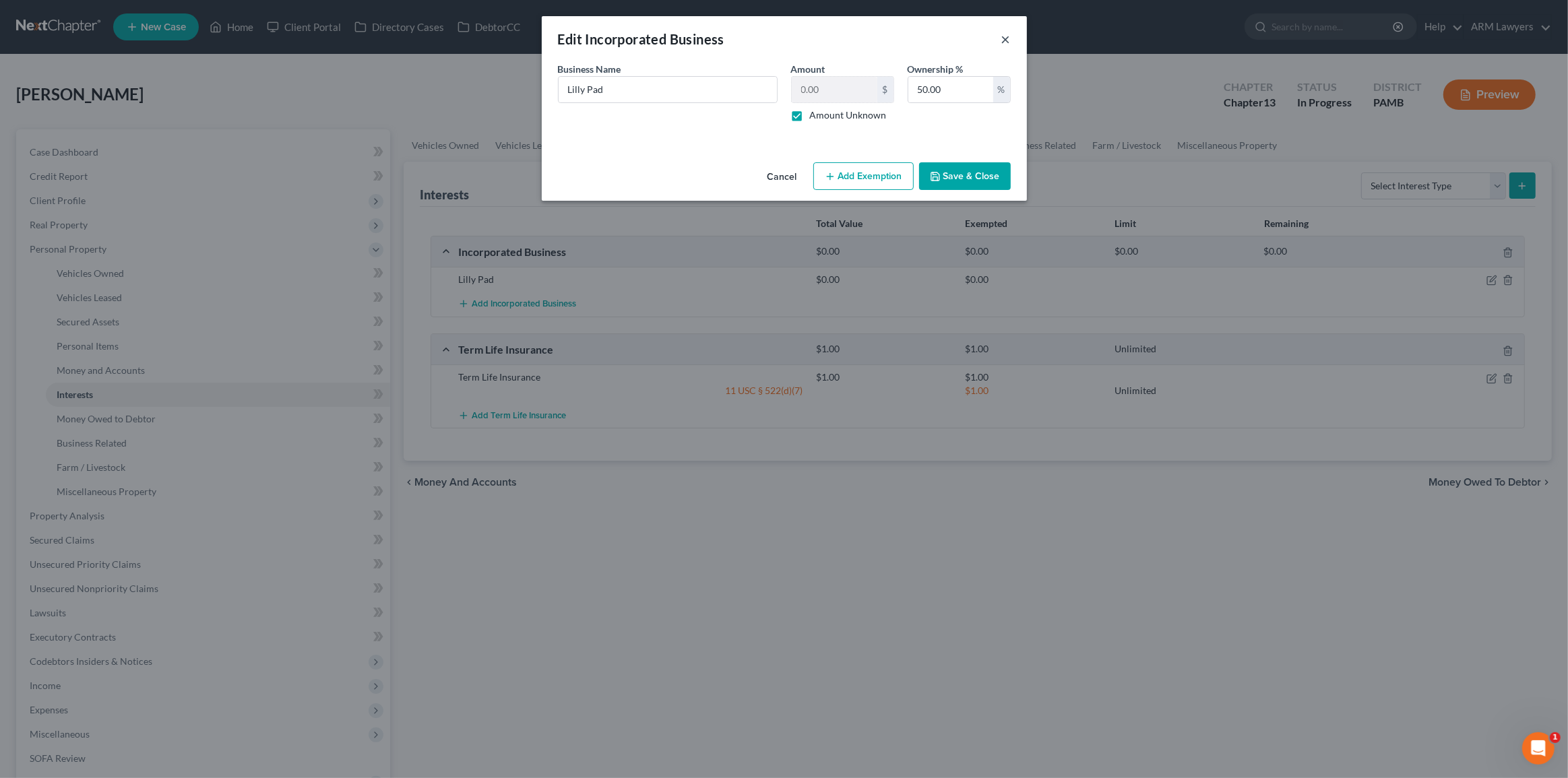
click at [1007, 42] on button "×" at bounding box center [1006, 38] width 9 height 16
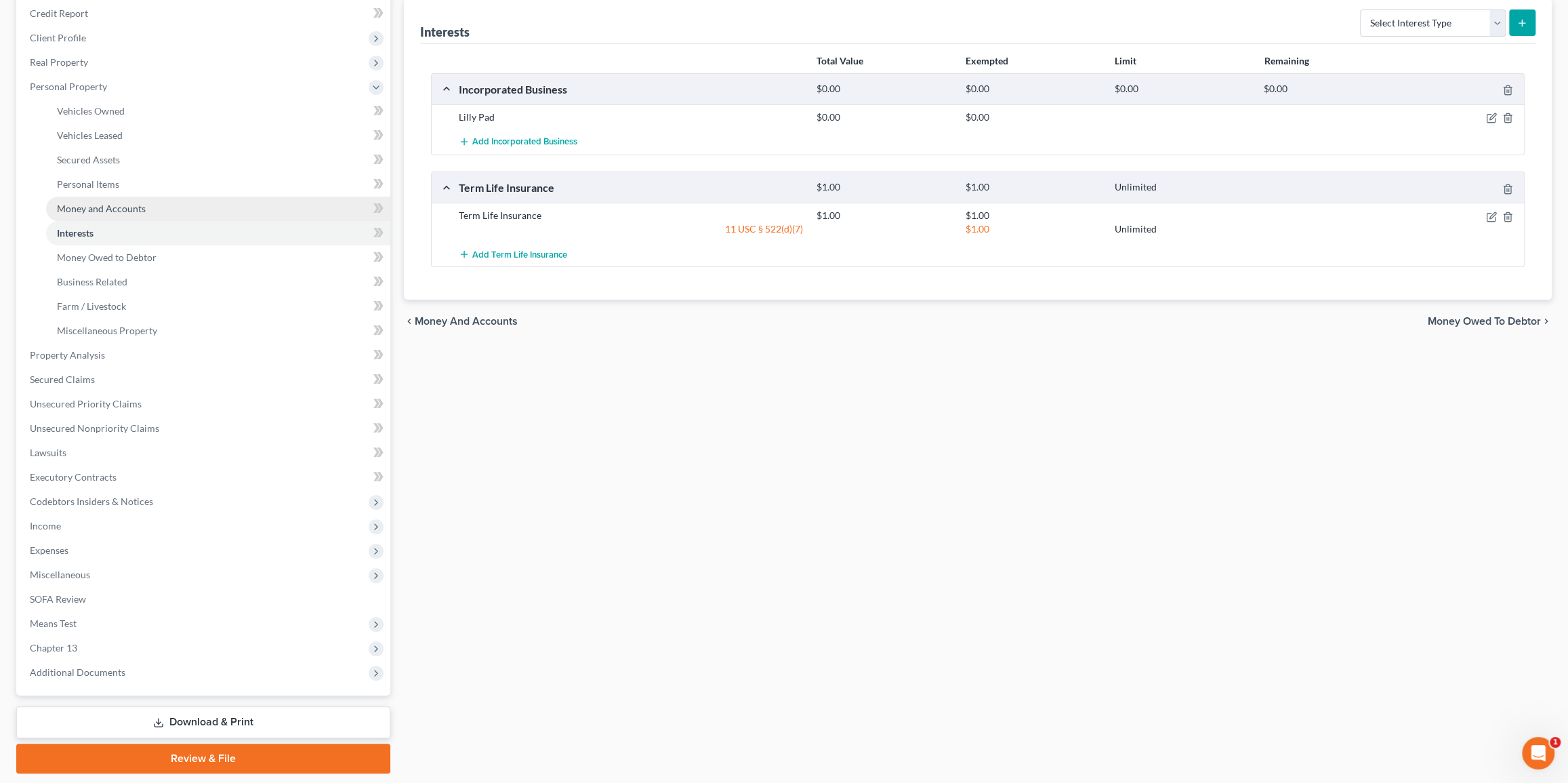
scroll to position [142, 0]
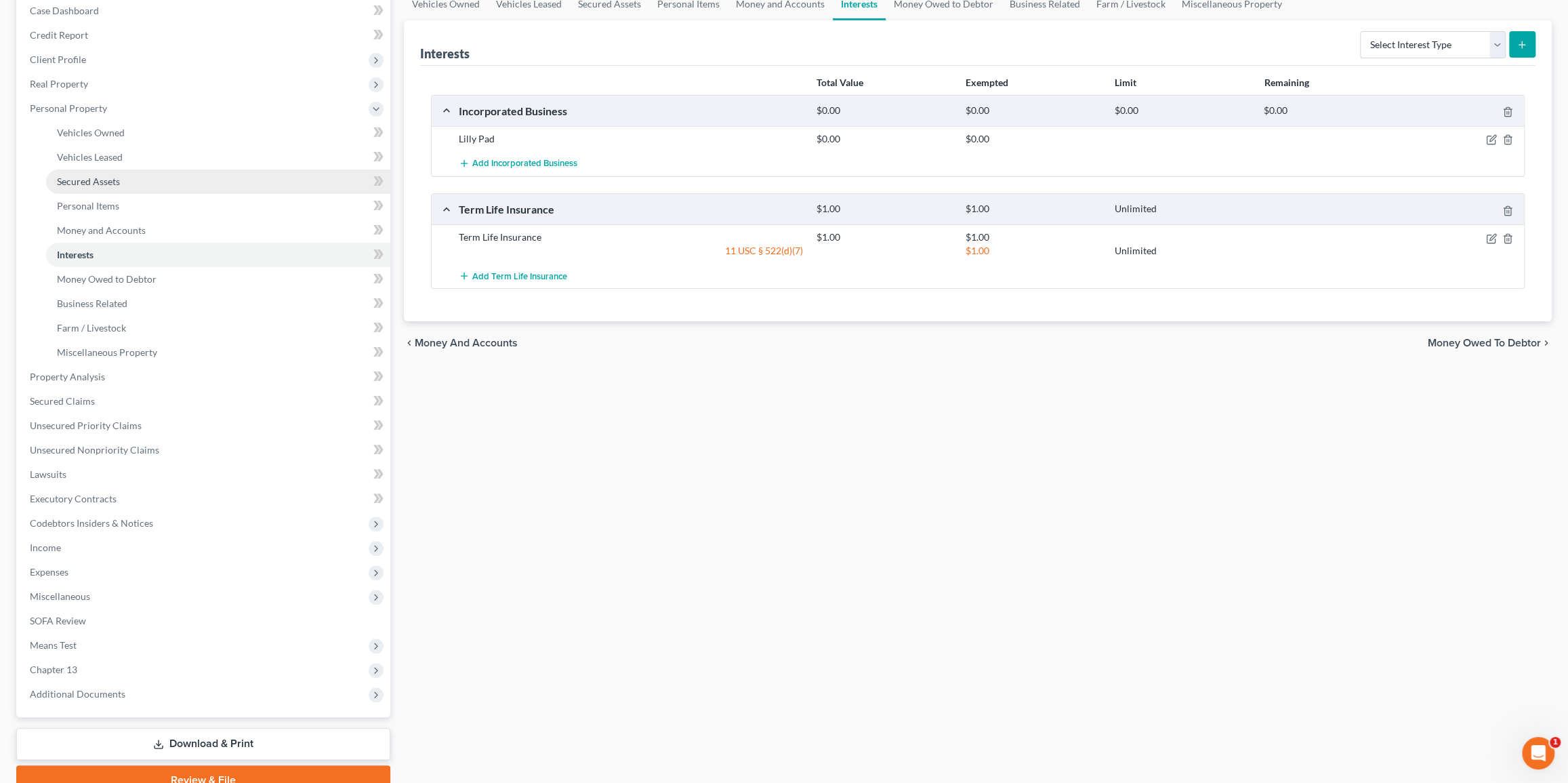
click at [159, 176] on link "Secured Assets" at bounding box center [217, 182] width 344 height 25
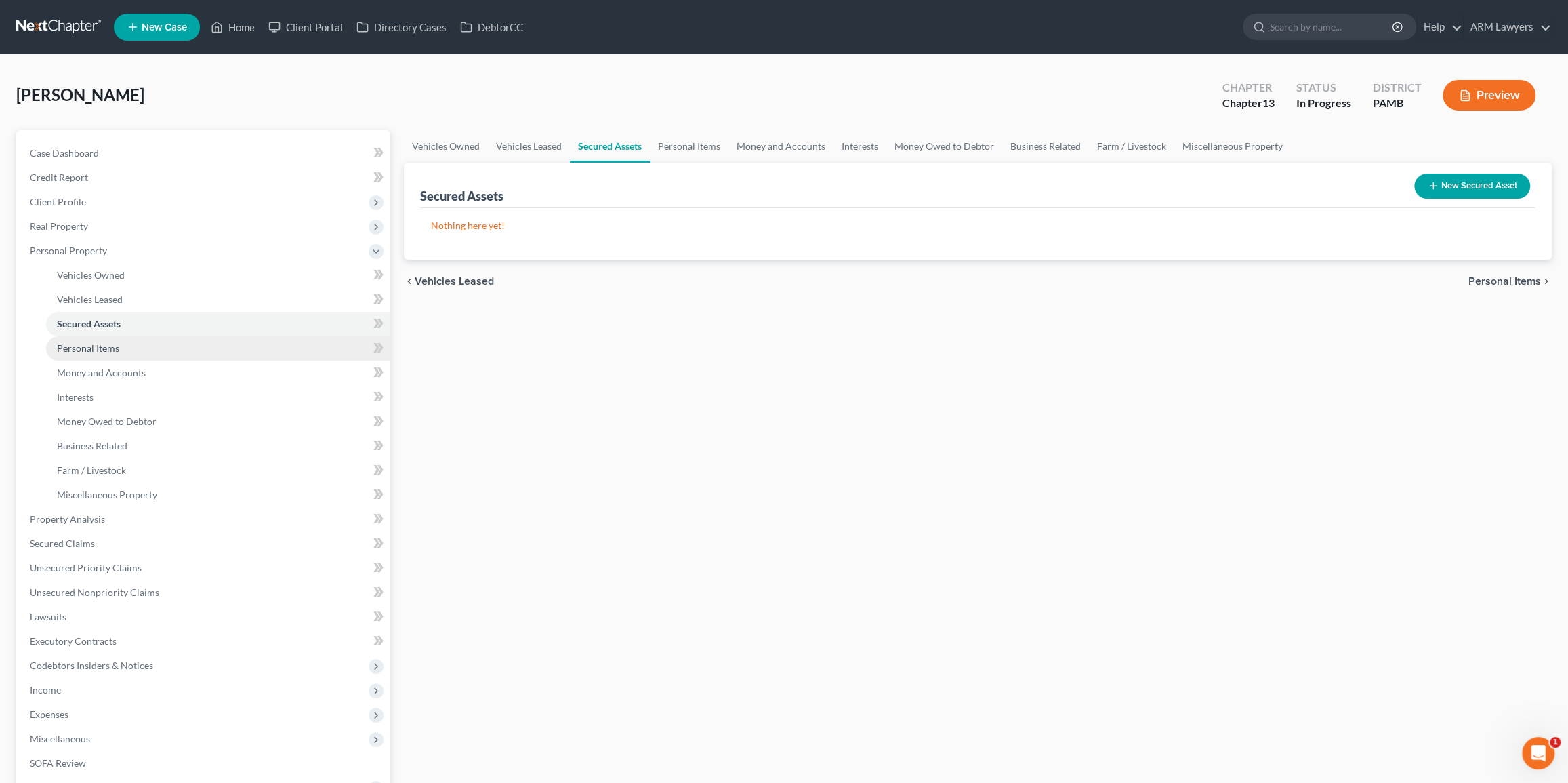
click at [175, 344] on link "Personal Items" at bounding box center [217, 349] width 344 height 25
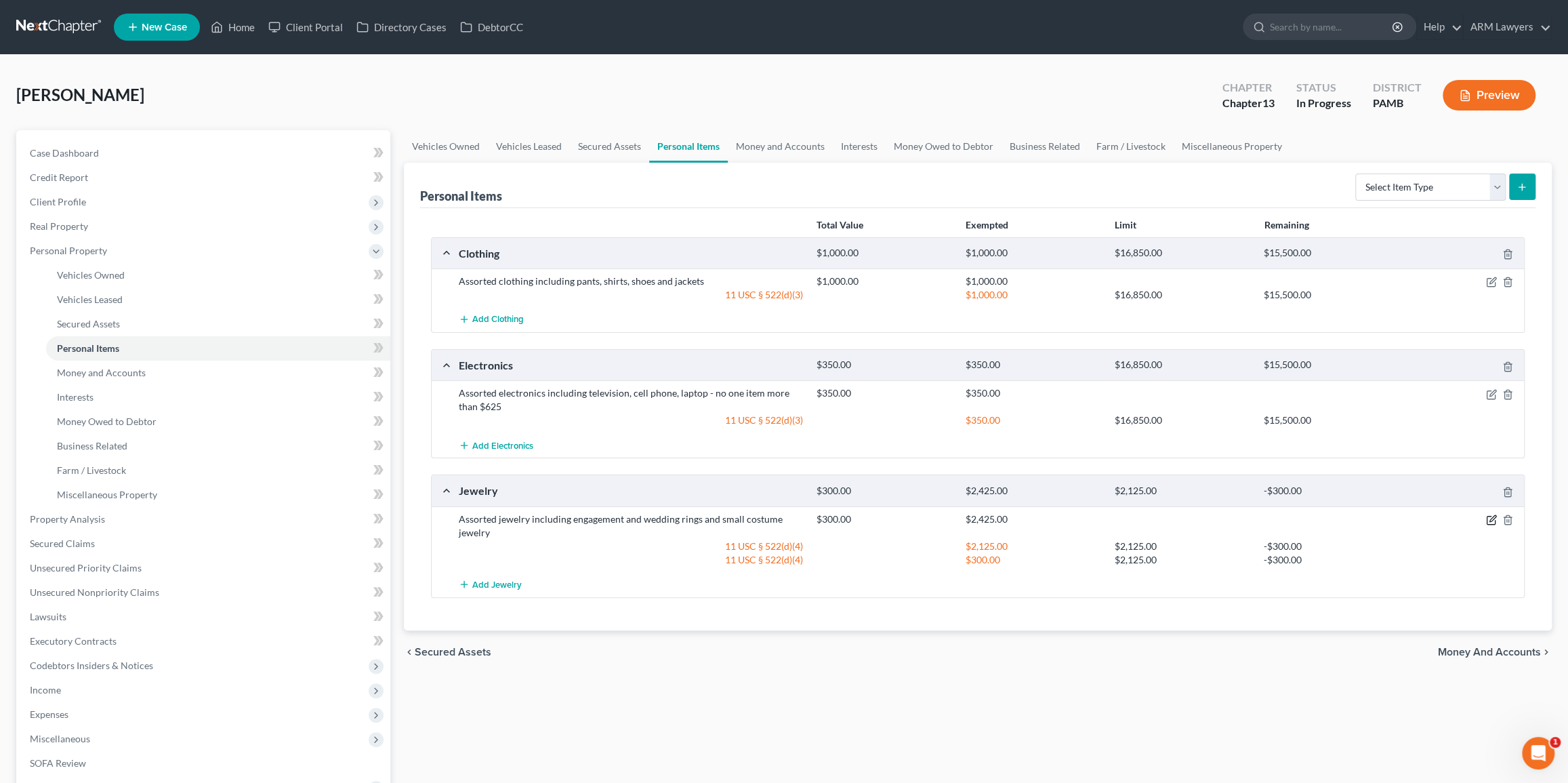
click at [1488, 516] on icon "button" at bounding box center [1491, 520] width 11 height 11
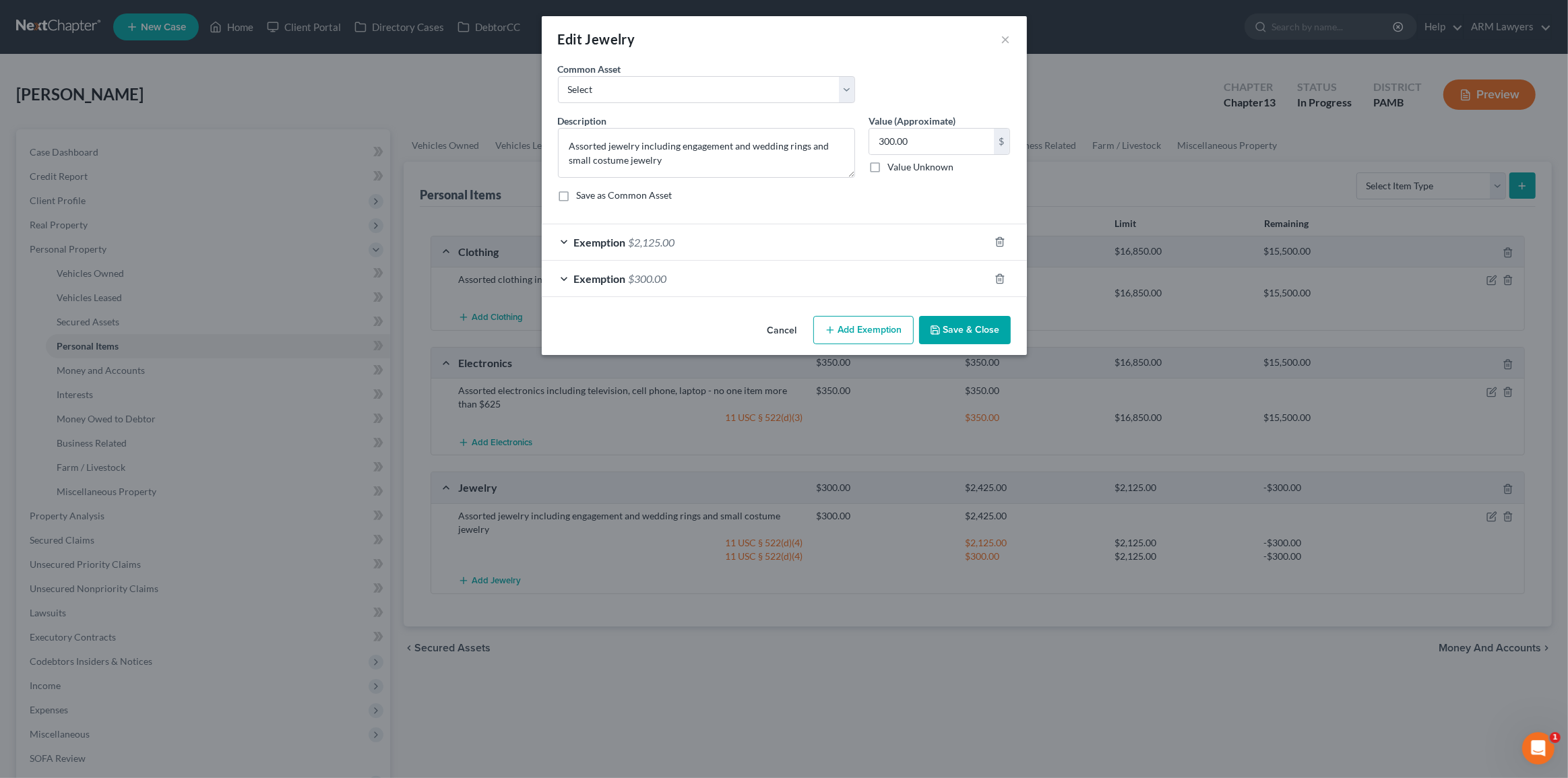
drag, startPoint x: 567, startPoint y: 239, endPoint x: 579, endPoint y: 250, distance: 16.3
click at [567, 241] on div "Exemption $2,125.00" at bounding box center [765, 242] width 447 height 36
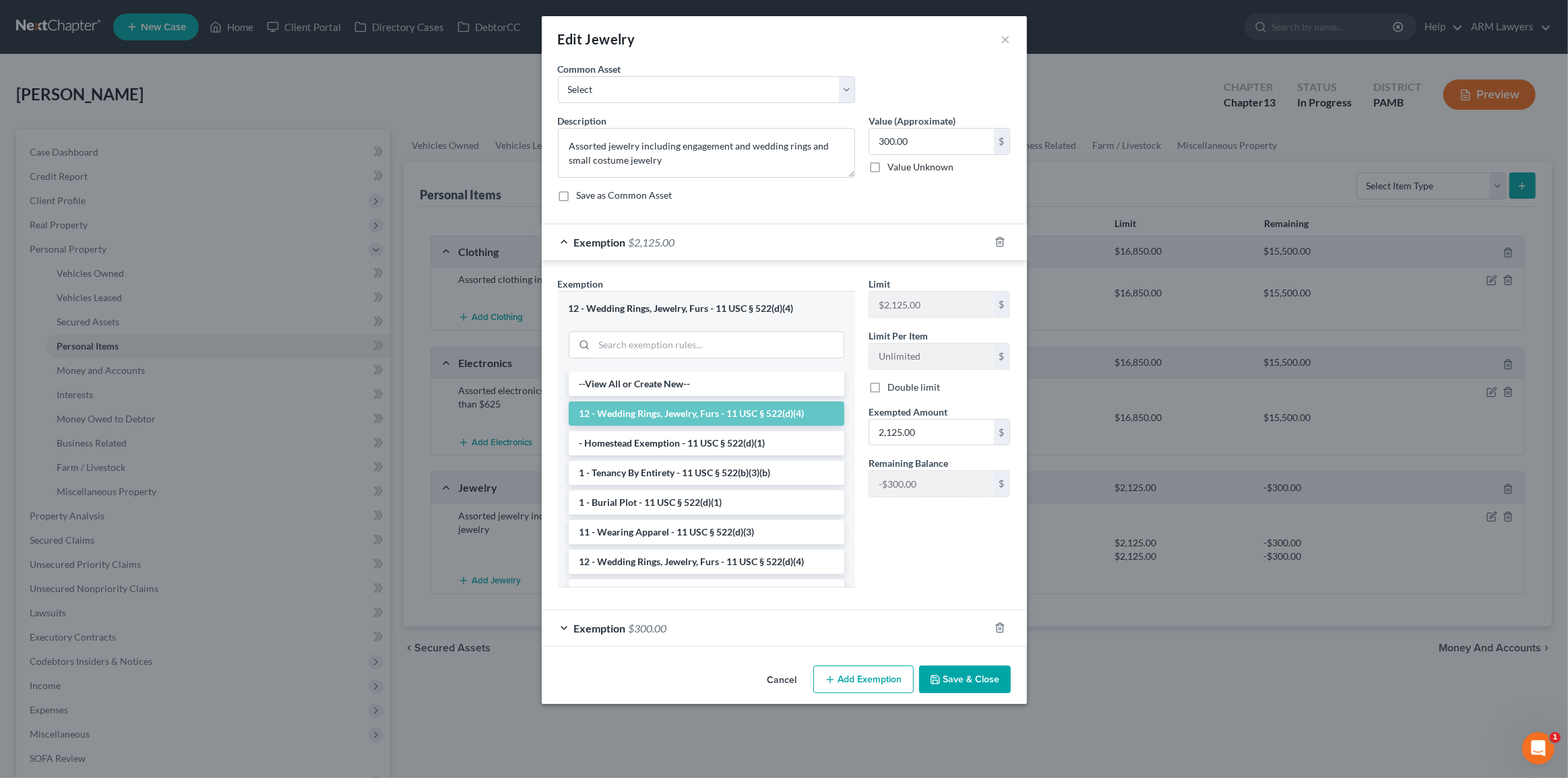
click at [567, 238] on div "Exemption $2,125.00" at bounding box center [765, 242] width 447 height 36
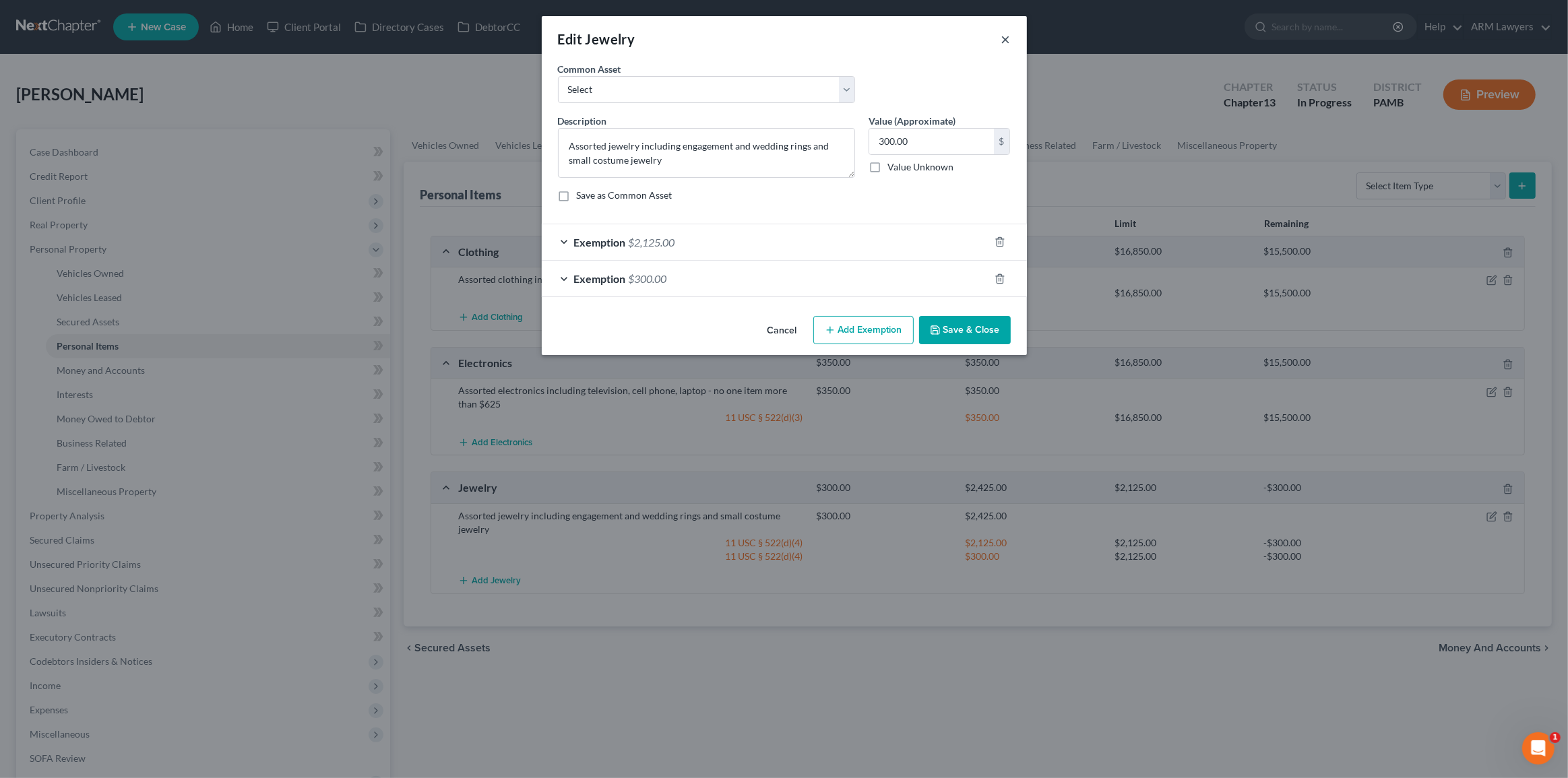
click at [1005, 41] on button "×" at bounding box center [1006, 38] width 9 height 16
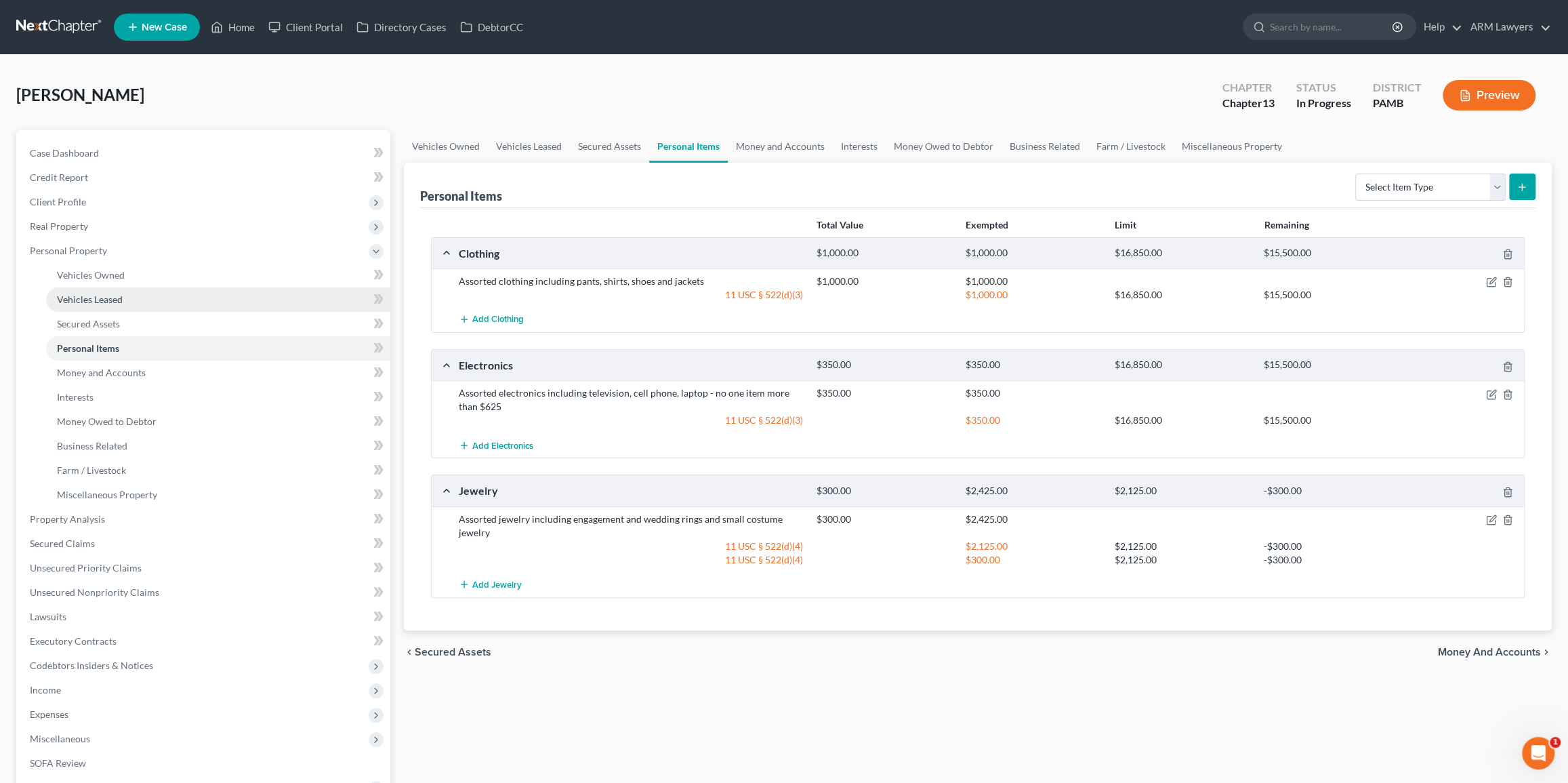
click at [155, 294] on link "Vehicles Leased" at bounding box center [217, 299] width 344 height 25
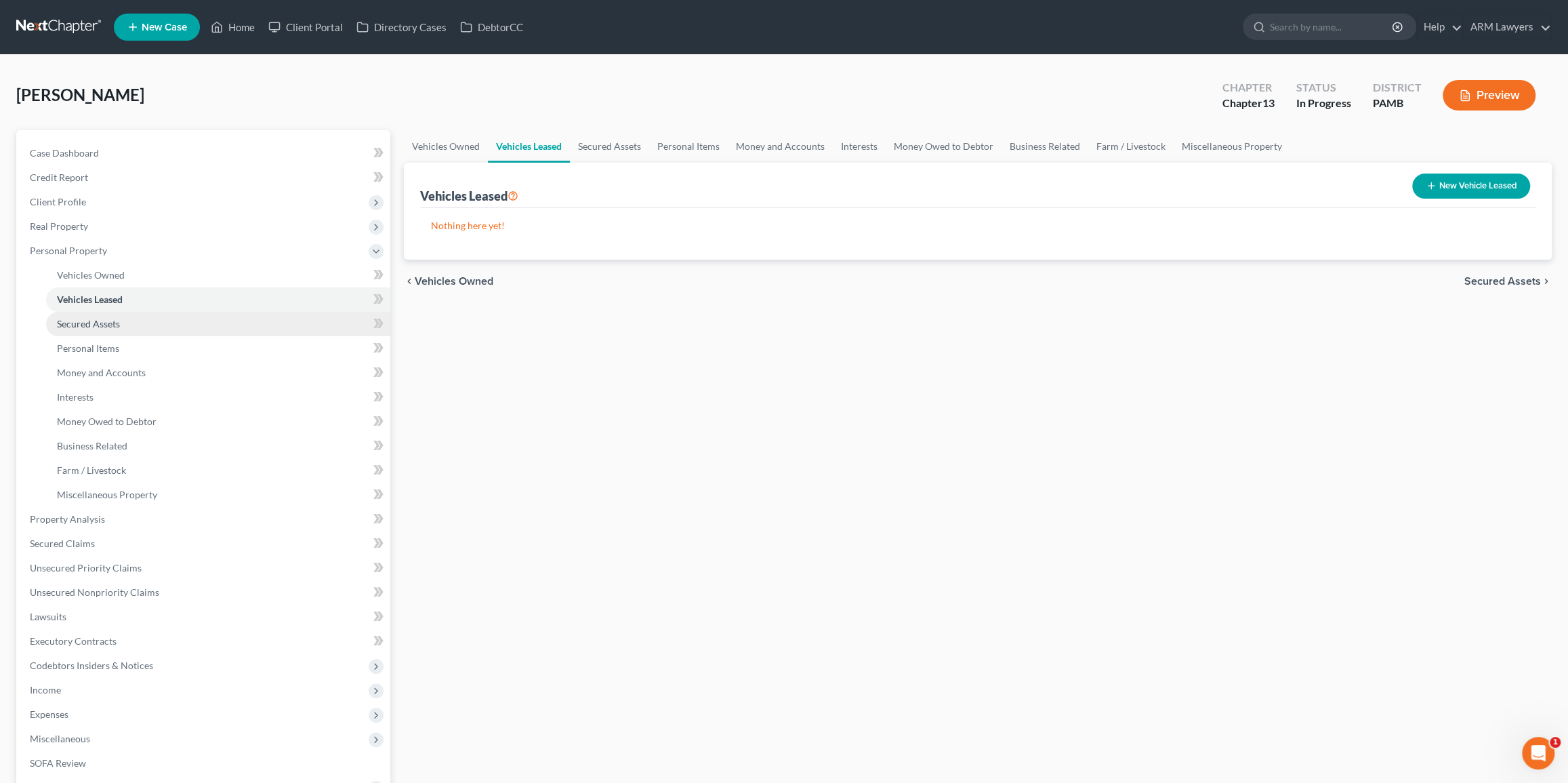
click at [165, 323] on link "Secured Assets" at bounding box center [217, 324] width 344 height 25
click at [151, 268] on link "Vehicles Owned" at bounding box center [217, 275] width 344 height 25
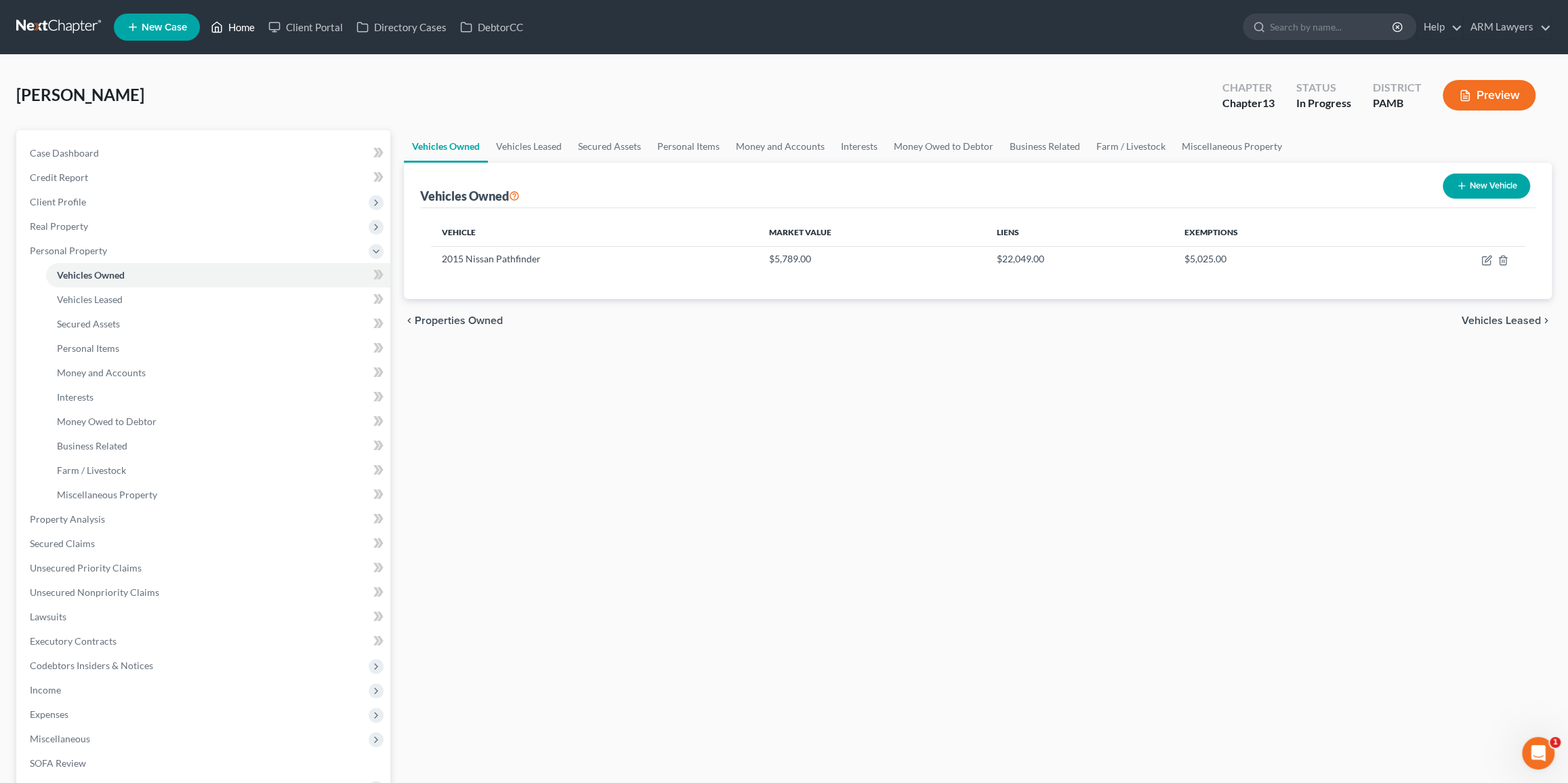
drag, startPoint x: 238, startPoint y: 21, endPoint x: 237, endPoint y: 108, distance: 87.0
click at [239, 23] on link "Home" at bounding box center [233, 27] width 58 height 25
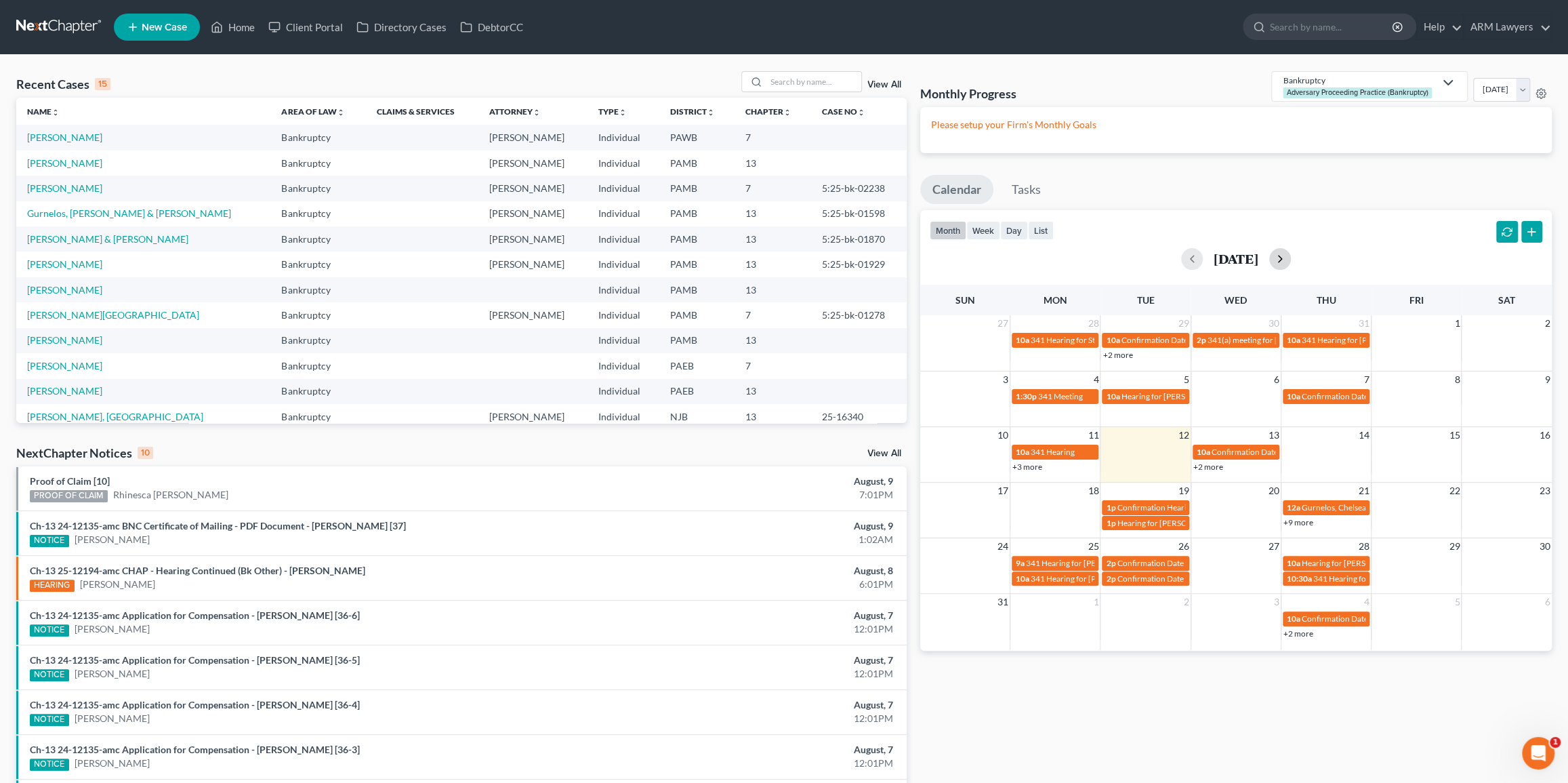
click at [1291, 256] on button "button" at bounding box center [1279, 258] width 22 height 22
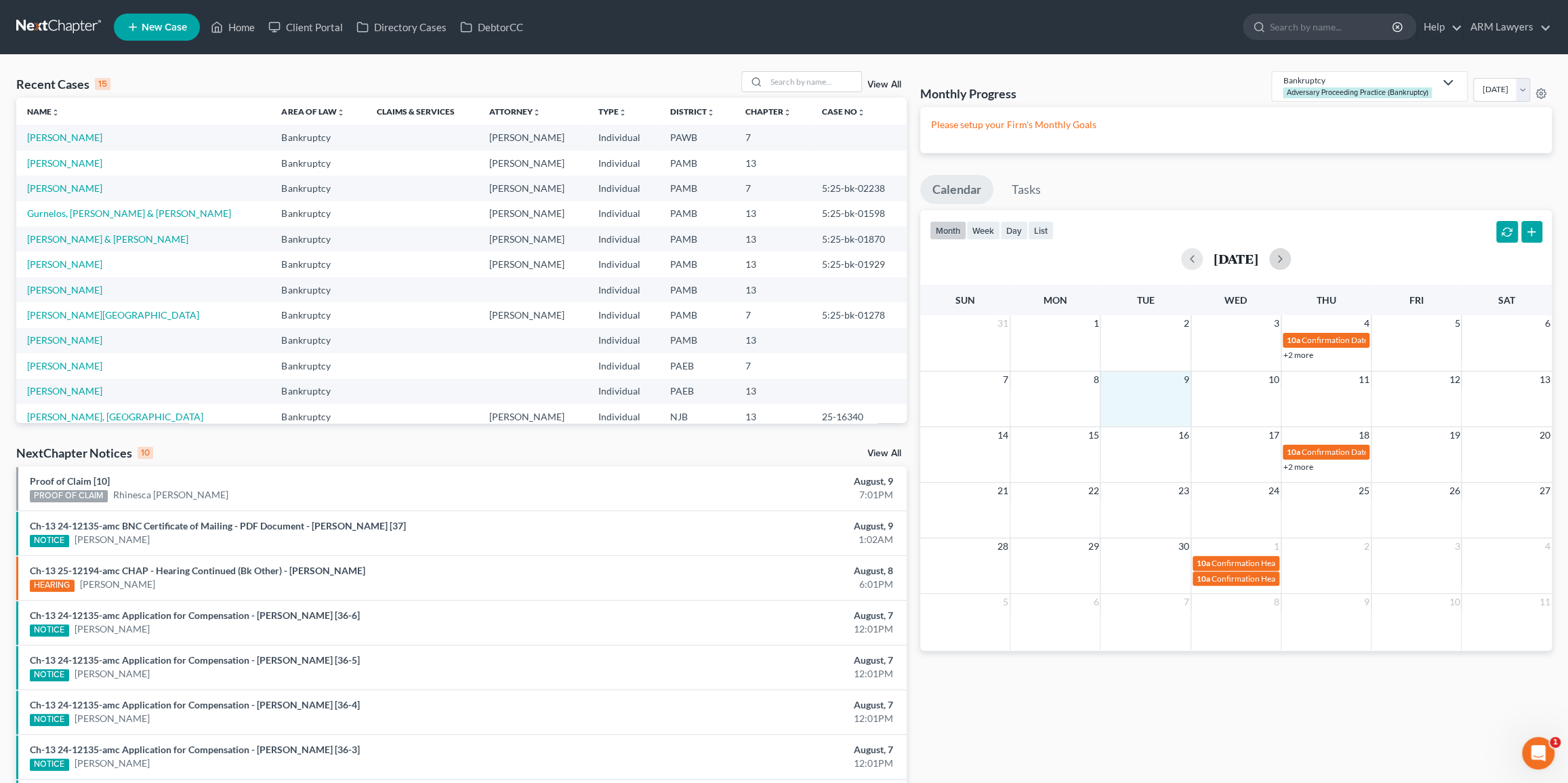
click at [1169, 407] on div "7 8 9 10 11 12 13" at bounding box center [1236, 399] width 632 height 56
click at [1179, 396] on div "7 8 9 10 11 12 13" at bounding box center [1236, 399] width 632 height 56
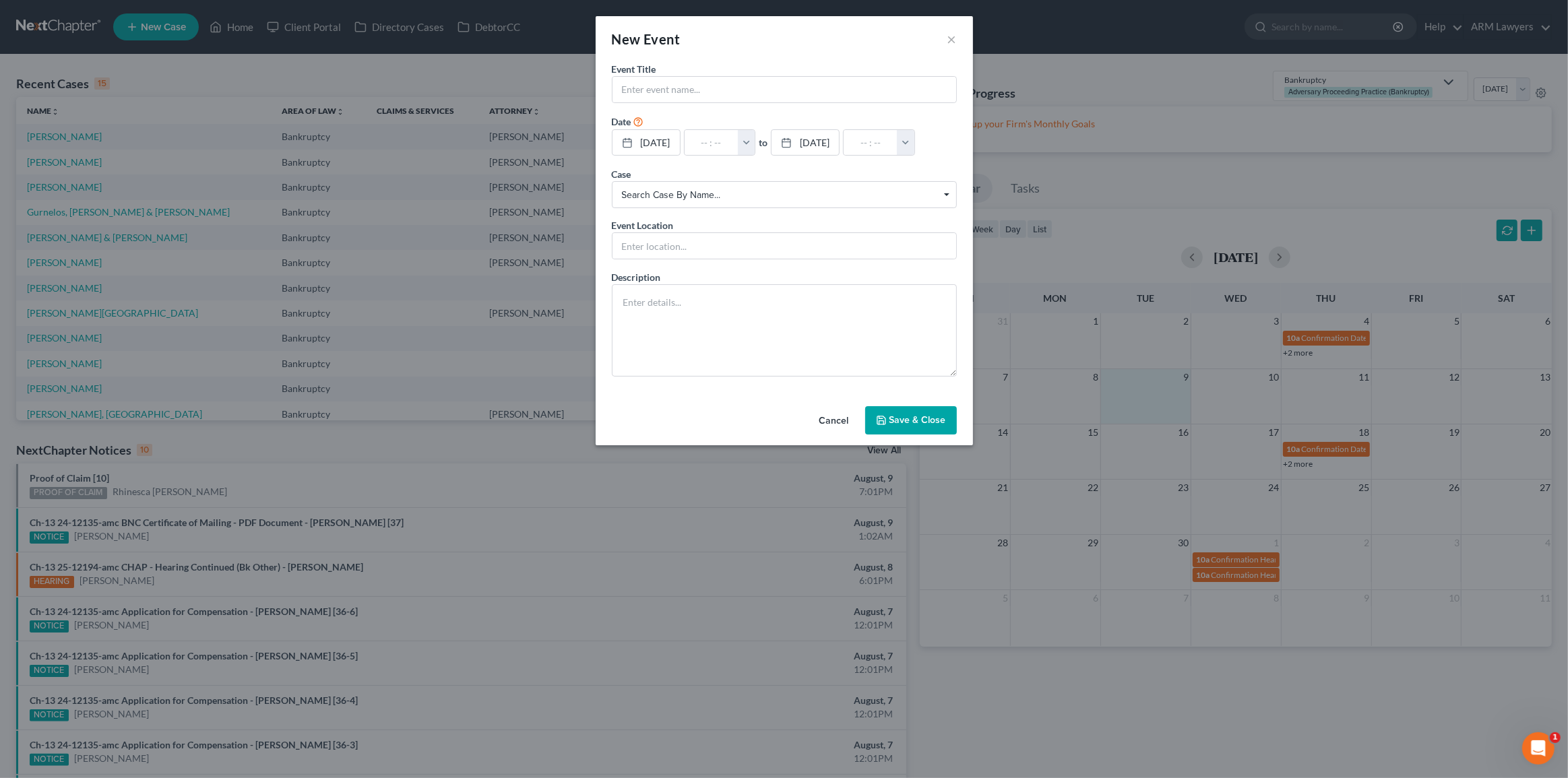
click at [748, 194] on span "Search case by name..." at bounding box center [785, 195] width 325 height 14
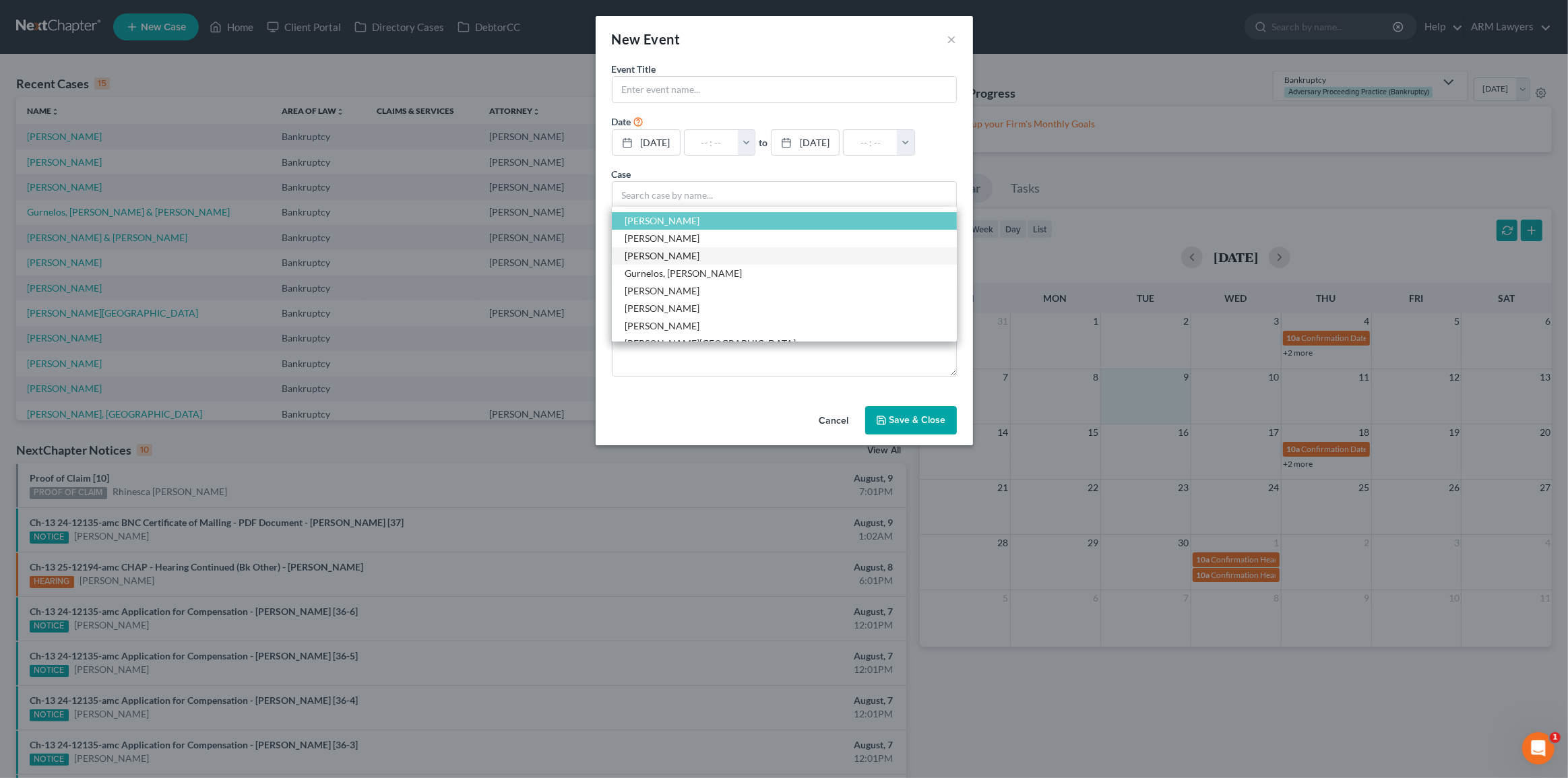
click at [683, 256] on span "[PERSON_NAME]" at bounding box center [784, 255] width 345 height 17
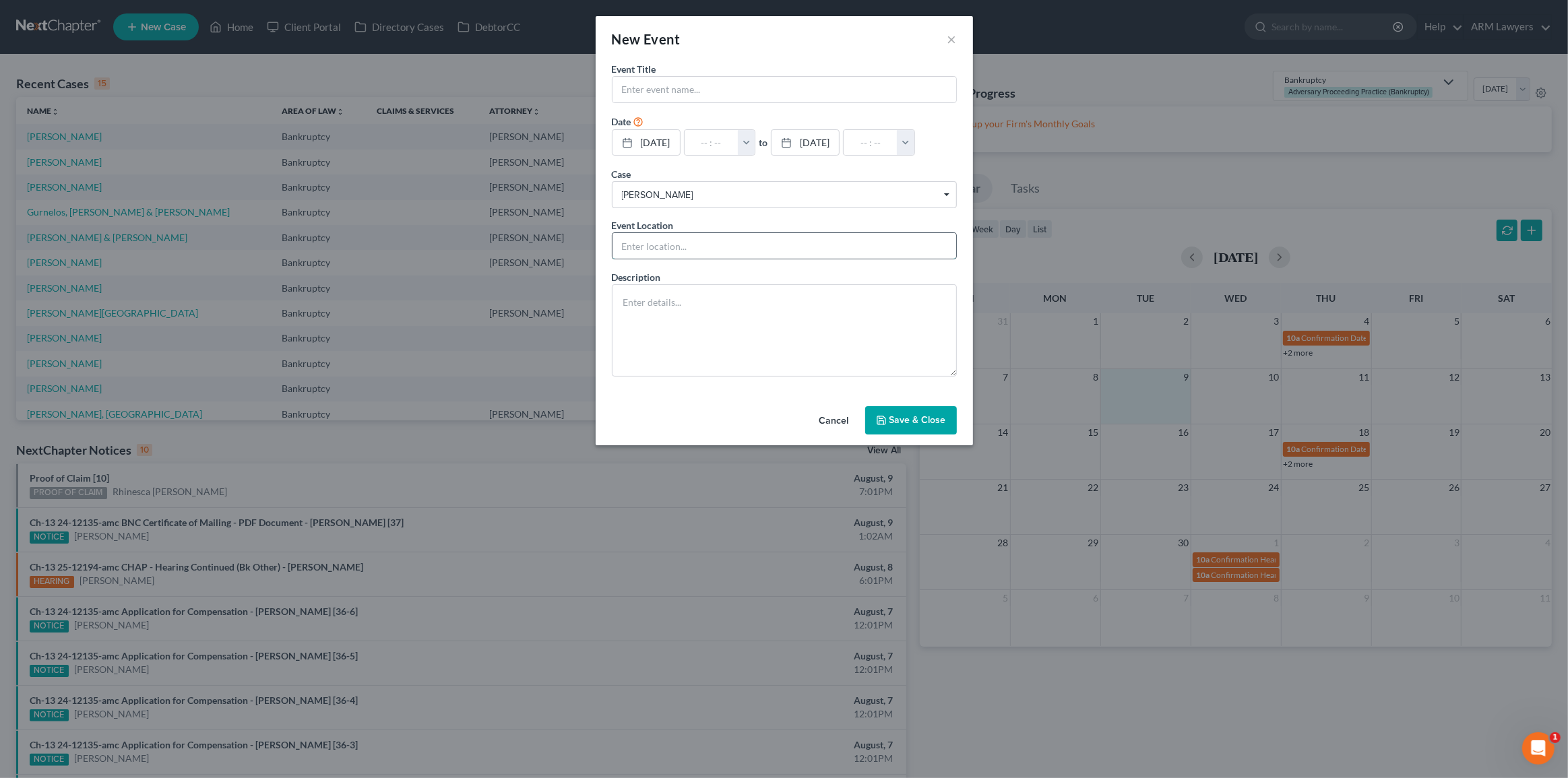
click at [696, 248] on input "text" at bounding box center [784, 246] width 344 height 26
click at [637, 311] on textarea at bounding box center [784, 330] width 345 height 92
paste textarea "Meeting of Creditors and Appointment of Trustee [PERSON_NAME] with 341(a) meeti…"
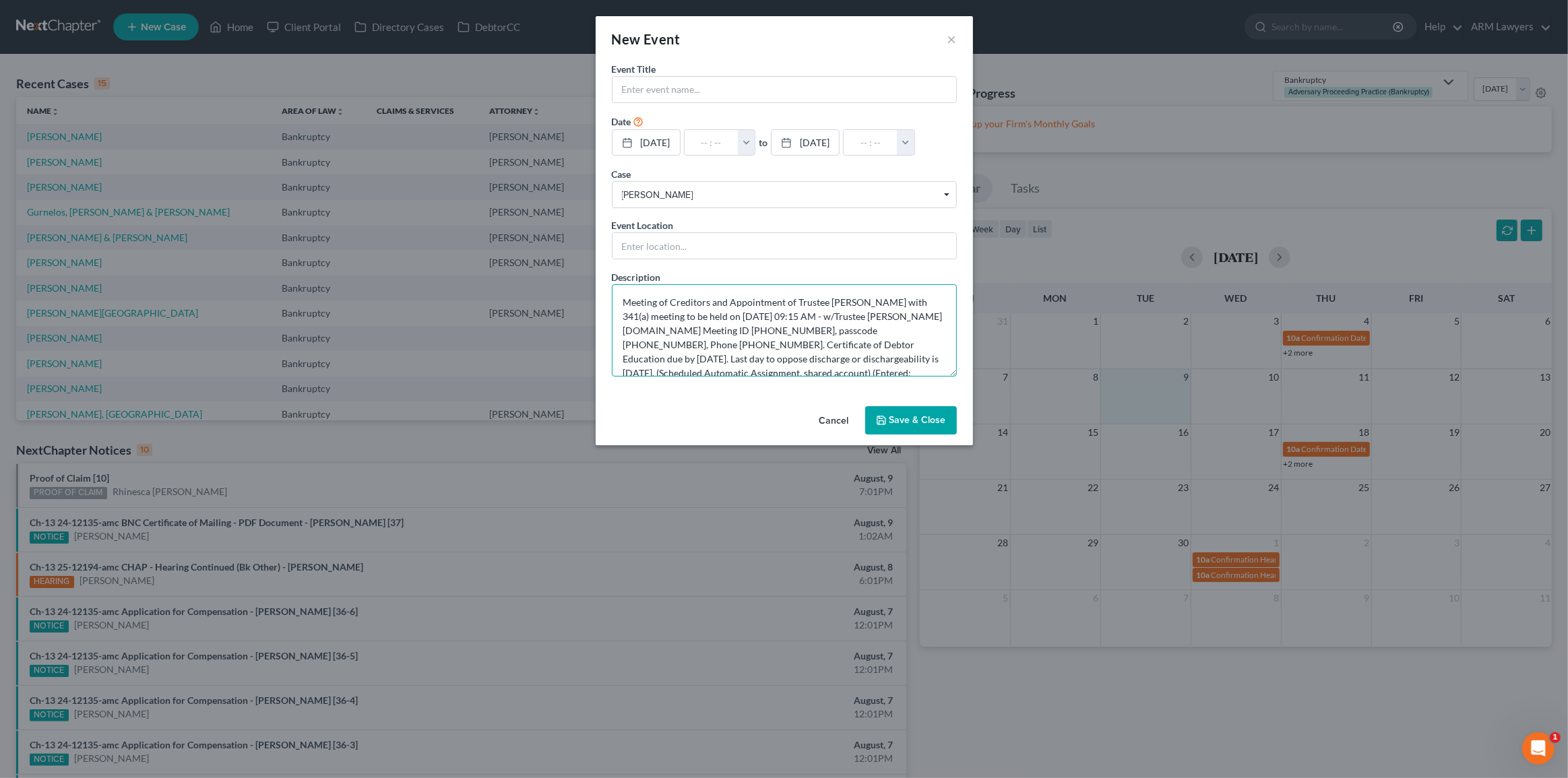
scroll to position [16, 0]
type textarea "Meeting of Creditors and Appointment of Trustee [PERSON_NAME] with 341(a) meeti…"
click at [750, 140] on button "button" at bounding box center [746, 143] width 18 height 26
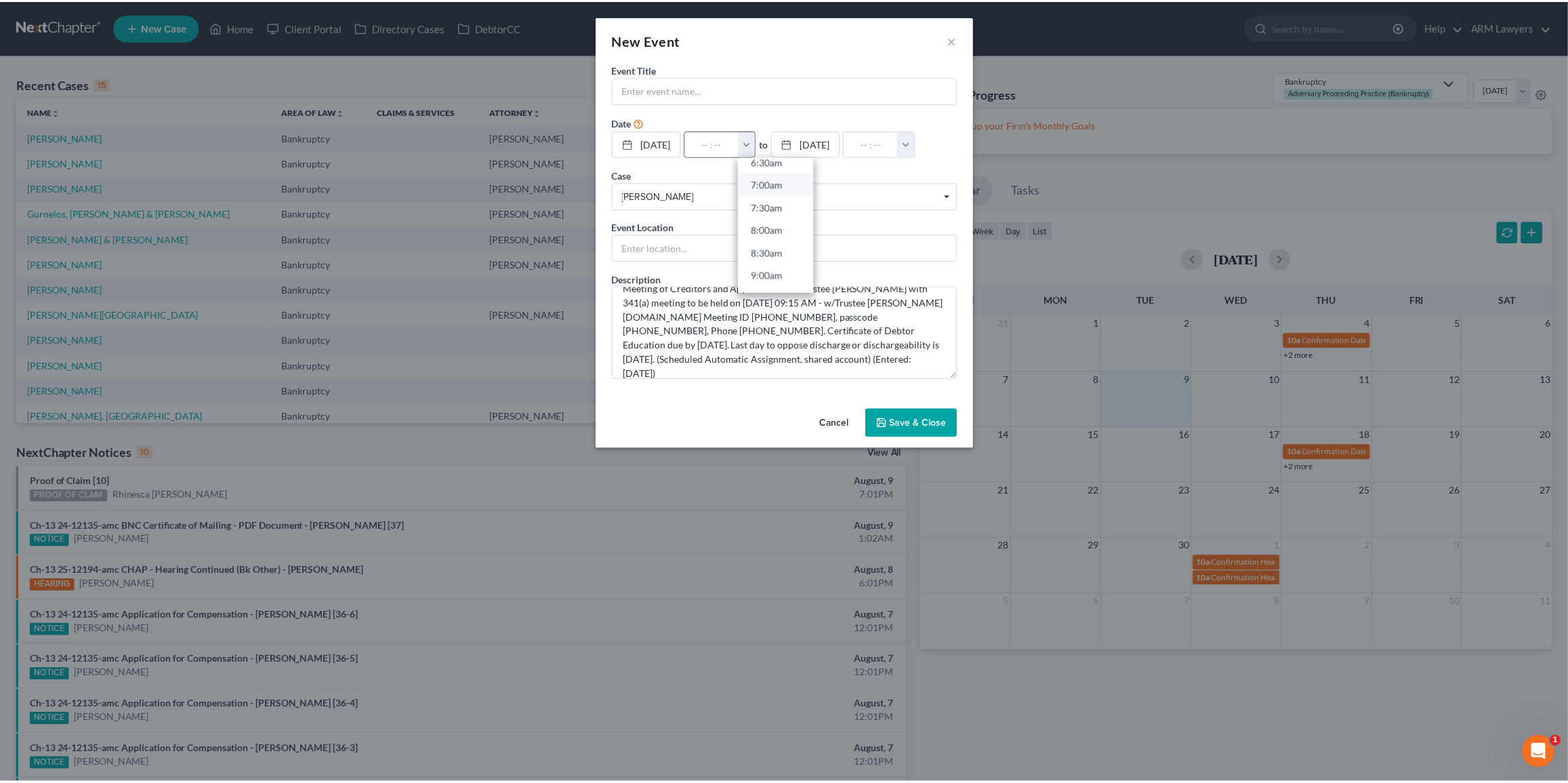
scroll to position [370, 0]
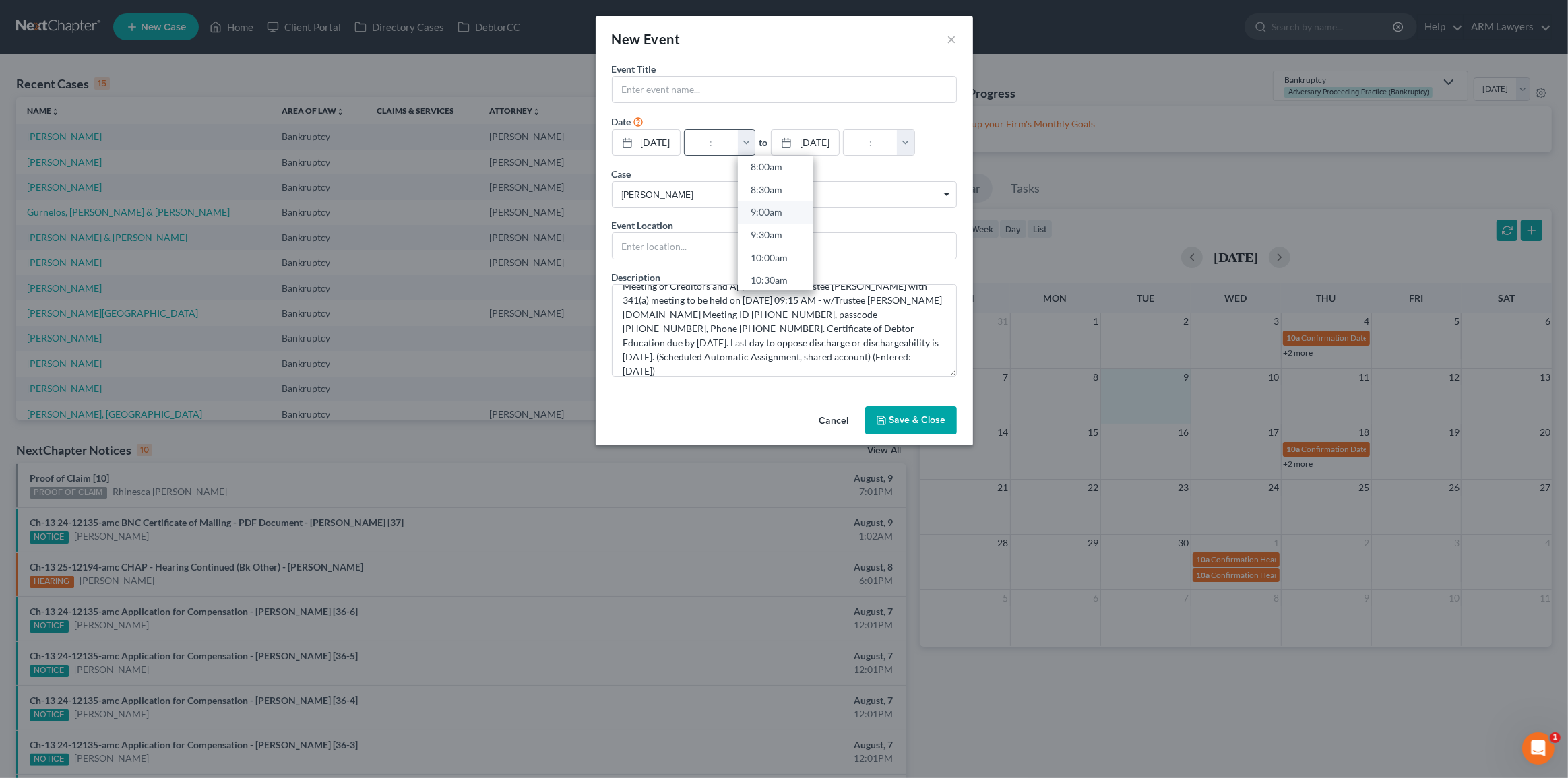
click at [775, 213] on link "9:00am" at bounding box center [776, 212] width 76 height 23
type input "9:00am"
type input "10:00am"
click at [755, 141] on button "button" at bounding box center [746, 143] width 18 height 26
click at [722, 141] on input "9:00am" at bounding box center [711, 143] width 54 height 26
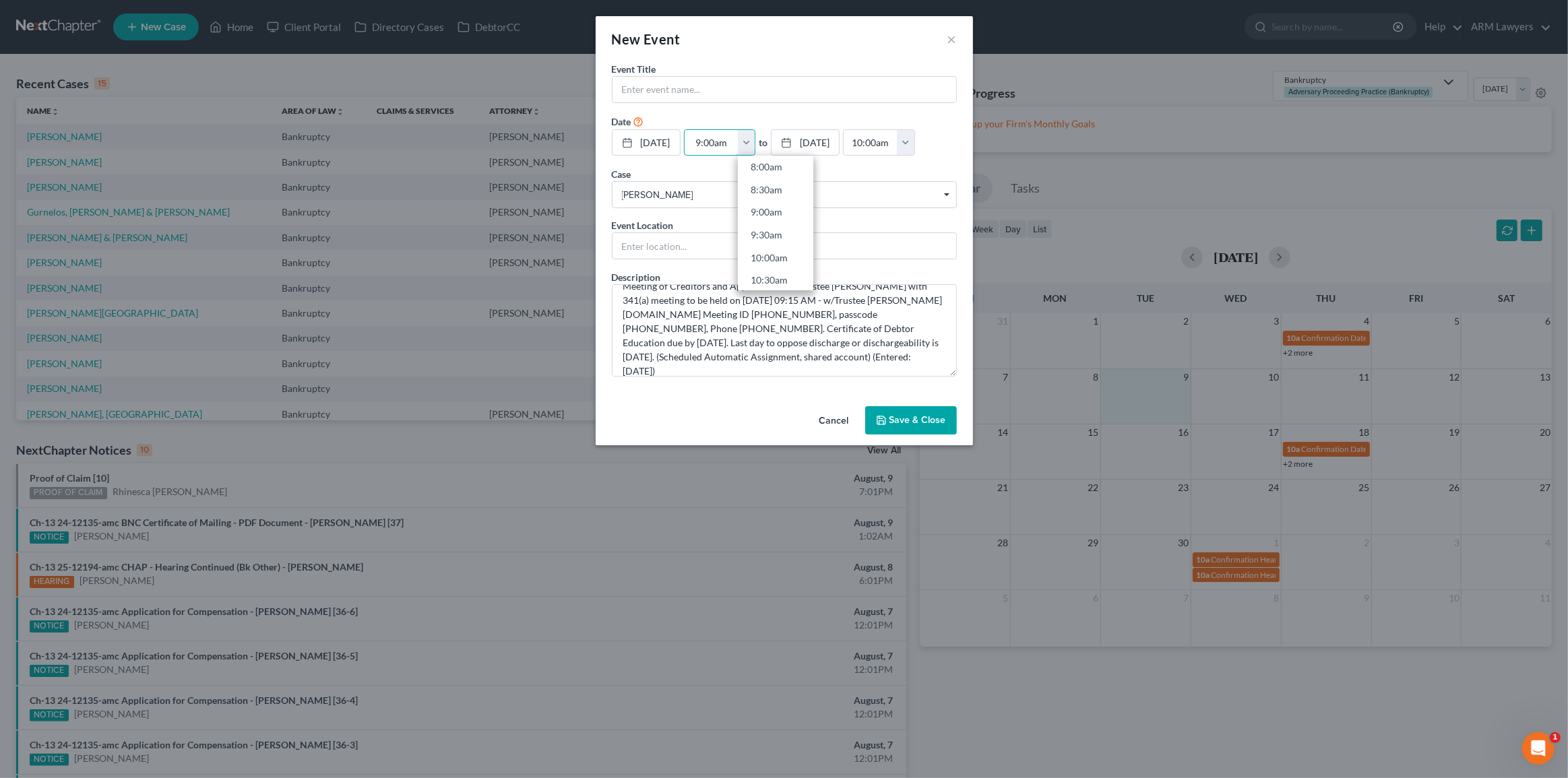
type input "9:0am"
type input "01:00am"
type input "9:am"
type input "10:00am"
type input "9:1am"
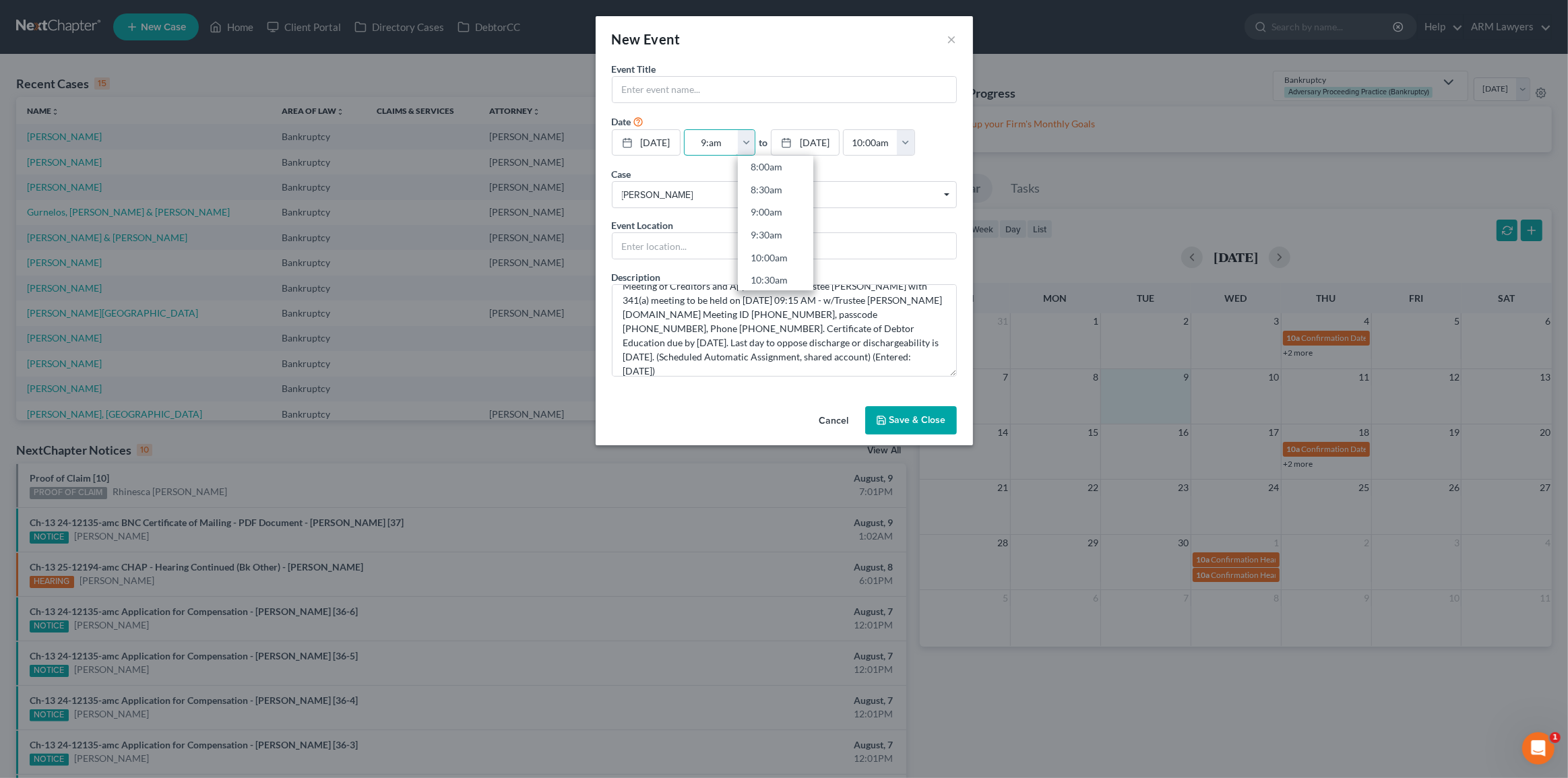
type input "01:00am"
type input "9:15am"
type input "10:15am"
type input "9:15am"
click at [783, 107] on form "Event Title * Date [DATE] close Date [DATE] Time 12:00 AM chevron_left [DATE] c…" at bounding box center [784, 220] width 345 height 315
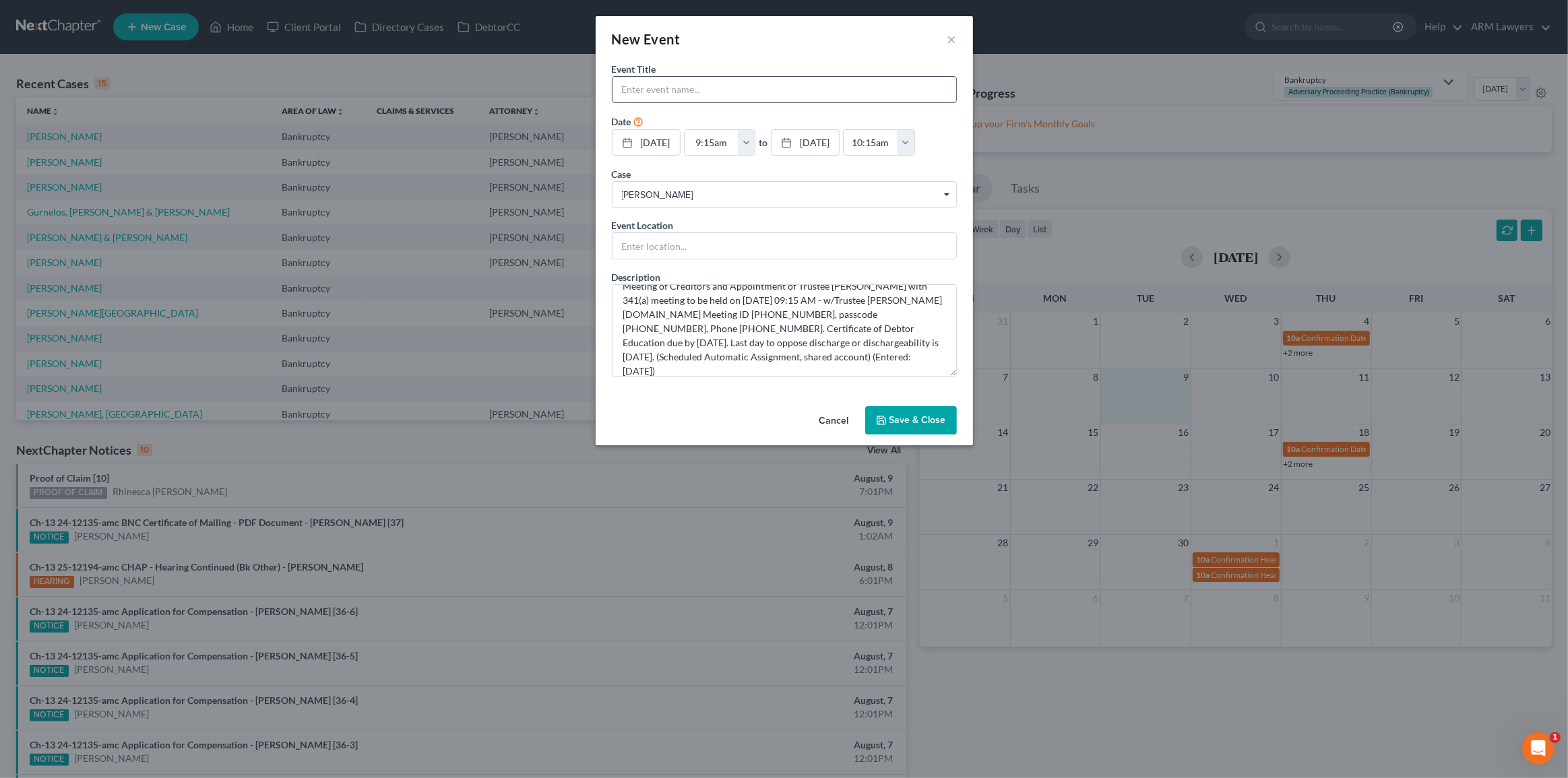
click at [682, 92] on input "text" at bounding box center [784, 90] width 344 height 26
click at [638, 94] on input "text" at bounding box center [784, 90] width 344 height 26
click at [638, 95] on input "text" at bounding box center [784, 90] width 344 height 26
click at [728, 87] on input "text" at bounding box center [784, 90] width 344 height 26
type input "341 Meeting"
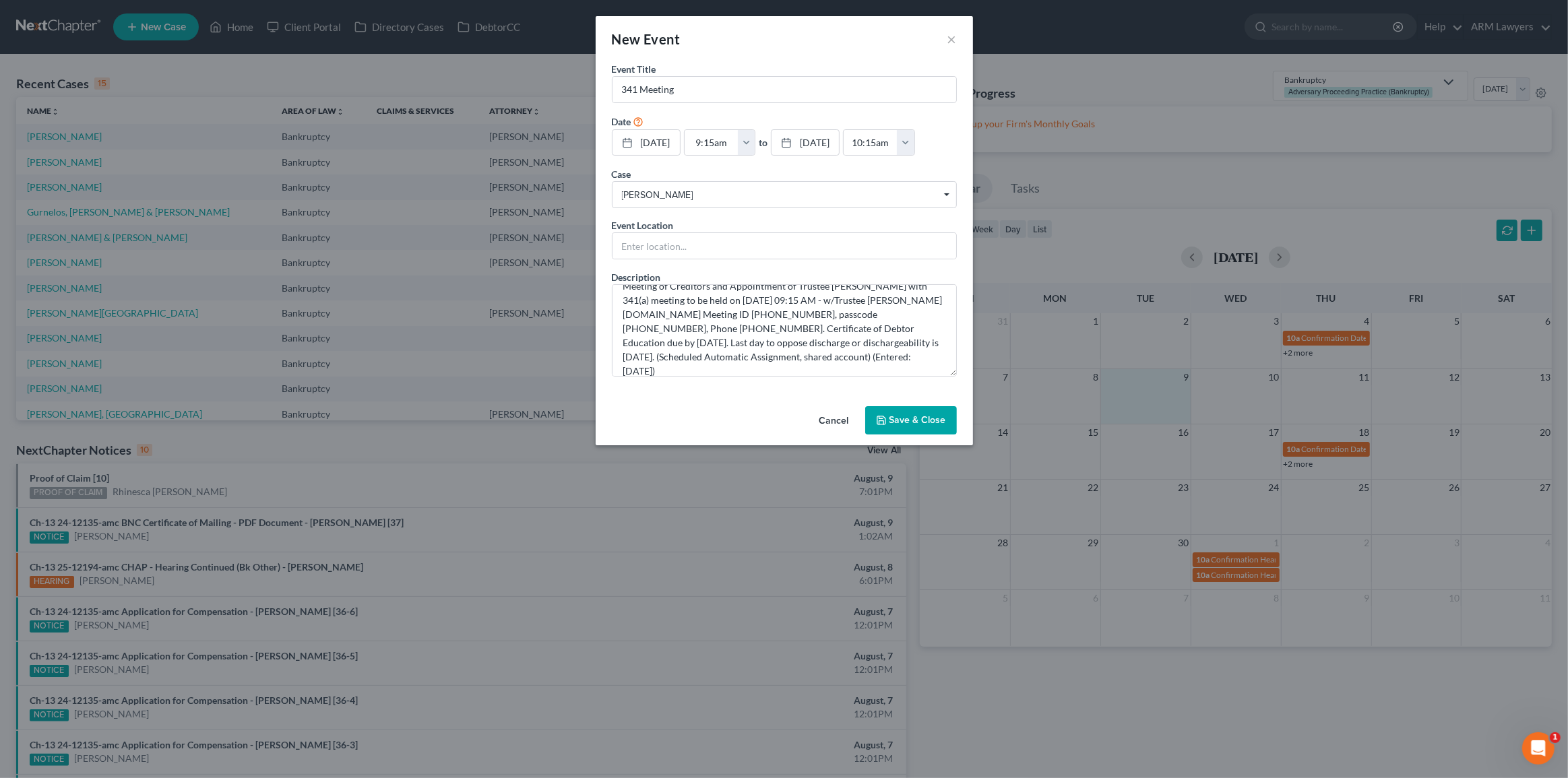
click at [903, 430] on button "Save & Close" at bounding box center [911, 420] width 92 height 28
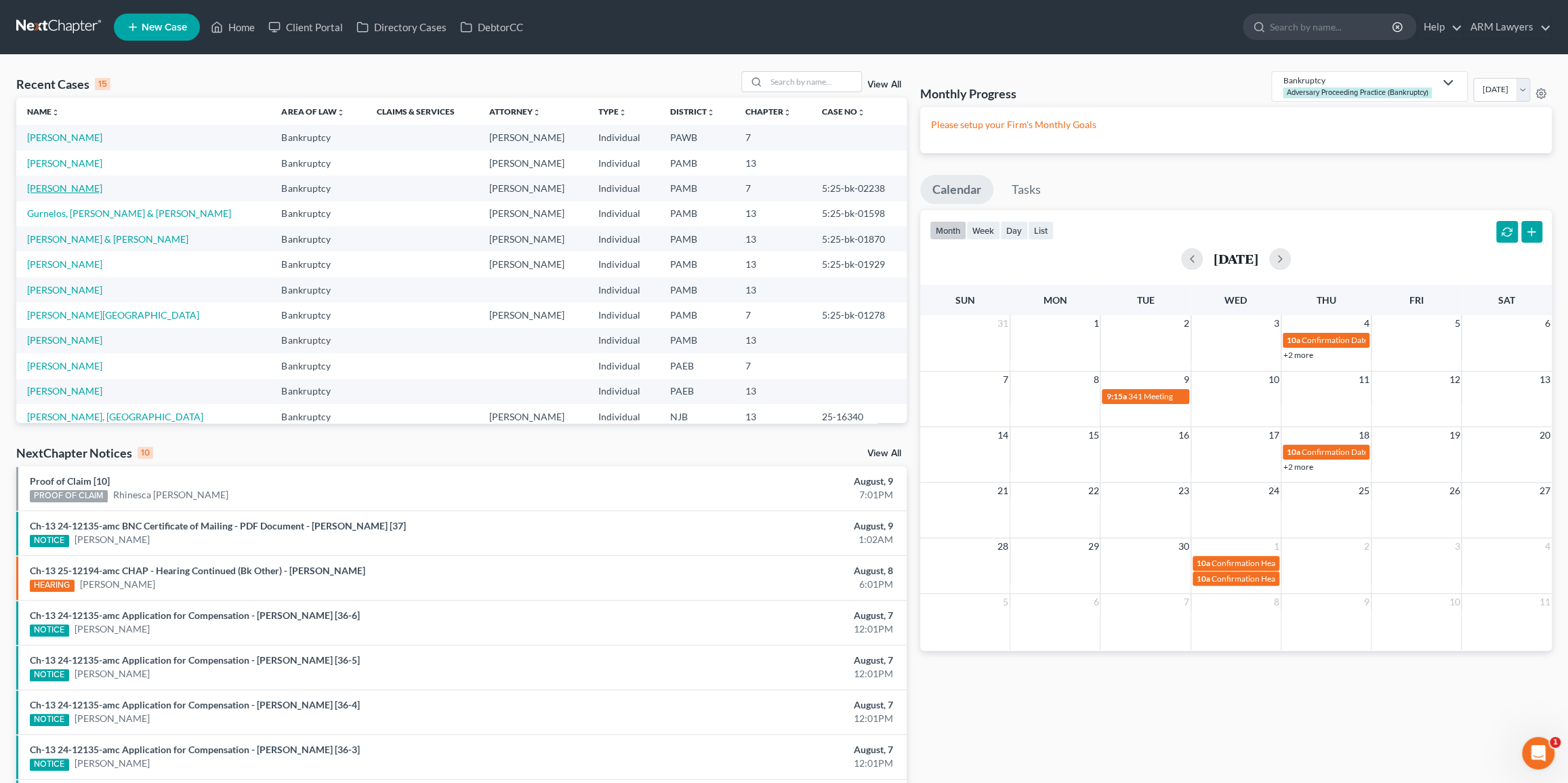
click at [58, 192] on link "[PERSON_NAME]" at bounding box center [65, 188] width 75 height 11
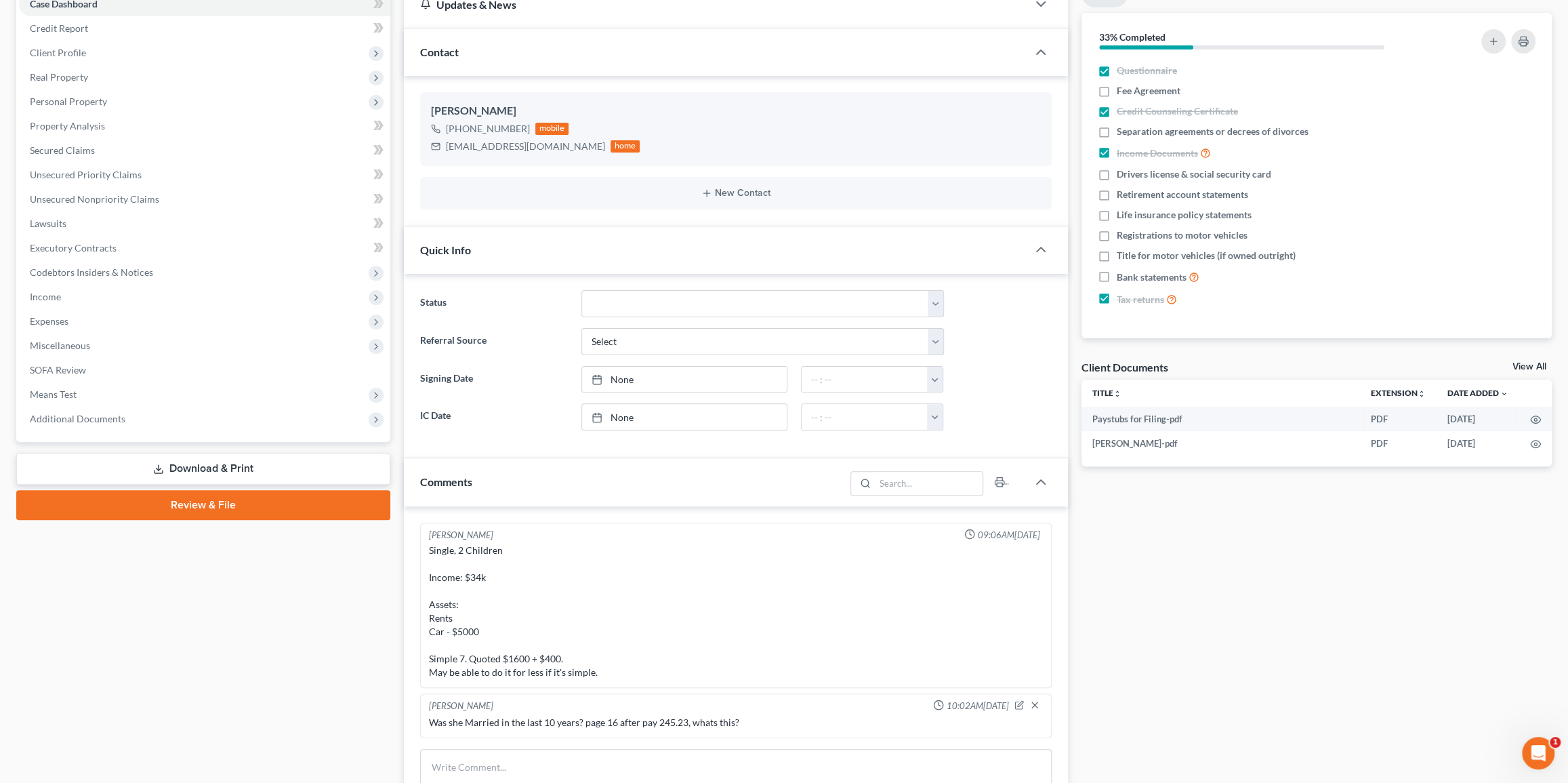
scroll to position [61, 0]
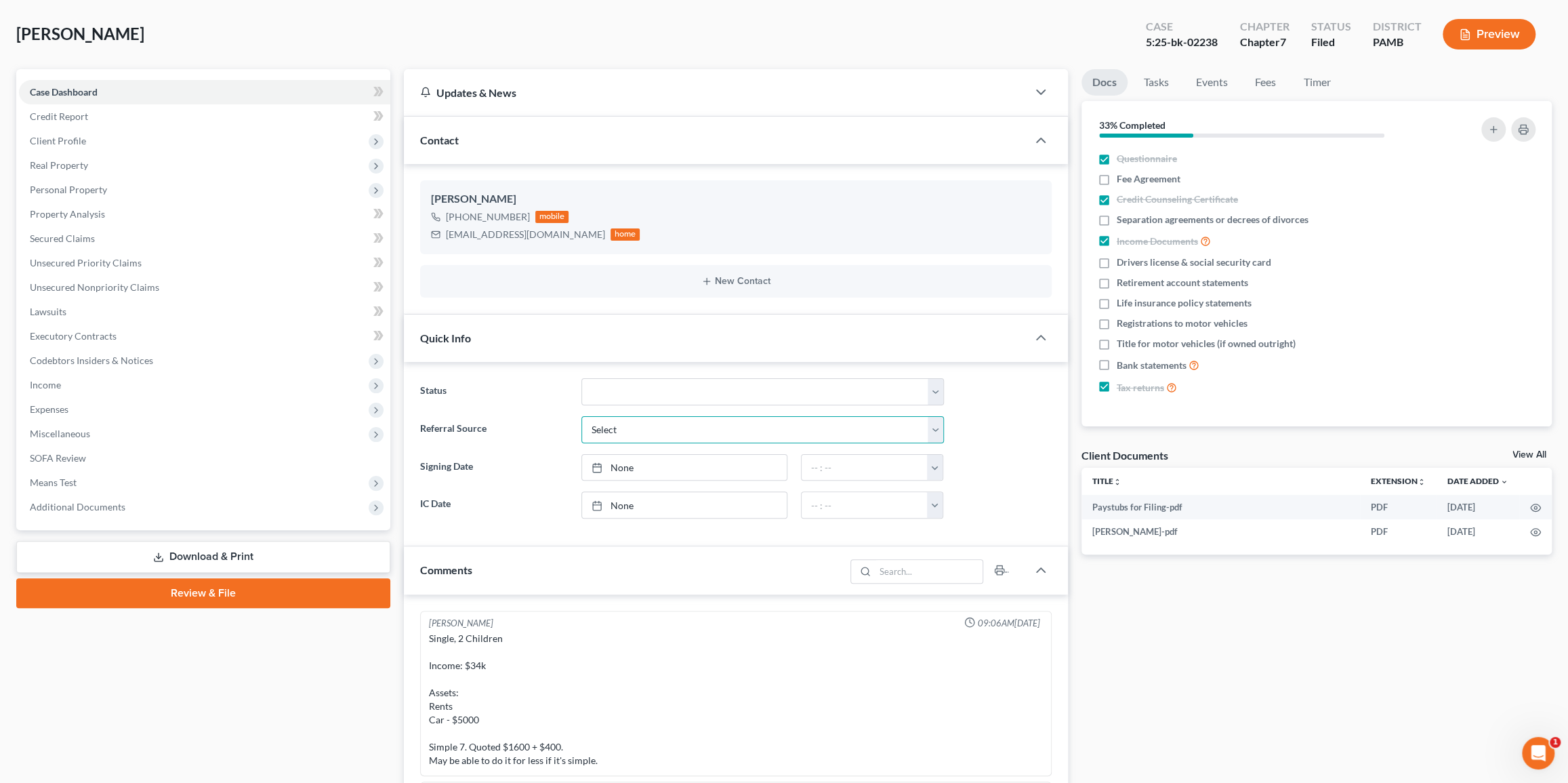
click at [683, 427] on select "Select Word Of Mouth Previous Clients Direct Mail Website Google Search Modern …" at bounding box center [762, 430] width 362 height 27
click at [102, 136] on span "Client Profile" at bounding box center [205, 141] width 372 height 25
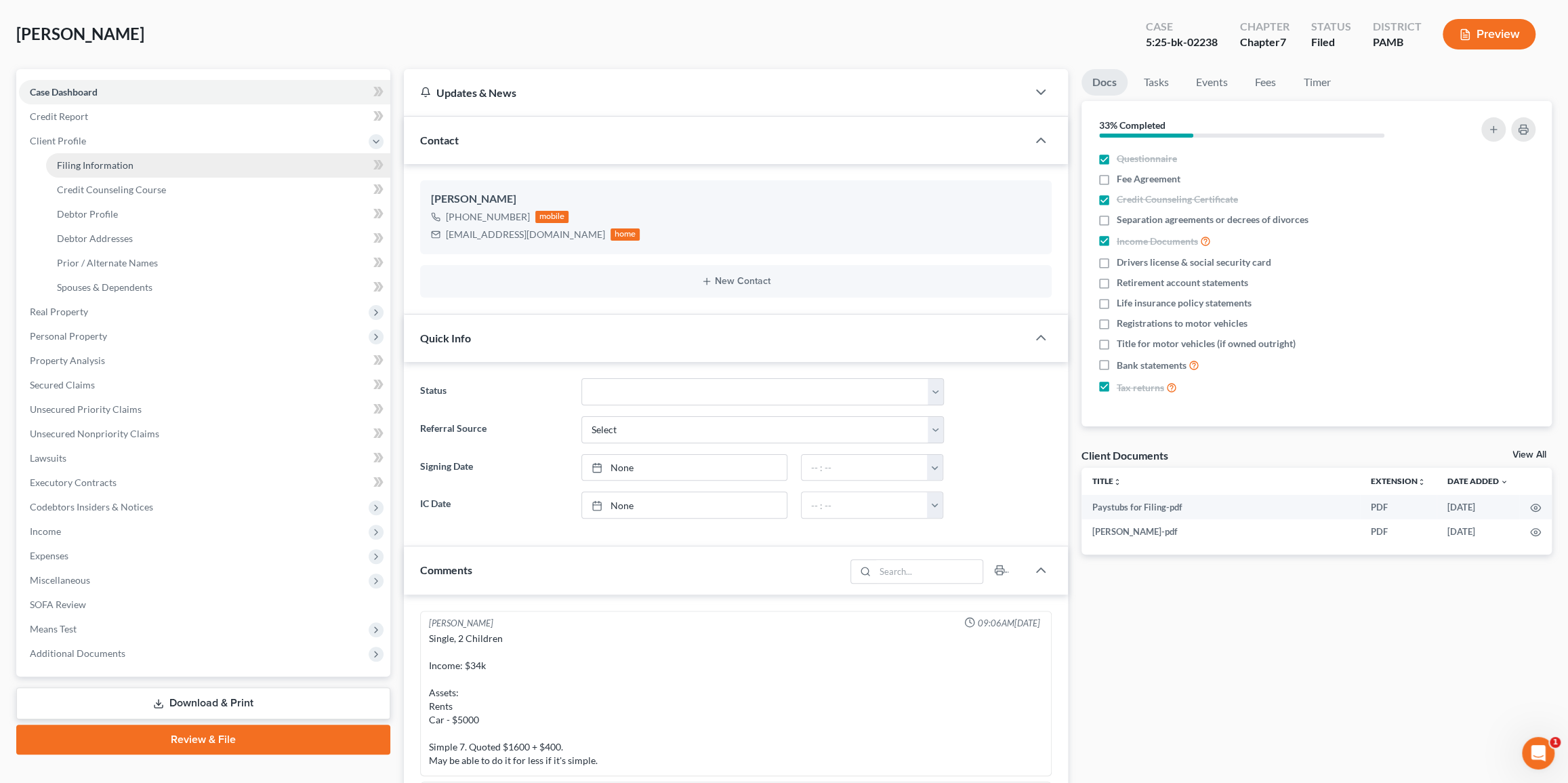
click at [134, 163] on link "Filing Information" at bounding box center [217, 165] width 344 height 25
select select "1"
select select "0"
select select "68"
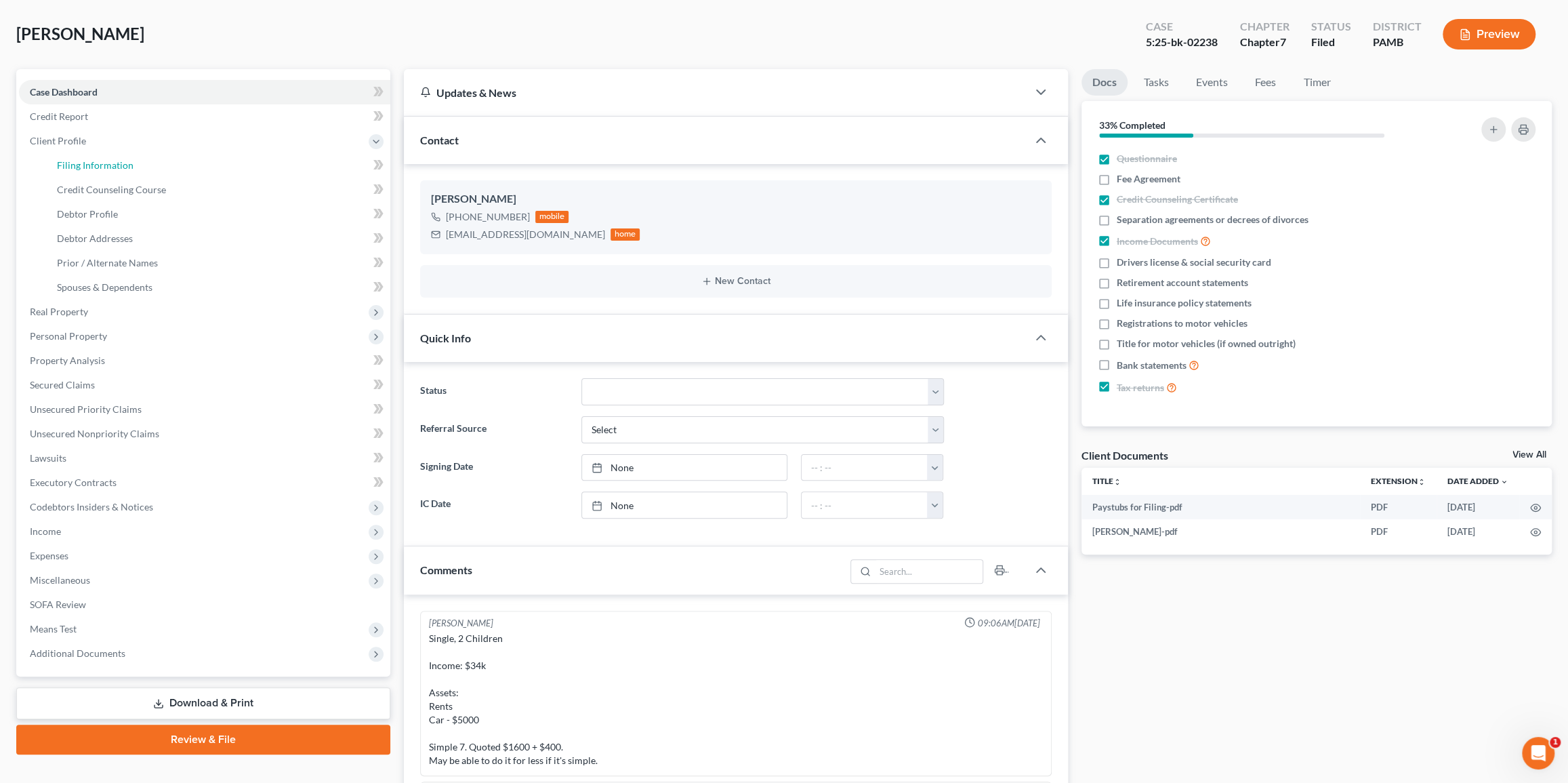
select select "0"
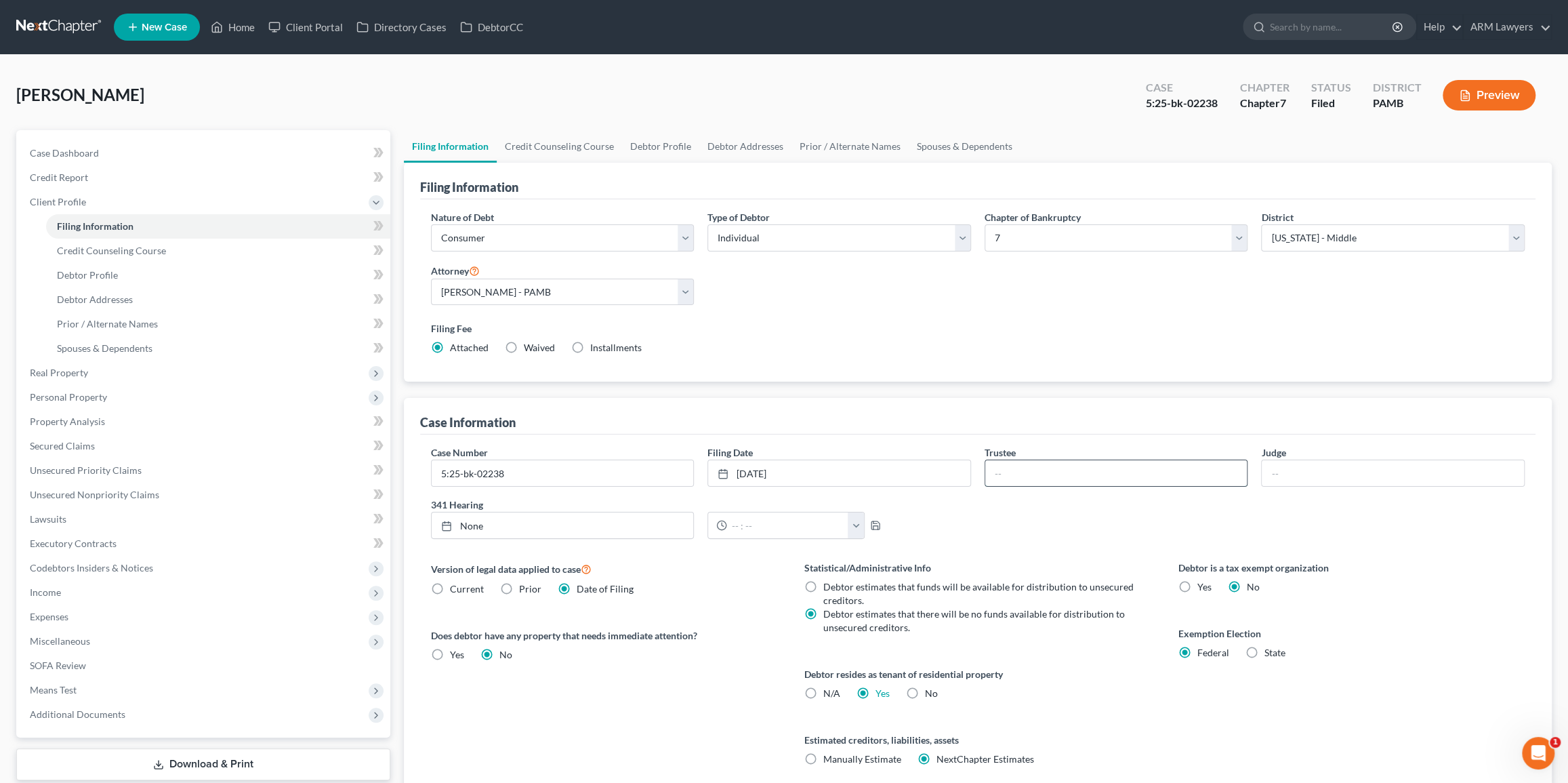
click at [1118, 472] on input "text" at bounding box center [1116, 473] width 263 height 26
paste input "[PERSON_NAME]"
type input "[PERSON_NAME]"
drag, startPoint x: 737, startPoint y: 523, endPoint x: 747, endPoint y: 542, distance: 21.5
click at [737, 523] on input "text" at bounding box center [788, 525] width 121 height 26
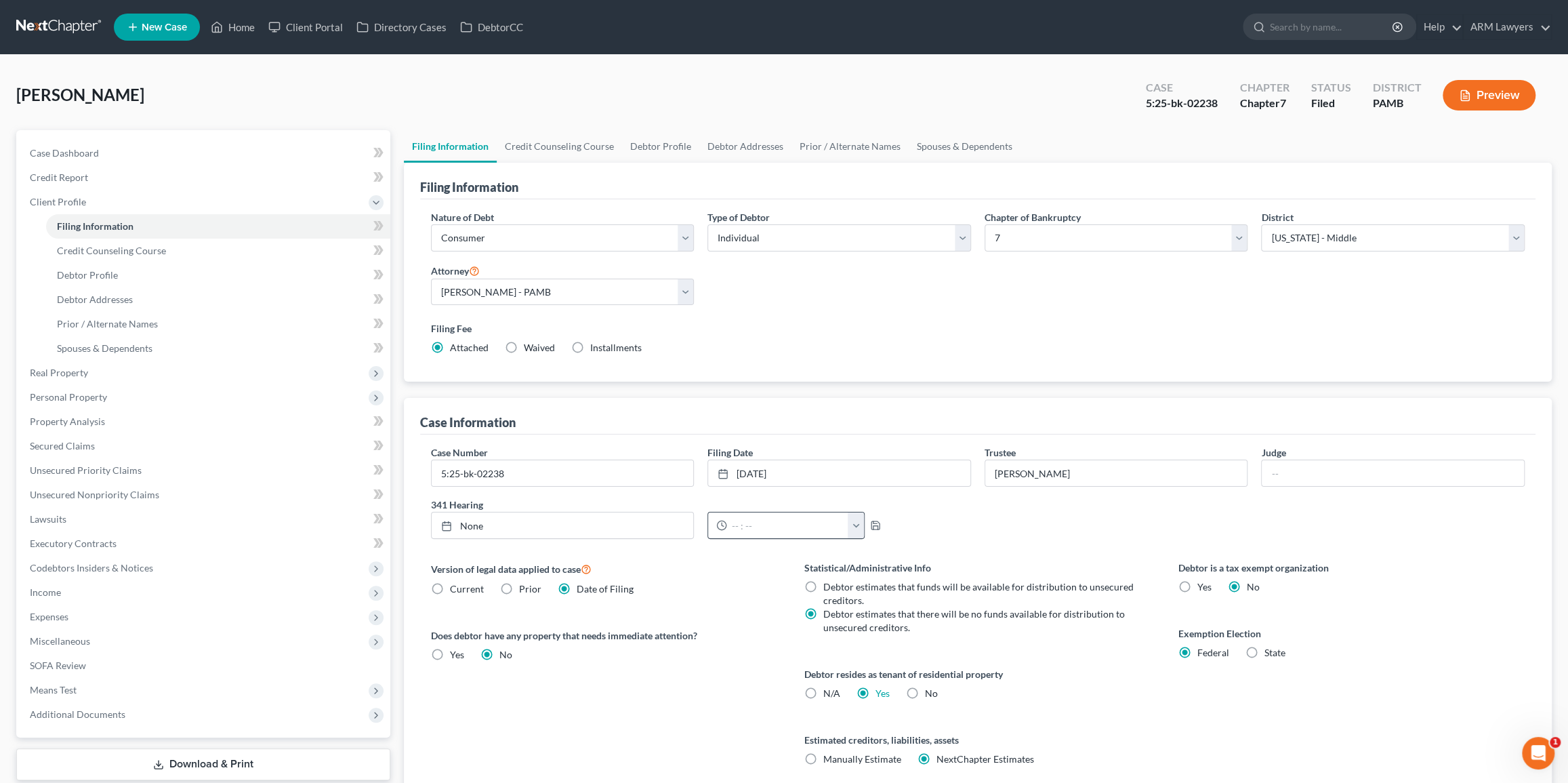
click at [852, 524] on button "button" at bounding box center [855, 525] width 16 height 26
drag, startPoint x: 889, startPoint y: 591, endPoint x: 814, endPoint y: 555, distance: 83.2
click at [890, 591] on link "9:00am" at bounding box center [885, 596] width 76 height 23
drag, startPoint x: 745, startPoint y: 518, endPoint x: 749, endPoint y: 527, distance: 9.8
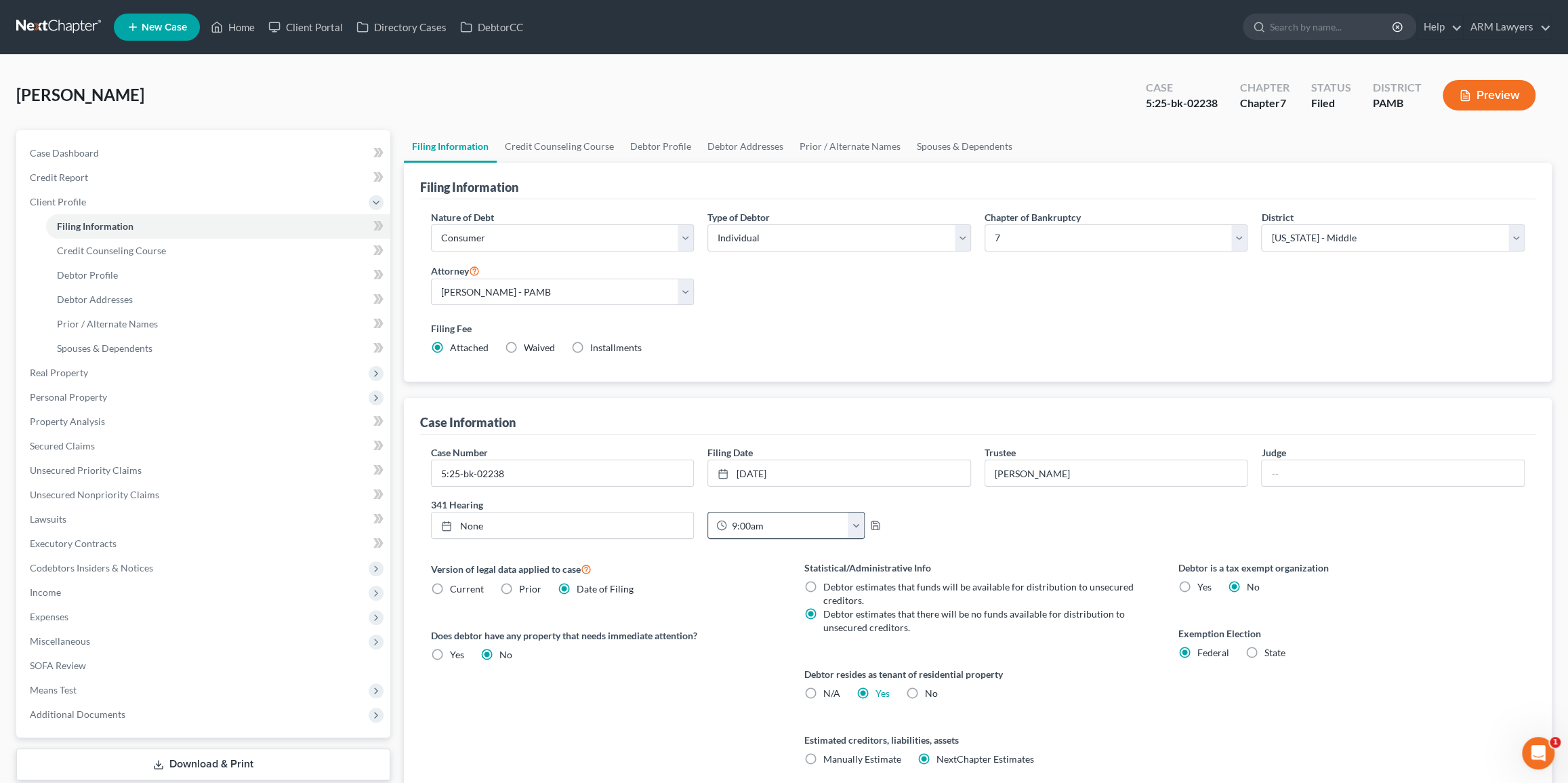
click at [745, 518] on input "9:00am" at bounding box center [788, 525] width 121 height 26
click at [749, 527] on input "9:00am" at bounding box center [788, 525] width 121 height 26
type input "9:15am"
click at [870, 520] on icon "button" at bounding box center [875, 525] width 11 height 11
click at [875, 521] on icon "button" at bounding box center [875, 525] width 8 height 8
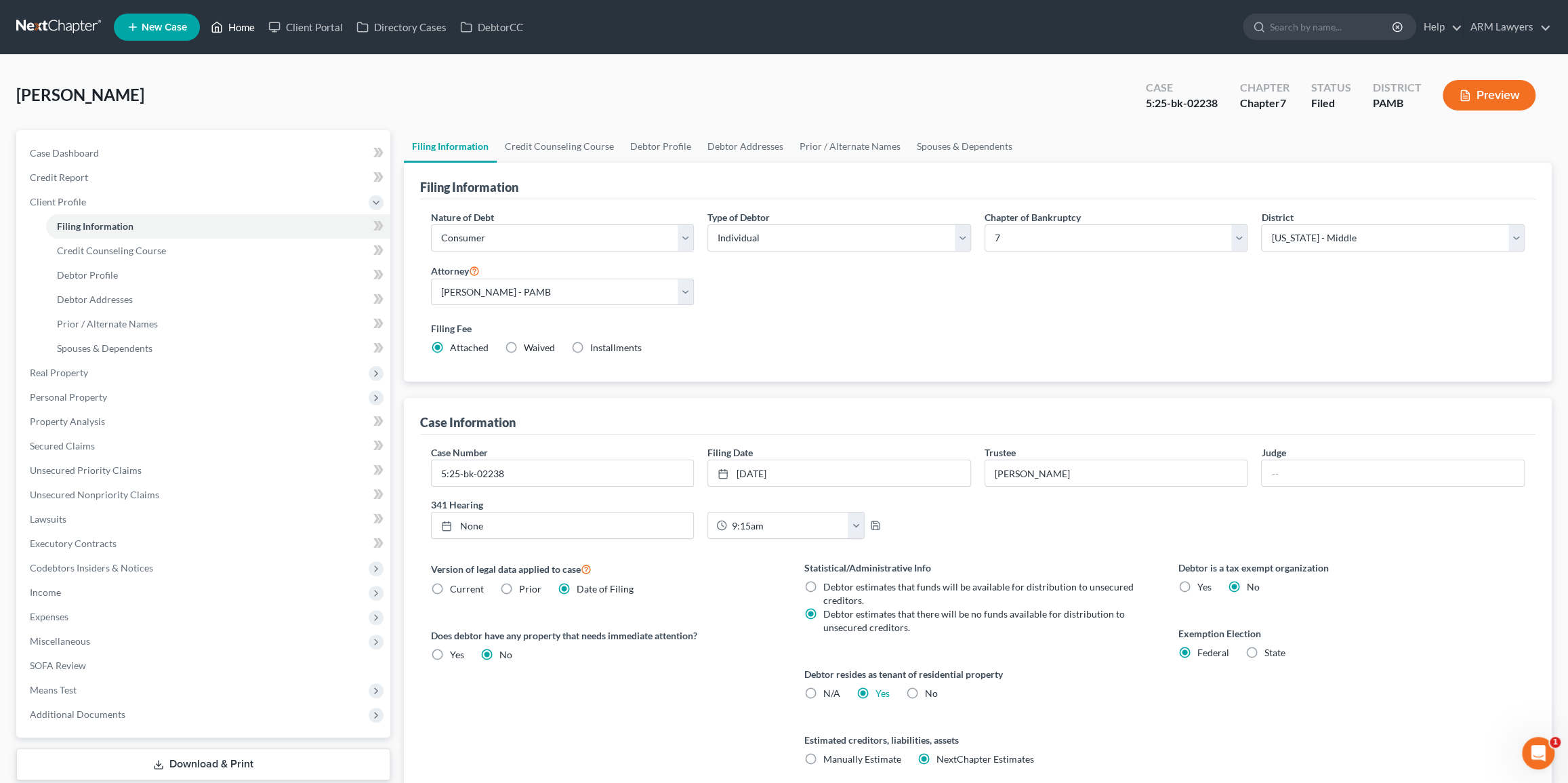
click at [244, 20] on link "Home" at bounding box center [233, 27] width 58 height 25
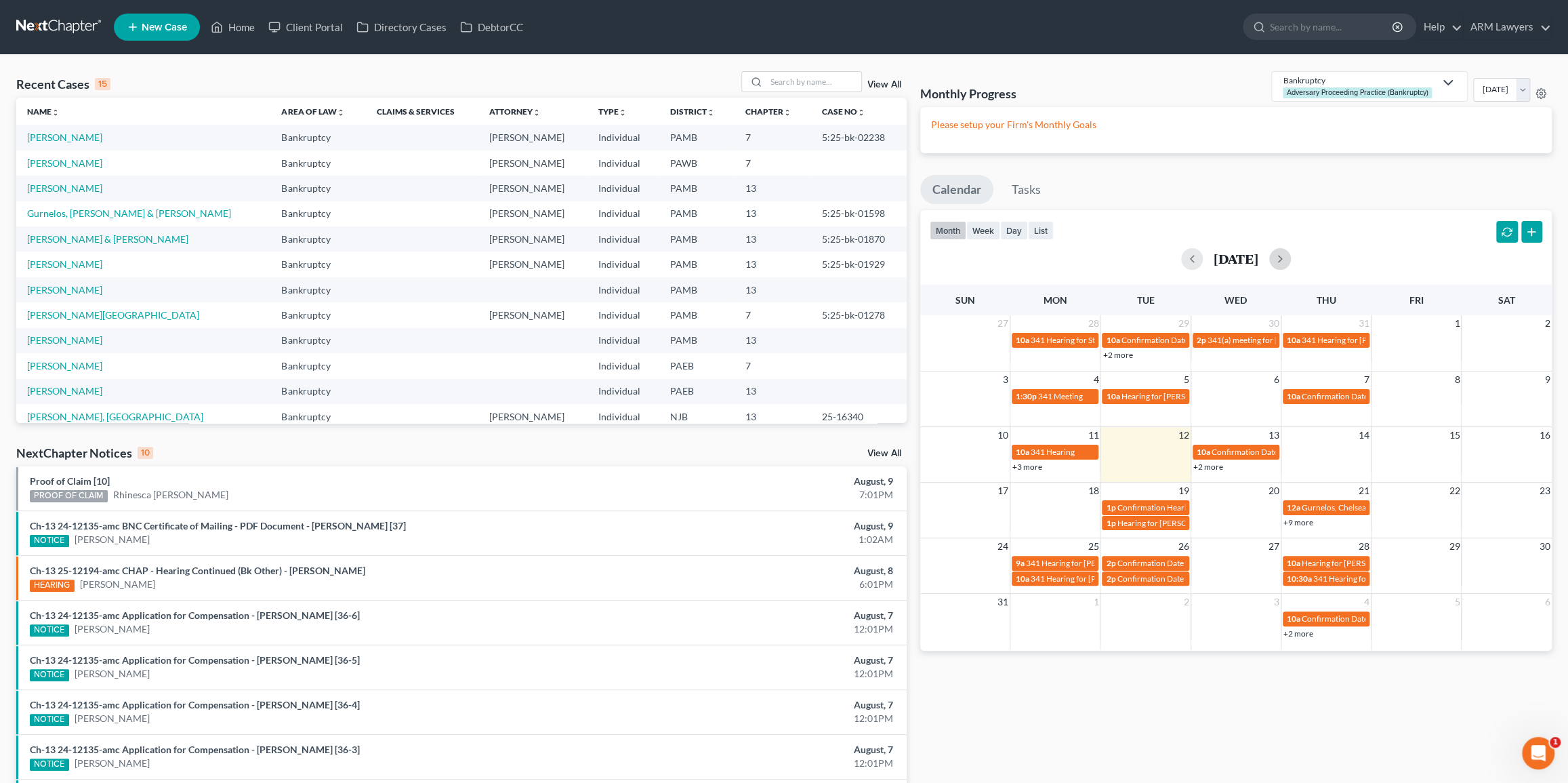
click at [1291, 255] on button "button" at bounding box center [1279, 258] width 22 height 22
